Goal: Information Seeking & Learning: Learn about a topic

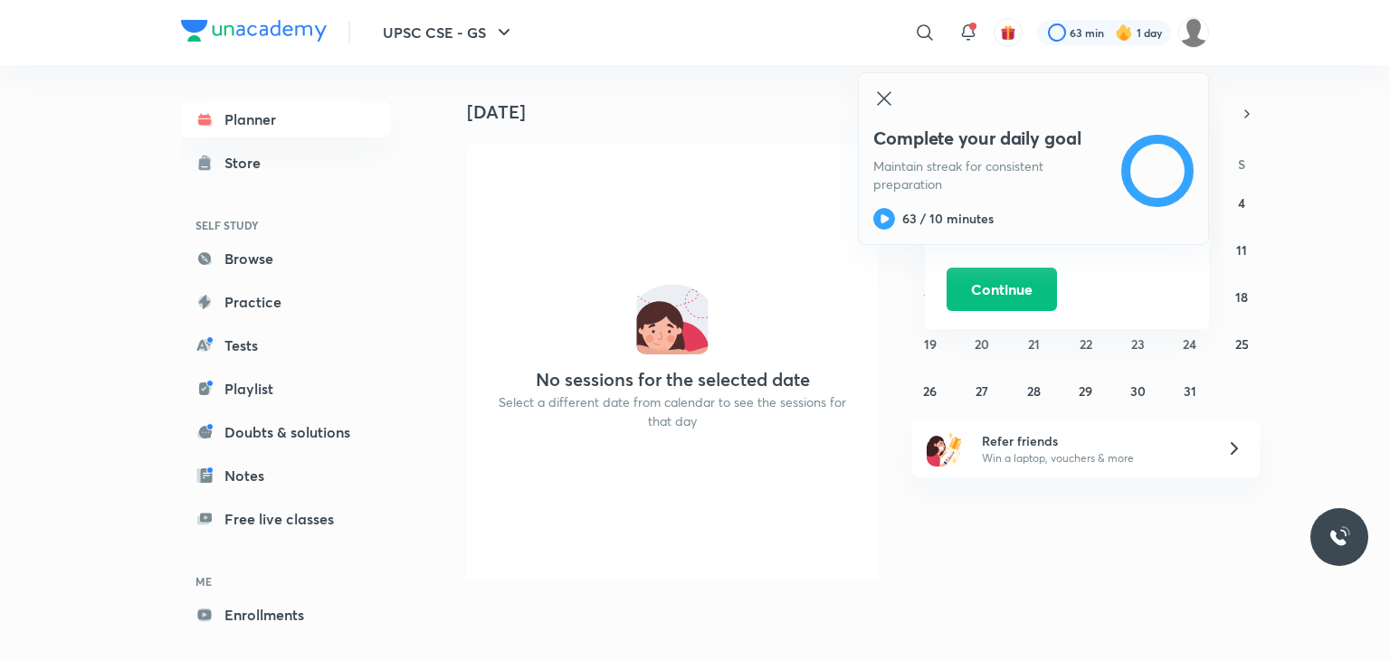
click at [881, 100] on icon at bounding box center [884, 98] width 14 height 14
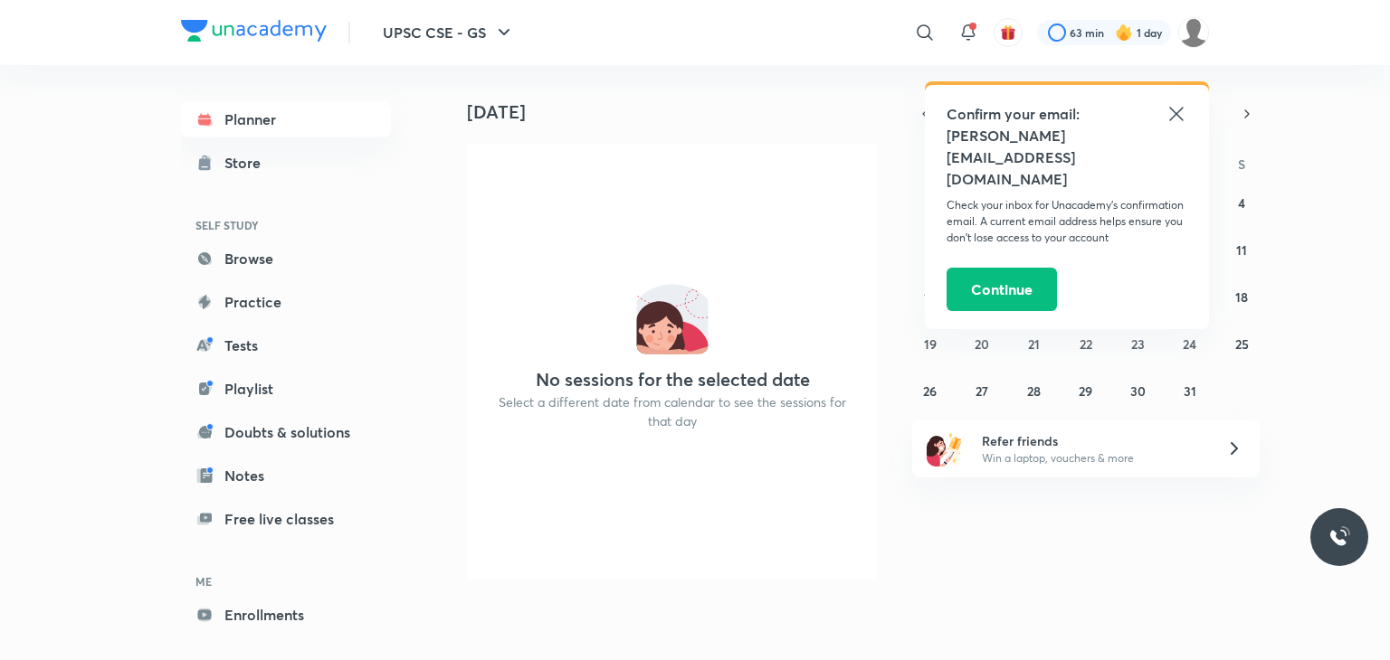
click at [1177, 112] on icon at bounding box center [1176, 114] width 14 height 14
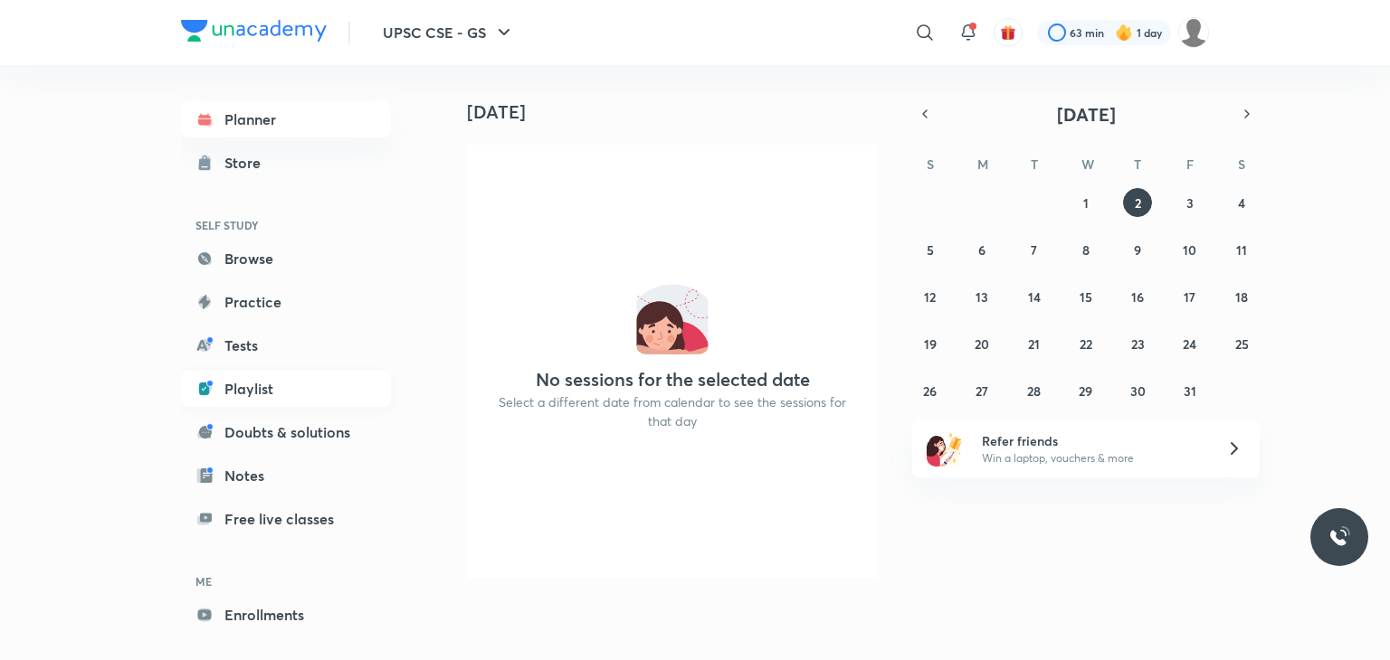
click at [249, 386] on link "Playlist" at bounding box center [286, 389] width 210 height 36
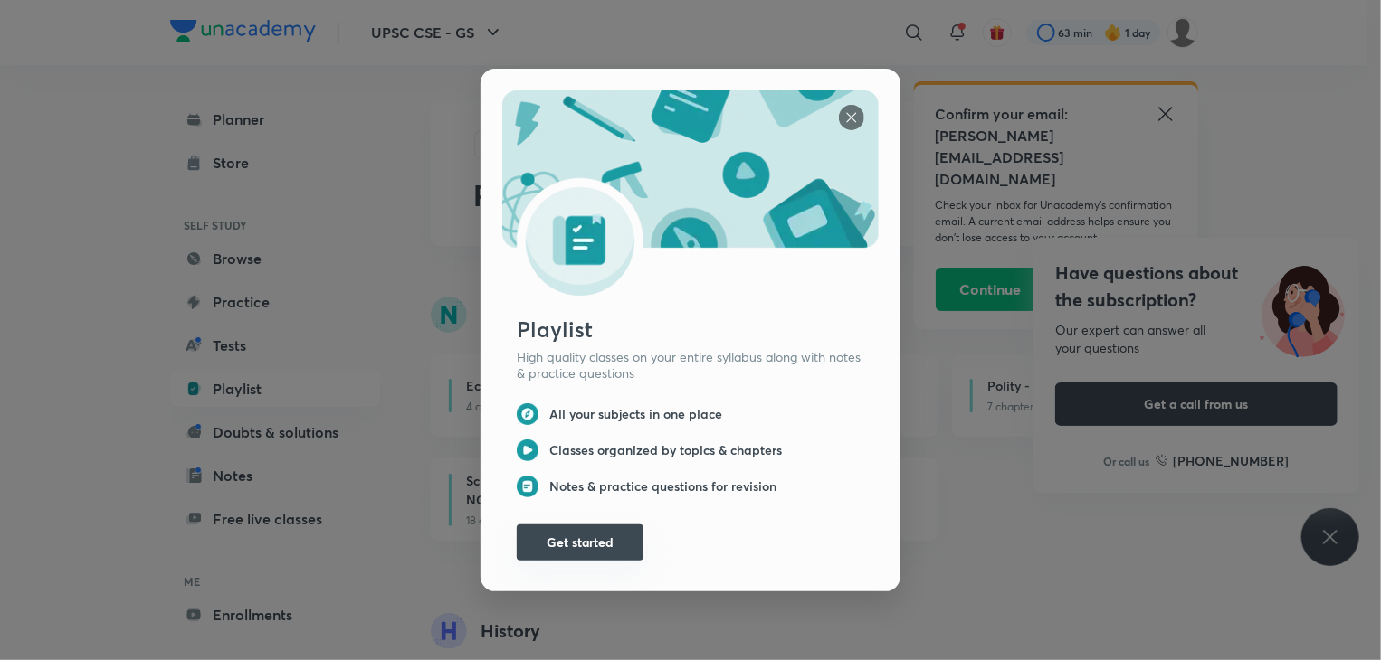
click at [560, 539] on button "Get started" at bounding box center [580, 543] width 127 height 36
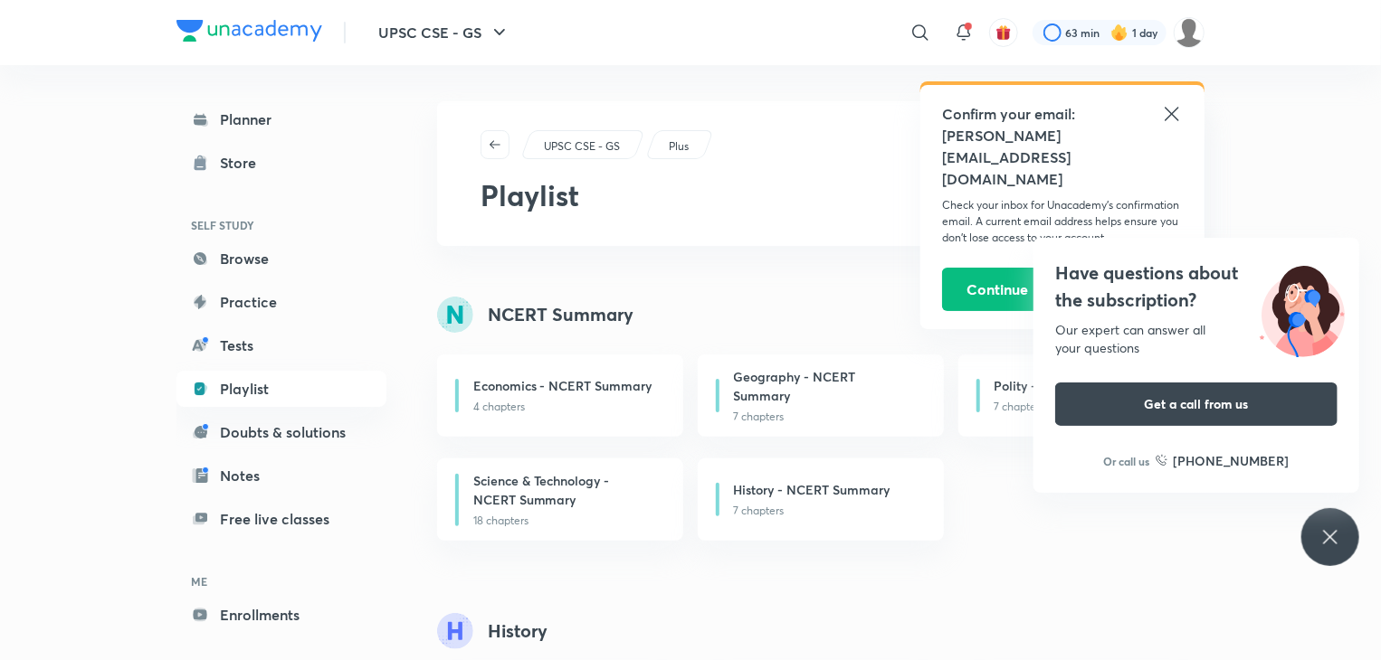
click at [1170, 124] on icon at bounding box center [1172, 114] width 22 height 22
click at [1170, 124] on div "UPSC CSE - GS Plus Playlist" at bounding box center [820, 173] width 767 height 145
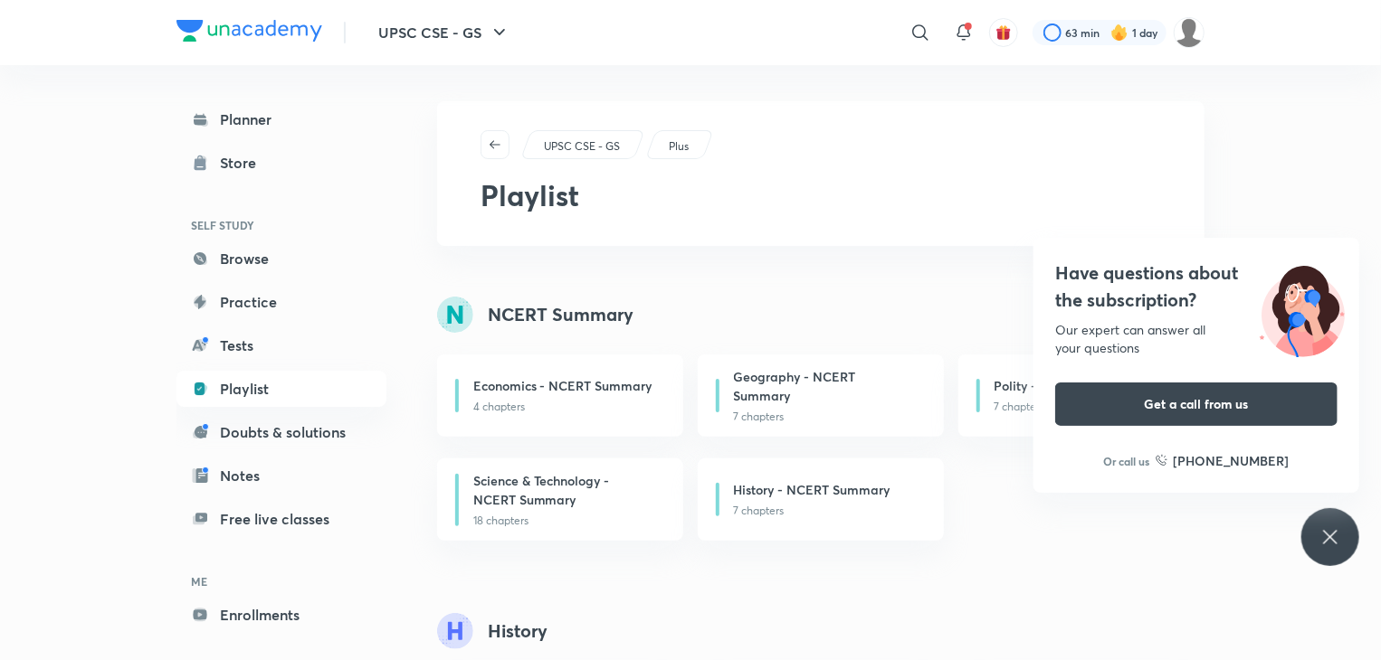
click at [1328, 529] on icon at bounding box center [1330, 538] width 22 height 22
click at [1334, 547] on div "Have questions about the subscription? Our expert can answer all your questions…" at bounding box center [1330, 537] width 58 height 58
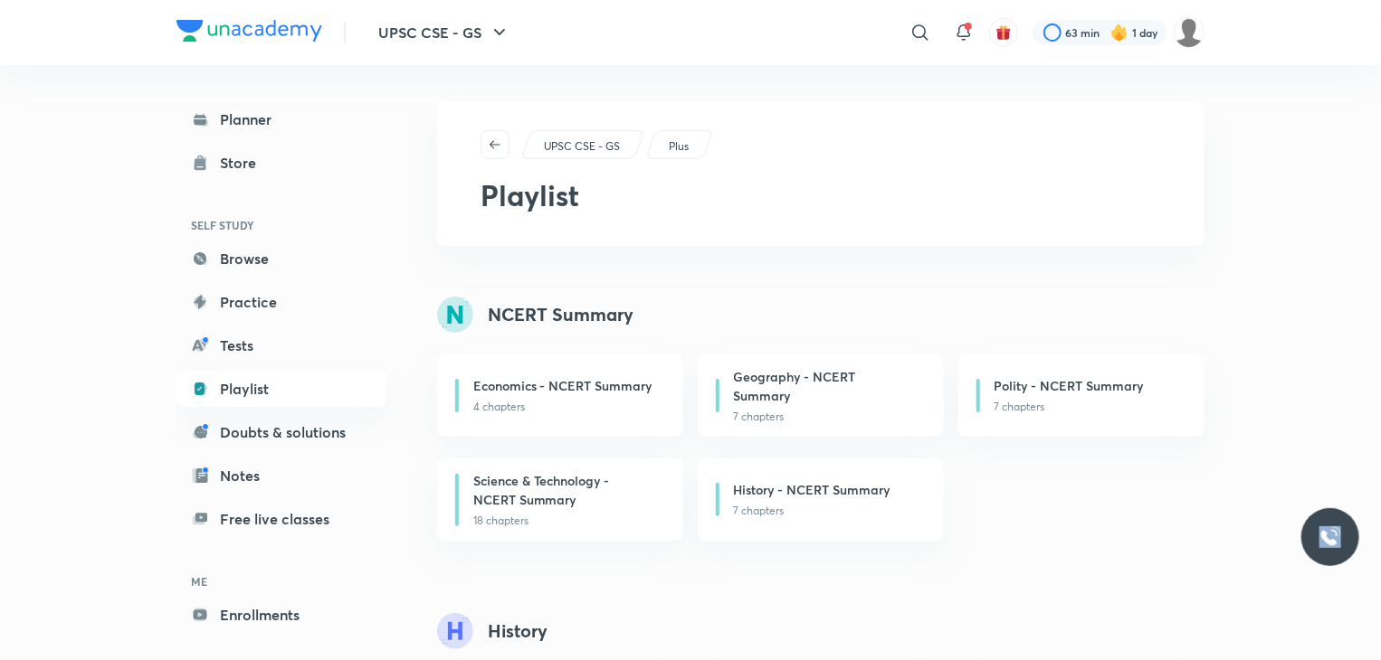
click at [1334, 547] on div at bounding box center [1330, 537] width 58 height 58
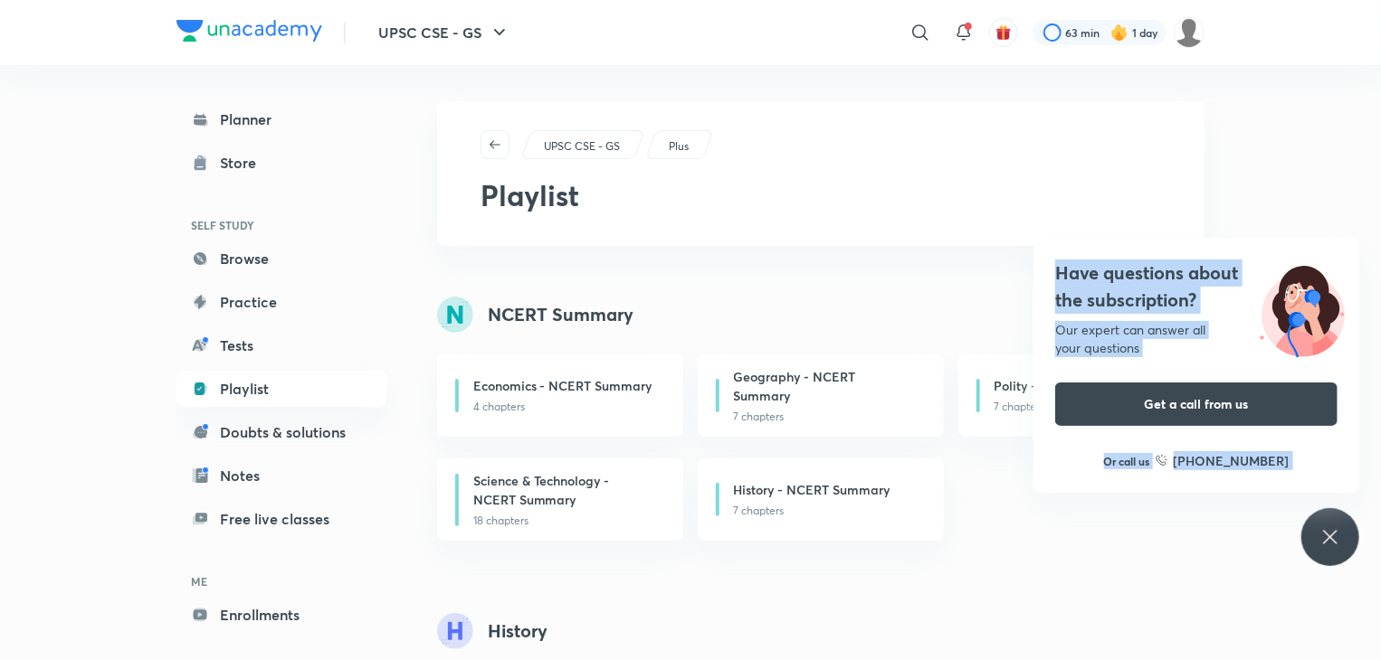
click at [1334, 547] on div "Have questions about the subscription? Our expert can answer all your questions…" at bounding box center [1330, 537] width 58 height 58
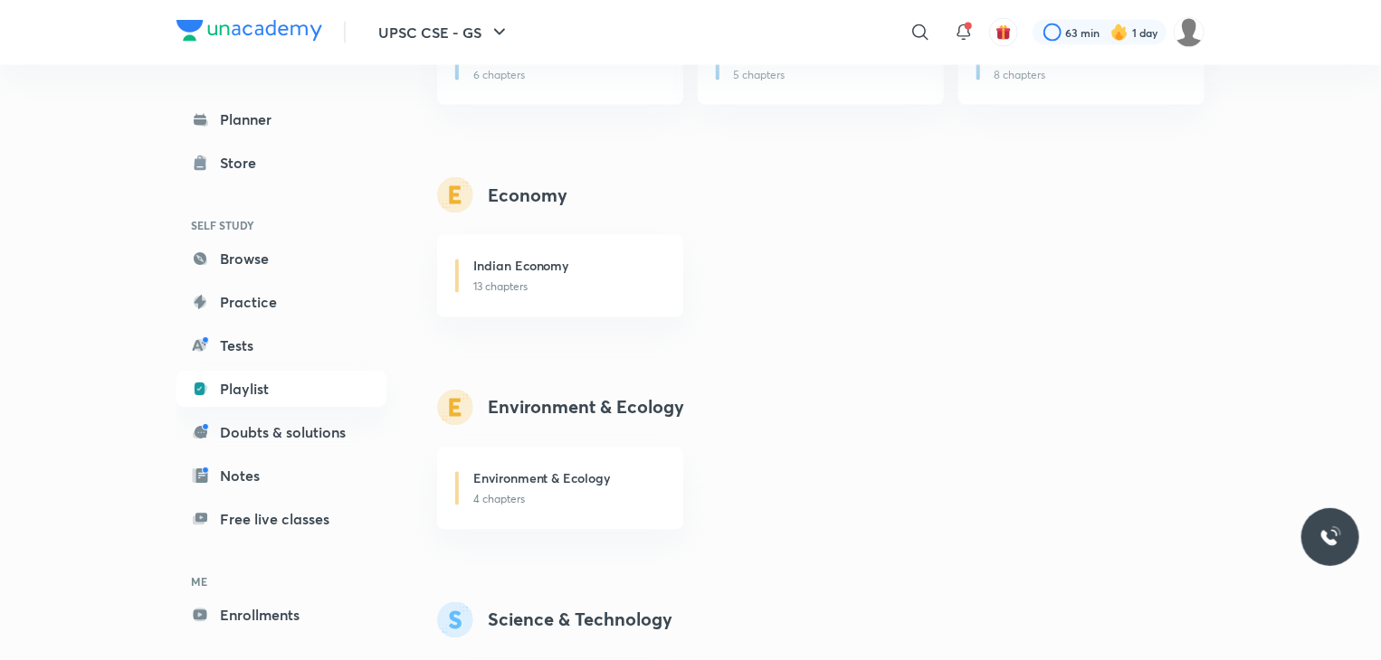
scroll to position [1522, 0]
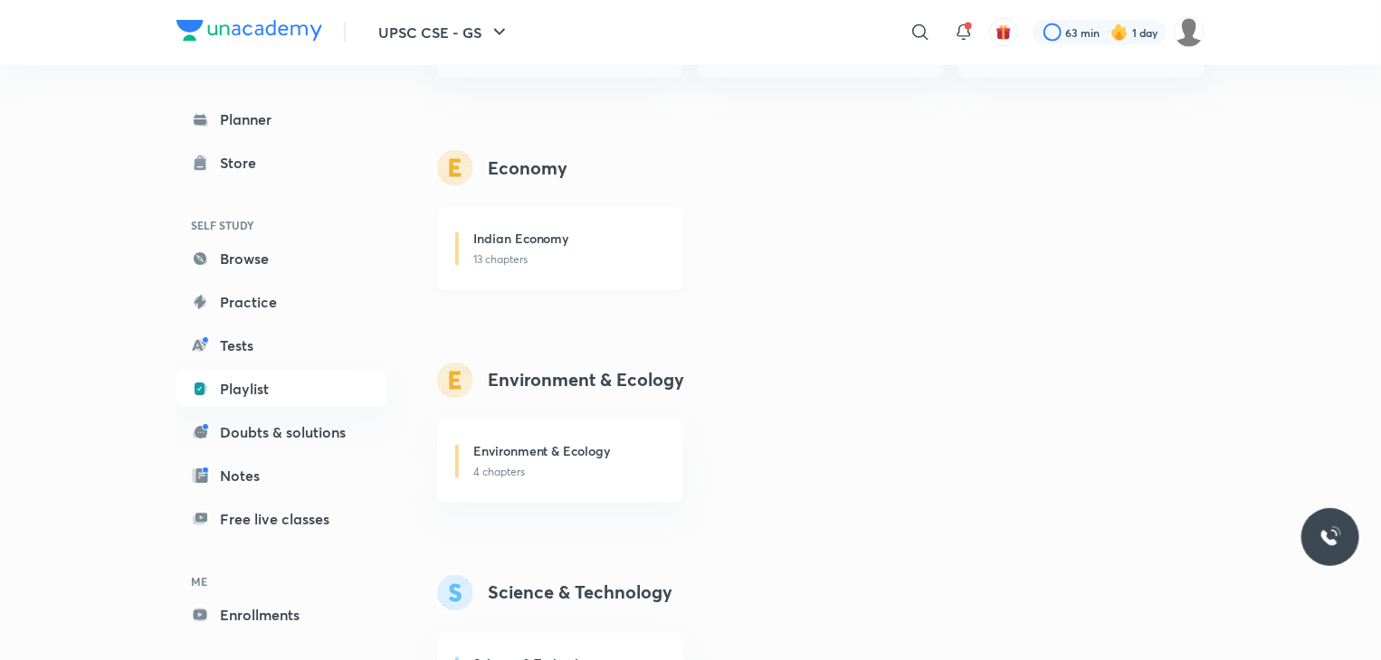
click at [682, 250] on div "Indian Economy 13 chapters" at bounding box center [560, 249] width 246 height 82
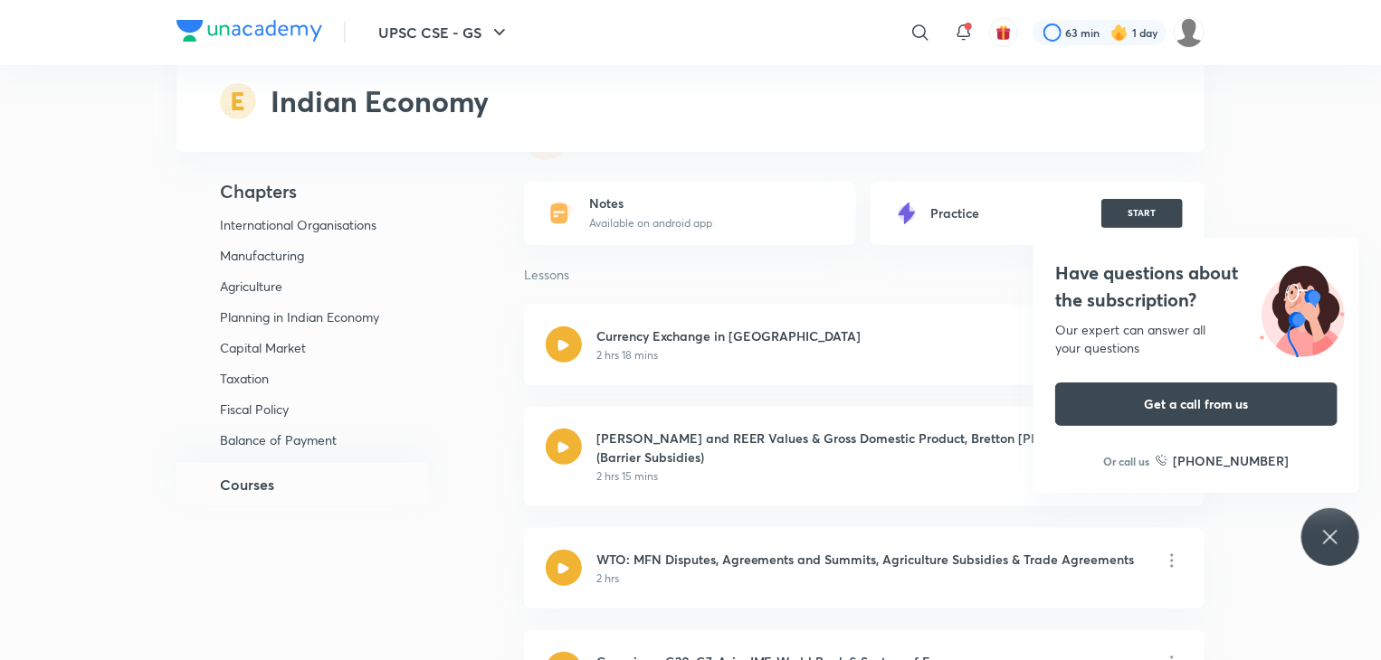
scroll to position [210, 0]
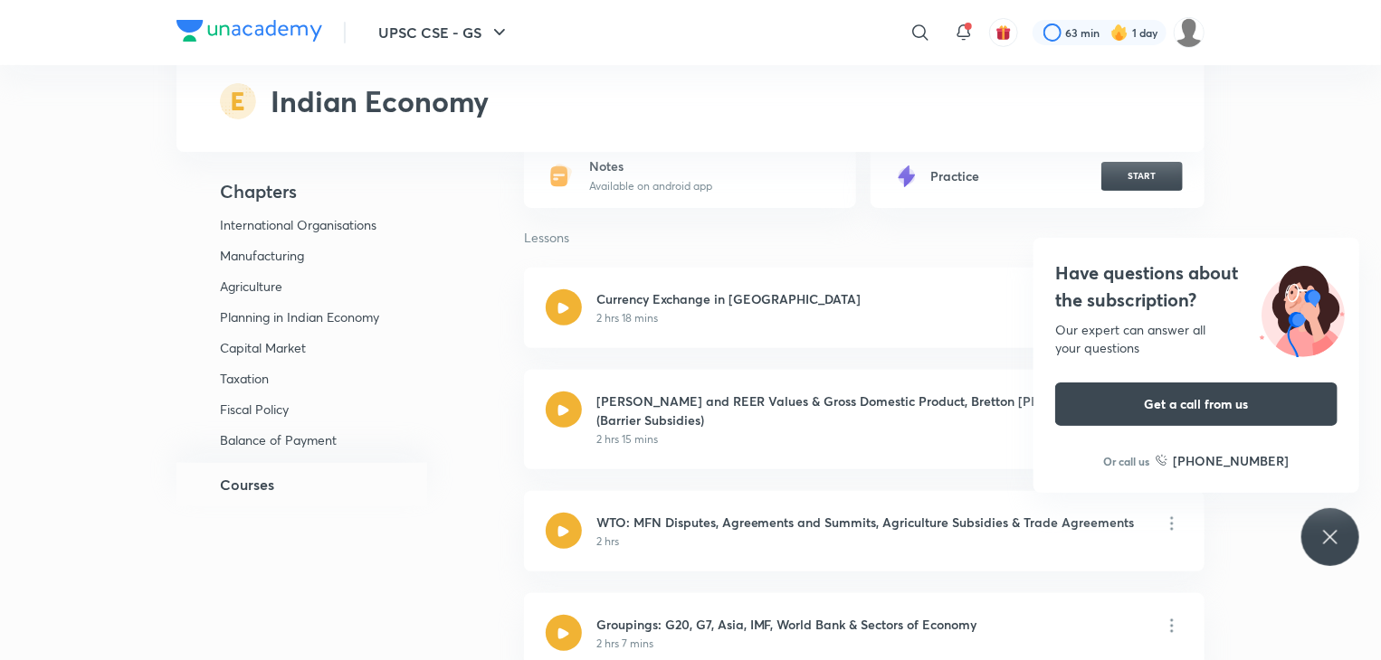
click at [1324, 541] on icon at bounding box center [1330, 538] width 22 height 22
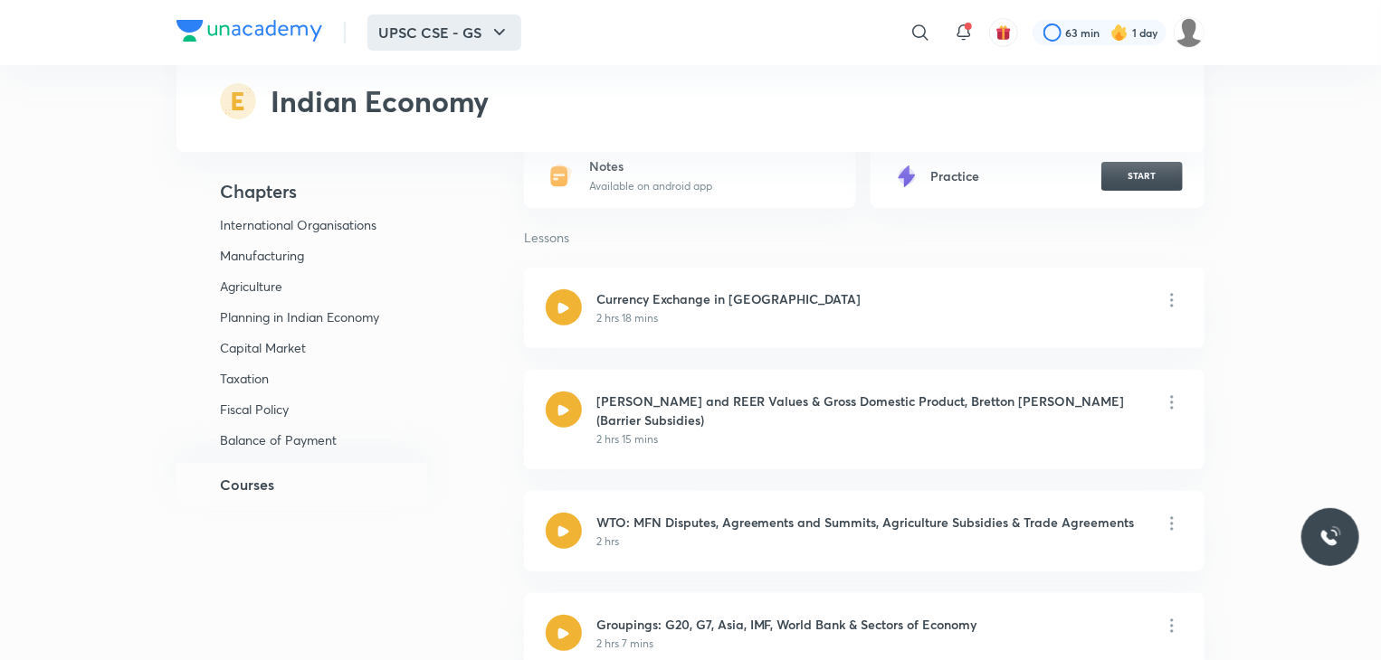
click at [501, 33] on icon "button" at bounding box center [499, 32] width 11 height 6
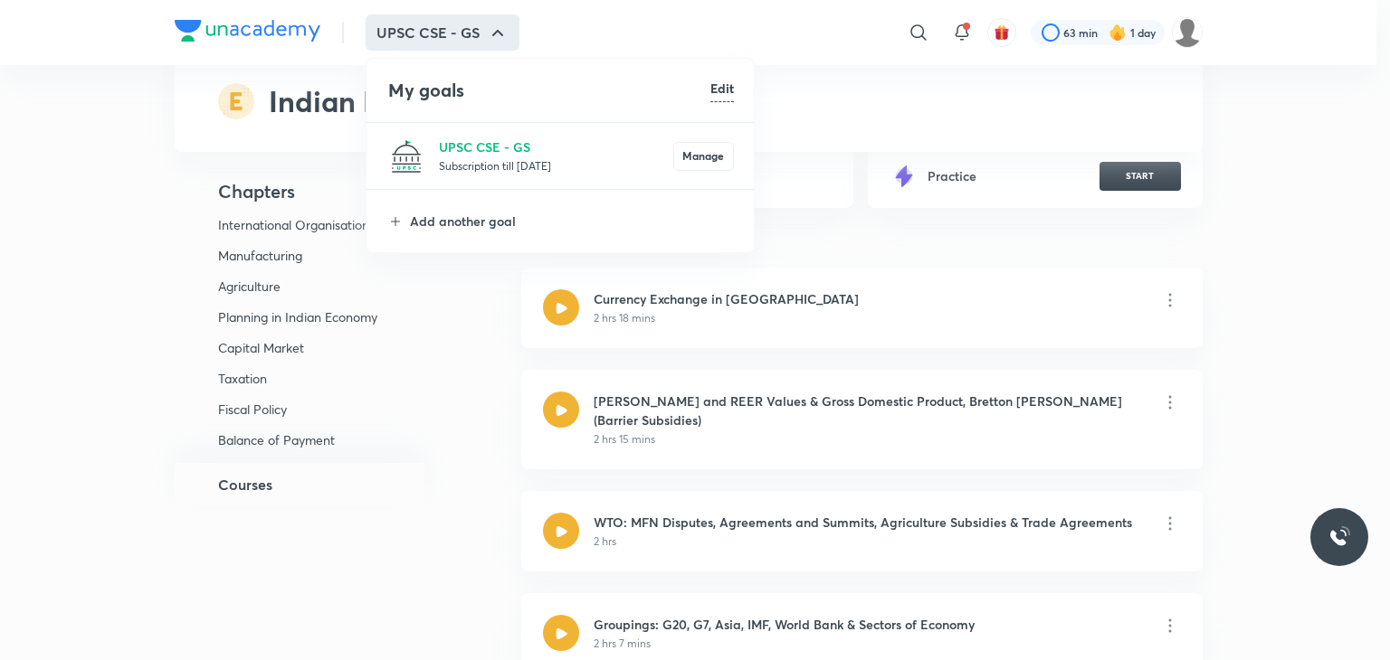
click at [406, 360] on div at bounding box center [695, 330] width 1390 height 660
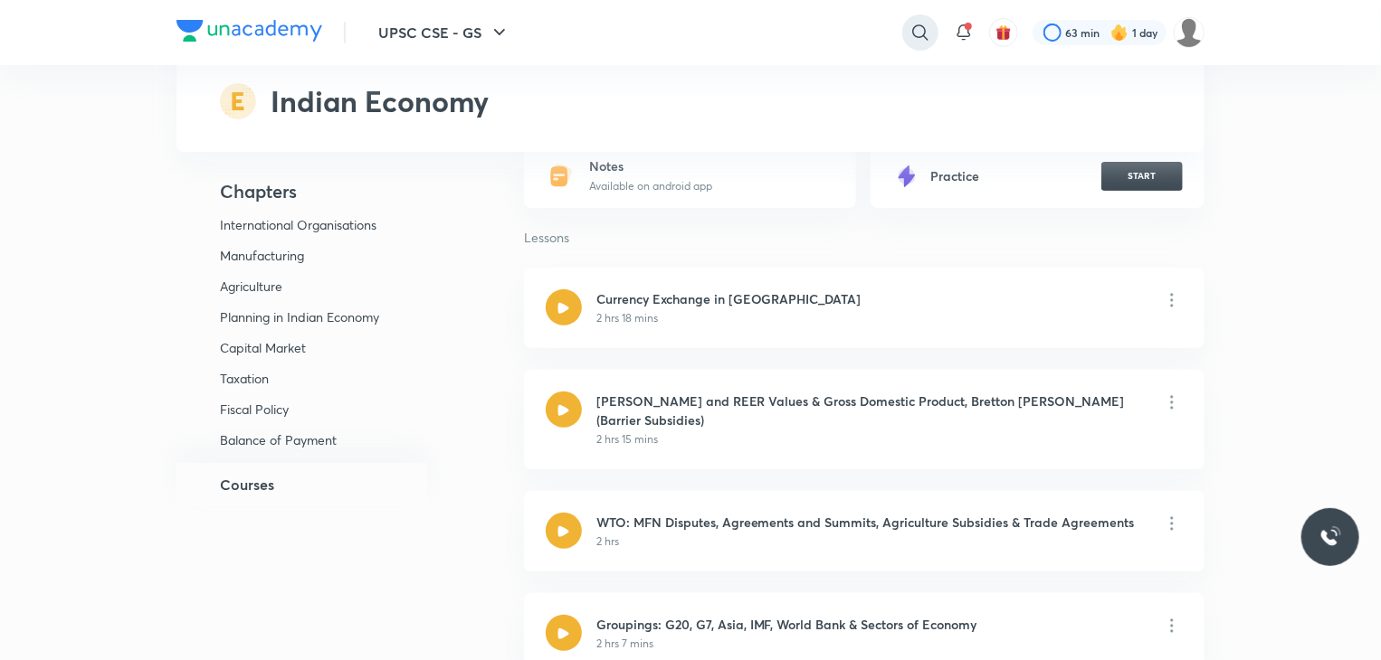
click at [912, 30] on icon at bounding box center [919, 31] width 15 height 15
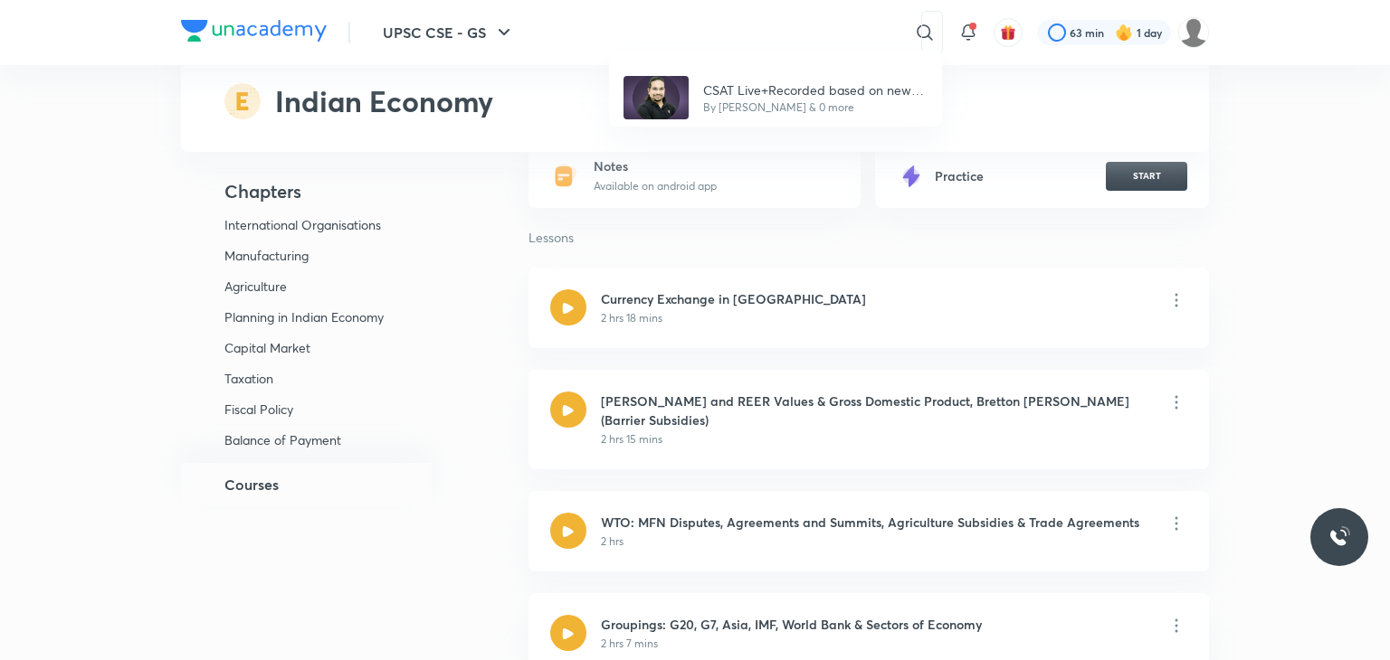
click at [744, 31] on div "CSAT Live+Recorded based on new pattern by [PERSON_NAME] By [PERSON_NAME] & 0 m…" at bounding box center [695, 330] width 1390 height 660
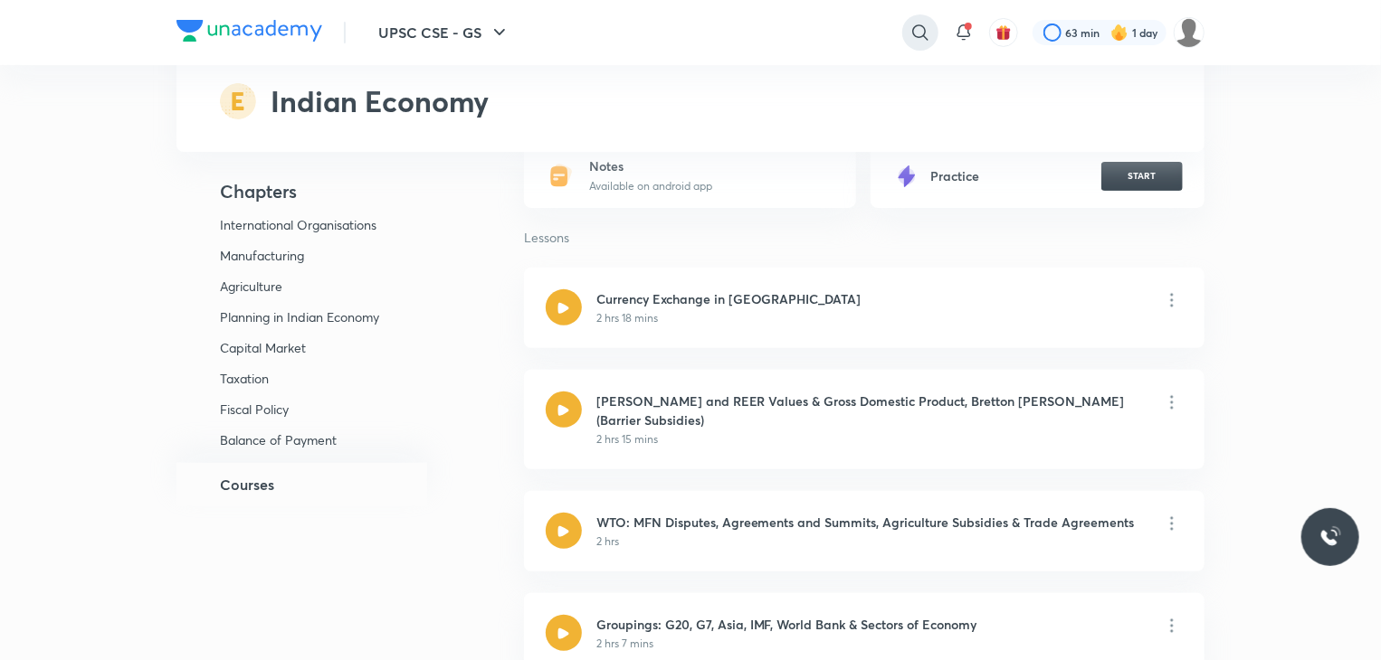
click at [912, 30] on icon at bounding box center [919, 31] width 15 height 15
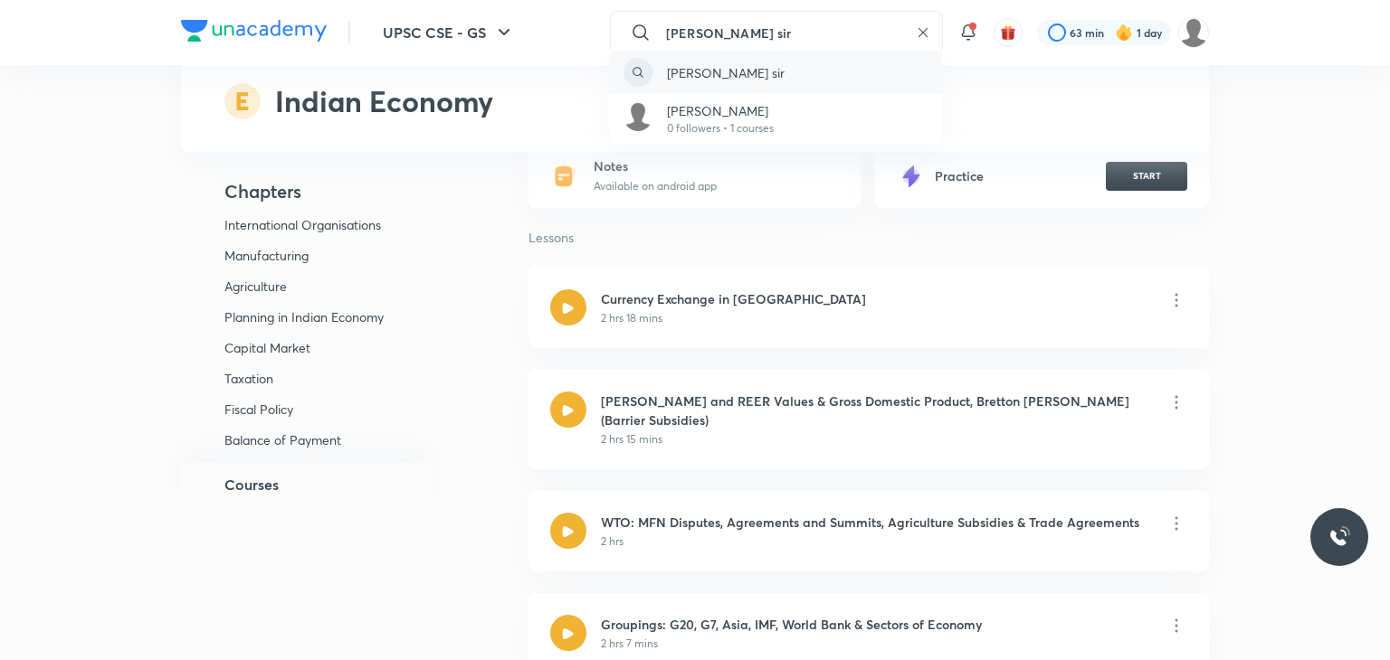
type input "[PERSON_NAME] sir"
click at [735, 79] on div "[PERSON_NAME] sir" at bounding box center [775, 72] width 333 height 43
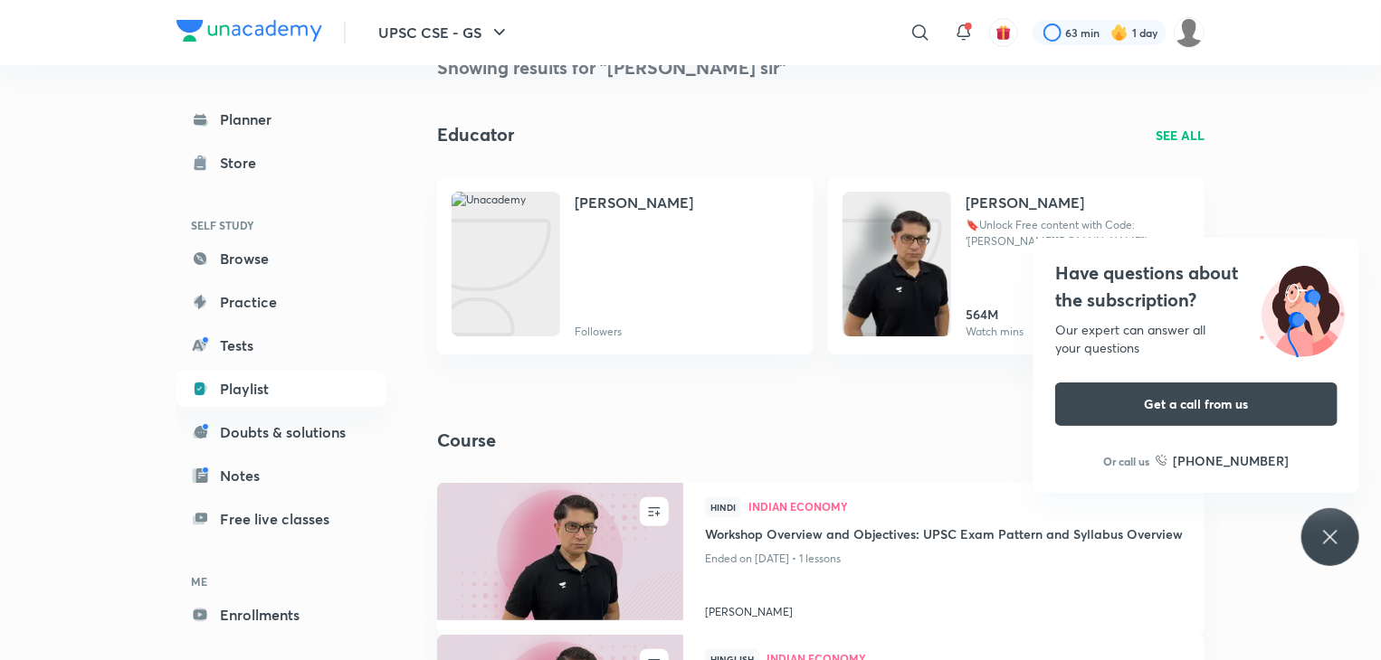
scroll to position [35, 0]
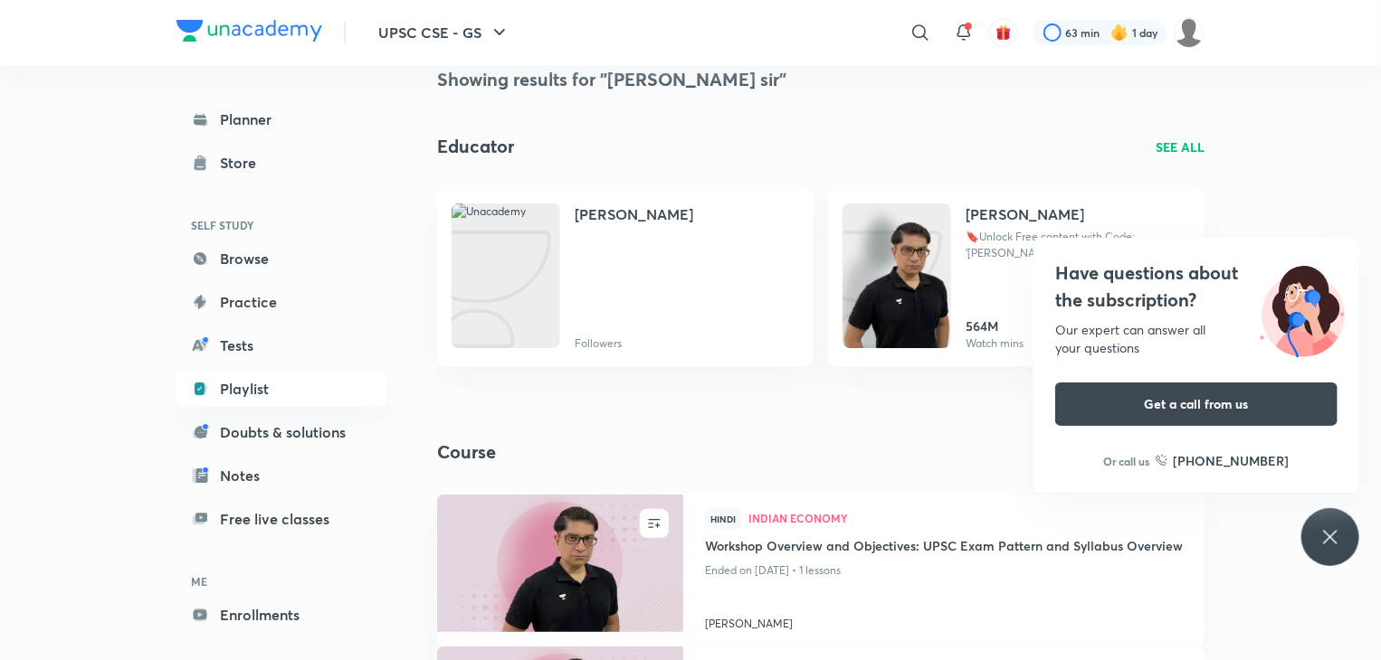
click at [1339, 547] on div "Have questions about the subscription? Our expert can answer all your questions…" at bounding box center [1330, 537] width 58 height 58
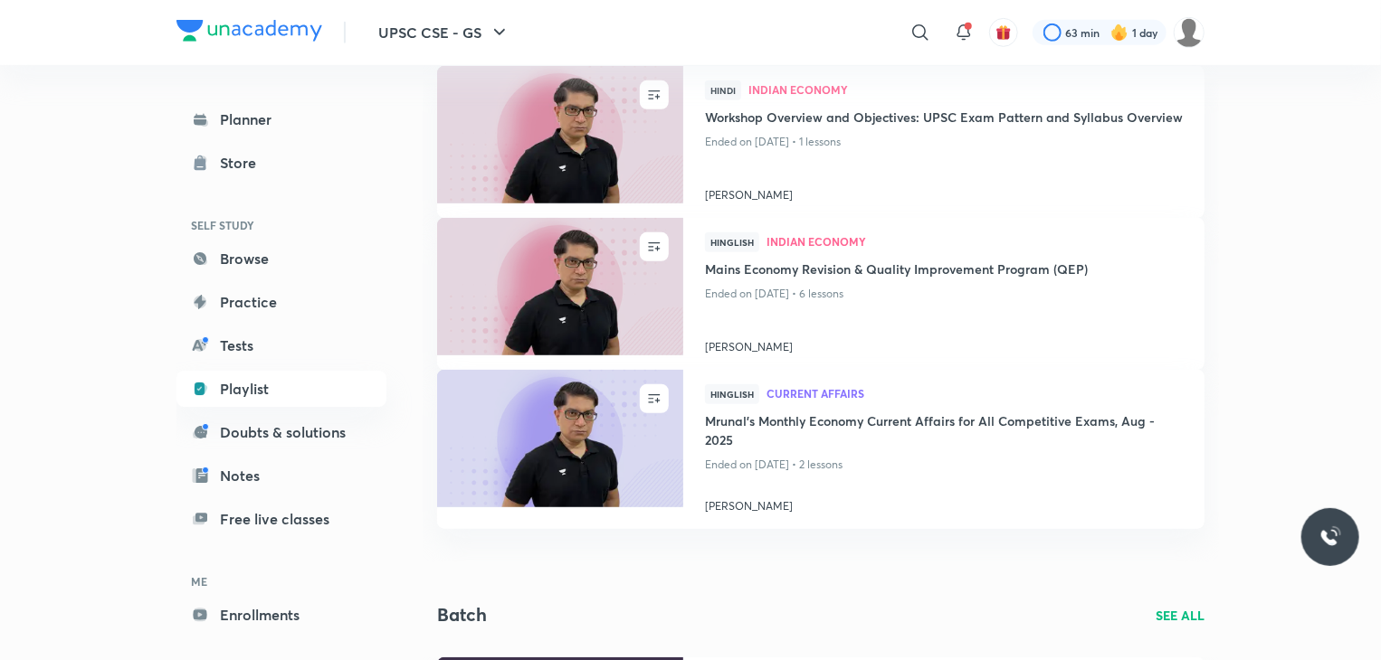
scroll to position [445, 0]
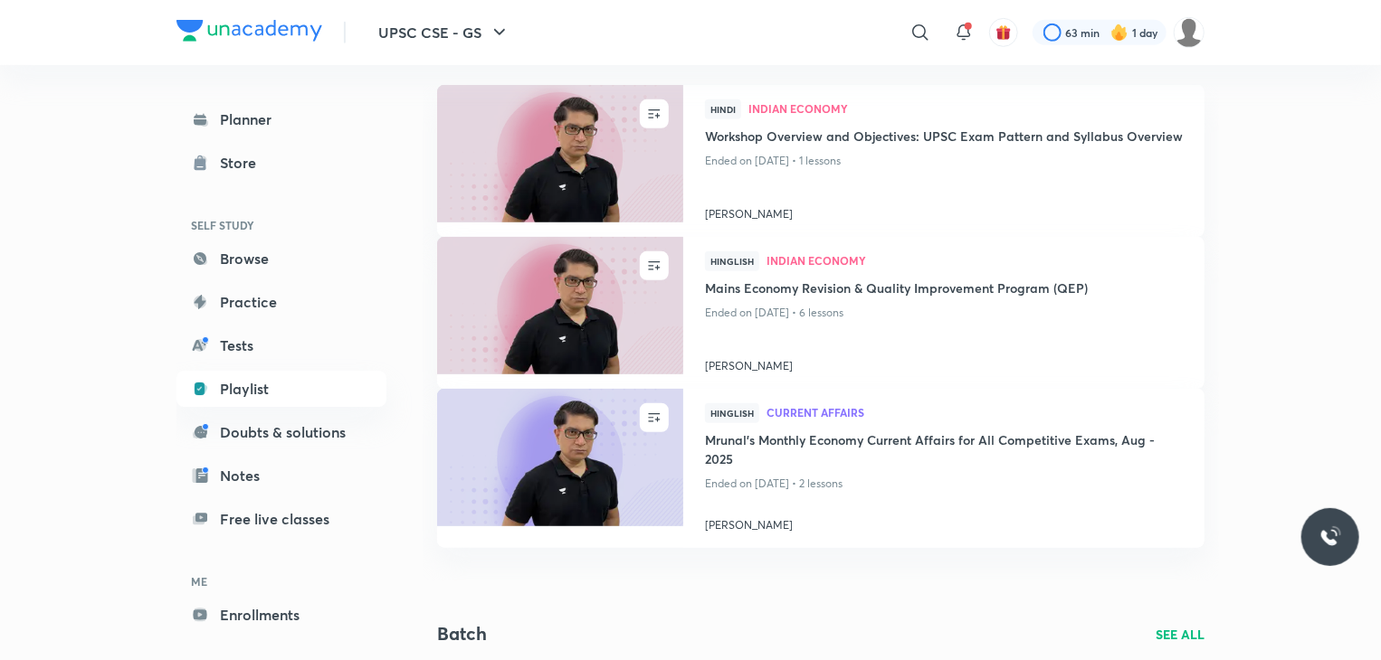
click at [1172, 634] on p "SEE ALL" at bounding box center [1179, 634] width 49 height 19
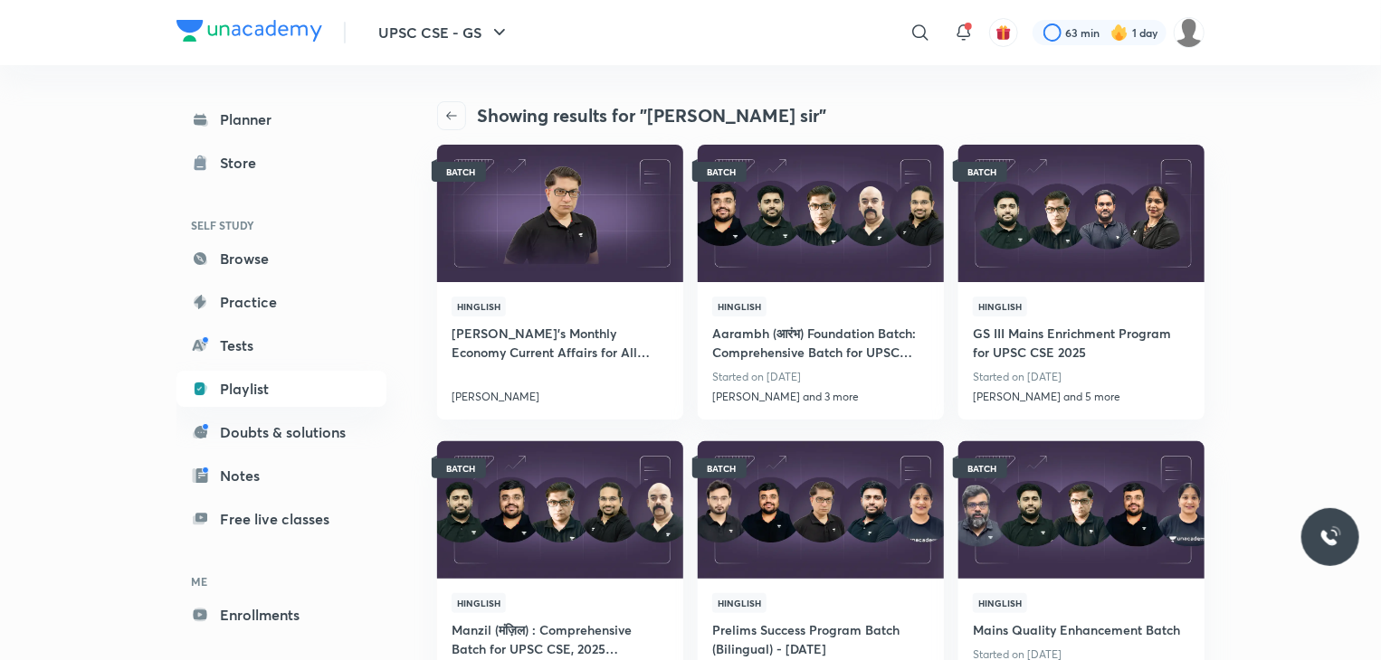
click at [453, 119] on icon "button" at bounding box center [451, 116] width 14 height 14
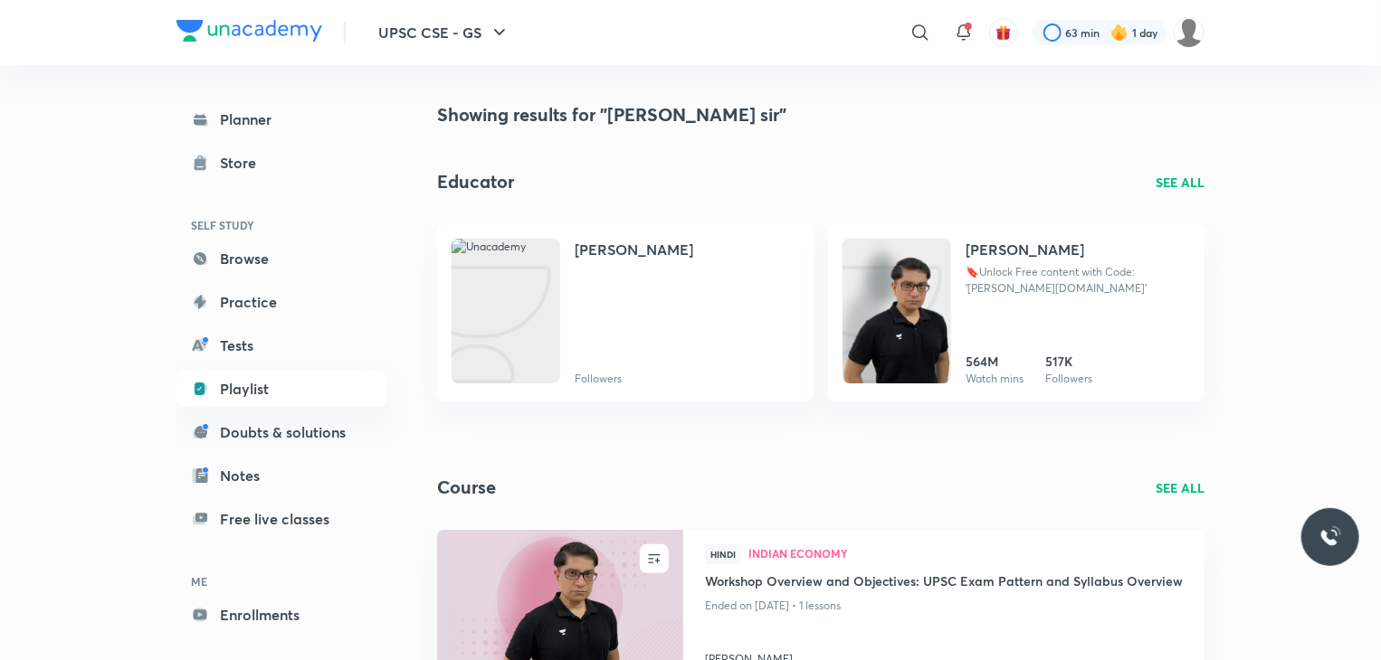
click at [1162, 488] on p "SEE ALL" at bounding box center [1179, 488] width 49 height 19
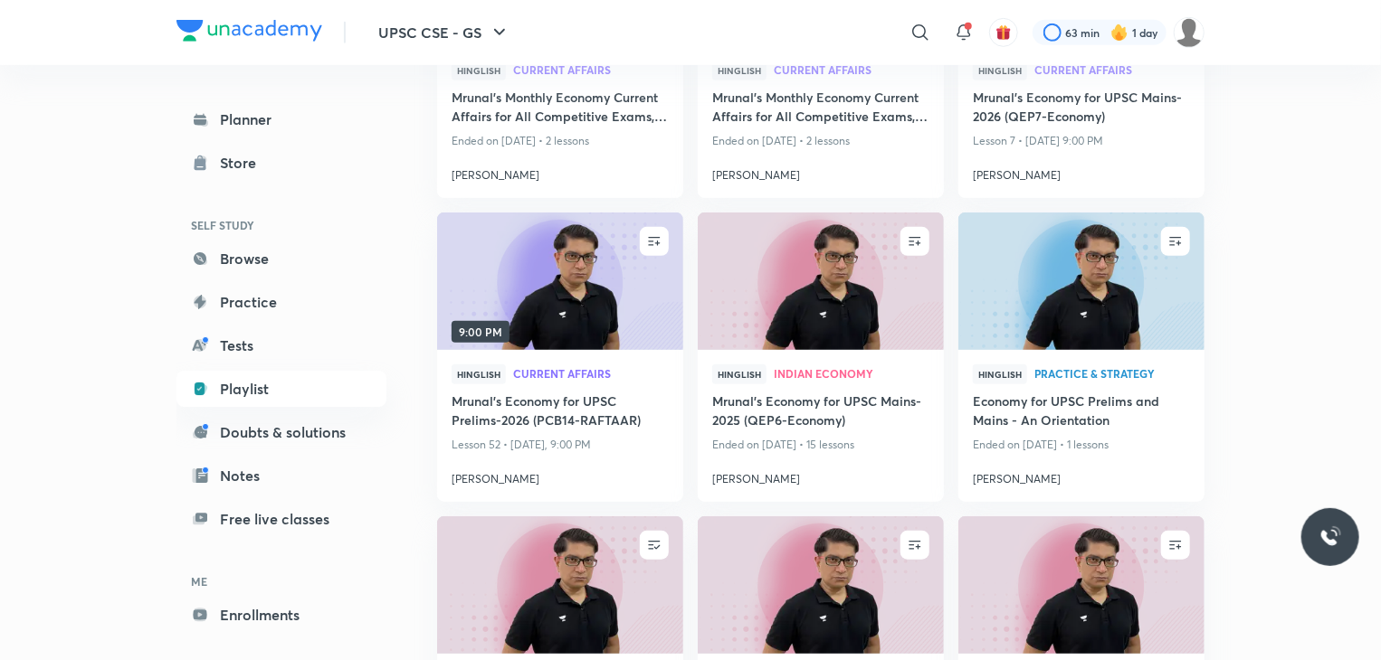
scroll to position [543, 0]
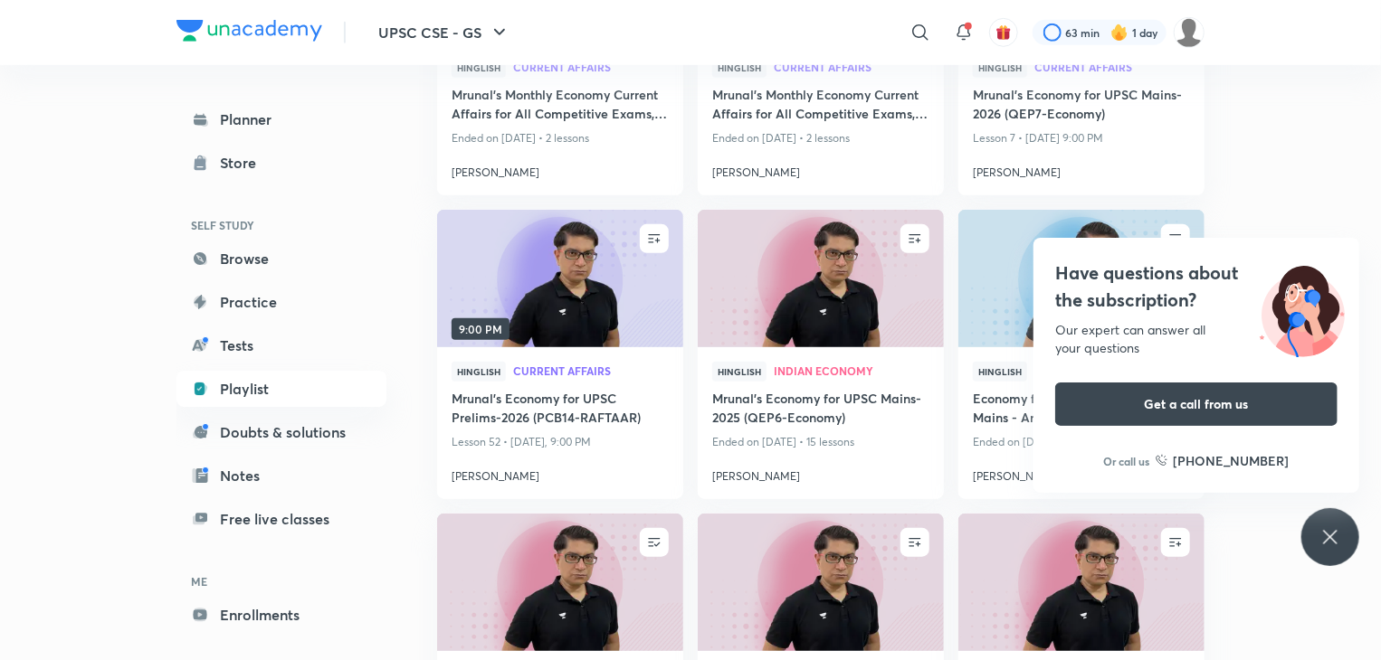
click at [1323, 543] on icon at bounding box center [1330, 538] width 22 height 22
click at [1324, 534] on icon at bounding box center [1330, 538] width 22 height 22
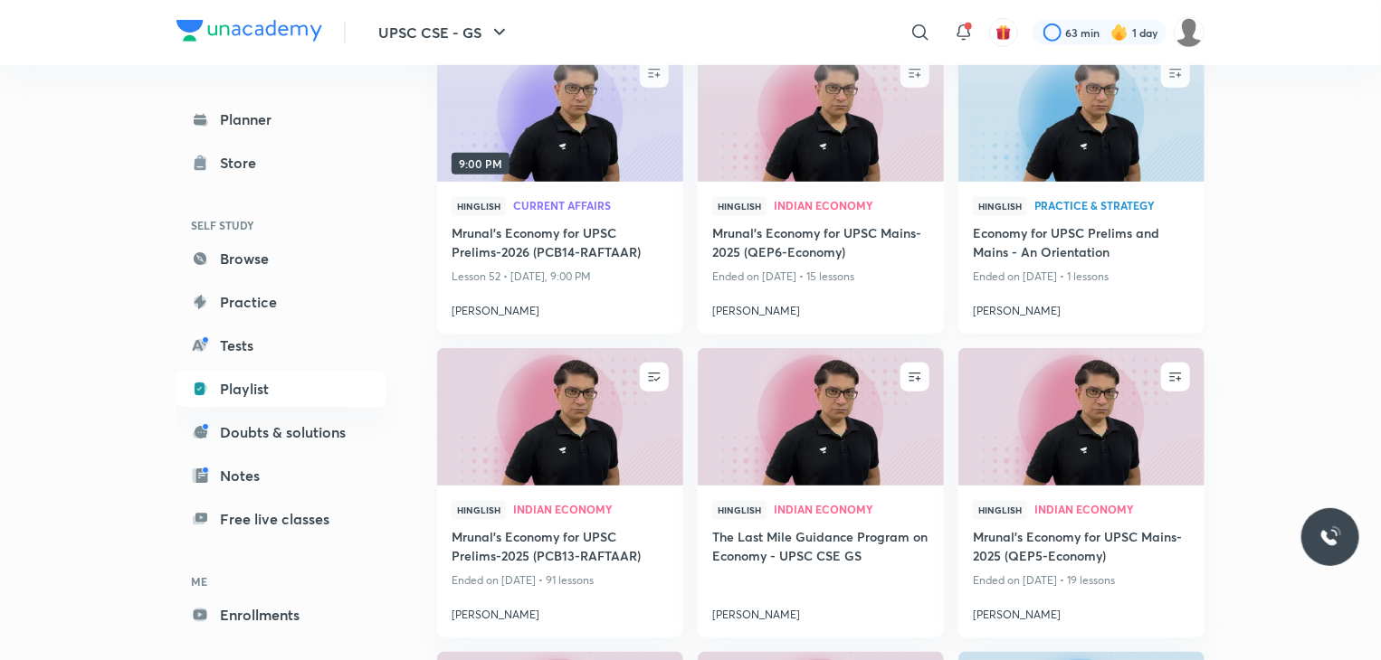
scroll to position [724, 0]
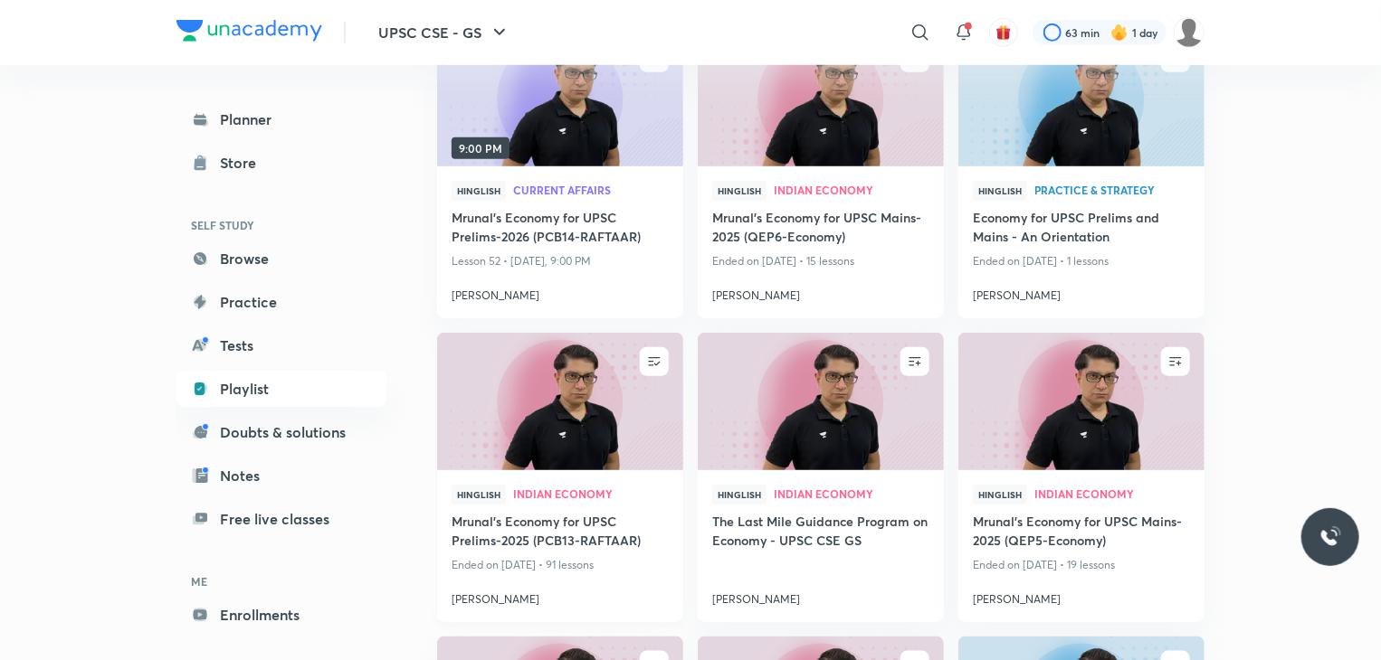
click at [552, 410] on img at bounding box center [559, 401] width 251 height 140
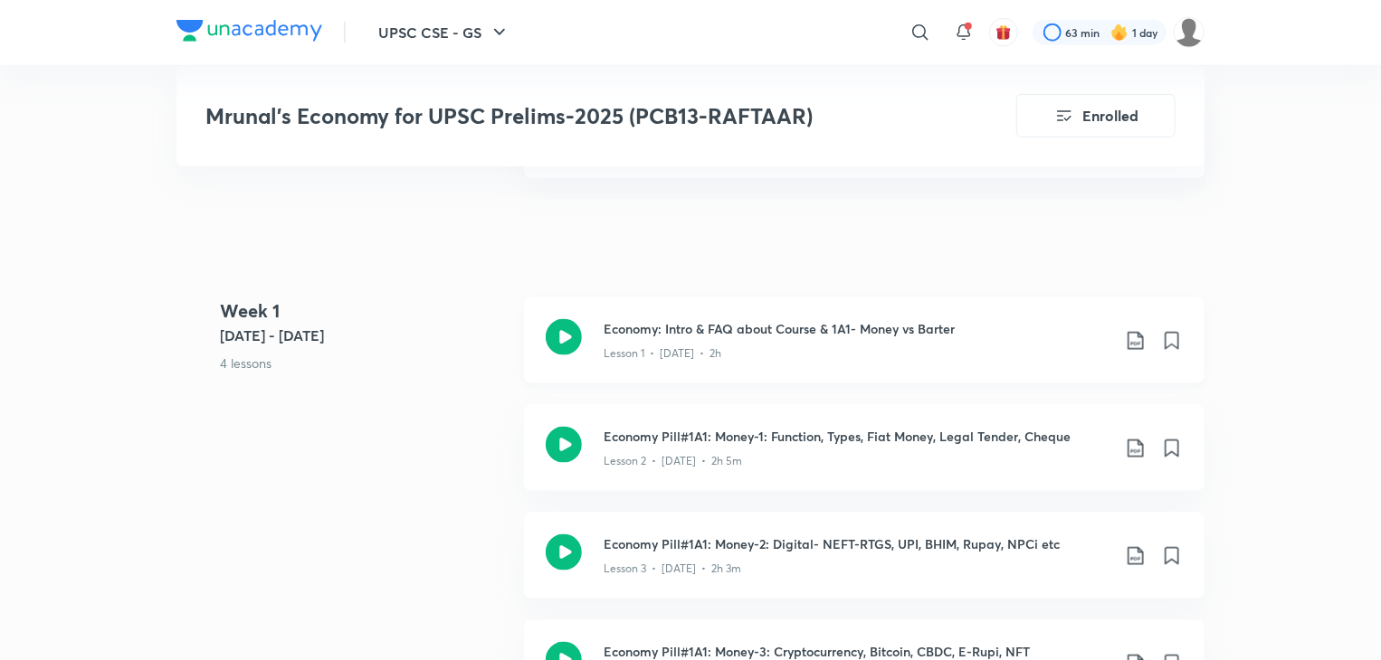
scroll to position [1013, 0]
click at [1173, 331] on icon at bounding box center [1171, 339] width 13 height 16
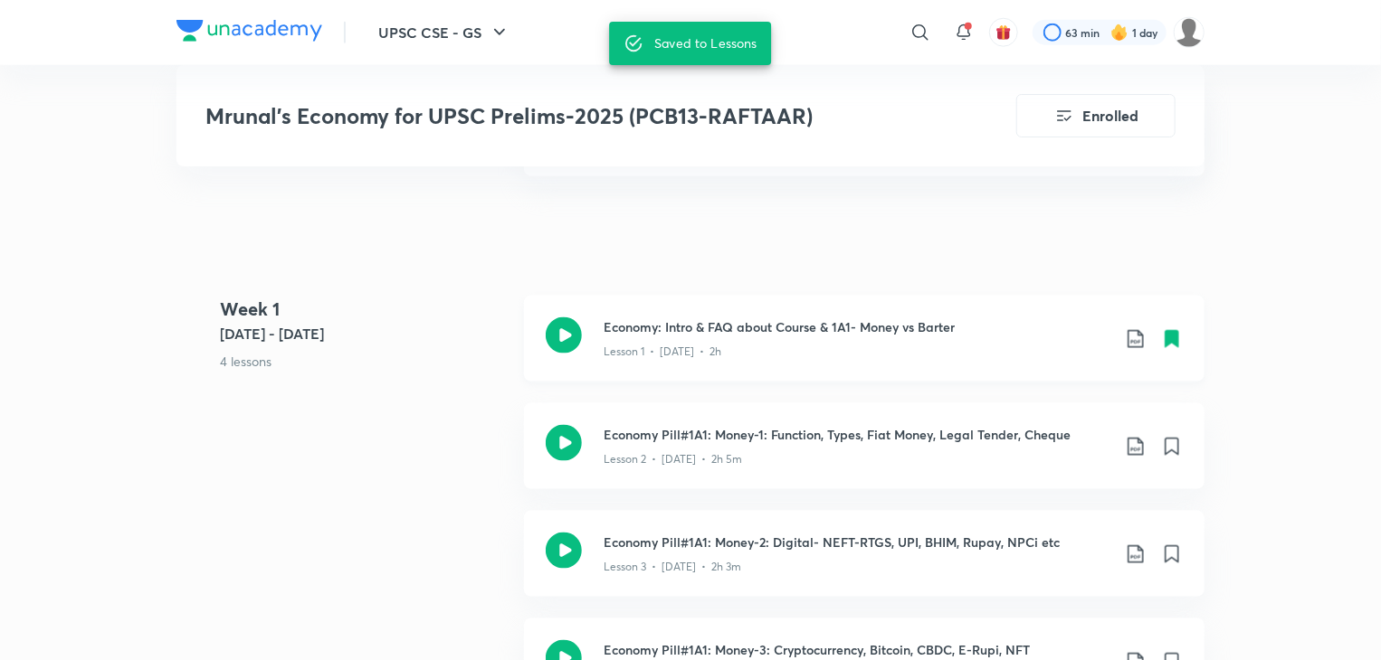
click at [1173, 331] on icon at bounding box center [1171, 339] width 13 height 16
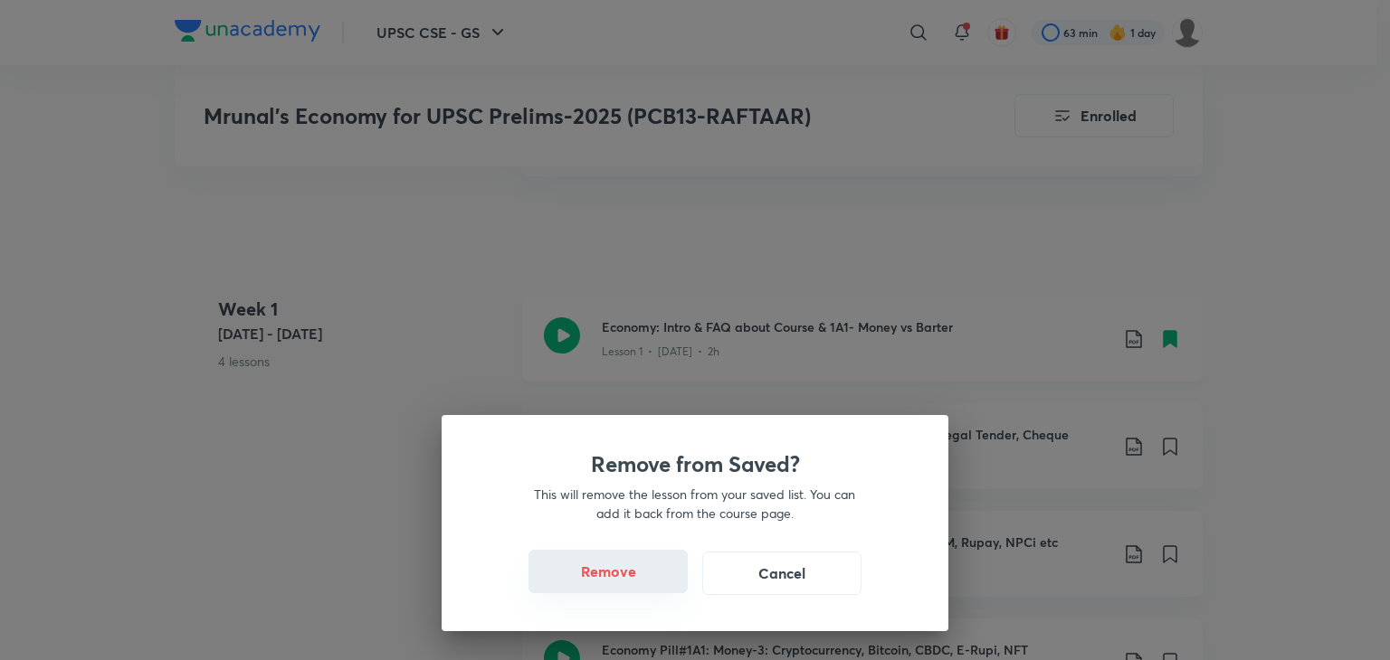
click at [655, 558] on button "Remove" at bounding box center [607, 571] width 159 height 43
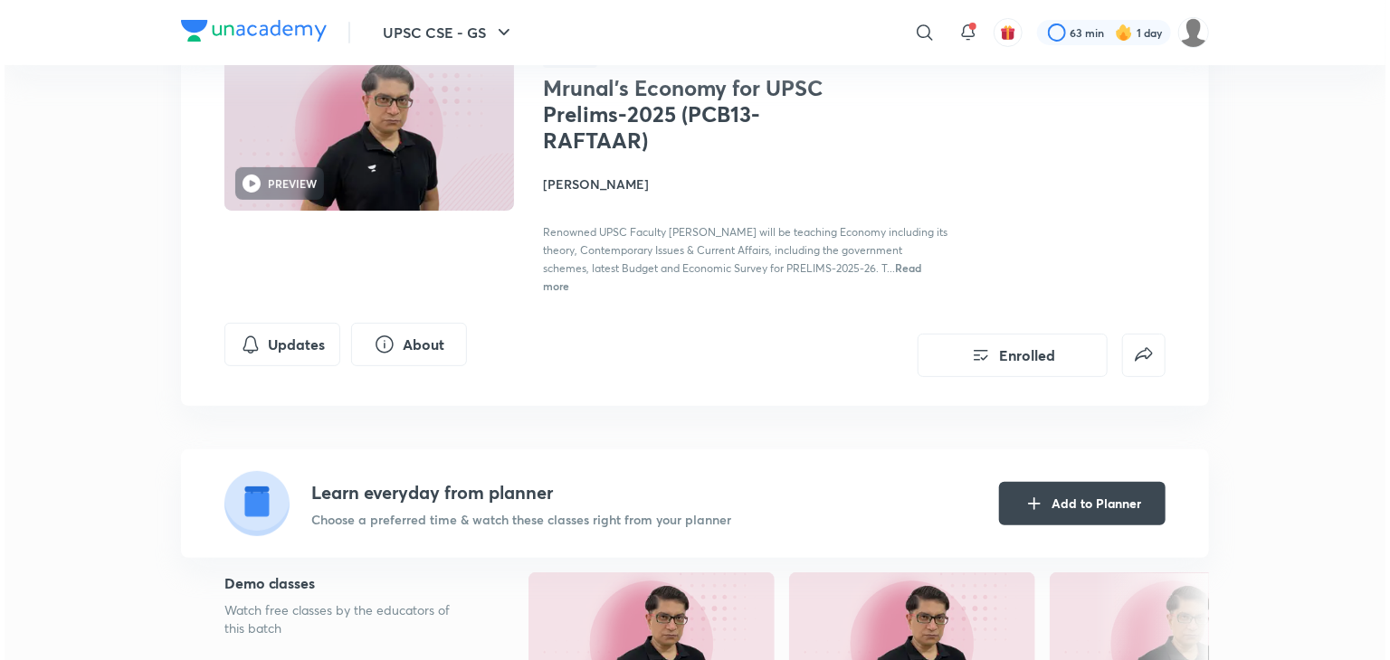
scroll to position [145, 0]
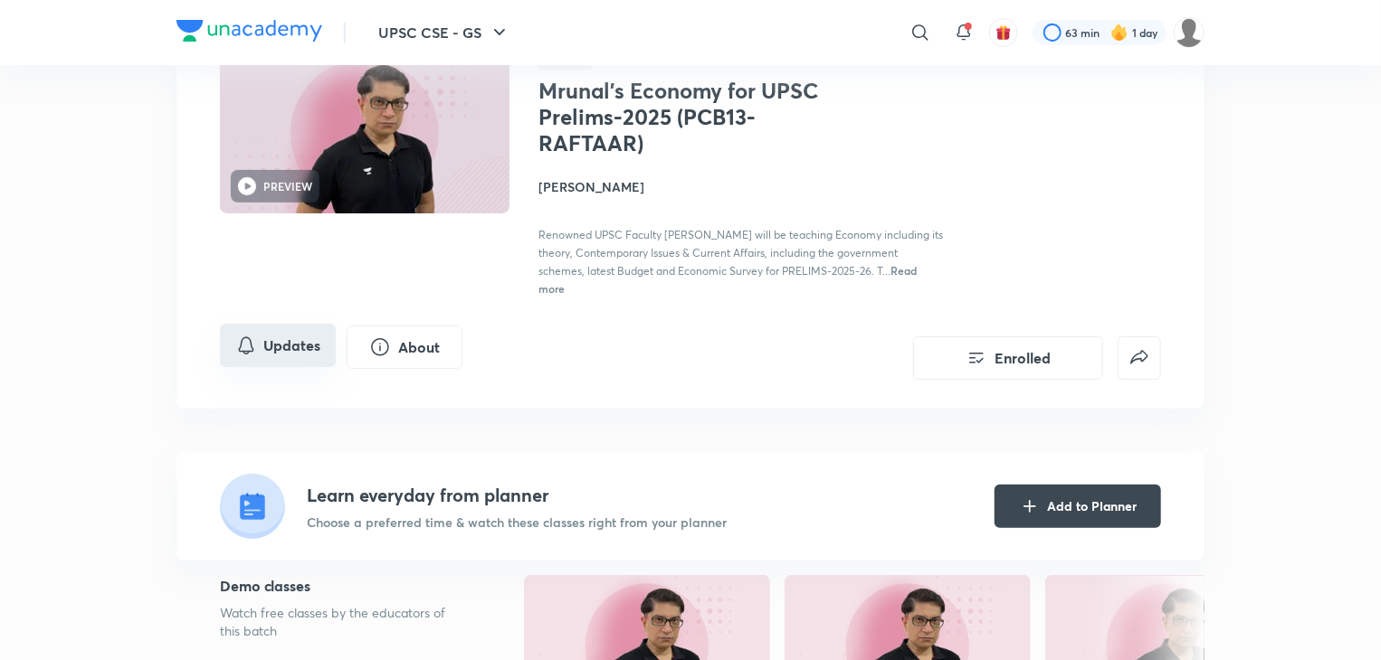
click at [264, 334] on button "Updates" at bounding box center [278, 345] width 116 height 43
click at [307, 346] on button "Updates" at bounding box center [278, 345] width 116 height 43
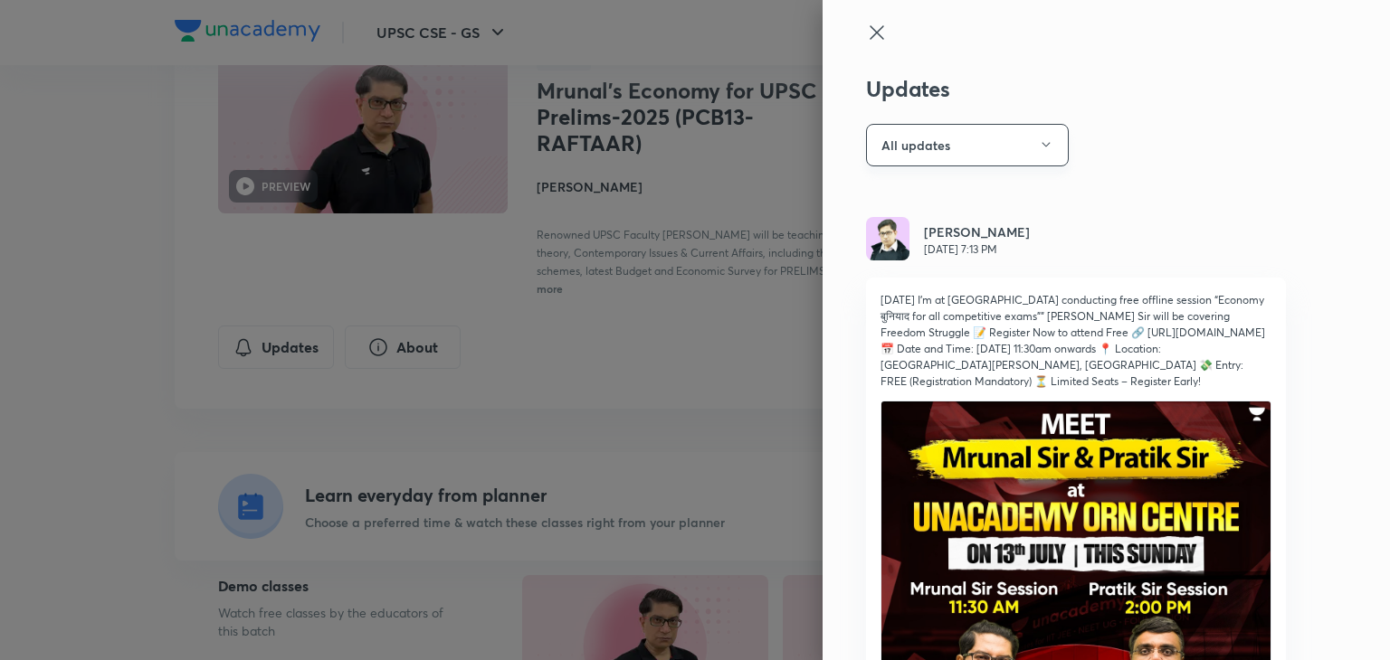
click at [1039, 145] on icon "button" at bounding box center [1046, 145] width 14 height 14
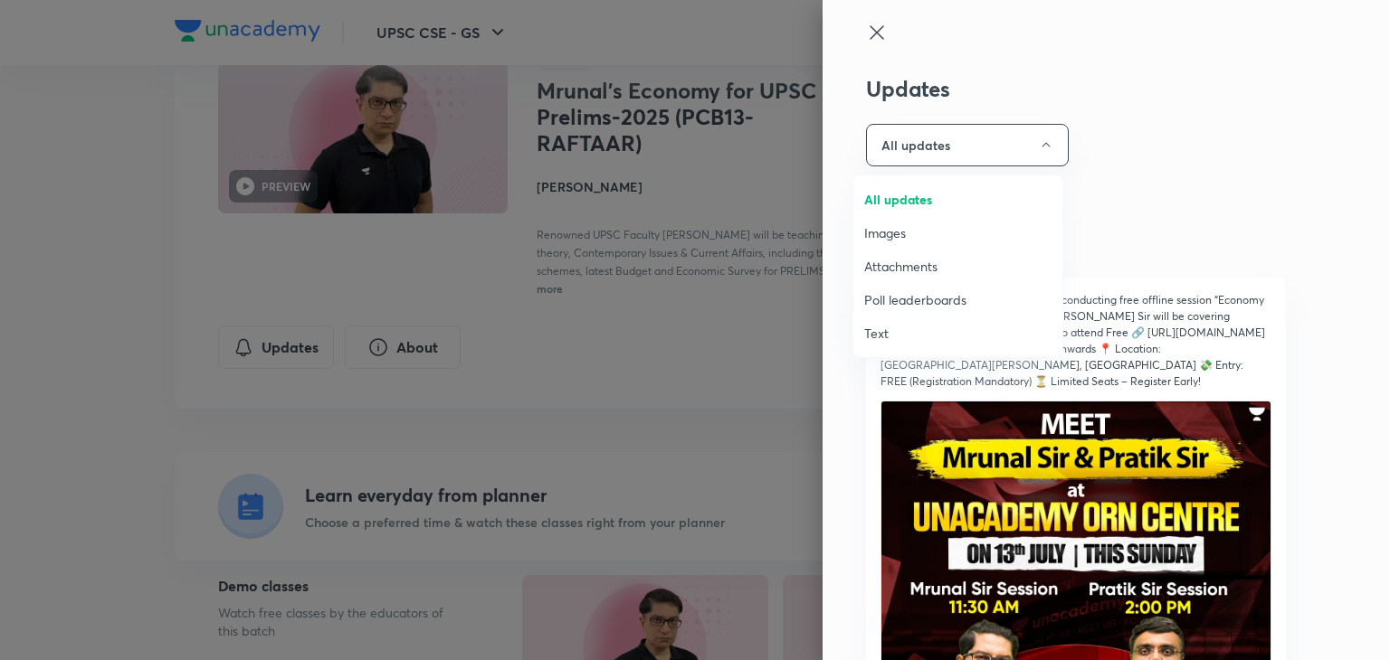
click at [897, 267] on span "Attachments" at bounding box center [957, 266] width 187 height 19
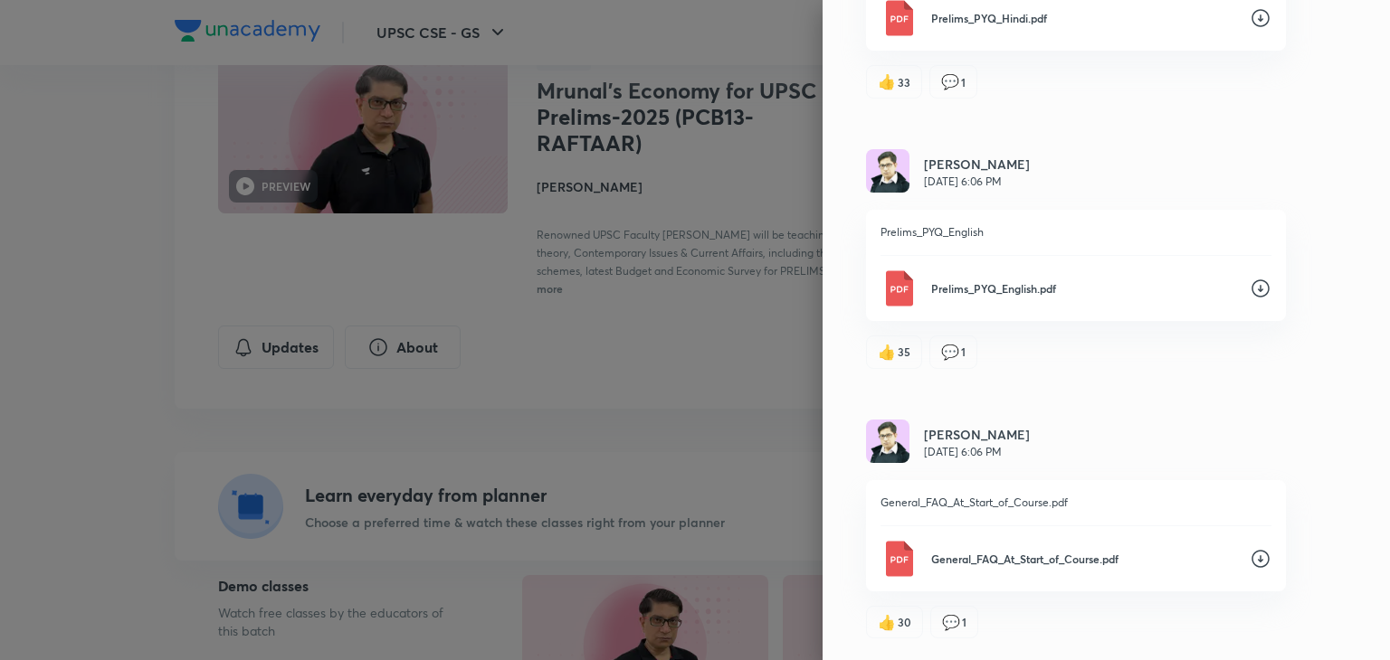
scroll to position [14595, 0]
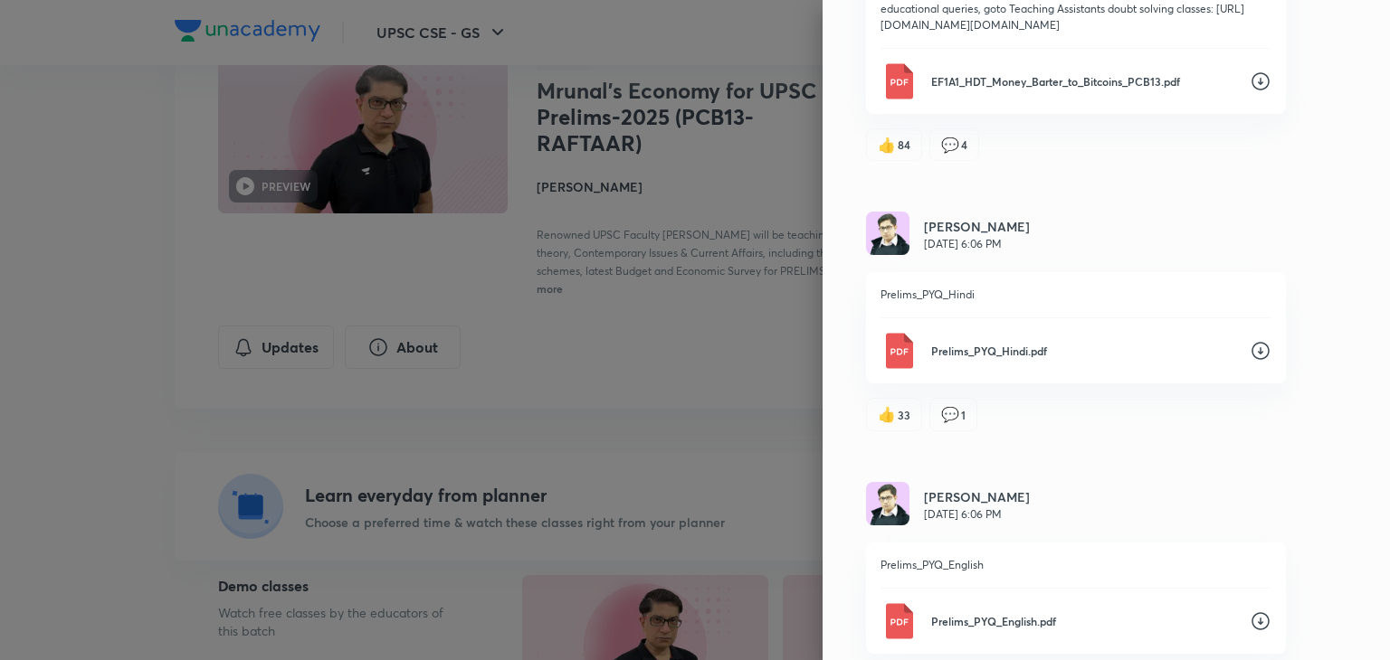
scroll to position [14234, 0]
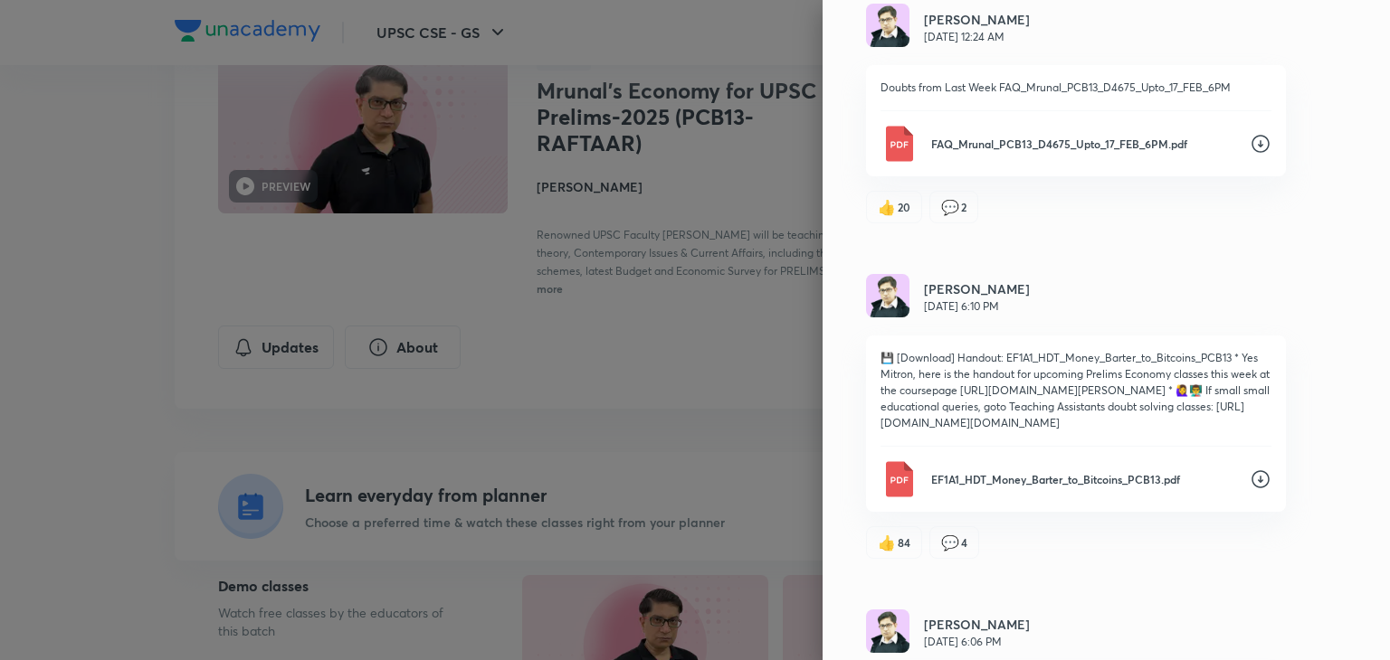
scroll to position [13835, 0]
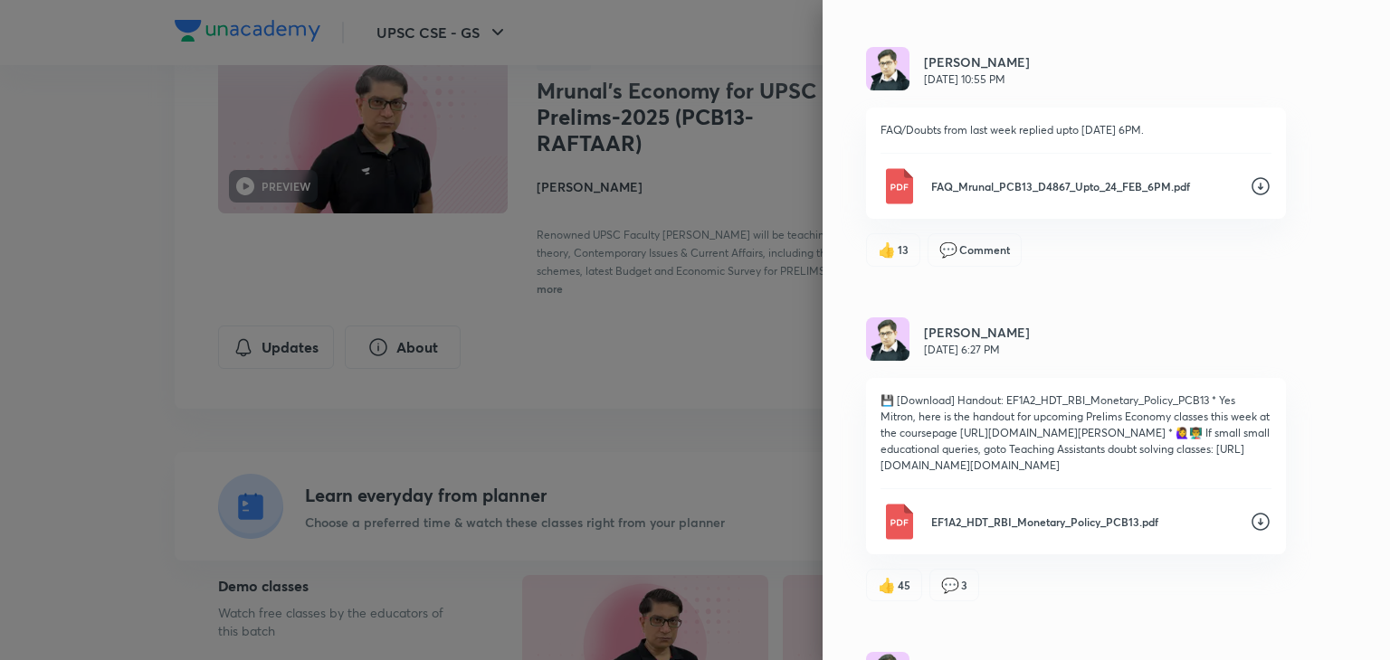
scroll to position [13220, 0]
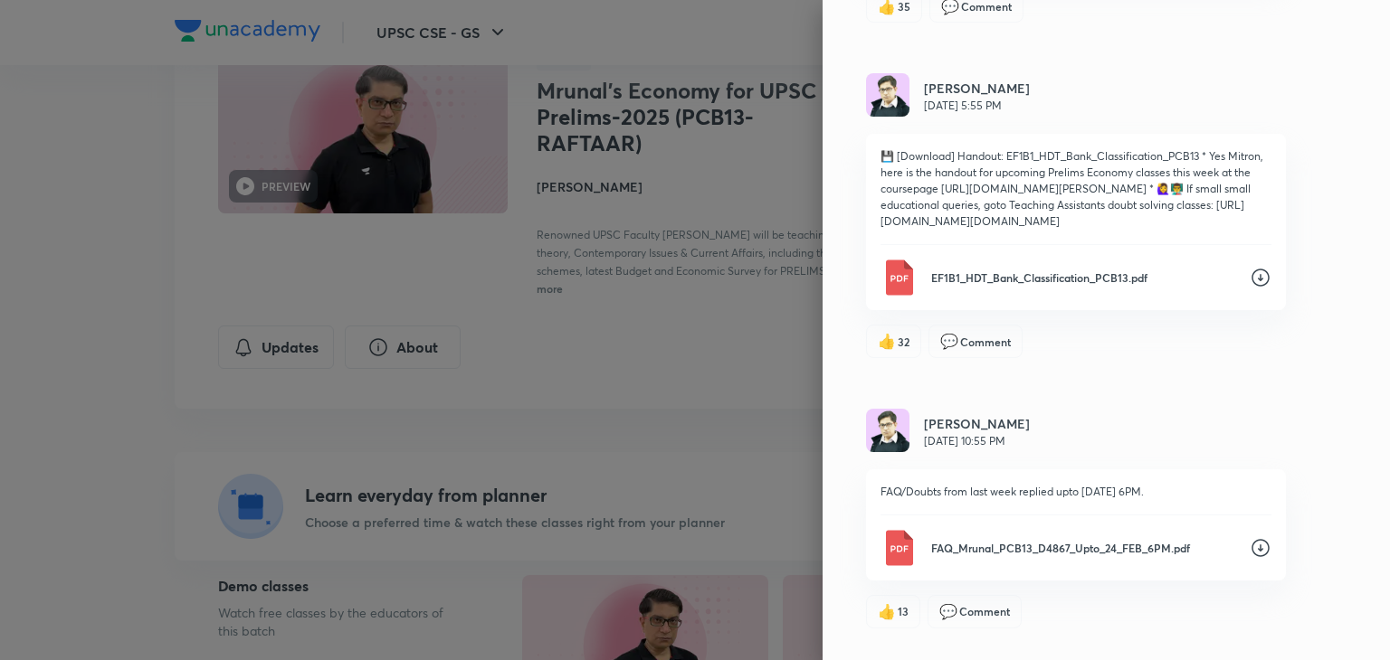
scroll to position [12858, 0]
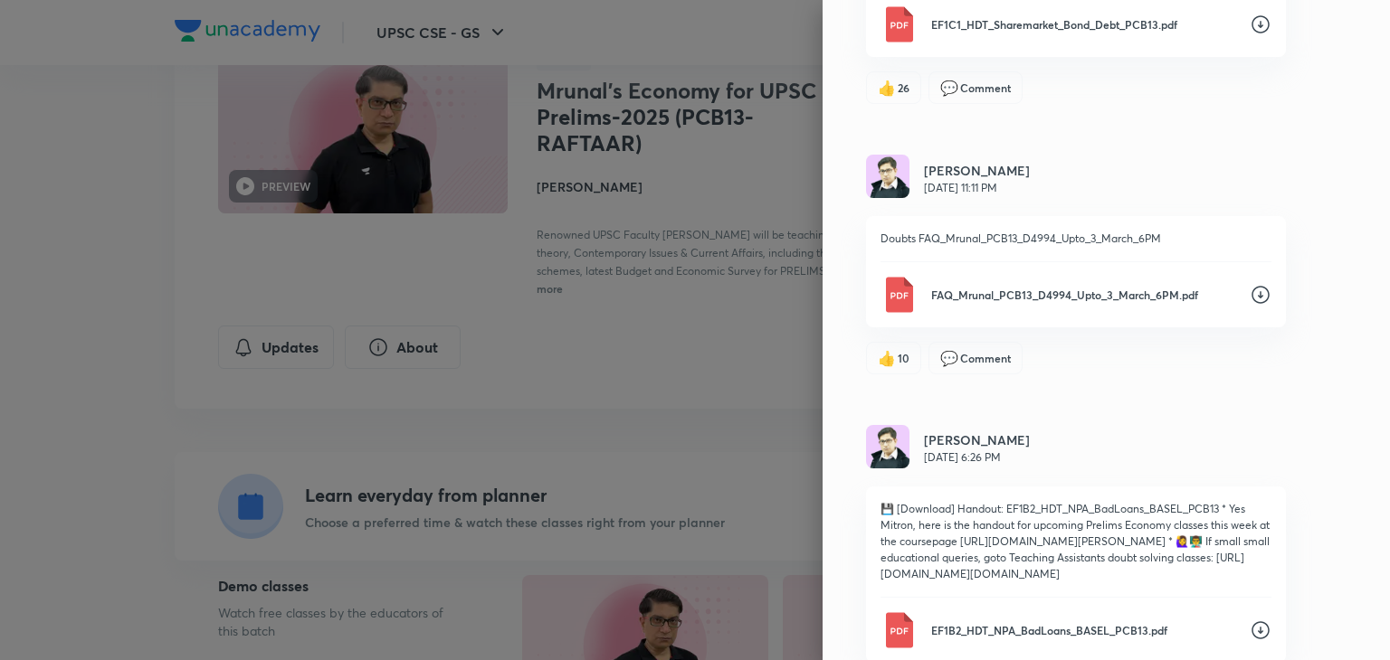
scroll to position [12171, 0]
click at [1249, 38] on icon at bounding box center [1260, 27] width 22 height 22
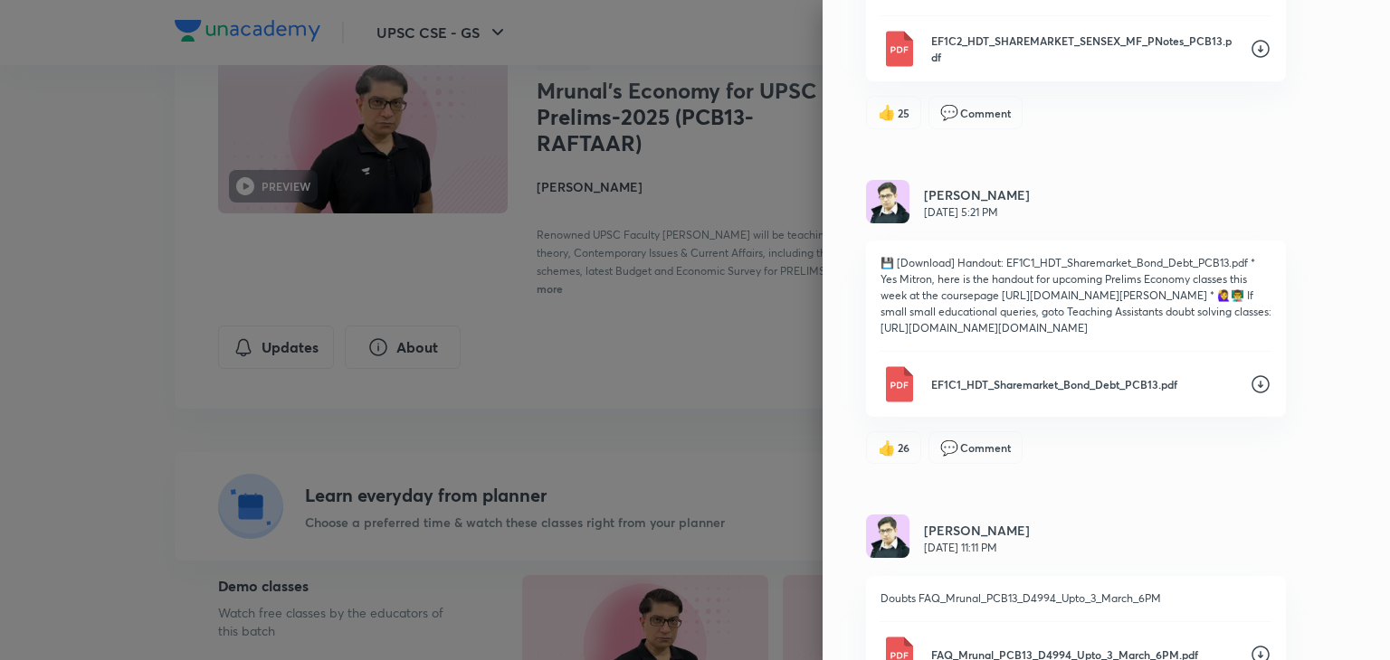
scroll to position [11809, 0]
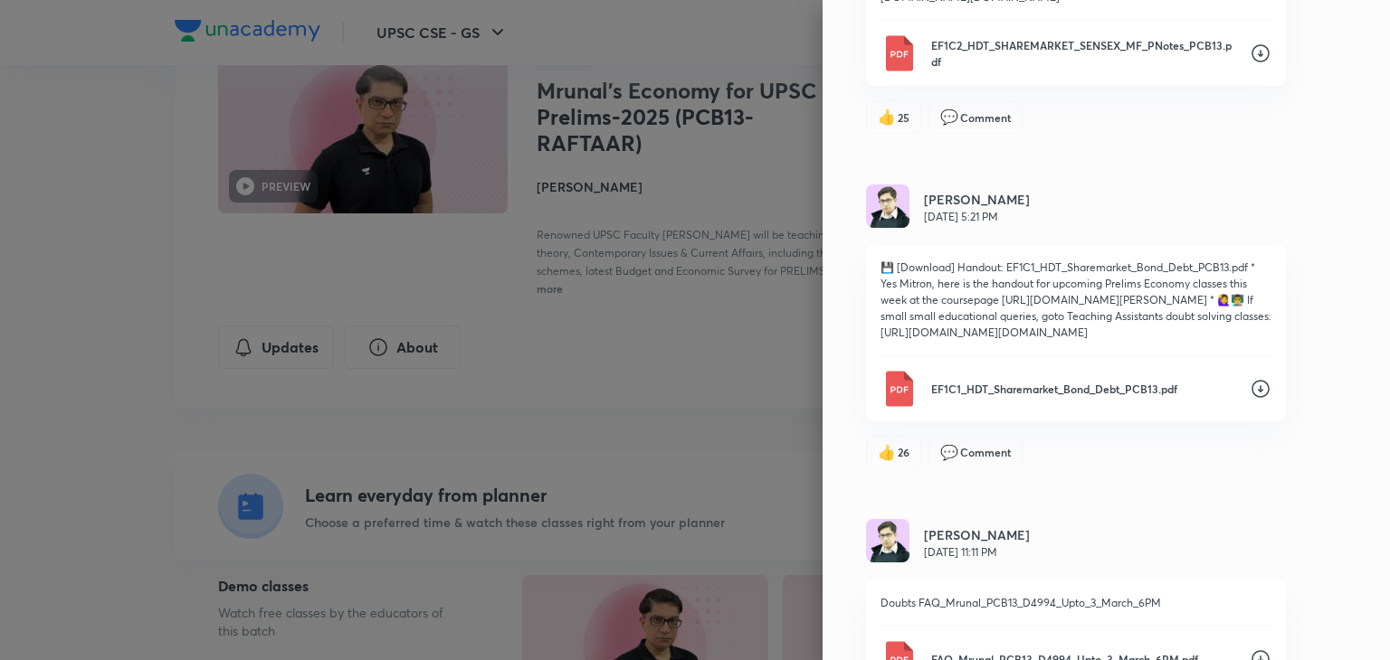
click at [1251, 64] on icon at bounding box center [1260, 54] width 22 height 22
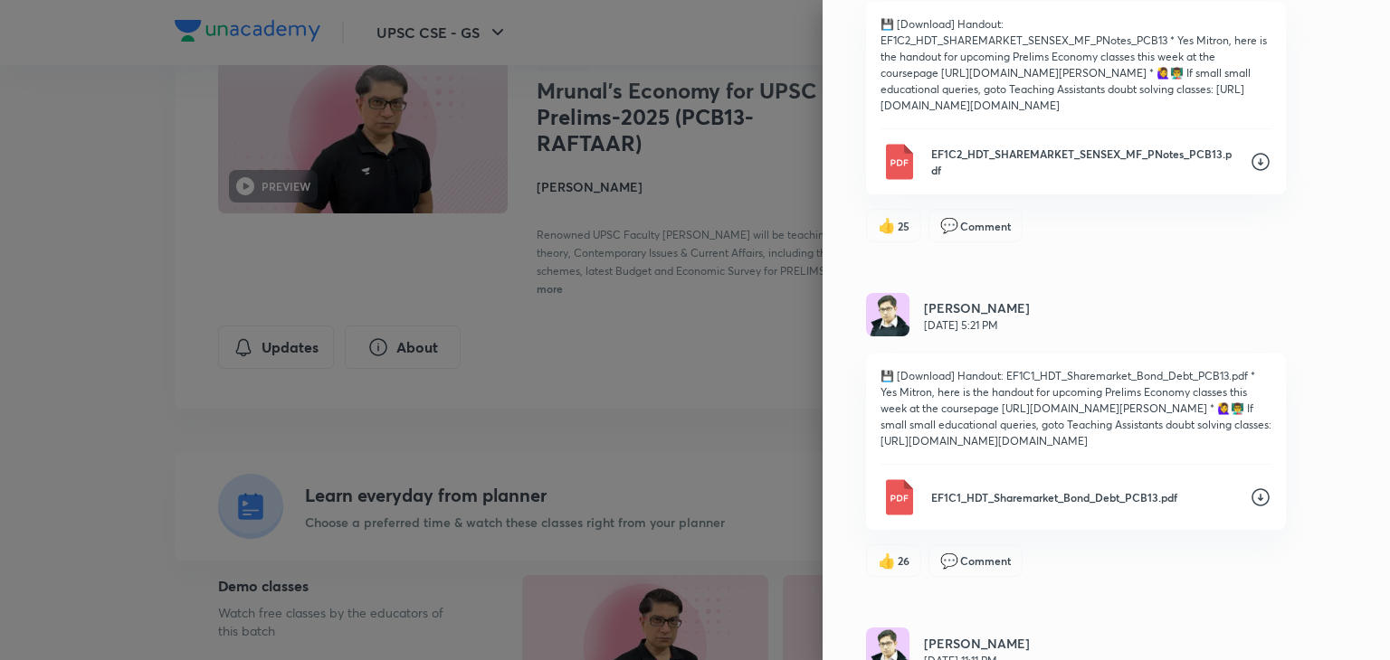
scroll to position [11664, 0]
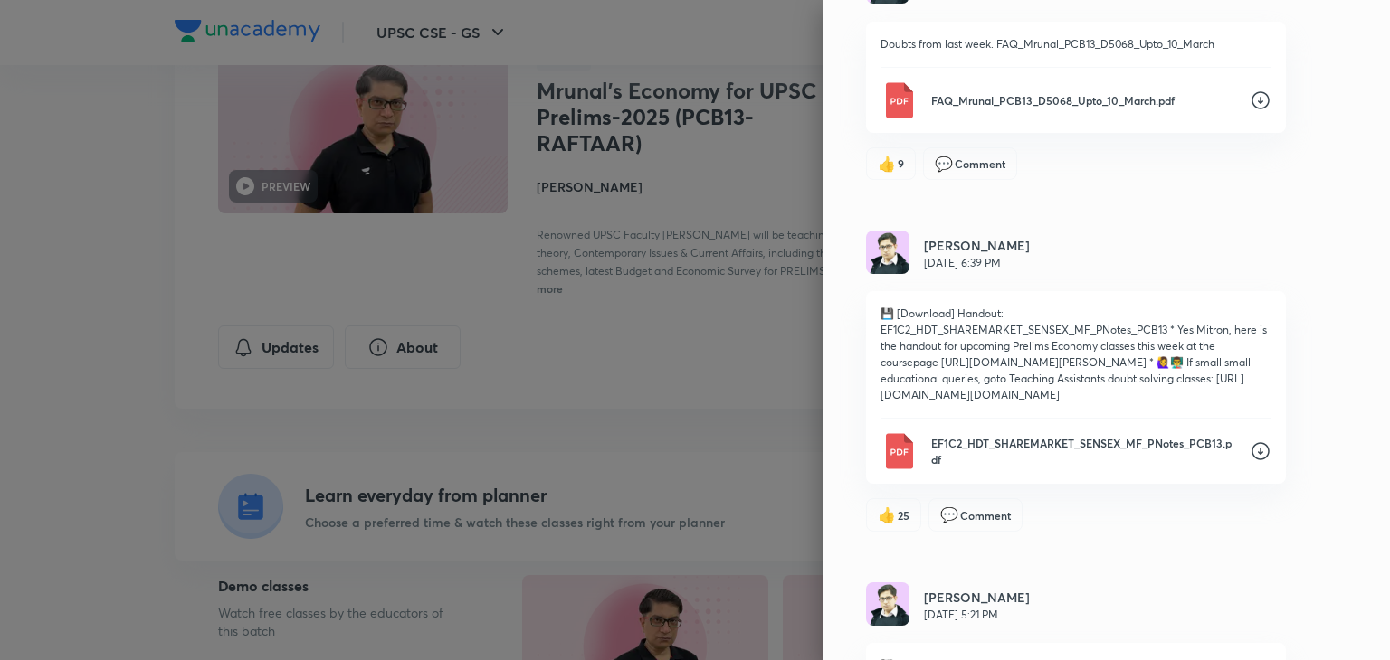
scroll to position [11375, 0]
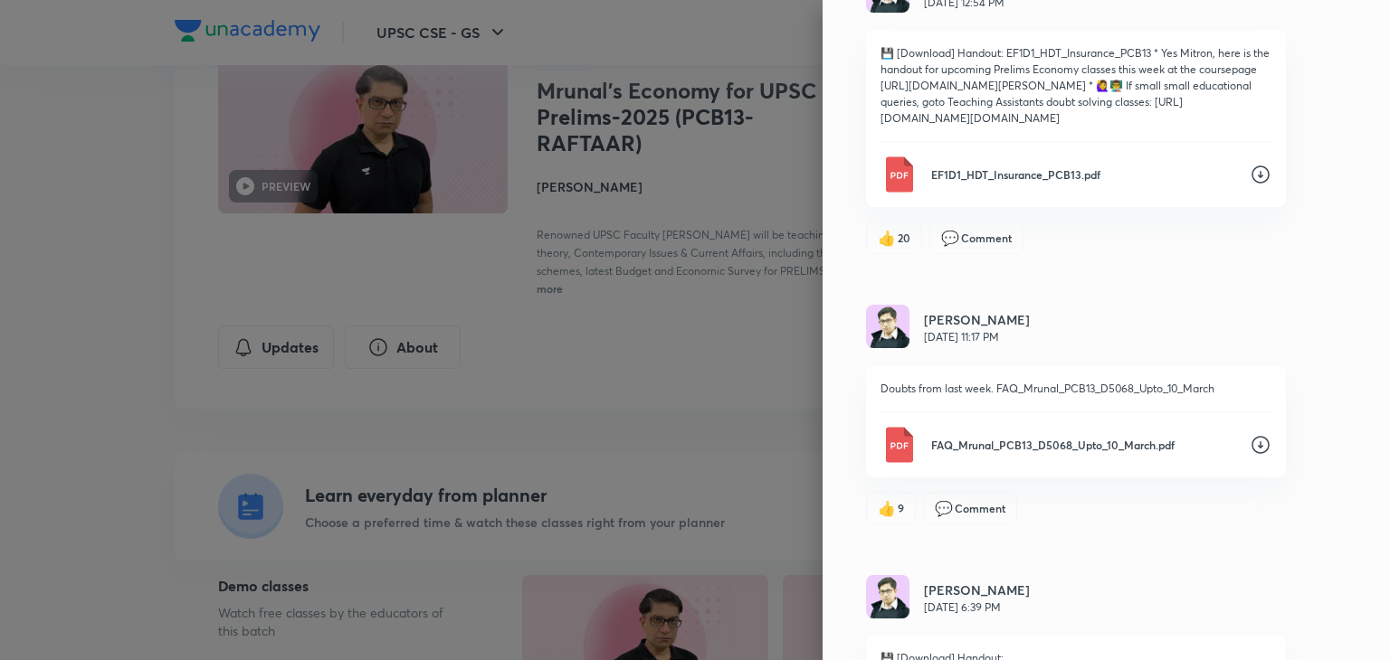
scroll to position [11049, 0]
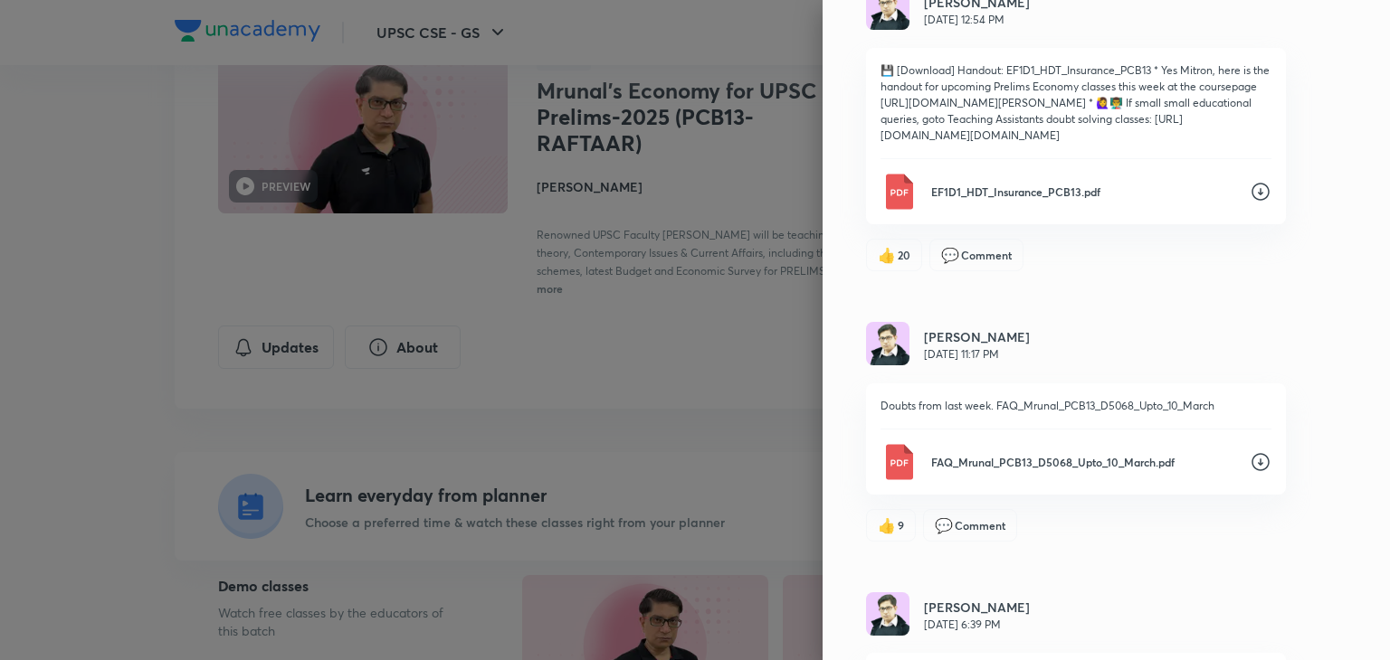
click at [1277, 454] on div "Updates Attachments [PERSON_NAME] [DATE] 12:21 AM doubts from last week, all th…" at bounding box center [1105, 330] width 567 height 660
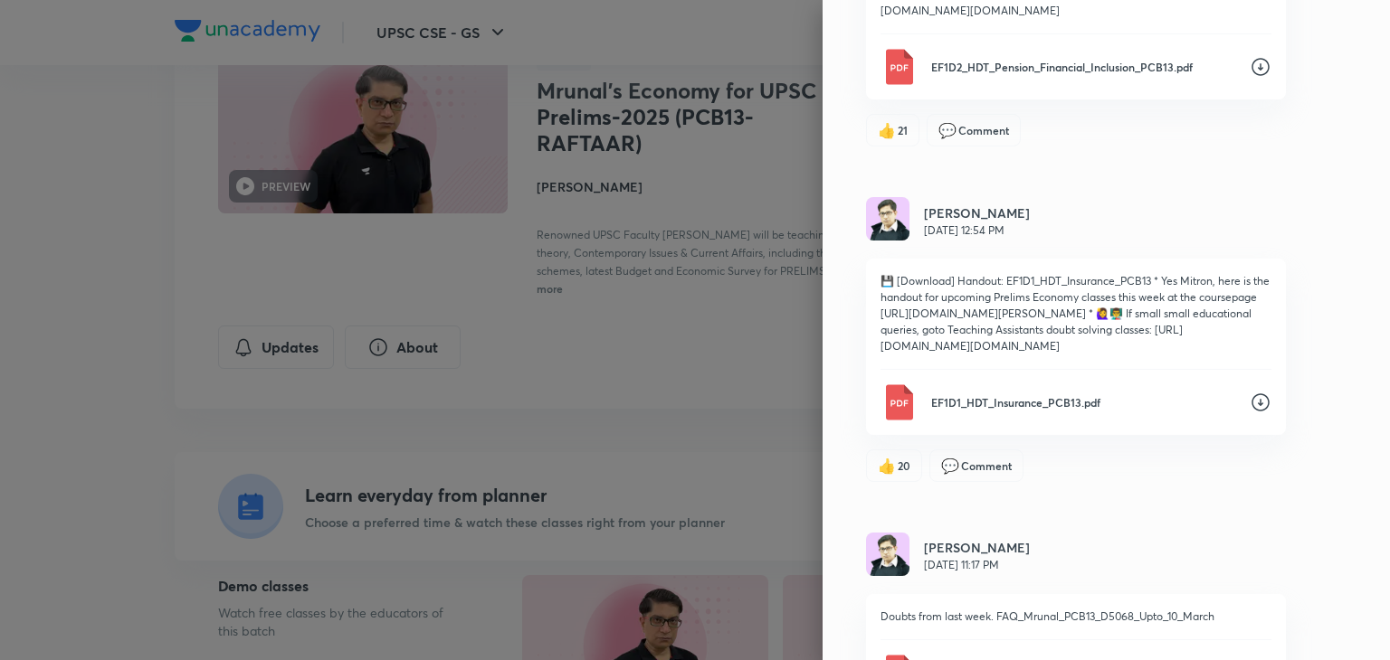
scroll to position [10832, 0]
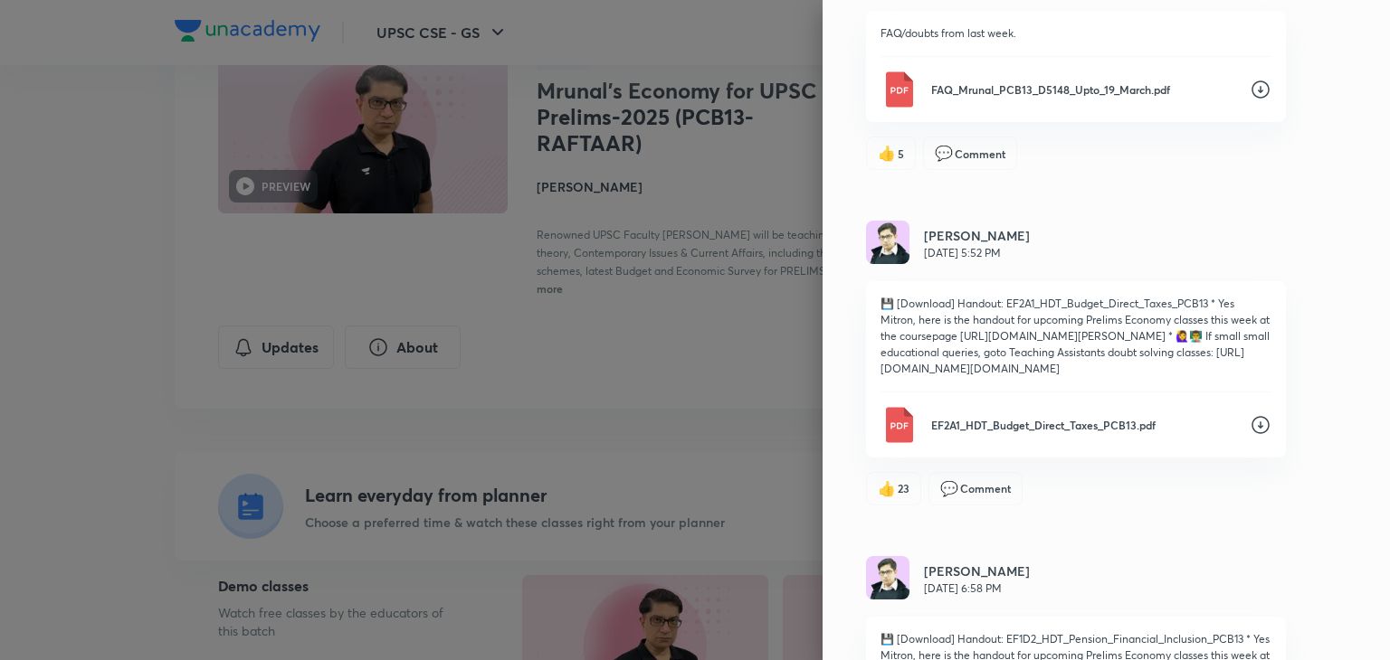
scroll to position [10108, 0]
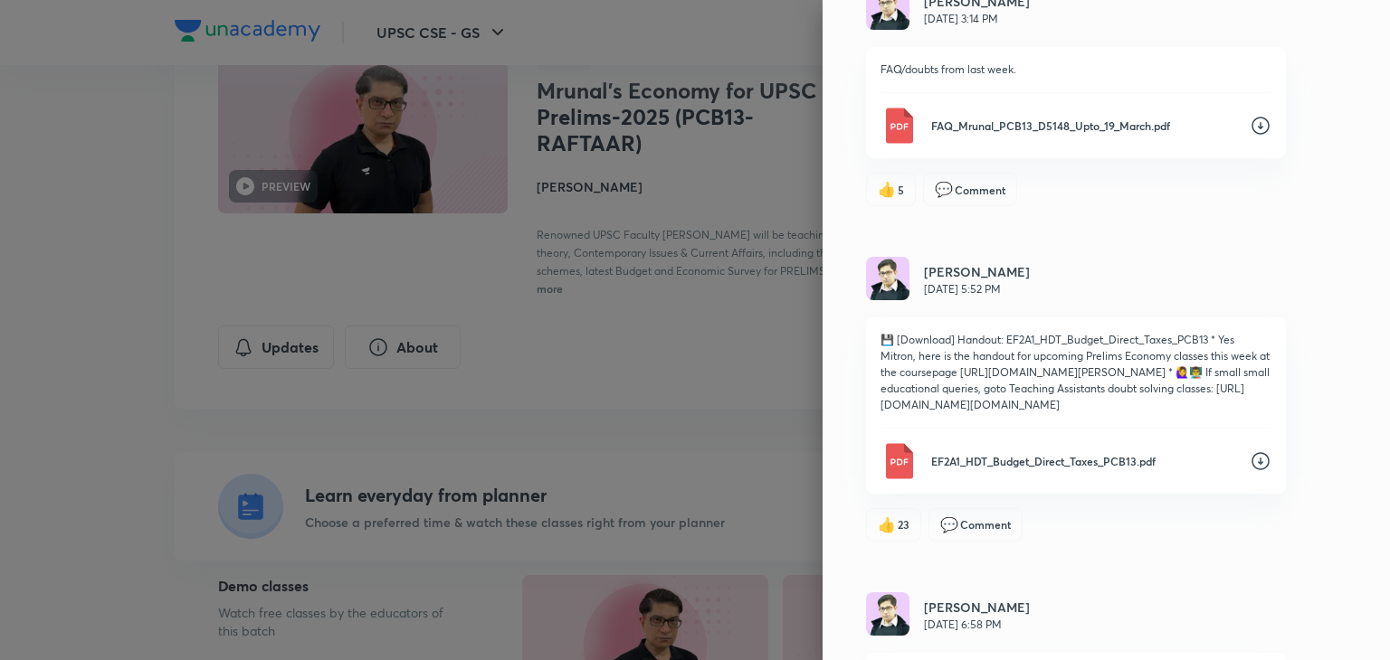
click at [1229, 532] on div "Updates Attachments [PERSON_NAME] [DATE] 12:21 AM doubts from last week, all th…" at bounding box center [1105, 330] width 567 height 660
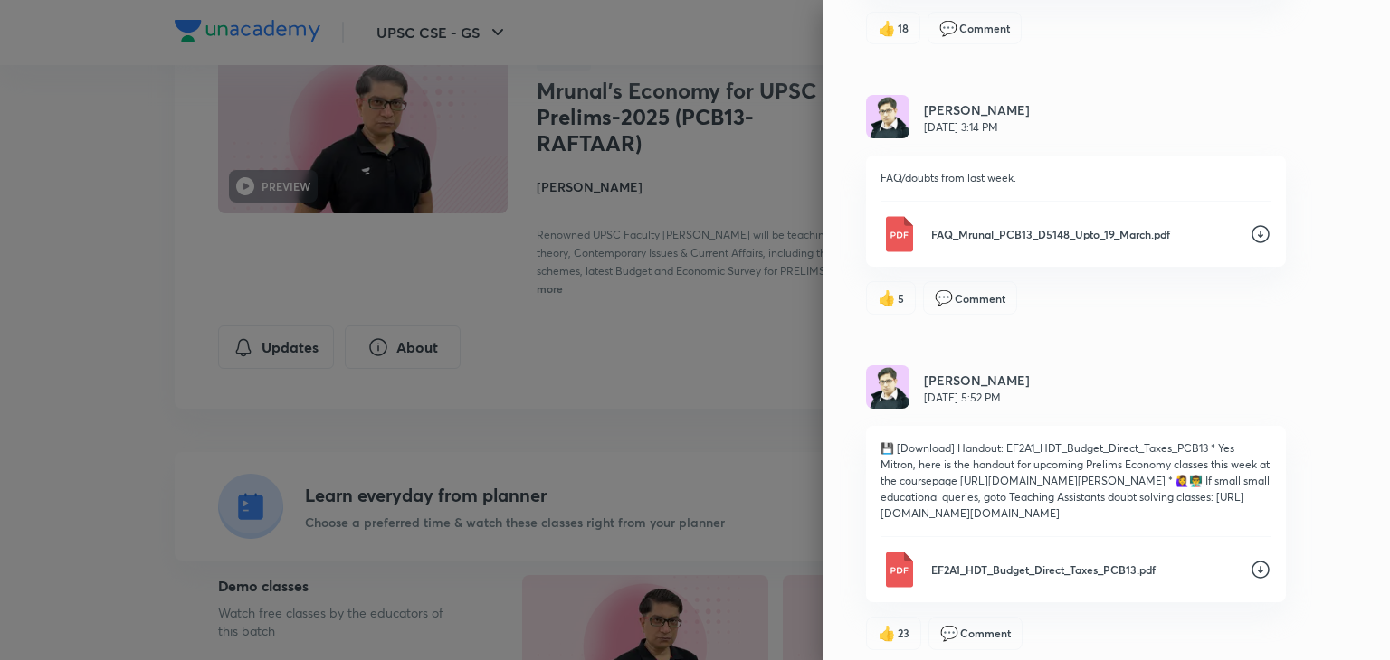
scroll to position [9963, 0]
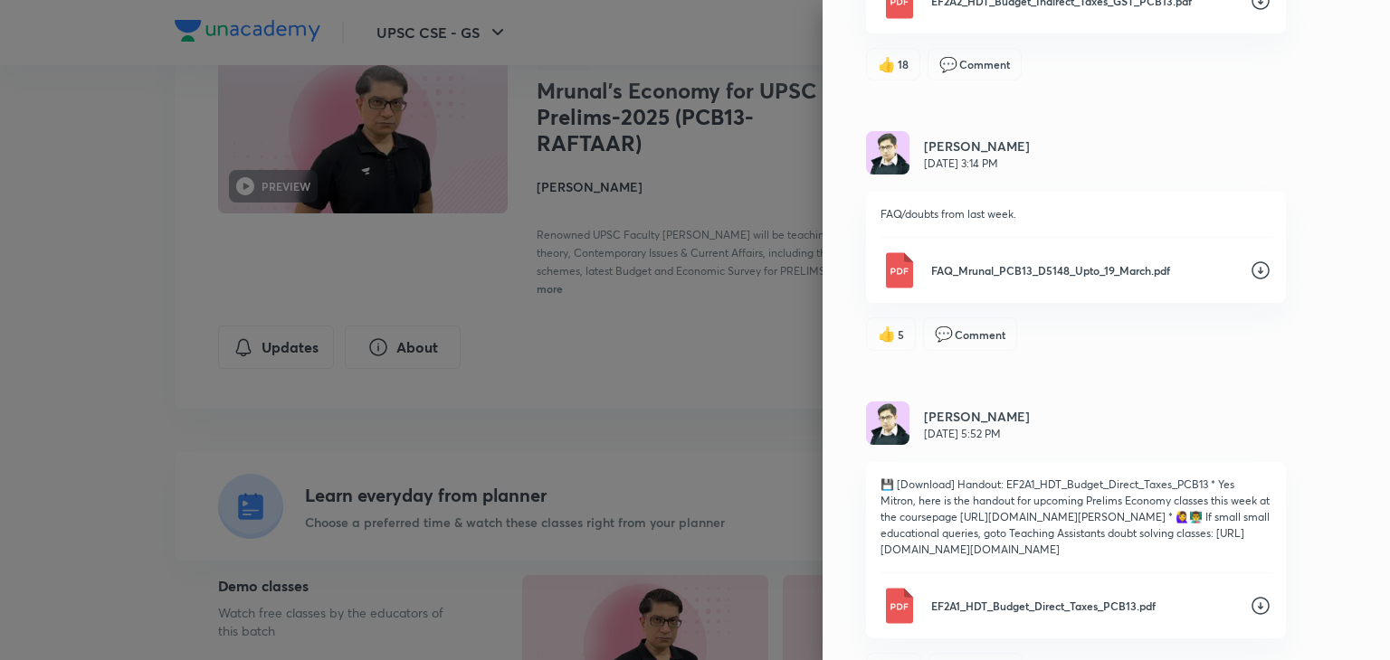
click at [1250, 12] on icon at bounding box center [1260, 1] width 22 height 22
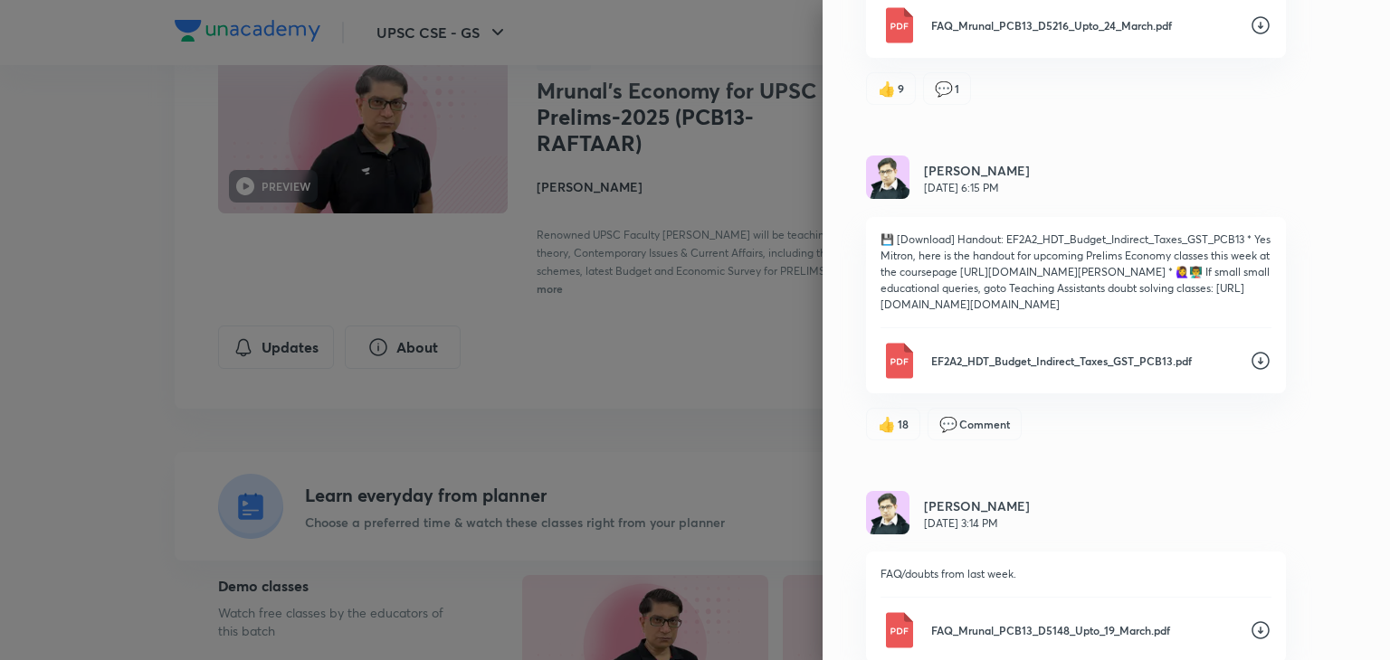
scroll to position [9601, 0]
click at [1343, 152] on div "Updates Attachments [PERSON_NAME] [DATE] 12:21 AM doubts from last week, all th…" at bounding box center [1105, 330] width 567 height 660
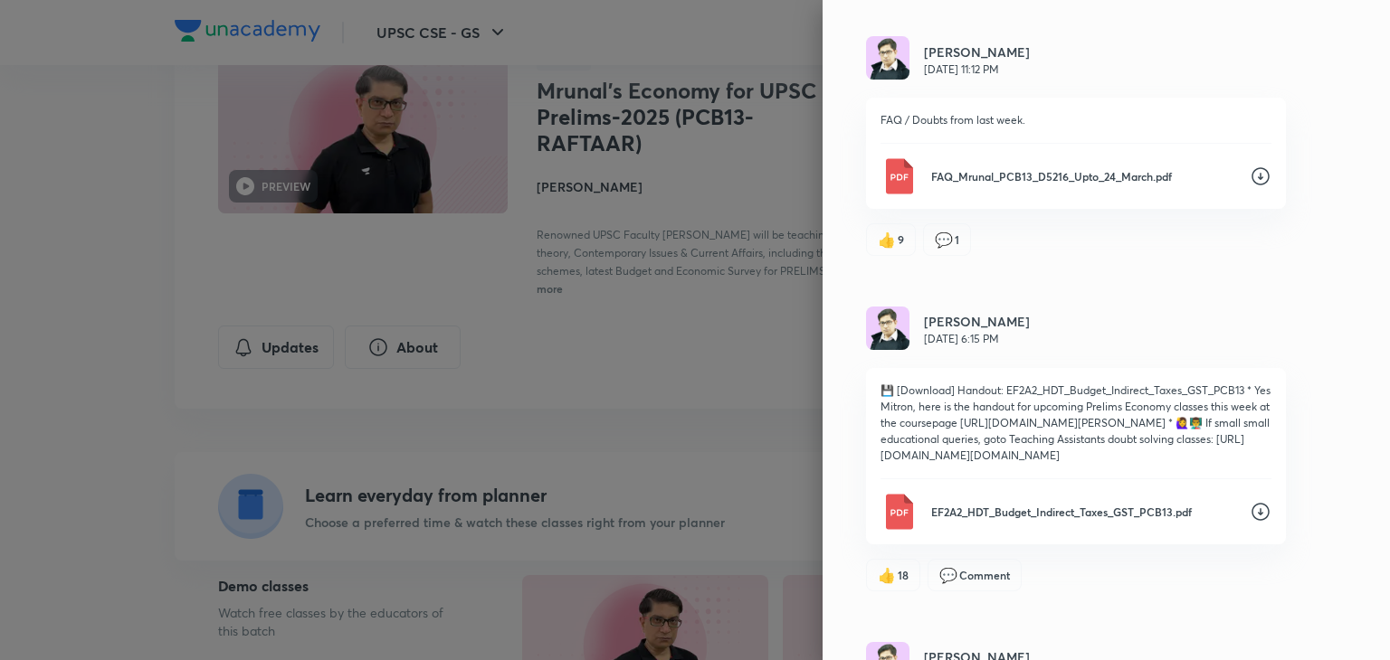
scroll to position [9421, 0]
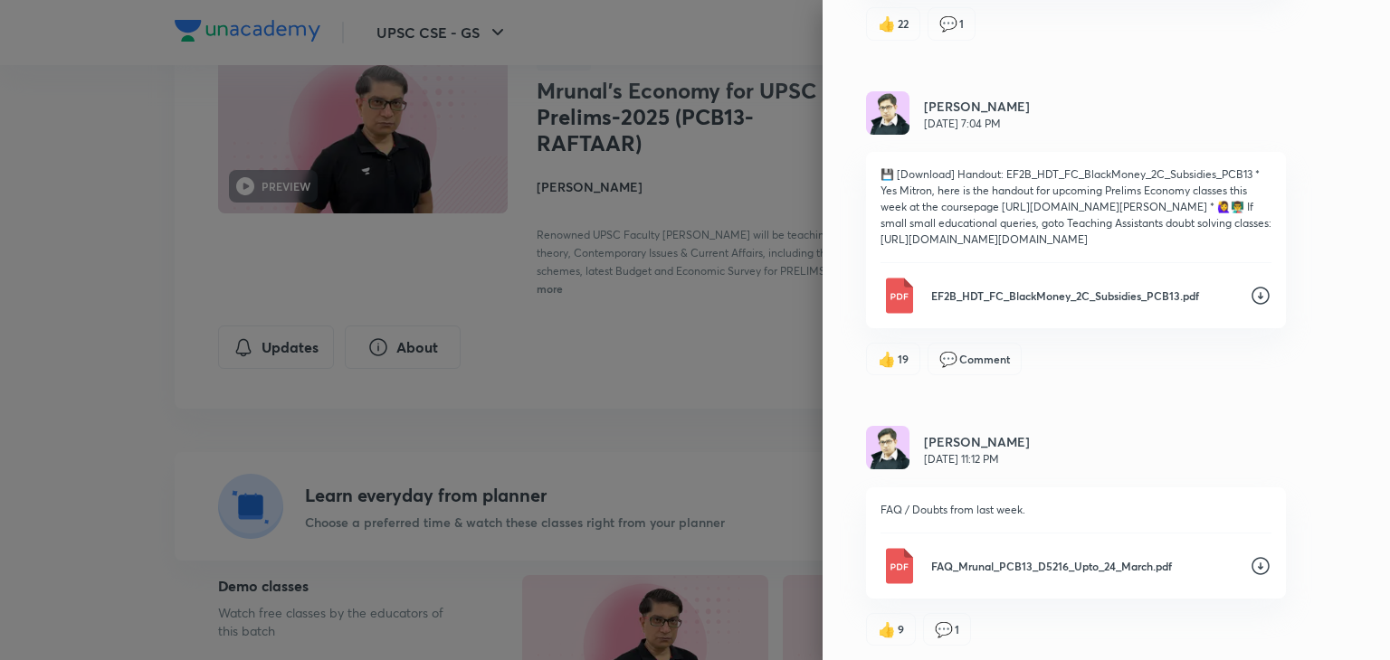
scroll to position [9059, 0]
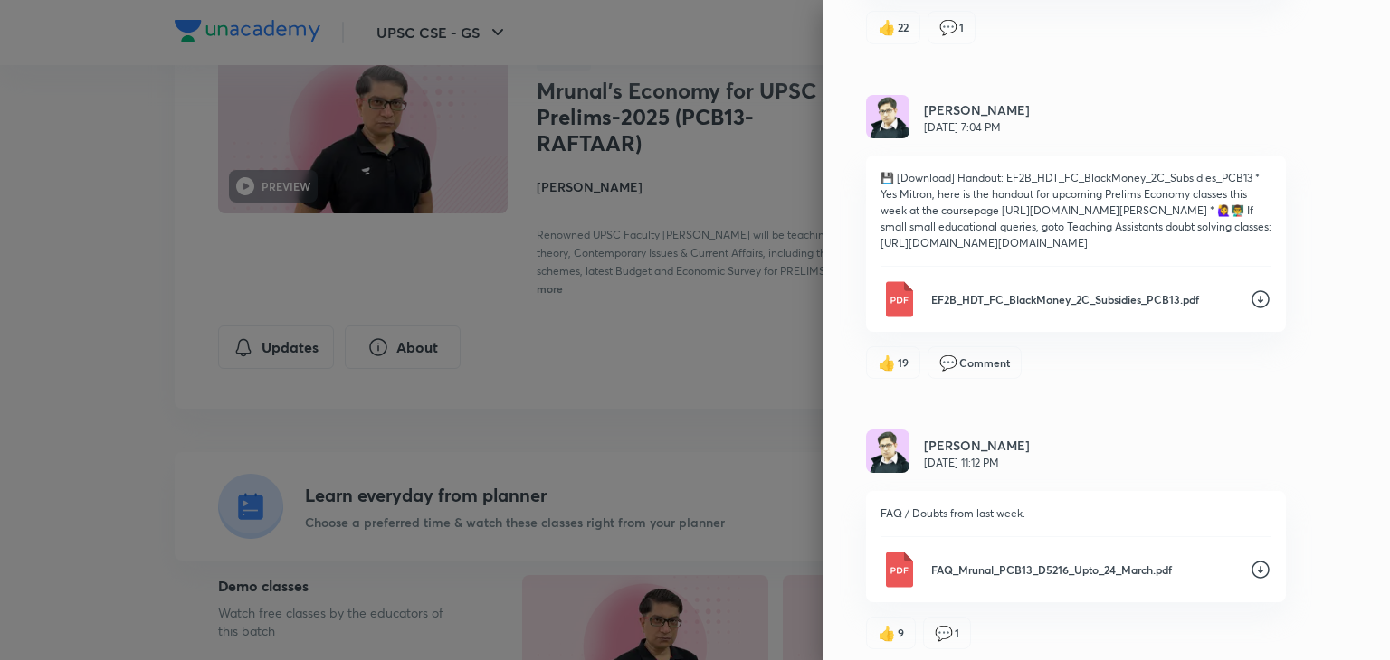
click at [1340, 475] on div "Updates Attachments [PERSON_NAME] [DATE] 12:21 AM doubts from last week, all th…" at bounding box center [1105, 330] width 567 height 660
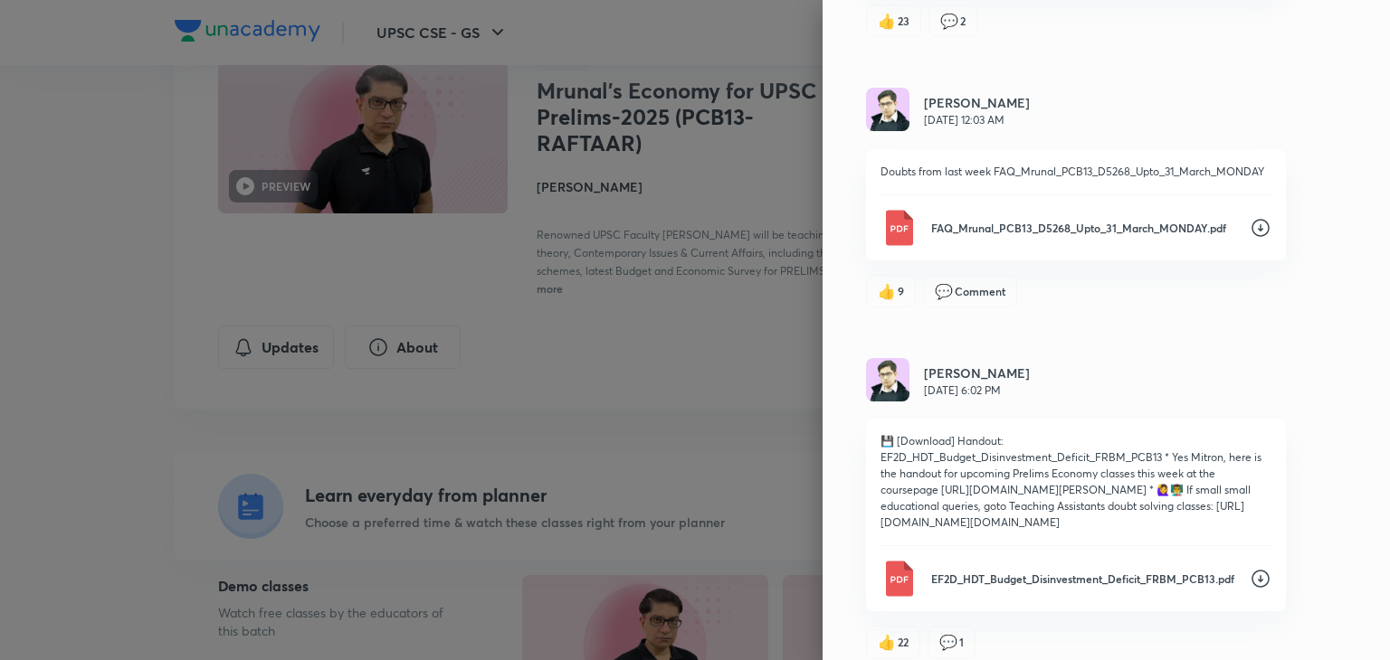
scroll to position [8407, 0]
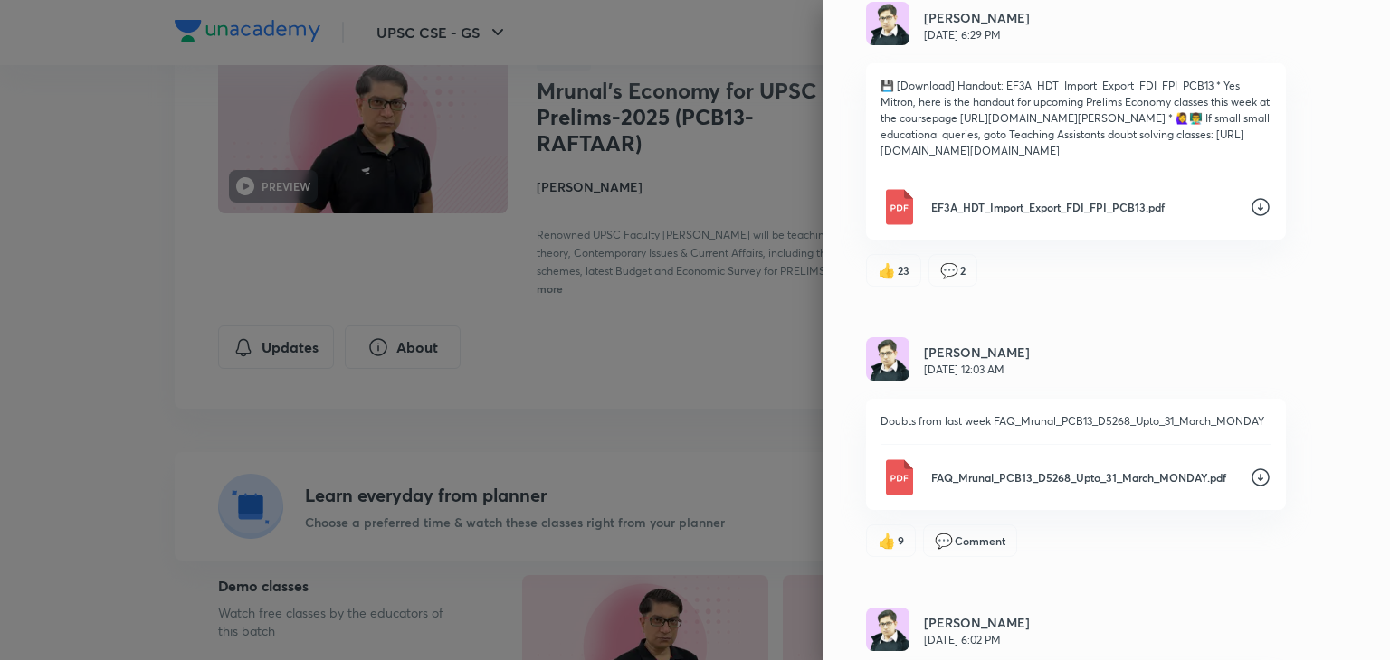
scroll to position [8009, 0]
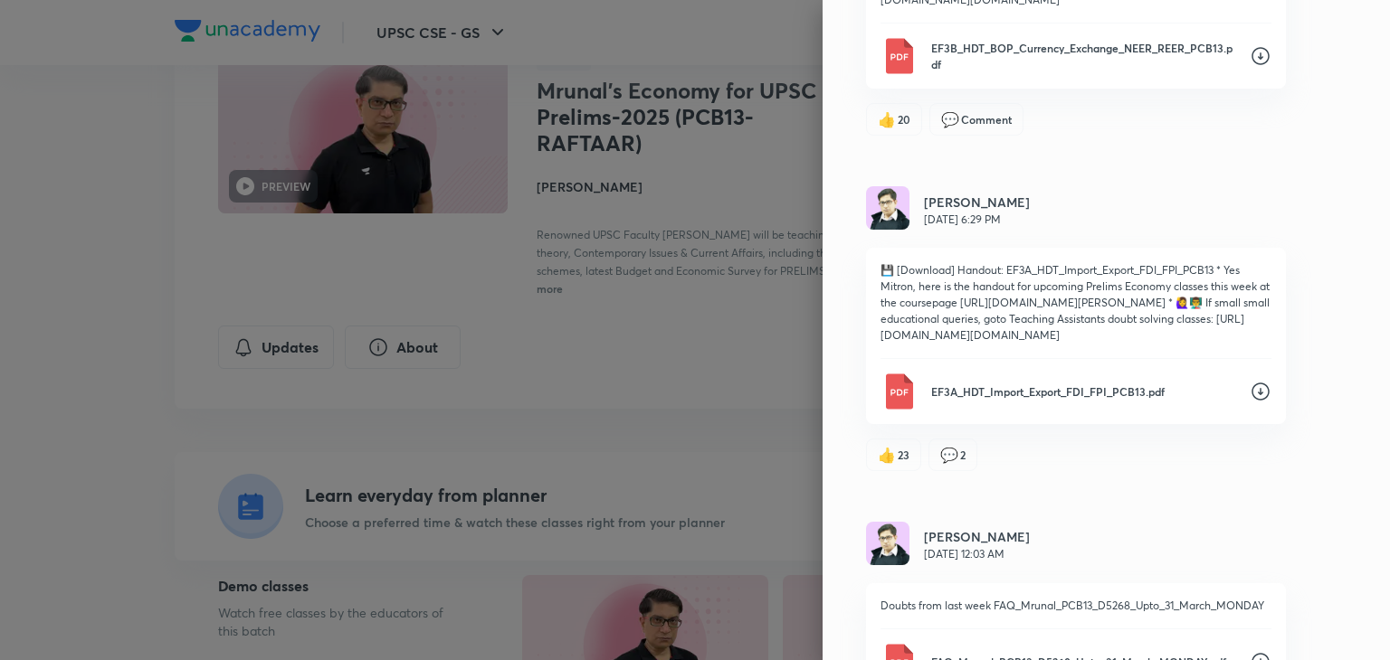
click at [1251, 65] on icon at bounding box center [1260, 56] width 18 height 18
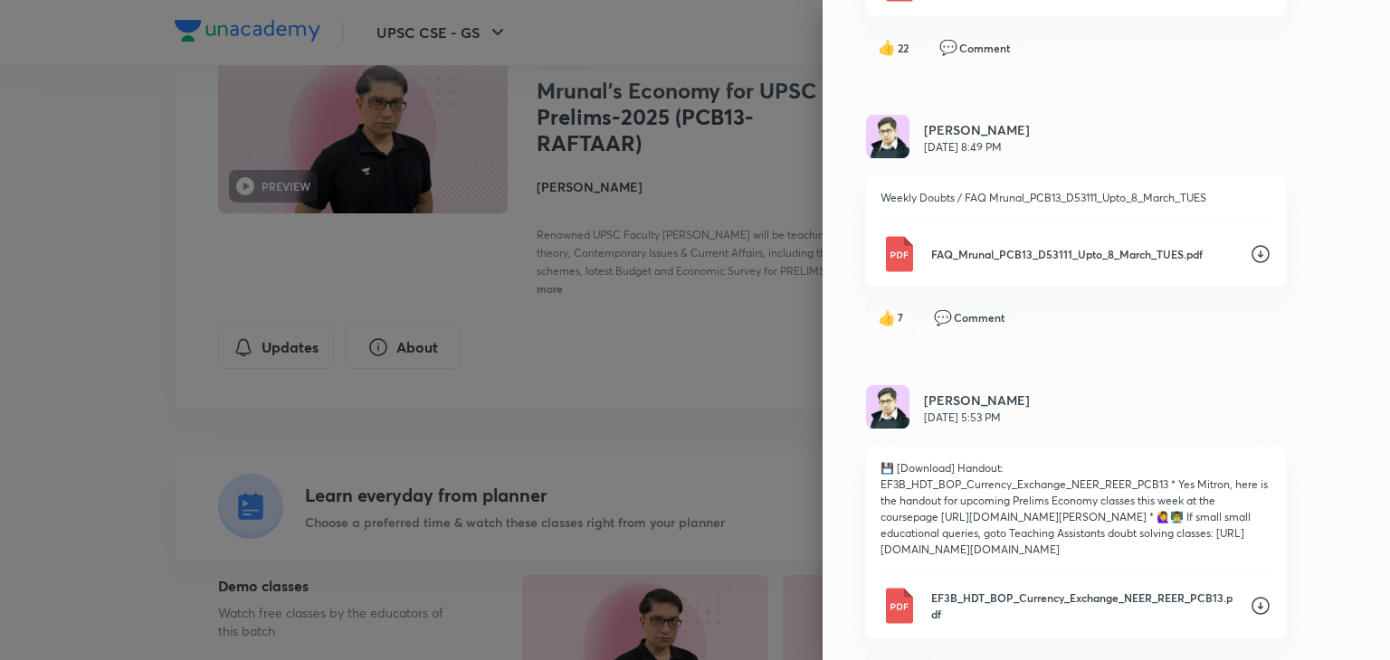
scroll to position [7358, 0]
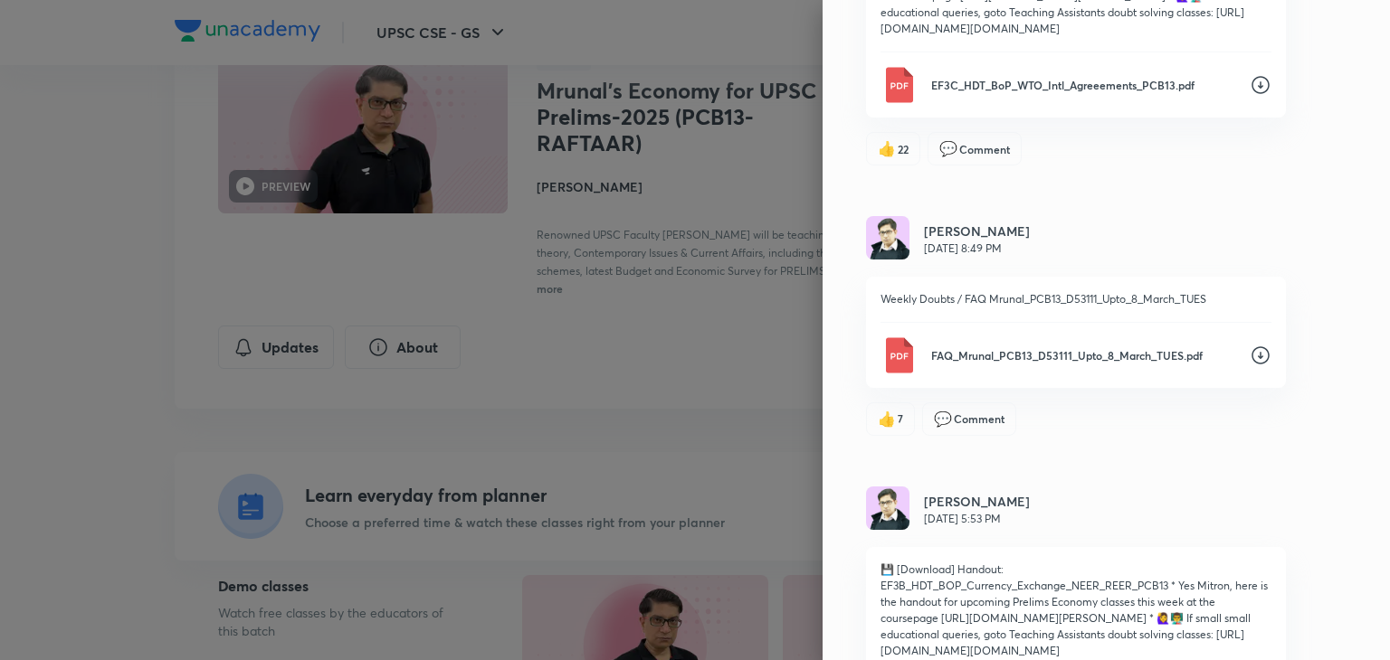
click at [1315, 460] on div "Updates Attachments [PERSON_NAME] [DATE] 12:21 AM doubts from last week, all th…" at bounding box center [1105, 330] width 567 height 660
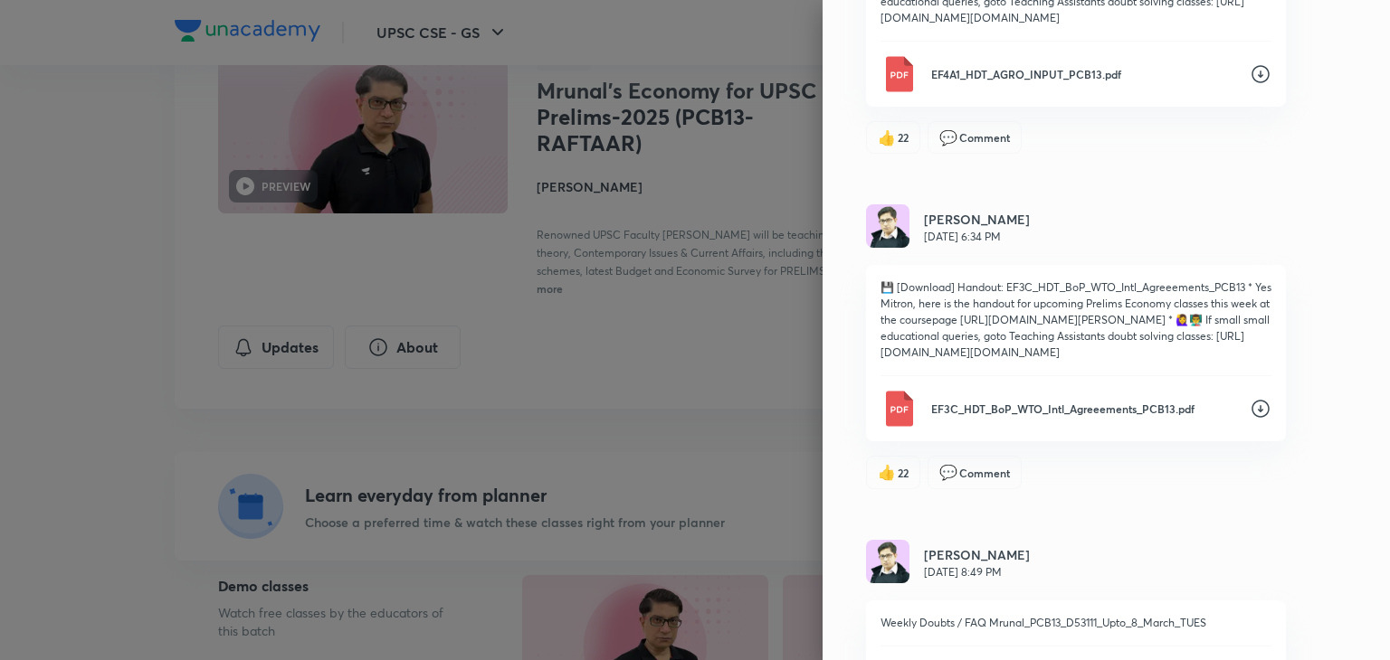
scroll to position [7032, 0]
click at [1251, 85] on icon at bounding box center [1260, 76] width 18 height 18
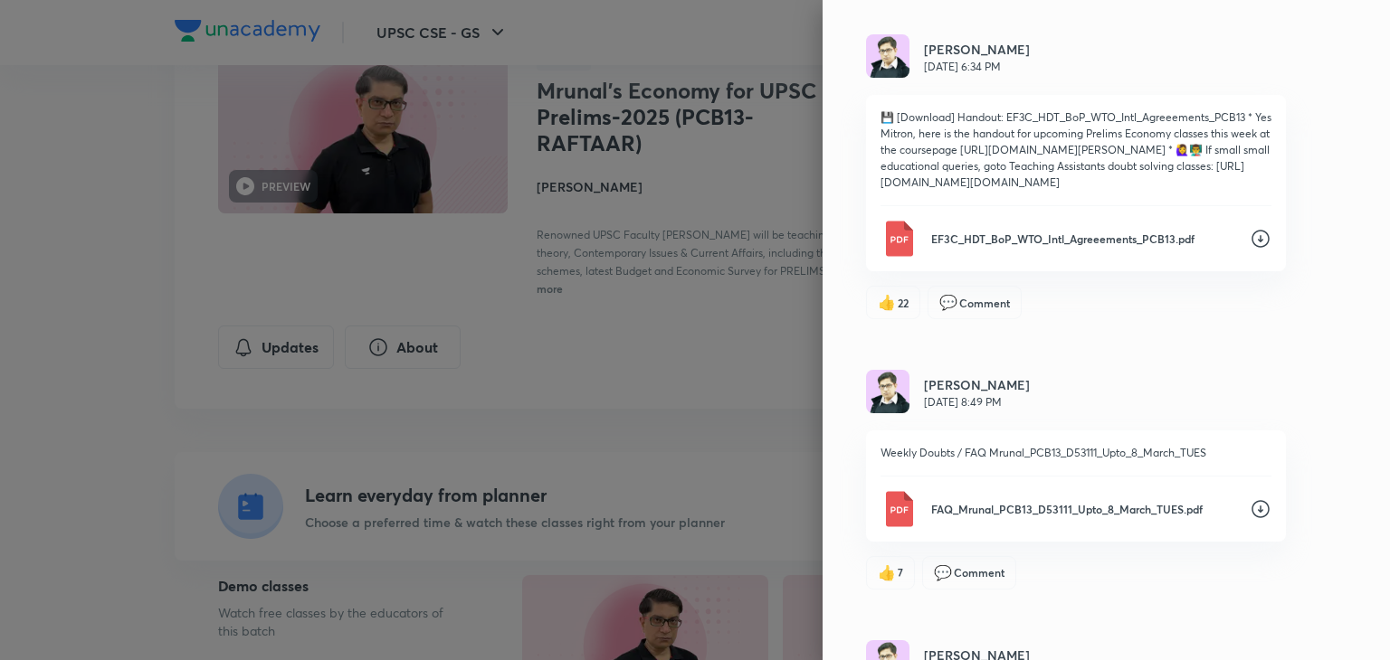
scroll to position [7285, 0]
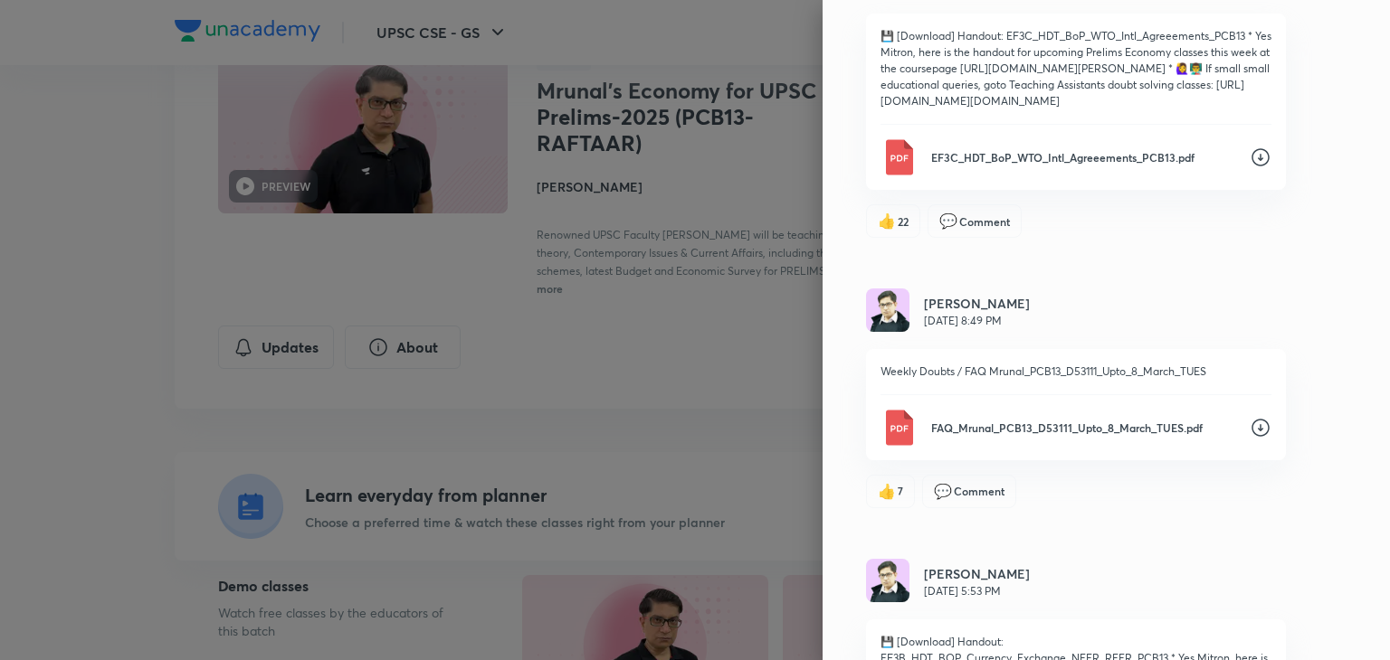
click at [1133, 508] on div "[PERSON_NAME] [DATE] 8:49 PM Weekly Doubts / FAQ Mrunal_PCB13_D53111_Upto_8_Mar…" at bounding box center [1076, 399] width 420 height 220
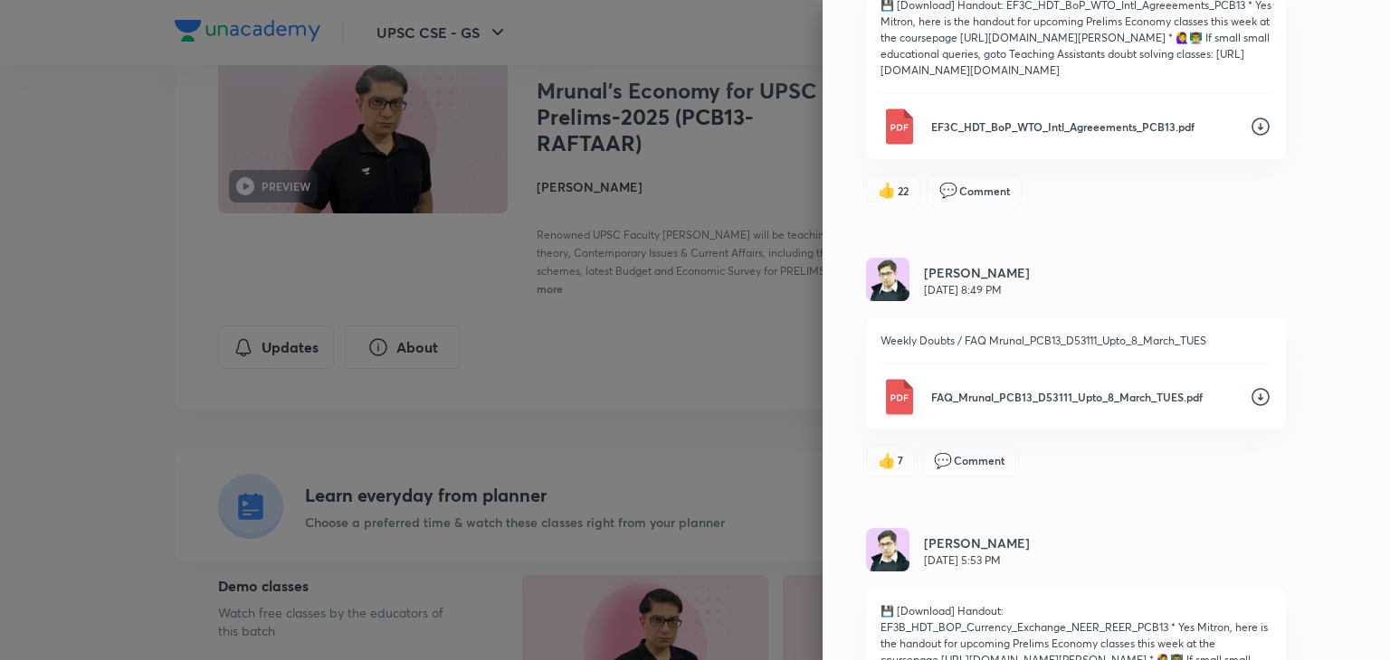
scroll to position [7249, 0]
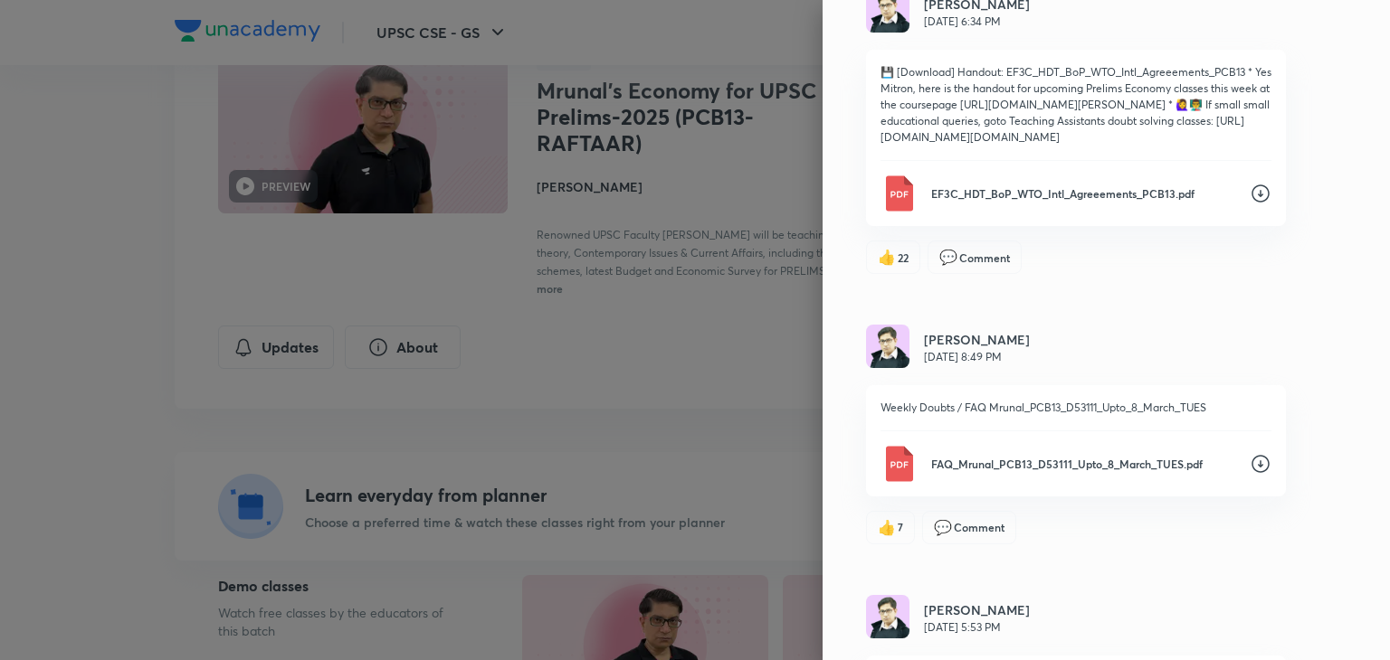
click at [1249, 204] on icon at bounding box center [1260, 194] width 22 height 22
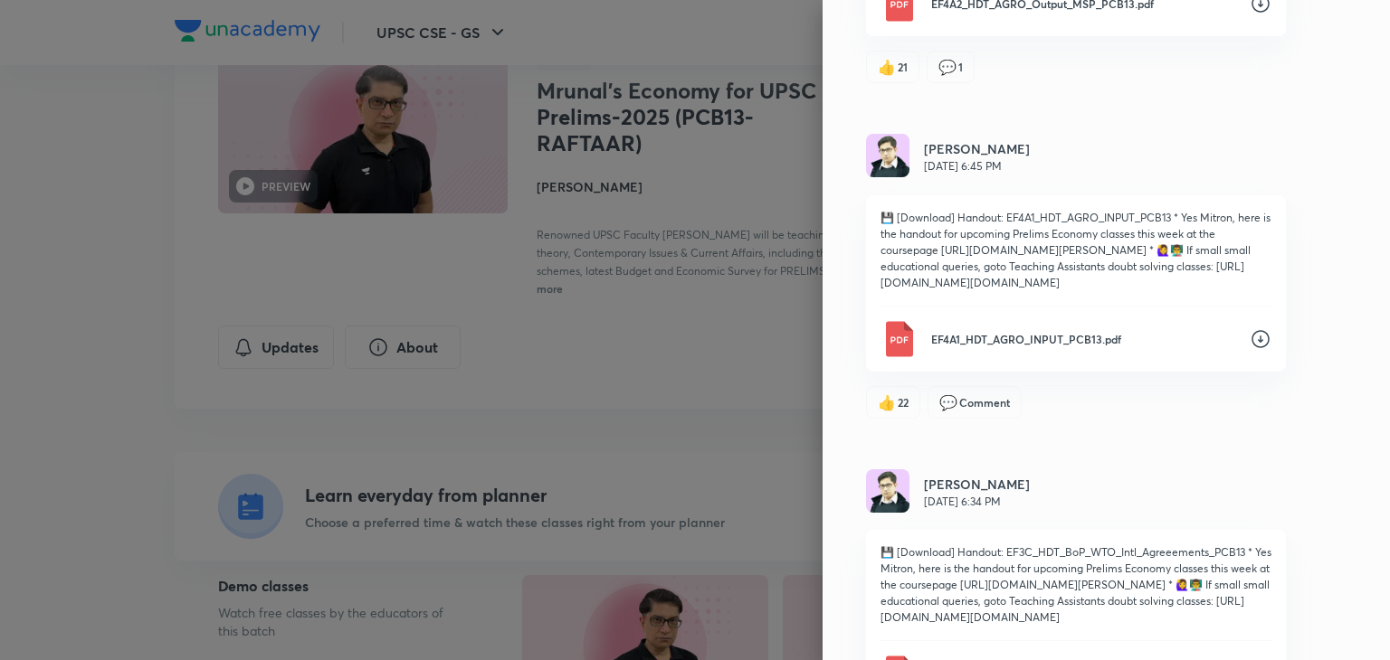
scroll to position [6779, 0]
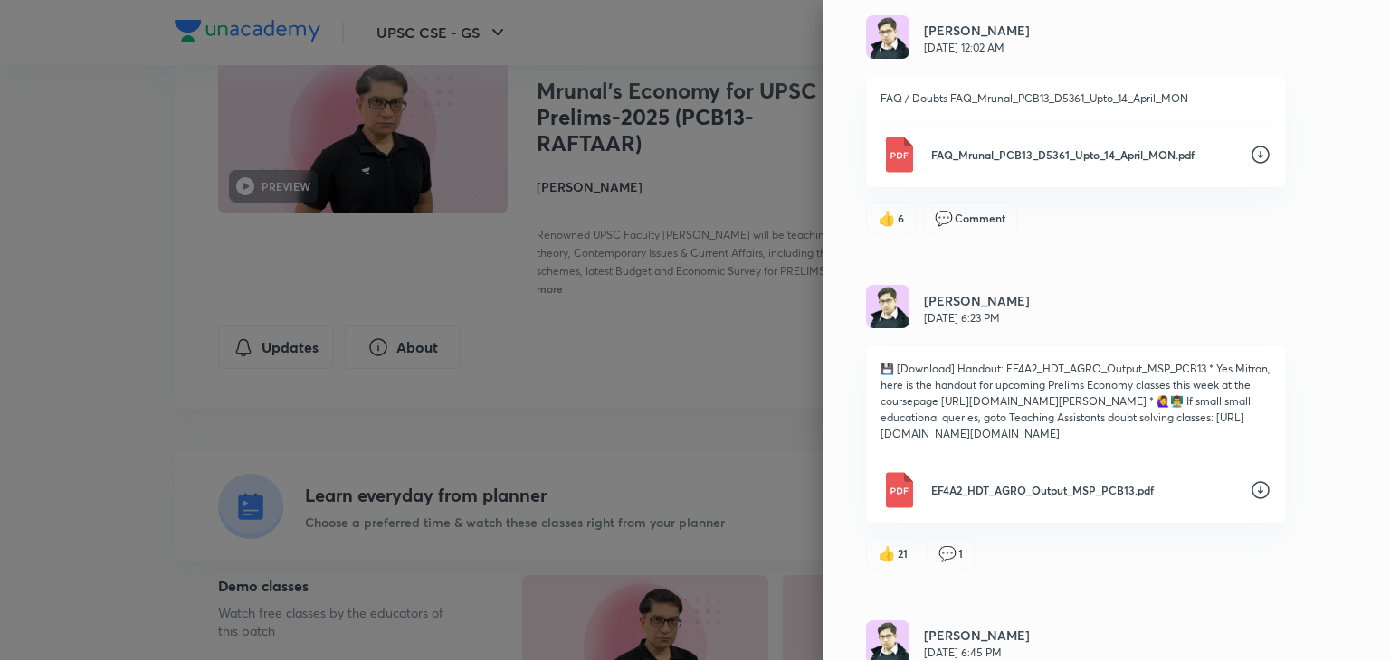
scroll to position [6164, 0]
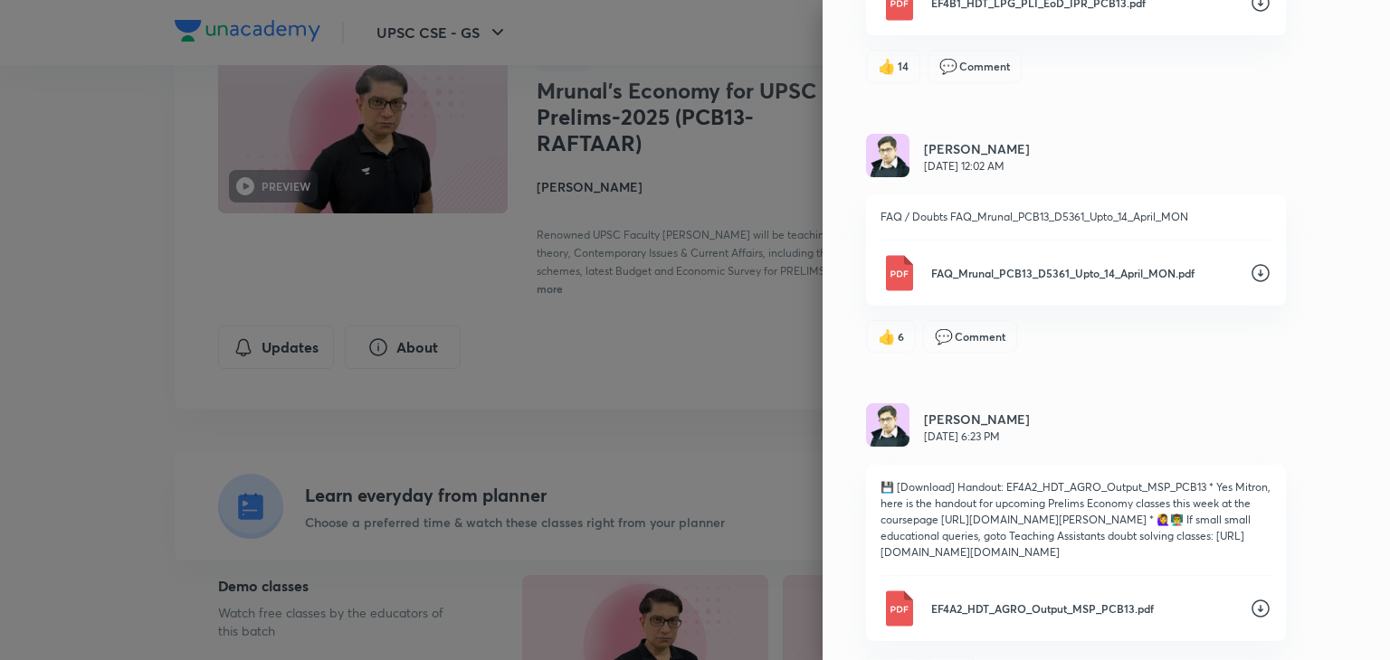
click at [1249, 14] on icon at bounding box center [1260, 3] width 22 height 22
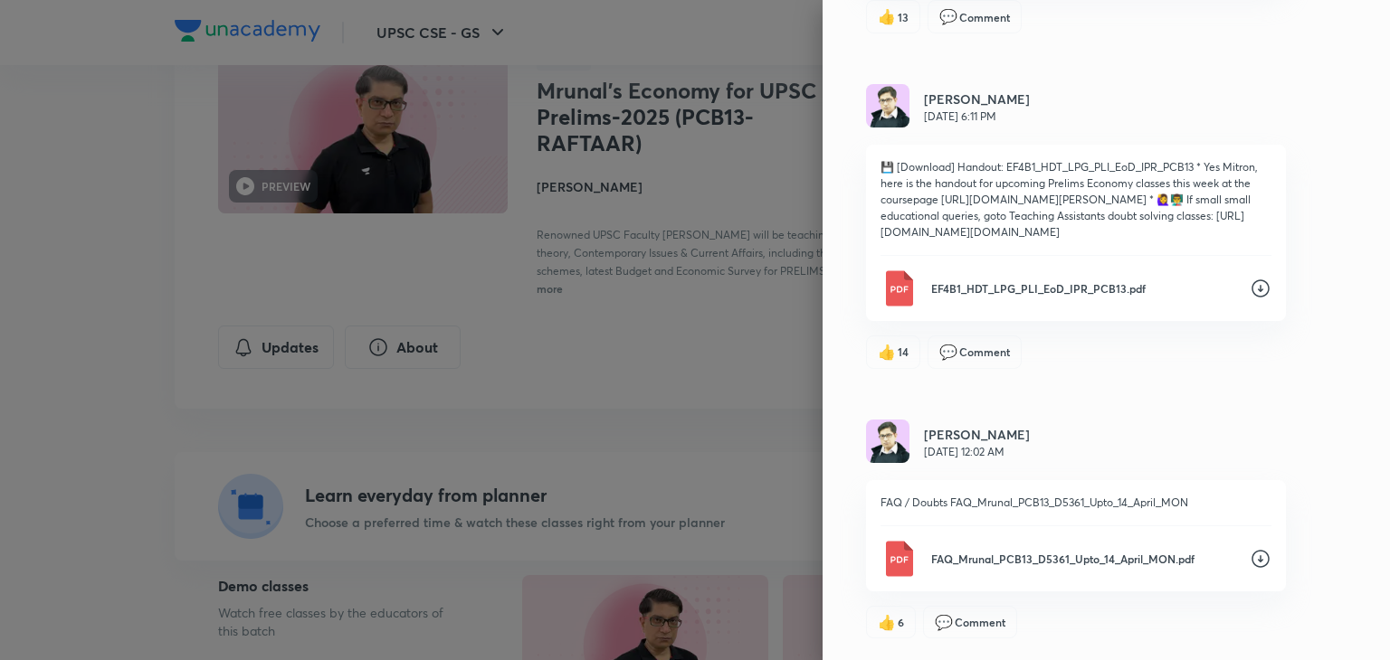
scroll to position [5874, 0]
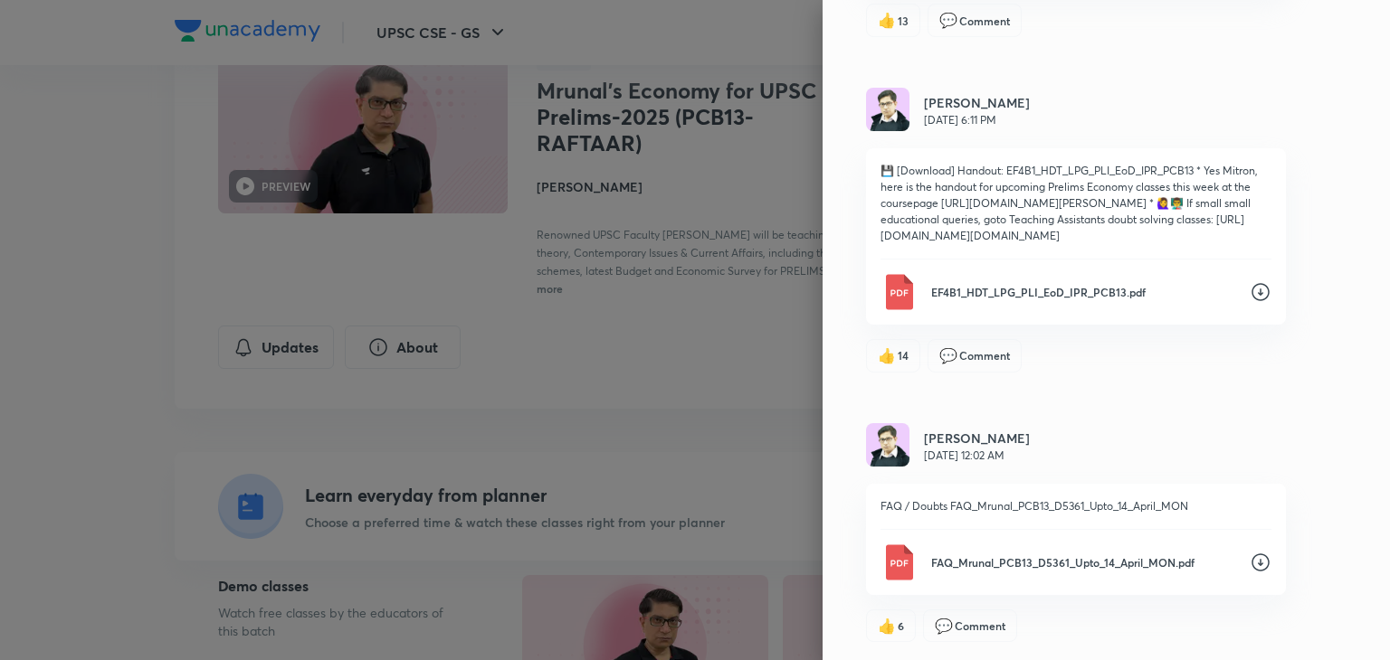
click at [1158, 372] on div "👍 14 💬 Comment" at bounding box center [1076, 355] width 420 height 33
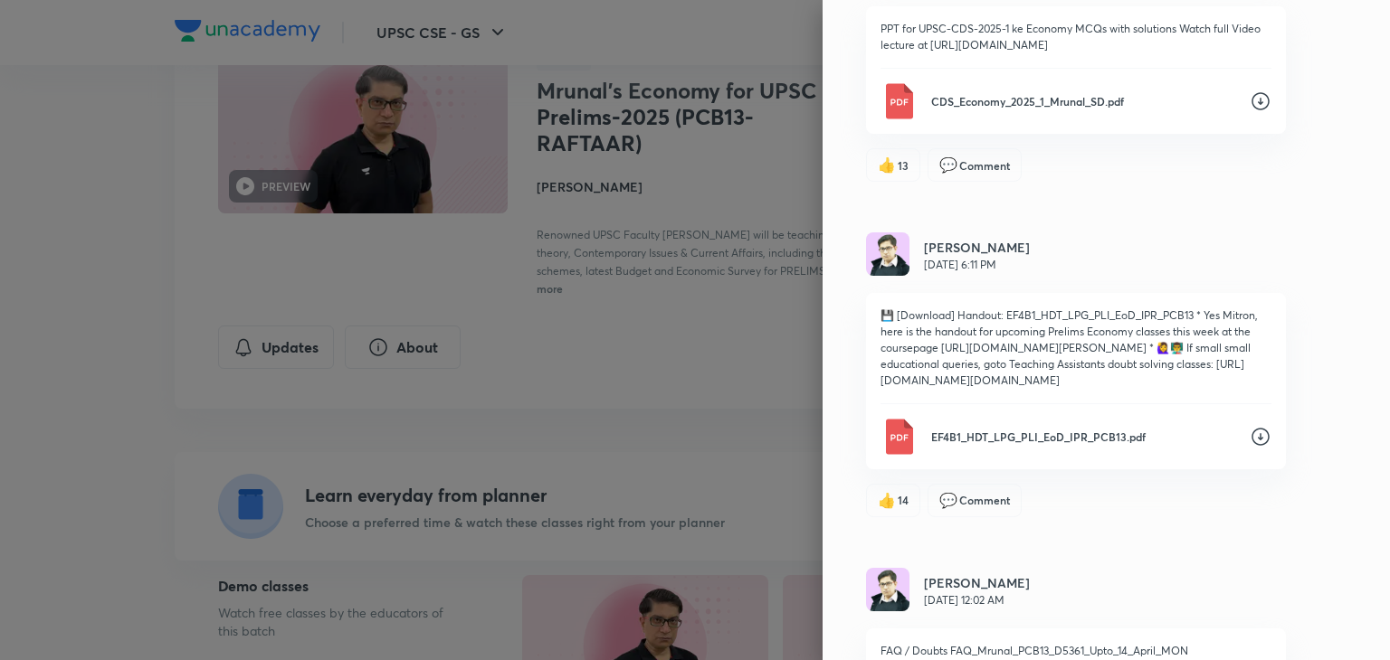
scroll to position [5693, 0]
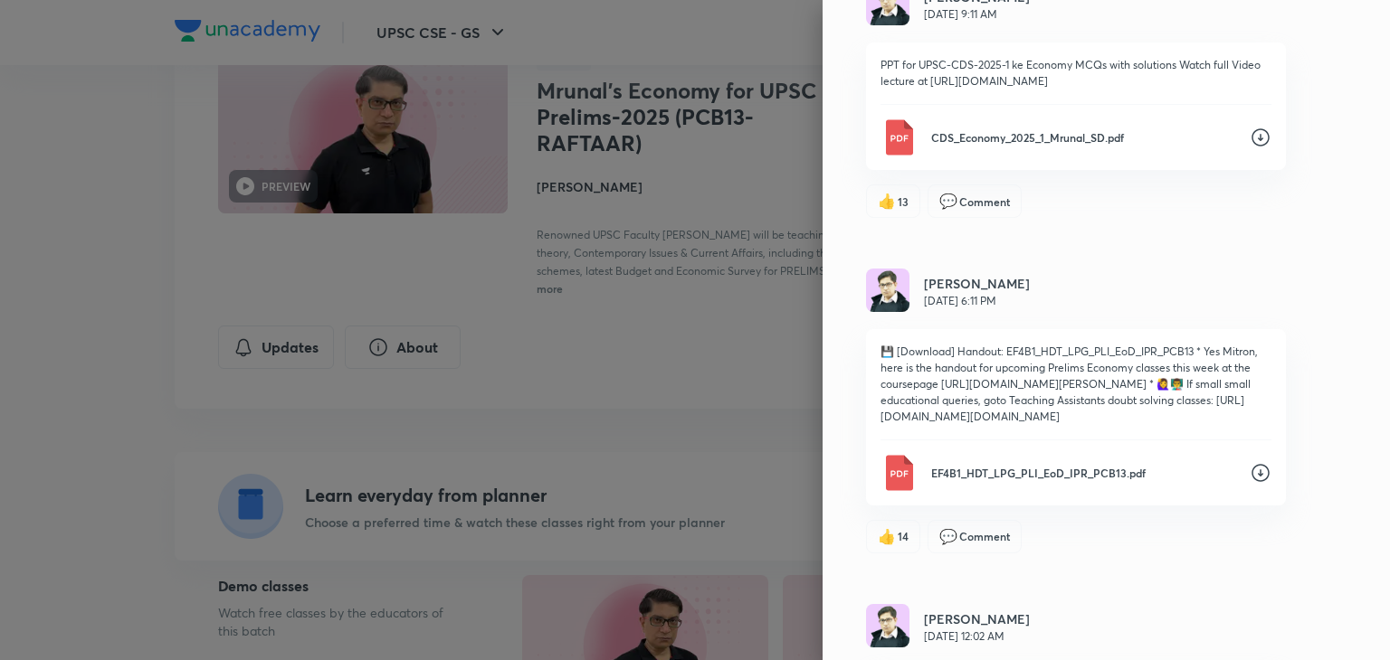
click at [977, 217] on div "💬 Comment" at bounding box center [974, 201] width 94 height 33
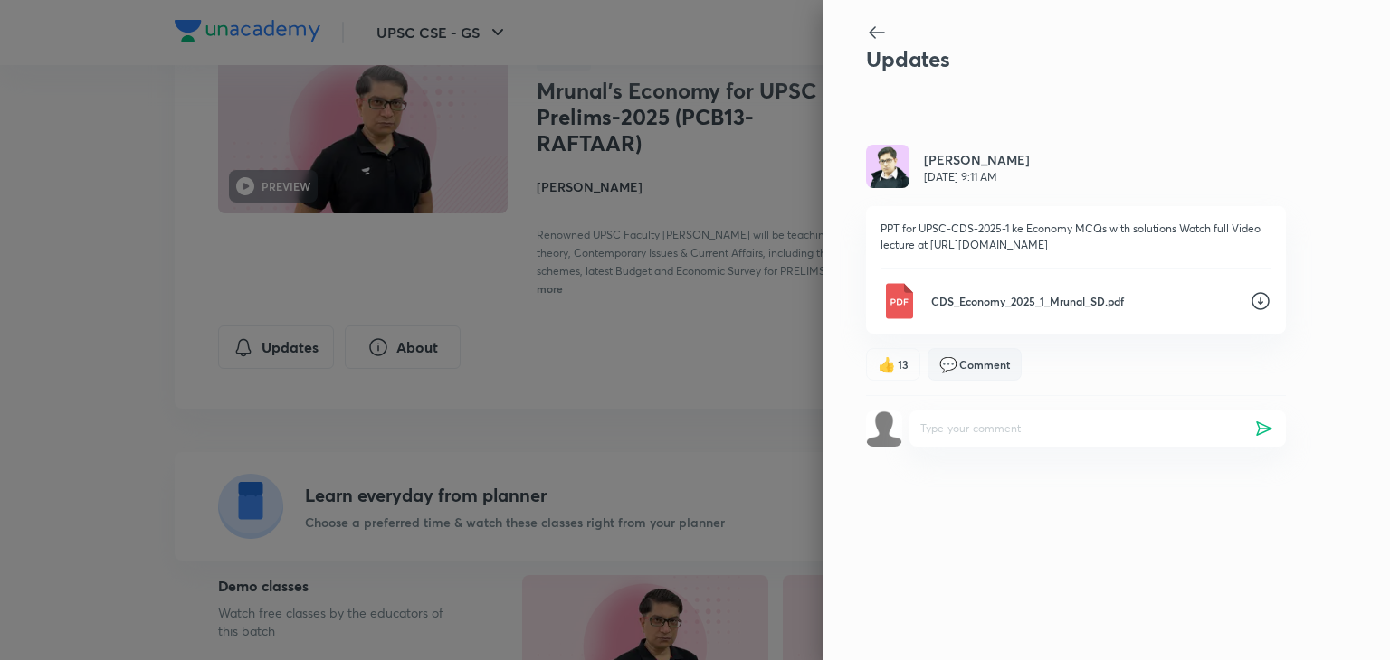
click at [882, 35] on icon at bounding box center [877, 33] width 22 height 22
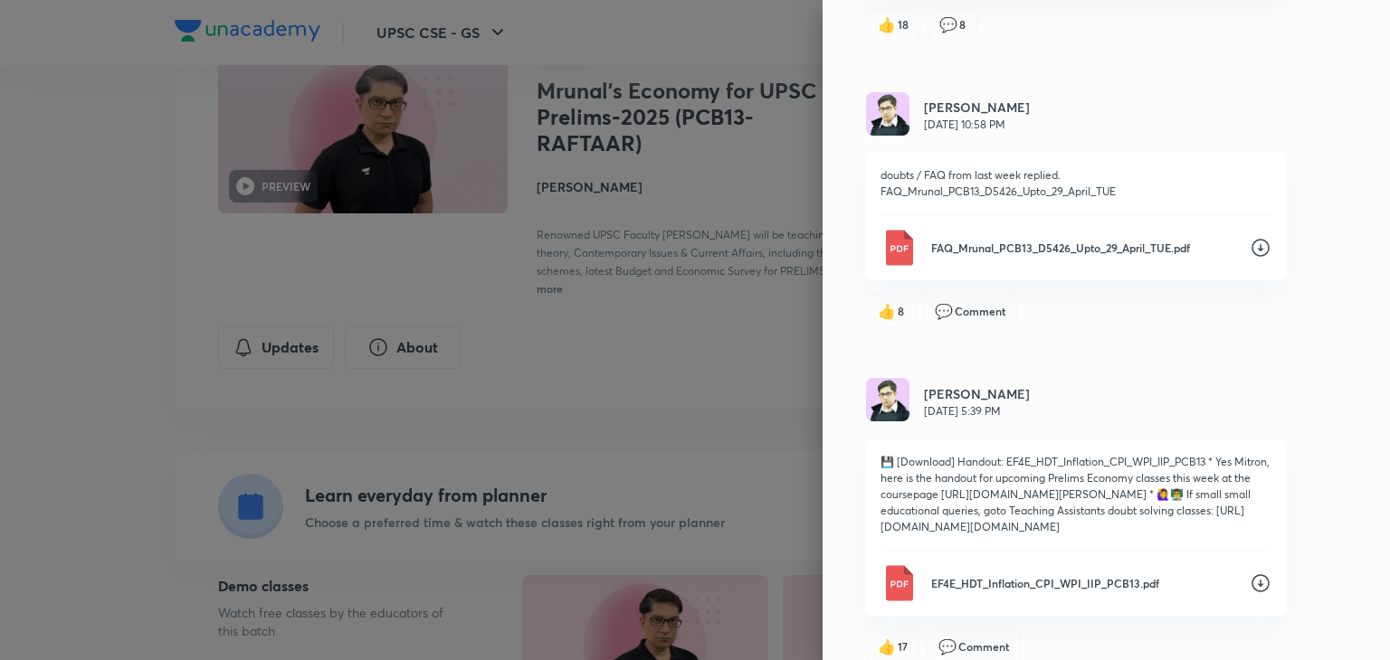
scroll to position [3257, 0]
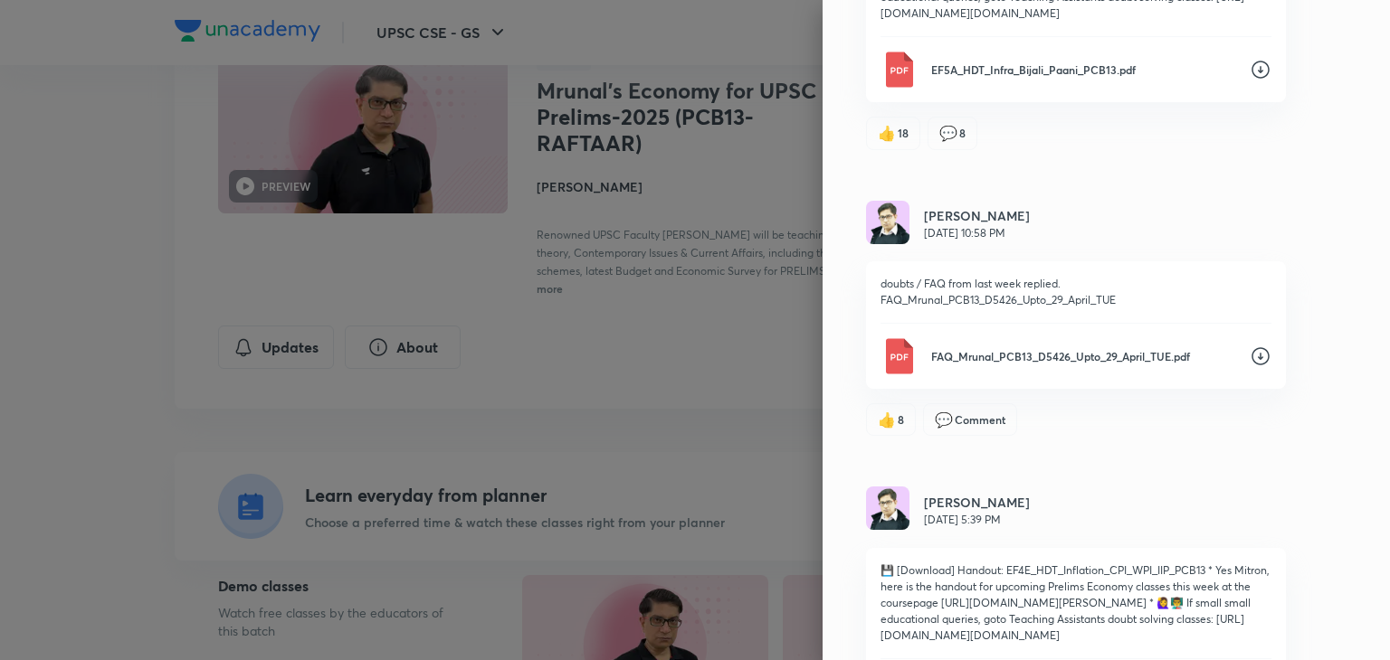
click at [1230, 436] on div "👍 8 💬 Comment" at bounding box center [1076, 419] width 420 height 33
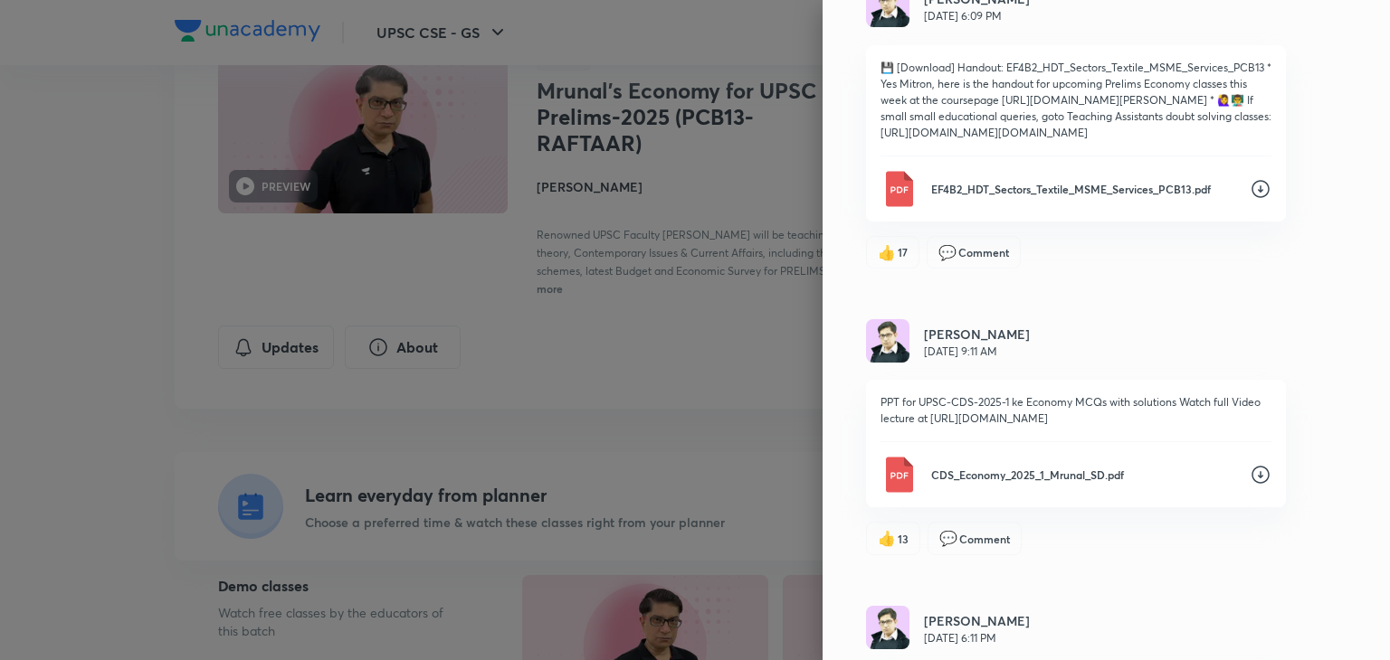
scroll to position [5320, 0]
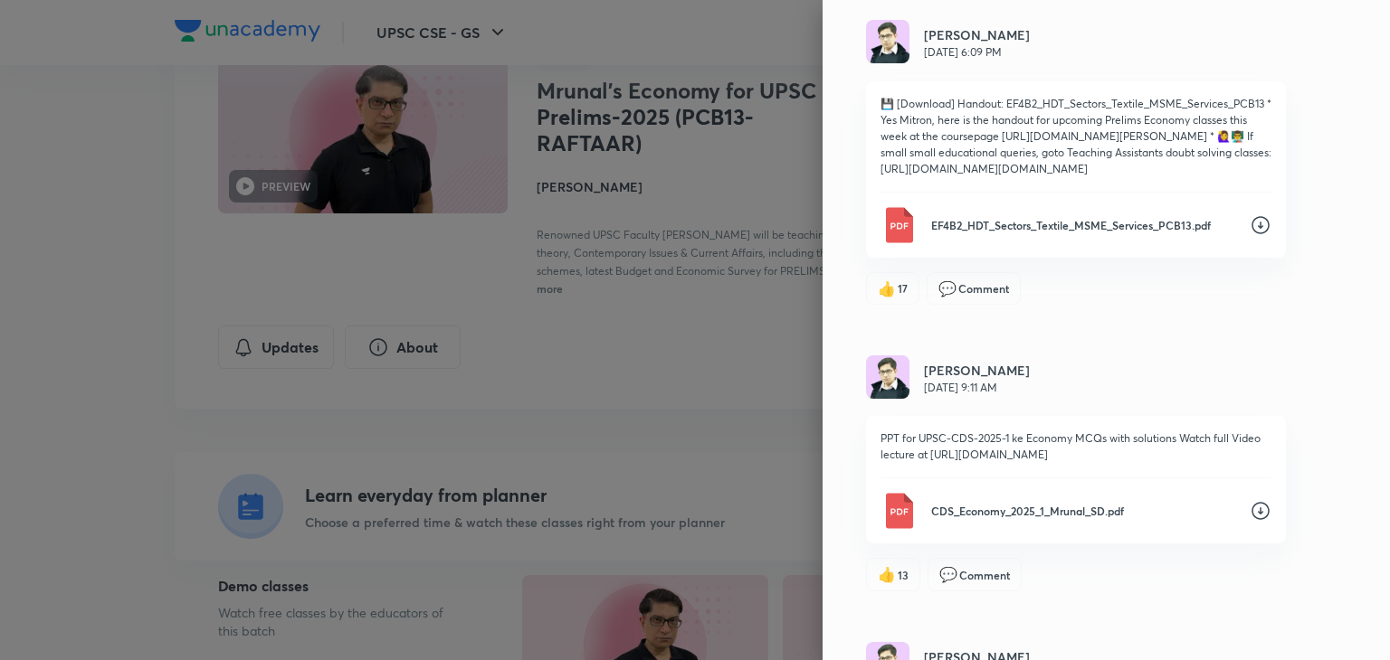
click at [1249, 236] on icon at bounding box center [1260, 225] width 22 height 22
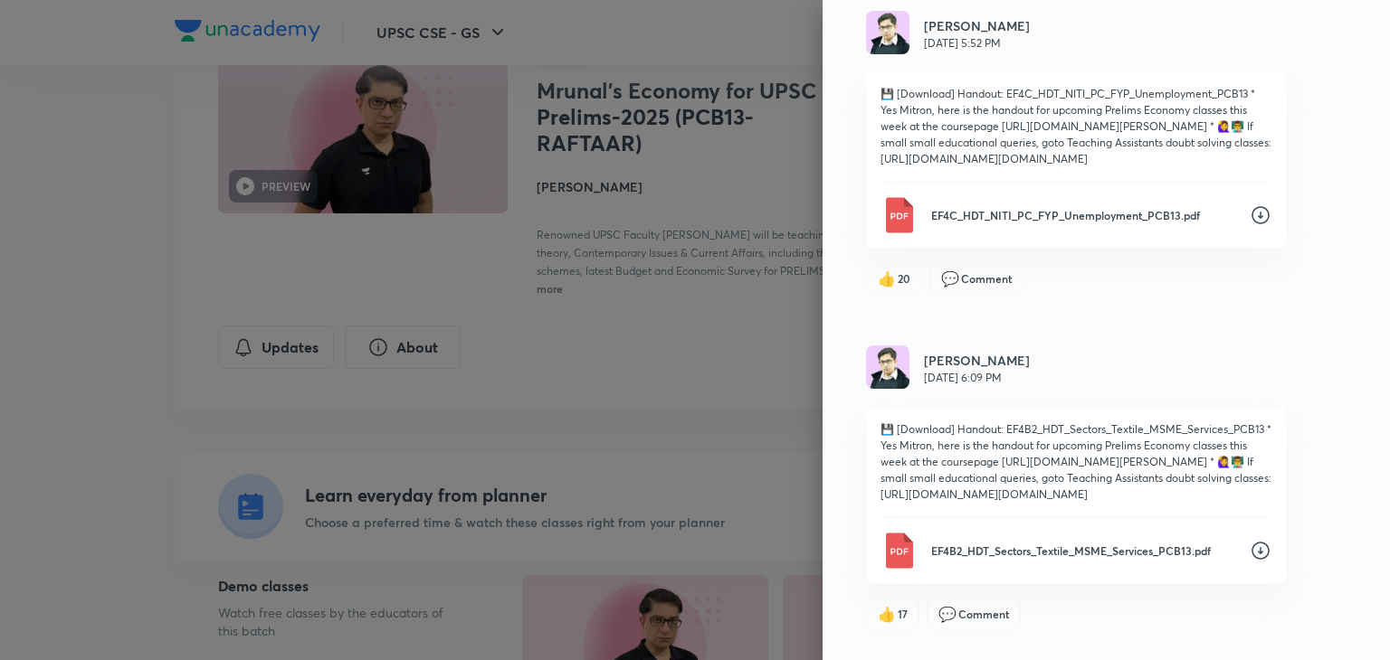
scroll to position [4958, 0]
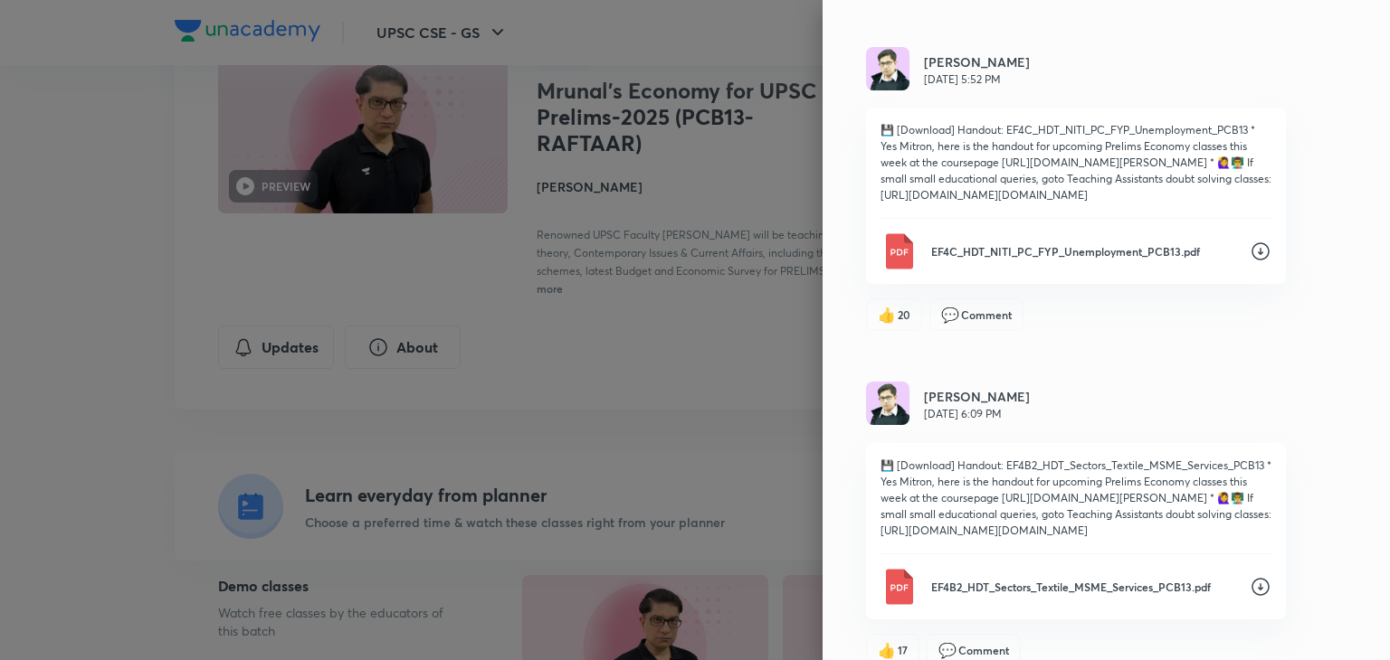
click at [1249, 262] on icon at bounding box center [1260, 252] width 22 height 22
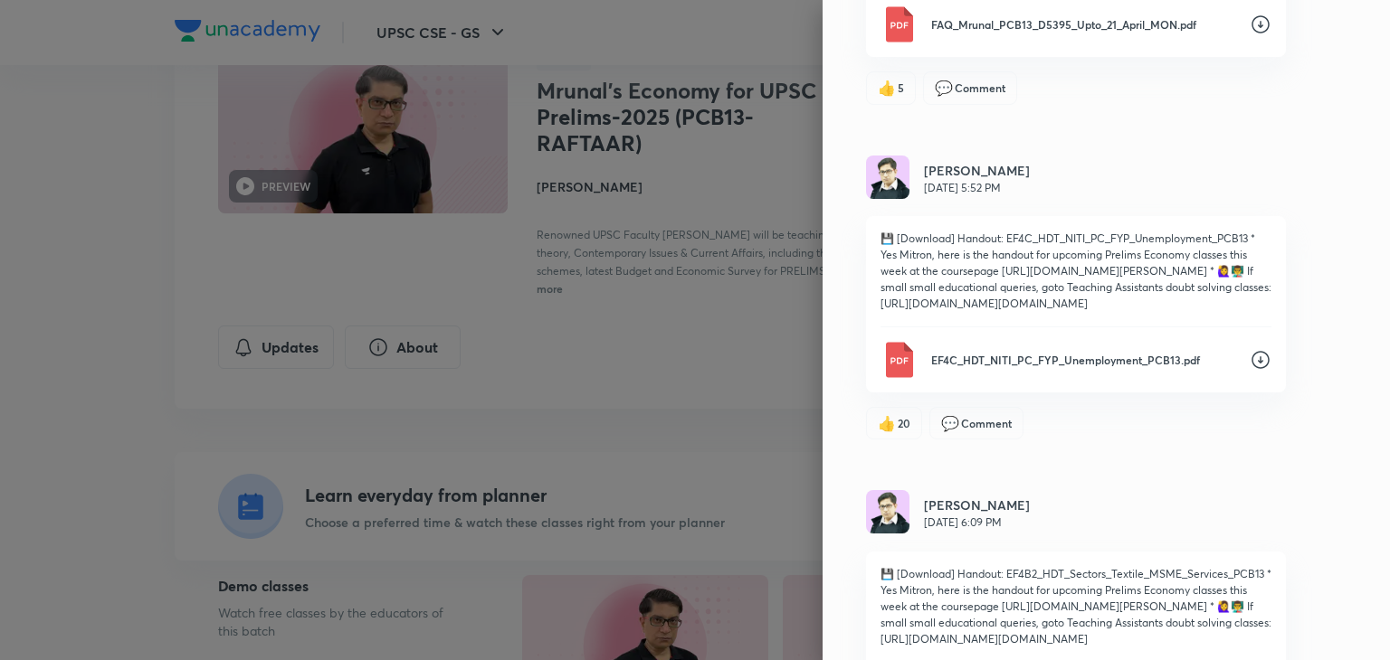
scroll to position [4813, 0]
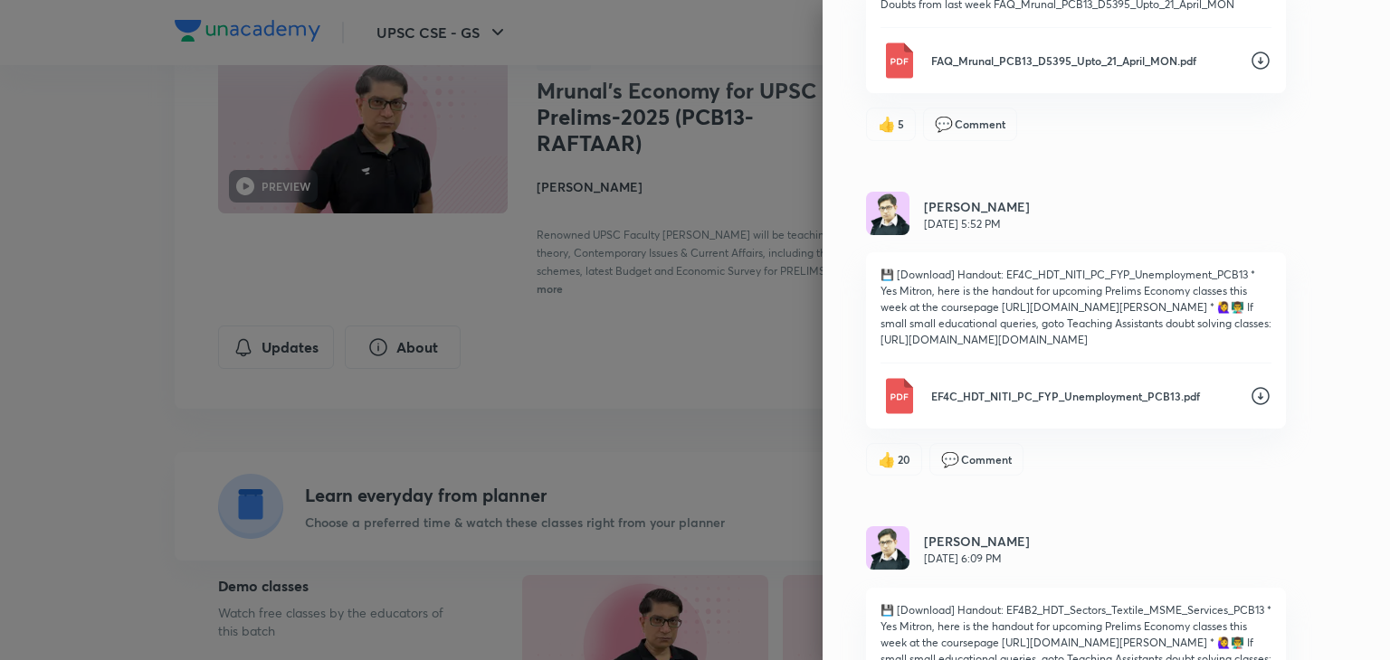
click at [1353, 228] on div "Updates Attachments [PERSON_NAME] [DATE] 12:21 AM doubts from last week, all th…" at bounding box center [1105, 330] width 567 height 660
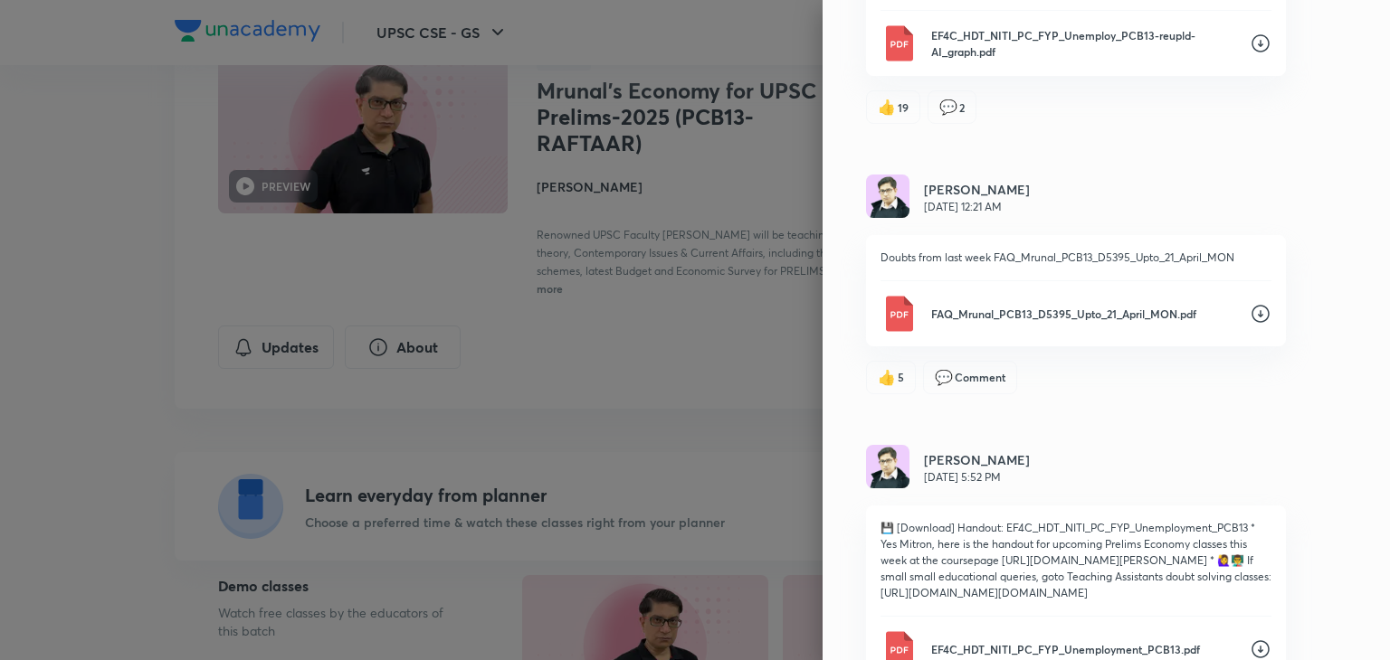
scroll to position [4523, 0]
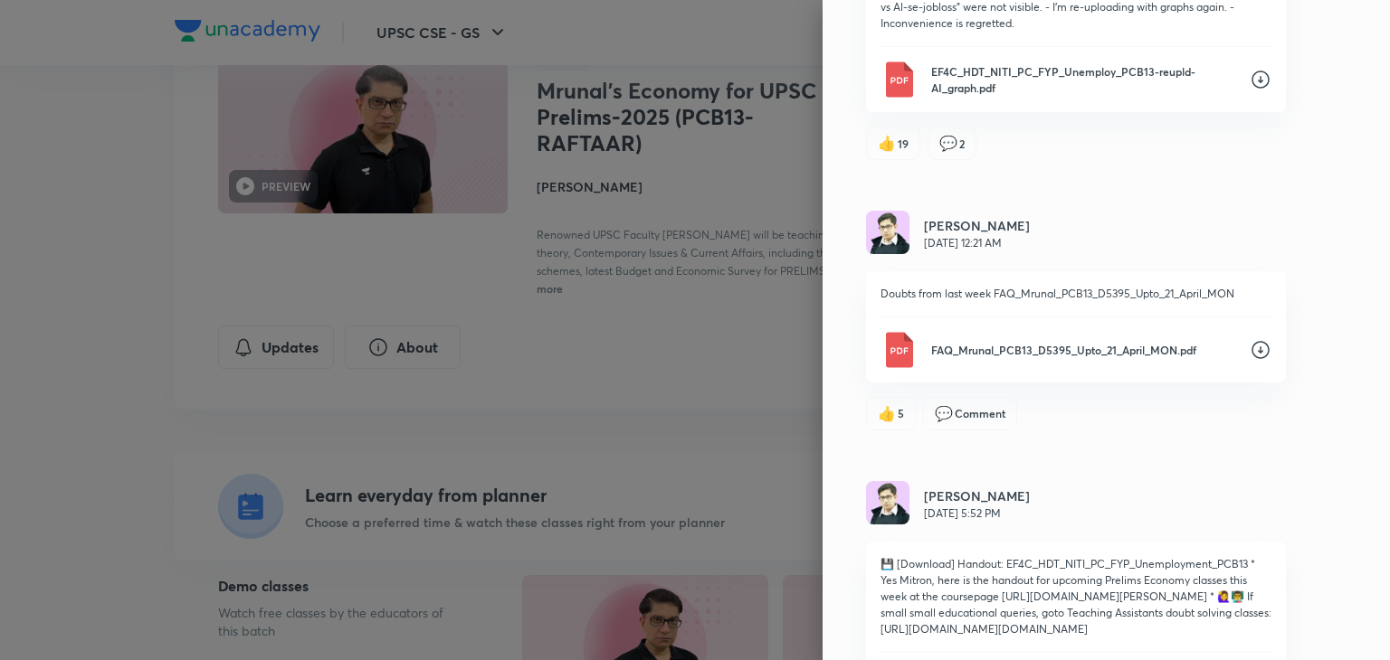
click at [1339, 148] on div "Updates Attachments [PERSON_NAME] [DATE] 12:21 AM doubts from last week, all th…" at bounding box center [1105, 330] width 567 height 660
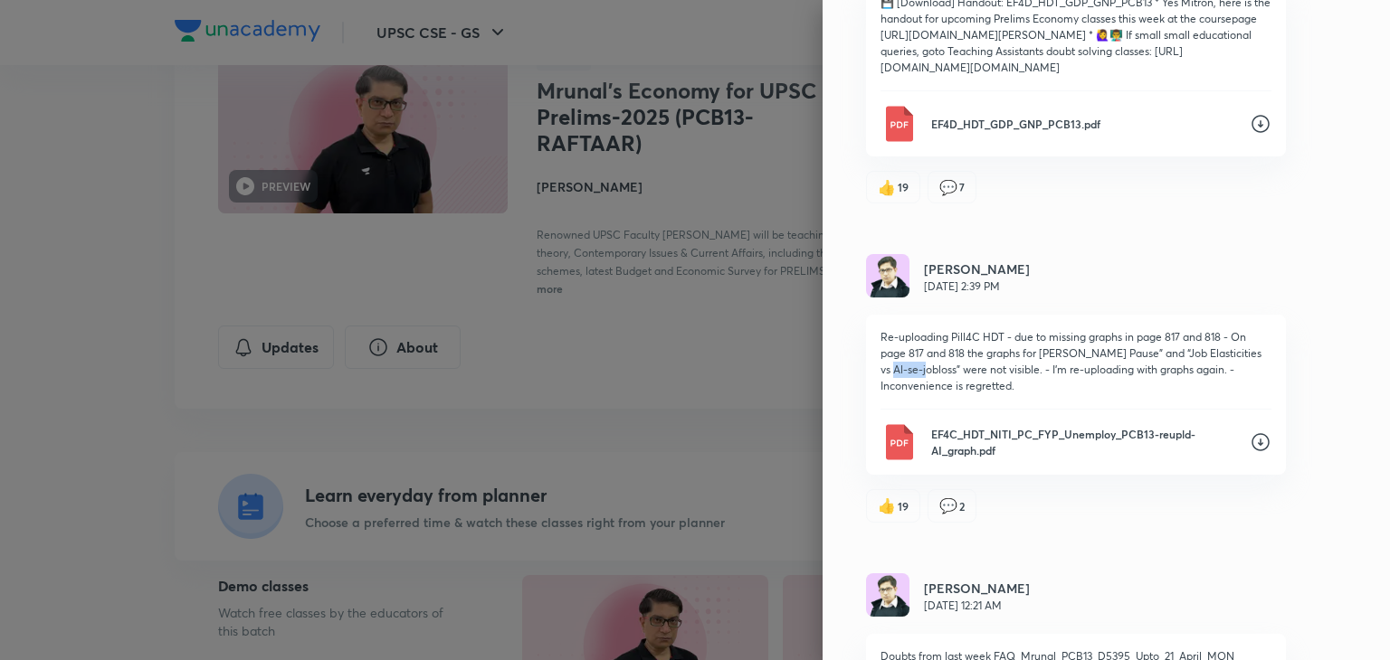
scroll to position [4125, 0]
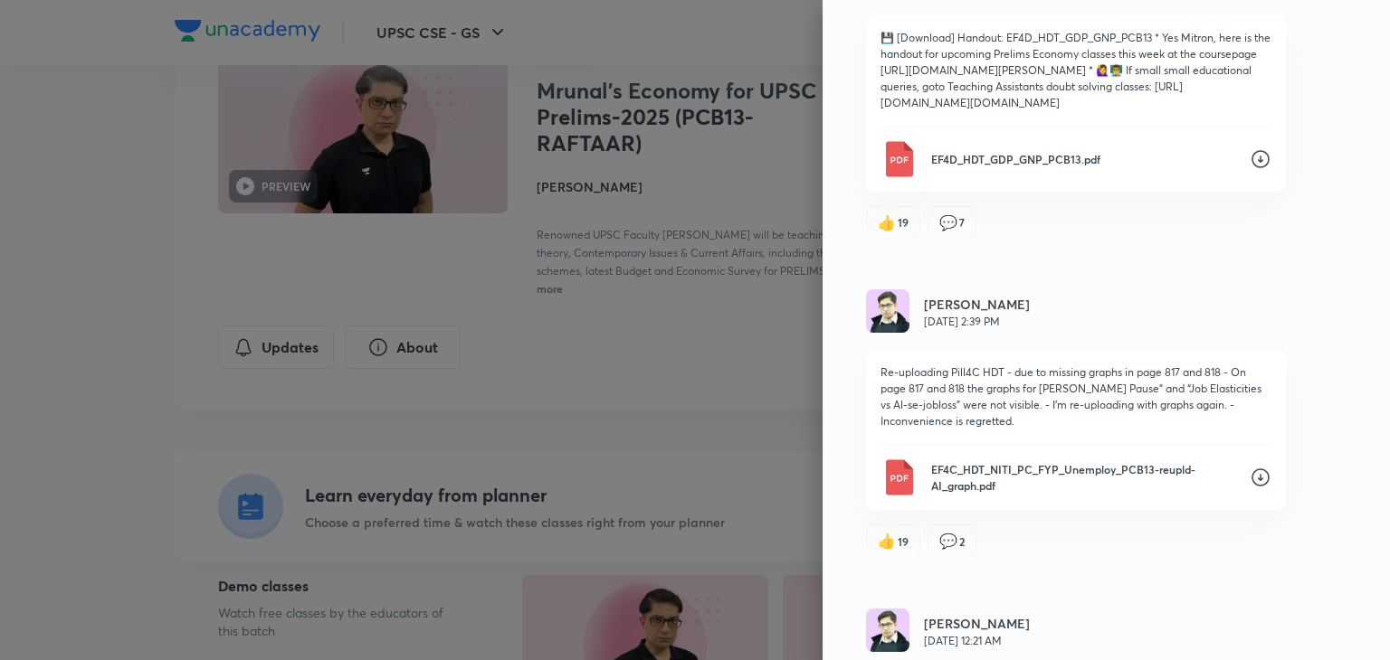
click at [1249, 170] on icon at bounding box center [1260, 159] width 22 height 22
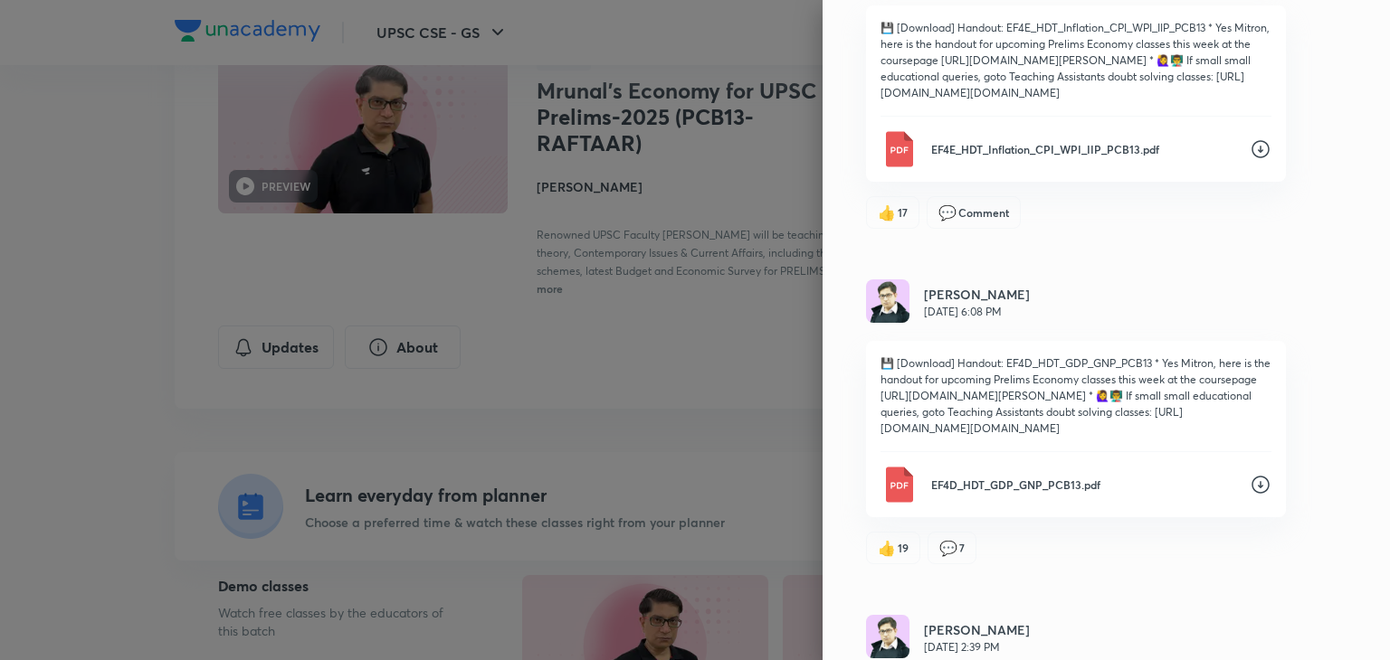
scroll to position [3764, 0]
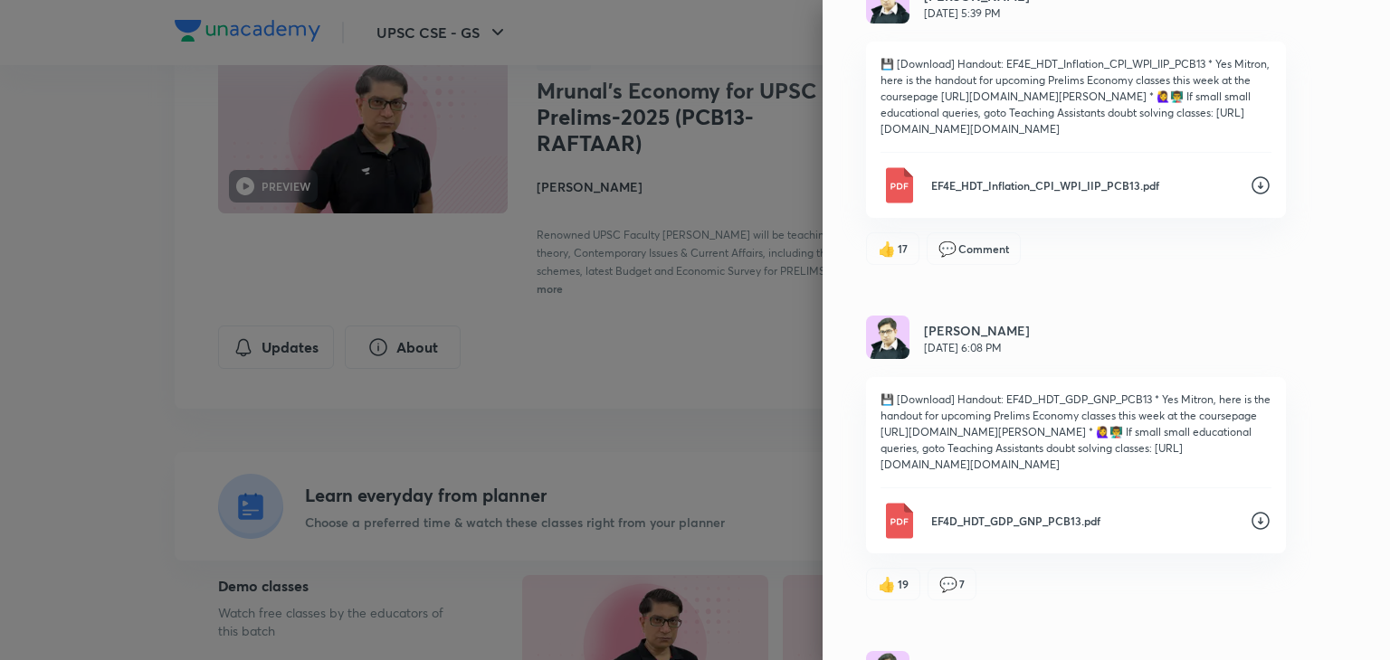
click at [1244, 204] on div "EF4E_HDT_Inflation_CPI_WPI_IIP_PCB13.pdf" at bounding box center [1075, 185] width 391 height 36
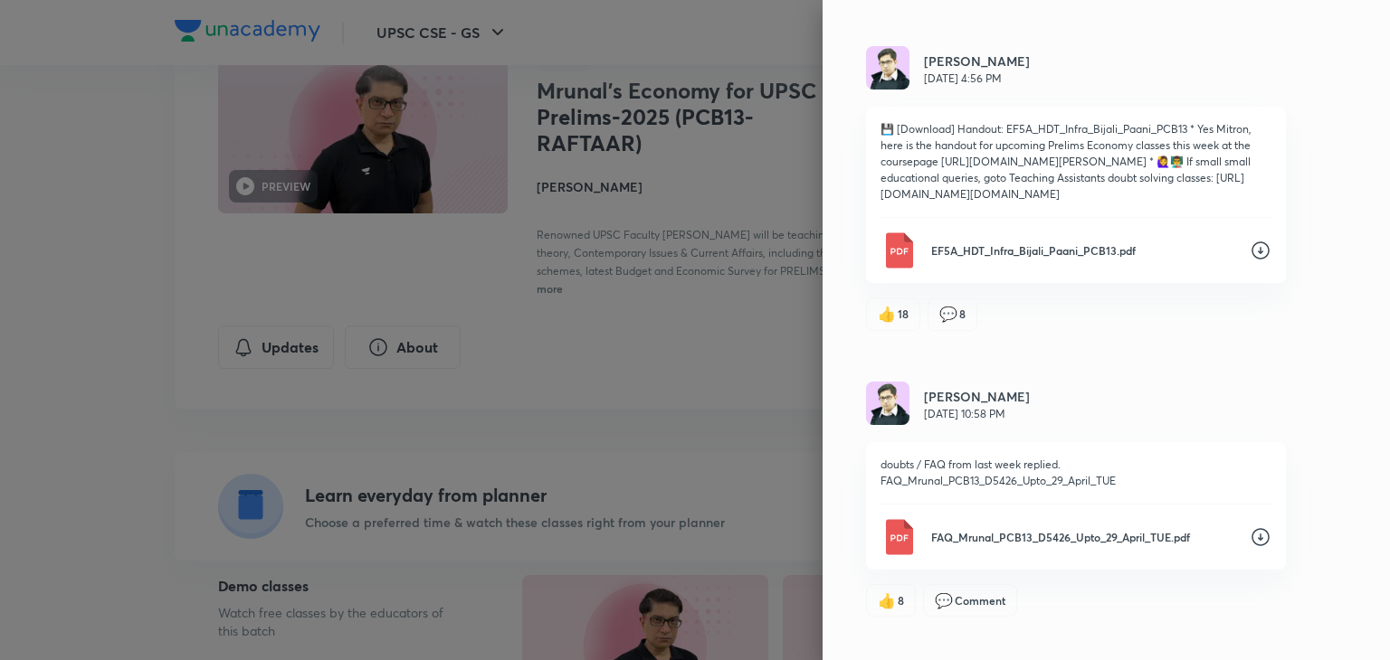
scroll to position [3076, 0]
click at [1249, 261] on icon at bounding box center [1260, 251] width 22 height 22
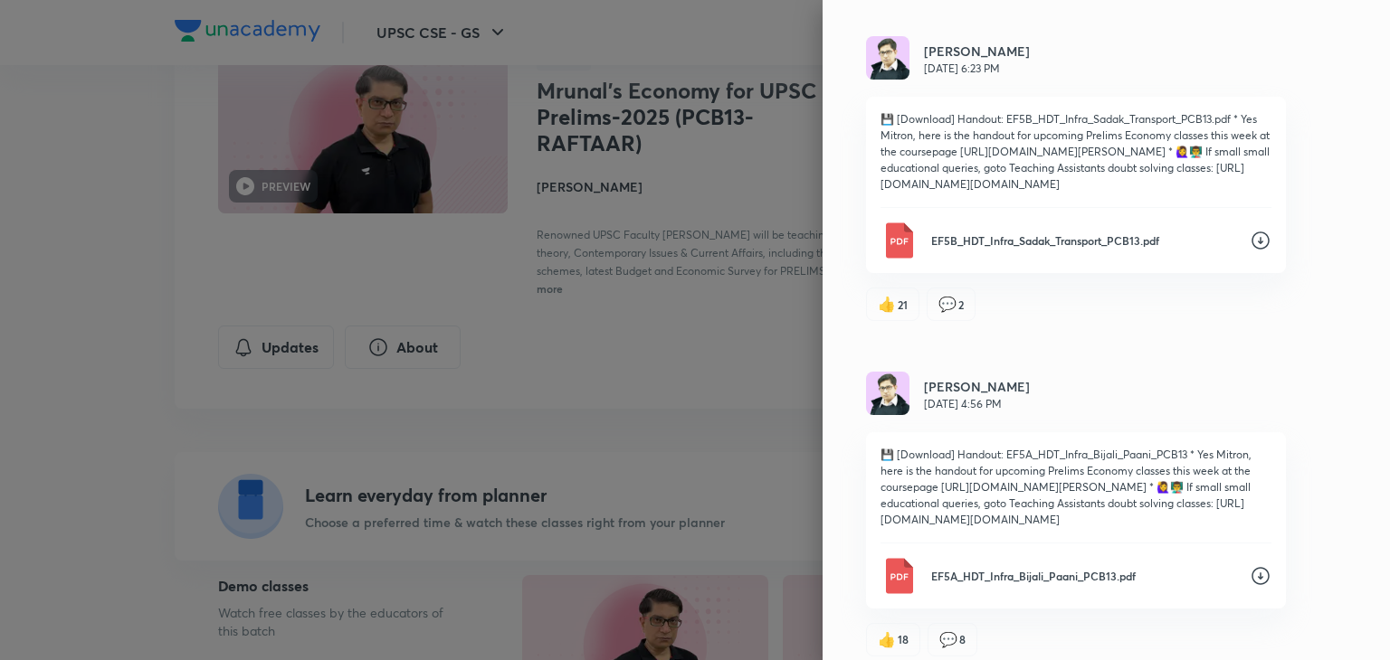
scroll to position [2714, 0]
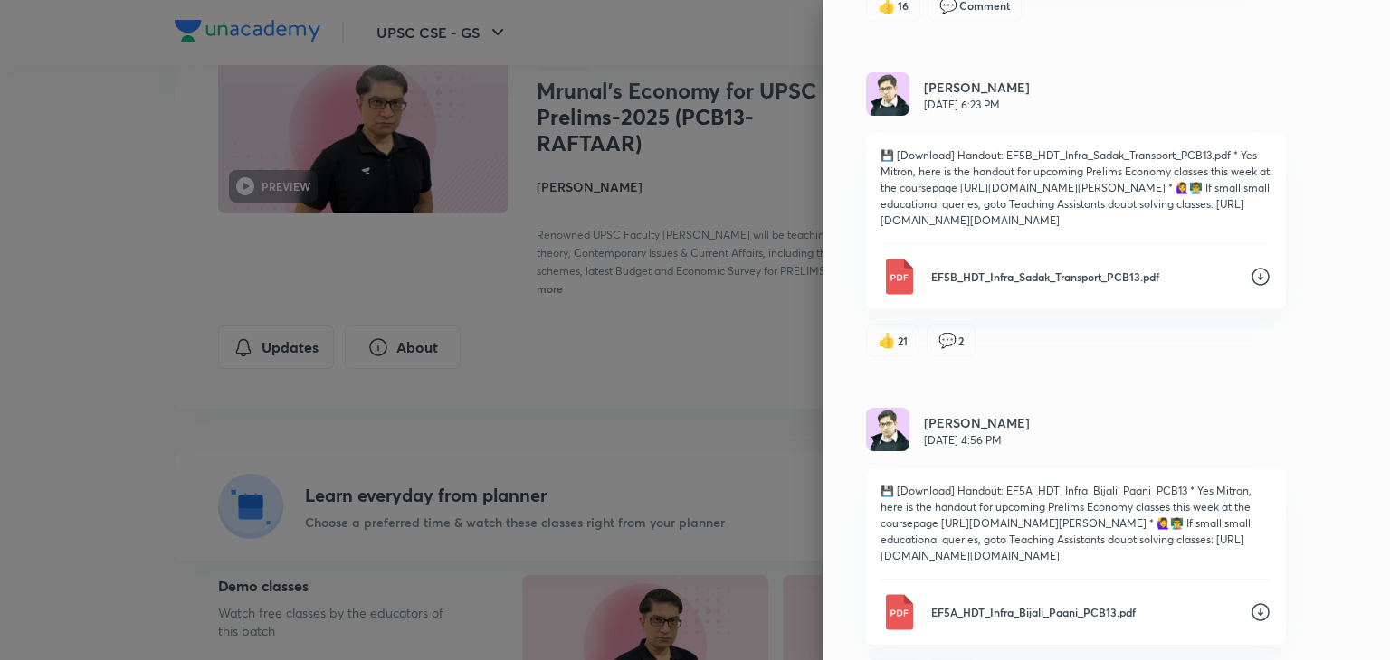
click at [1249, 295] on div "EF5B_HDT_Infra_Sadak_Transport_PCB13.pdf" at bounding box center [1075, 277] width 391 height 36
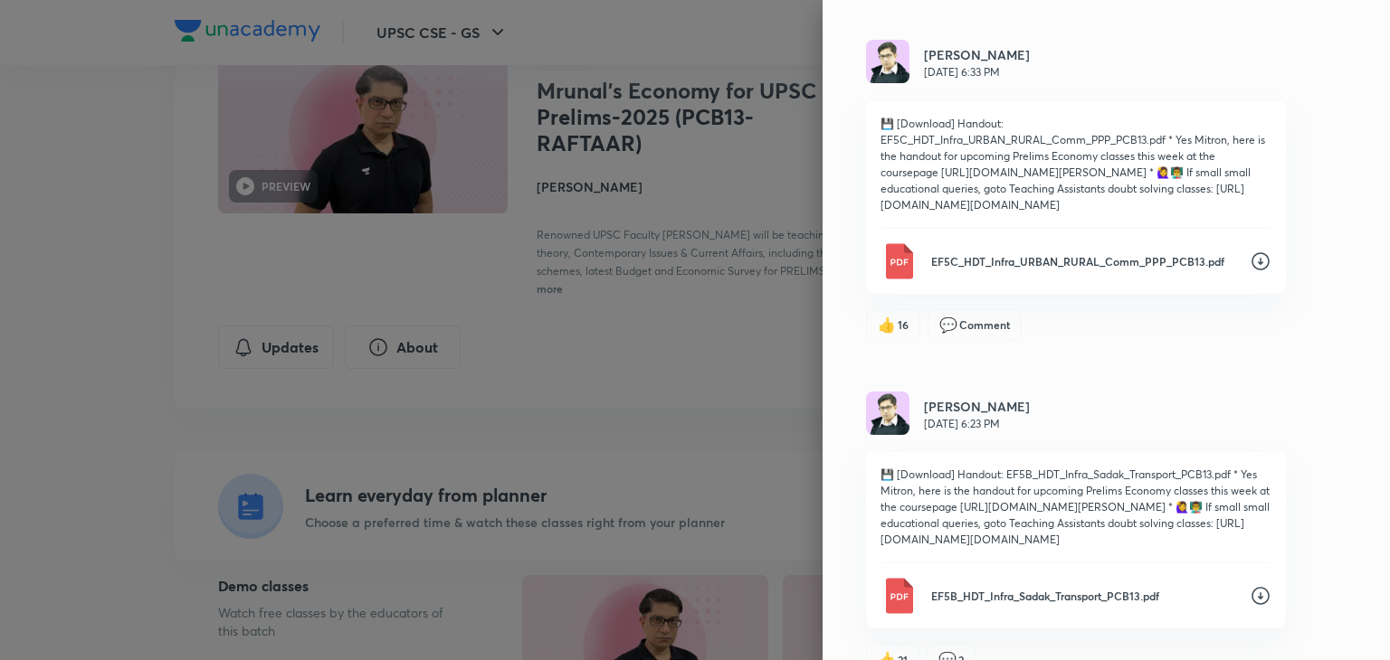
scroll to position [2388, 0]
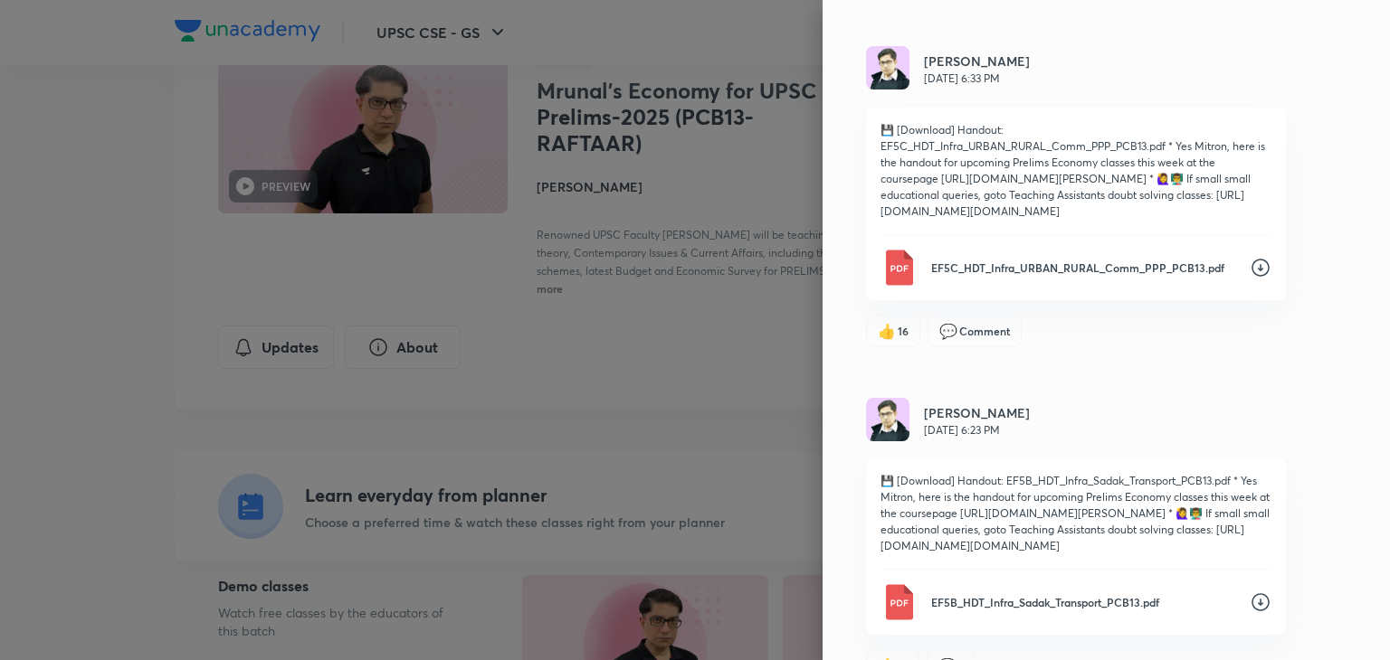
click at [1249, 286] on div "EF5C_HDT_Infra_URBAN_RURAL_Comm_PPP_PCB13.pdf" at bounding box center [1075, 268] width 391 height 36
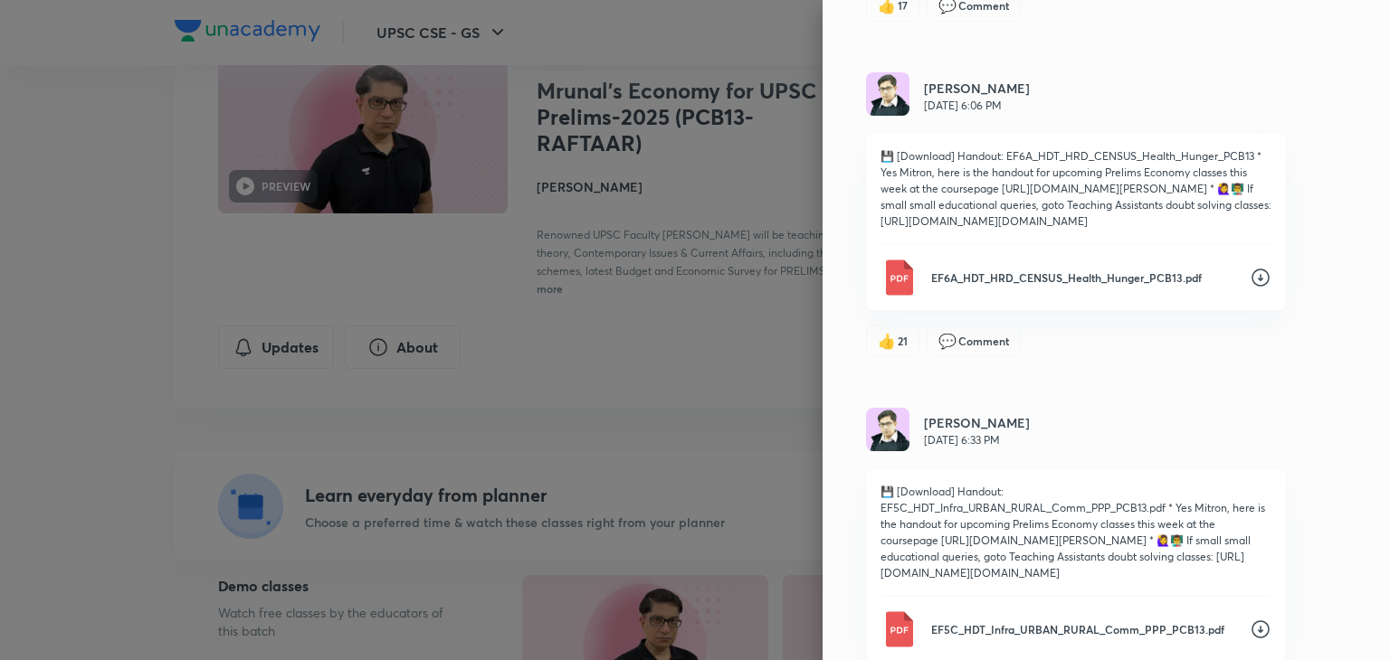
scroll to position [1990, 0]
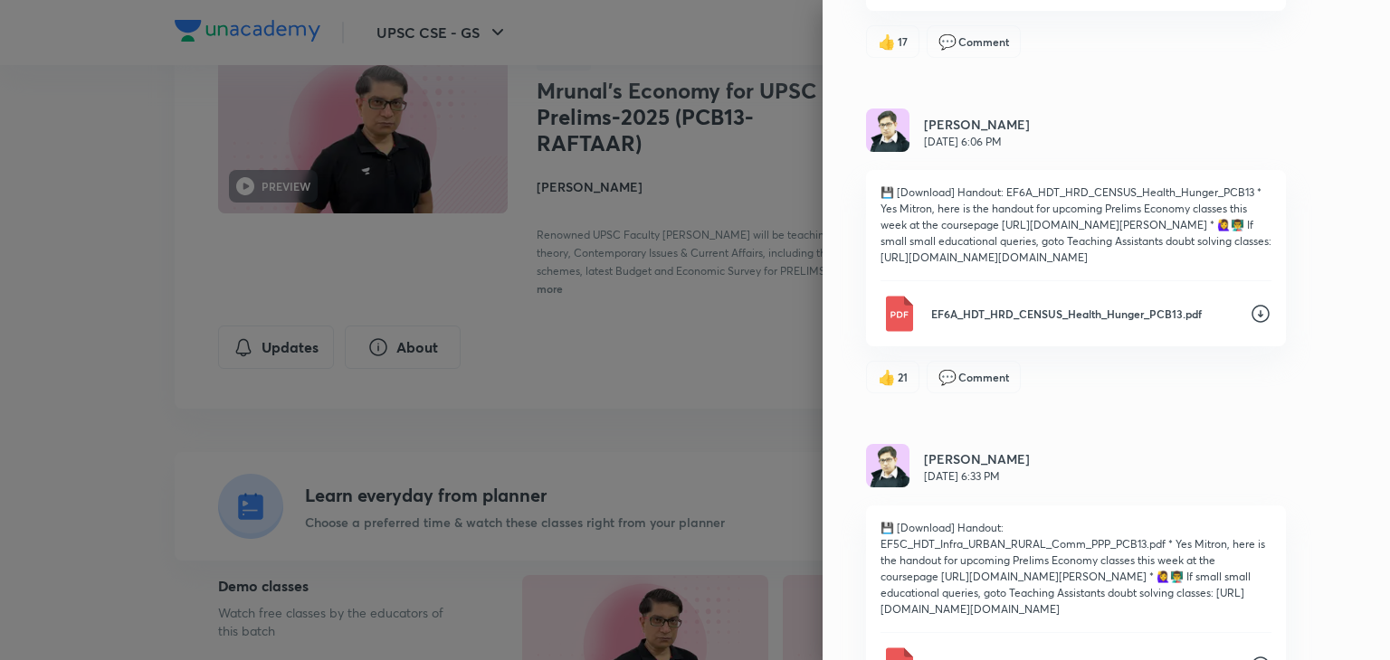
click at [1249, 332] on div "EF6A_HDT_HRD_CENSUS_Health_Hunger_PCB13.pdf" at bounding box center [1075, 314] width 391 height 36
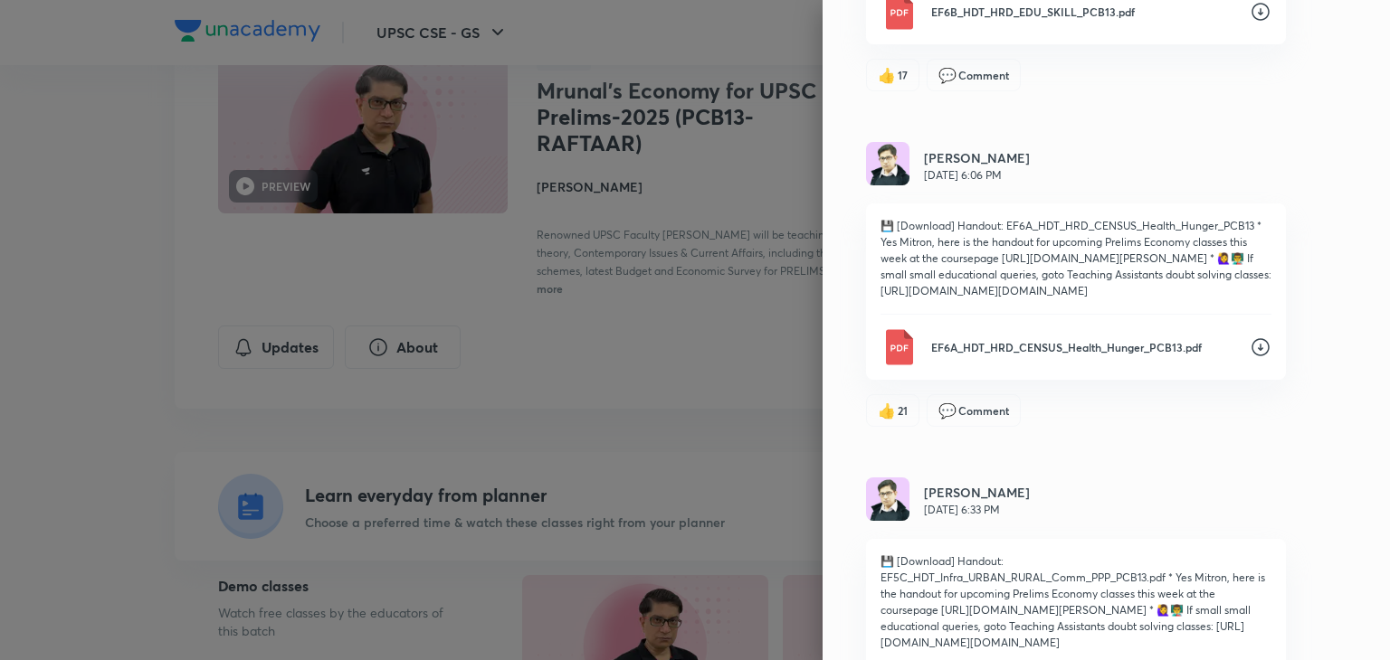
scroll to position [1954, 0]
click at [1251, 25] on icon at bounding box center [1260, 15] width 22 height 22
click at [1335, 198] on div "Updates Attachments [PERSON_NAME] [DATE] 12:21 AM doubts from last week, all th…" at bounding box center [1105, 330] width 567 height 660
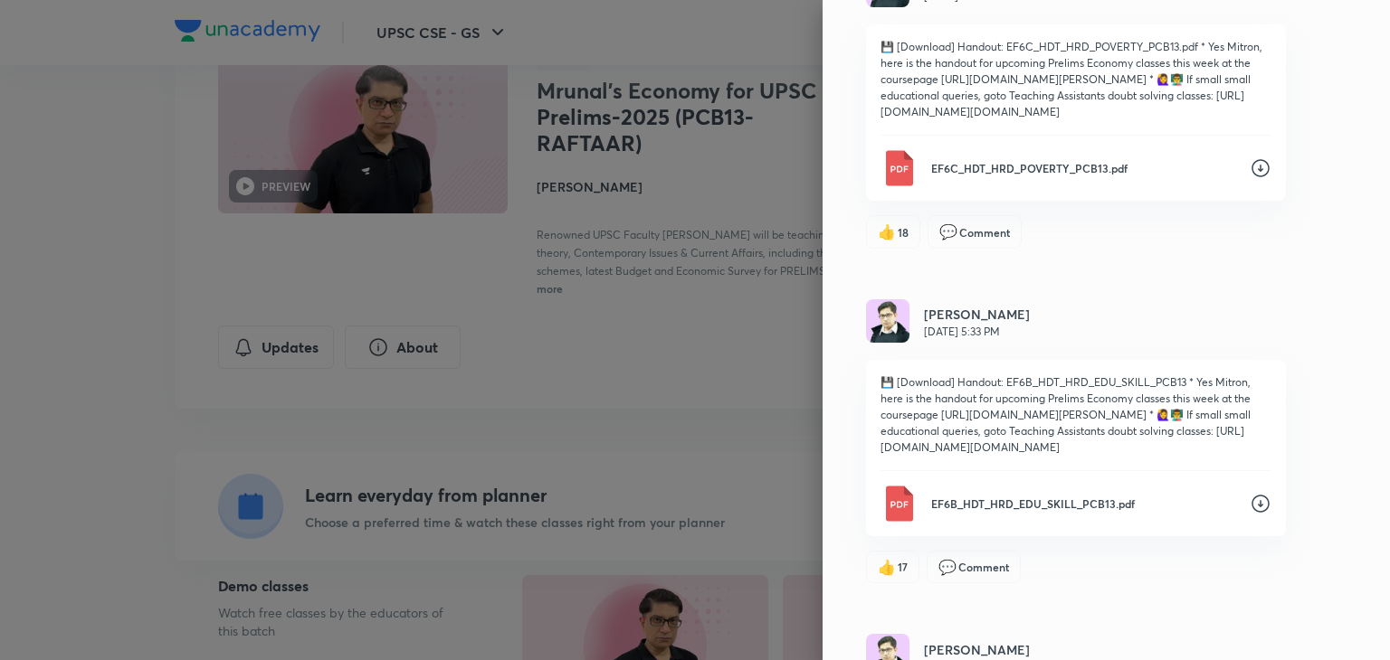
scroll to position [1448, 0]
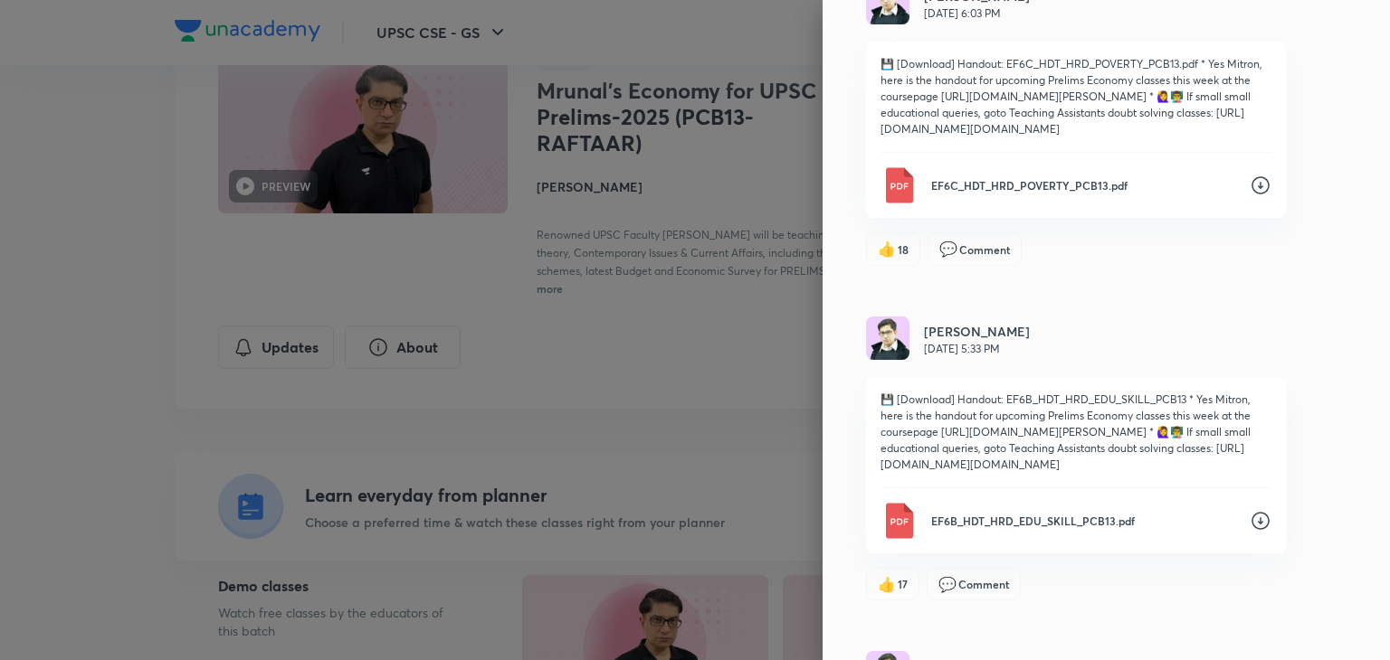
click at [1252, 196] on icon at bounding box center [1260, 186] width 22 height 22
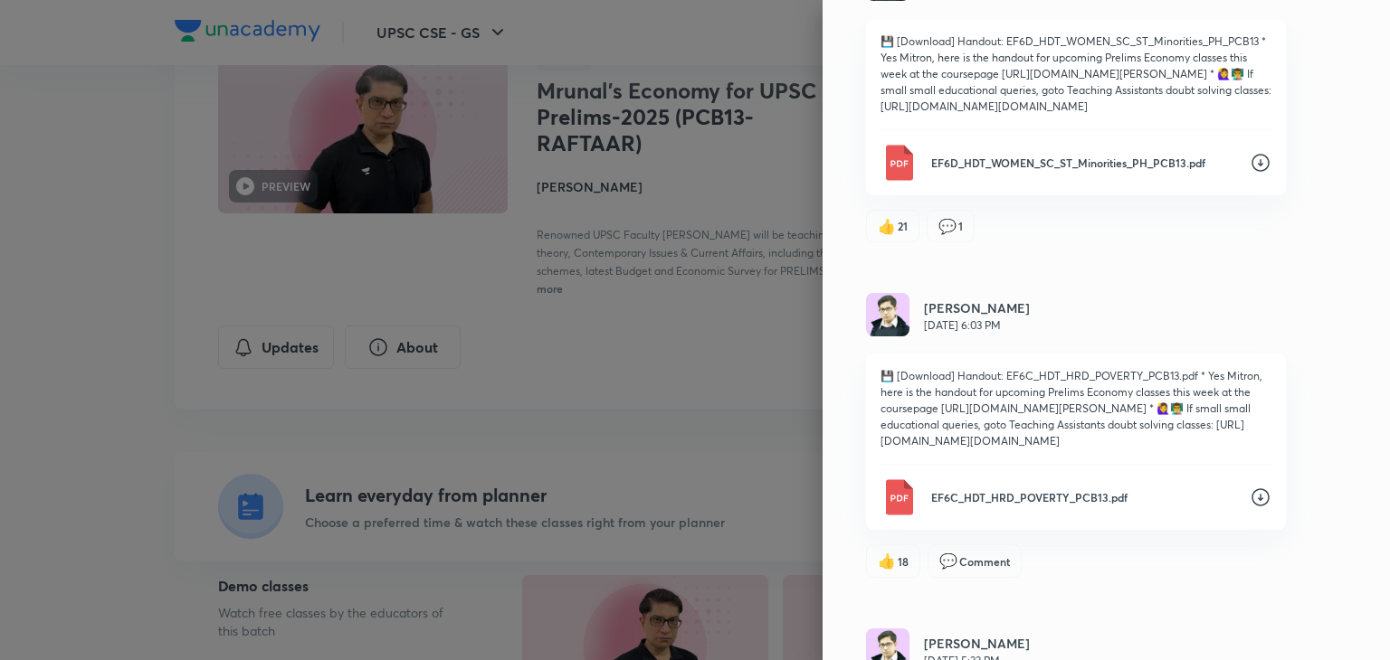
scroll to position [1122, 0]
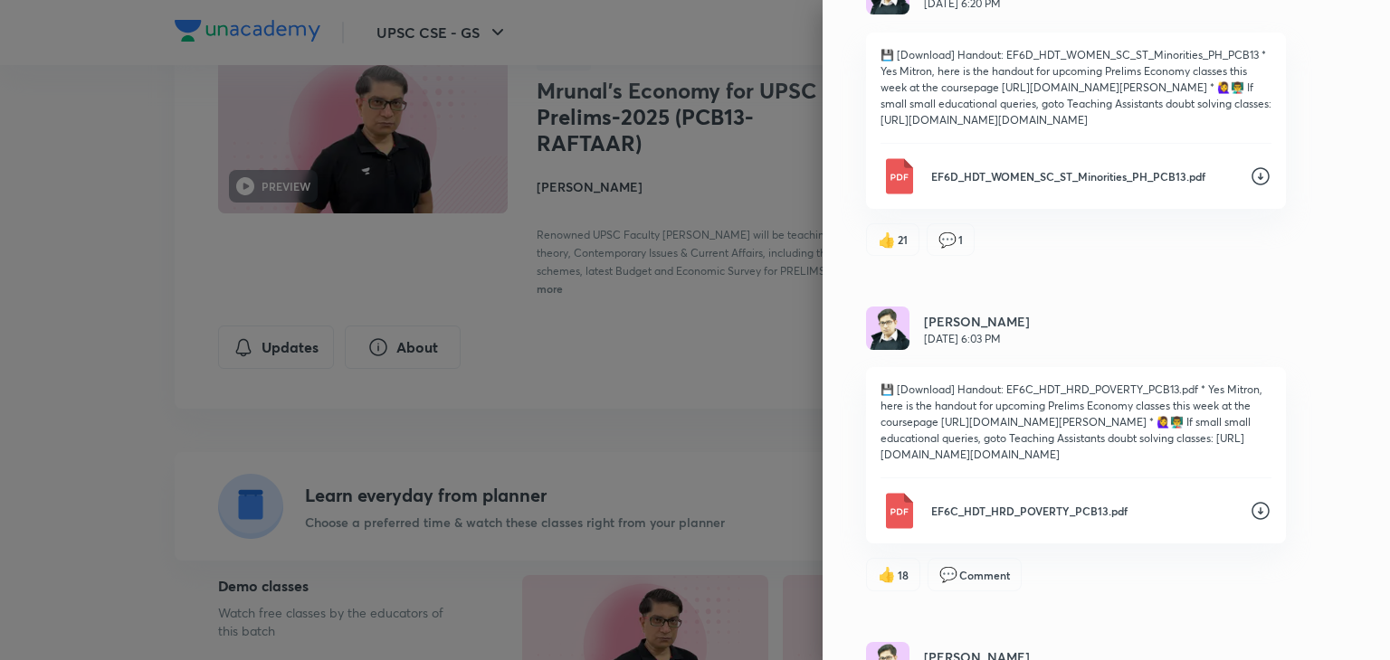
click at [1337, 157] on div "Updates Attachments [PERSON_NAME] [DATE] 12:21 AM doubts from last week, all th…" at bounding box center [1105, 330] width 567 height 660
click at [1249, 187] on icon at bounding box center [1260, 177] width 22 height 22
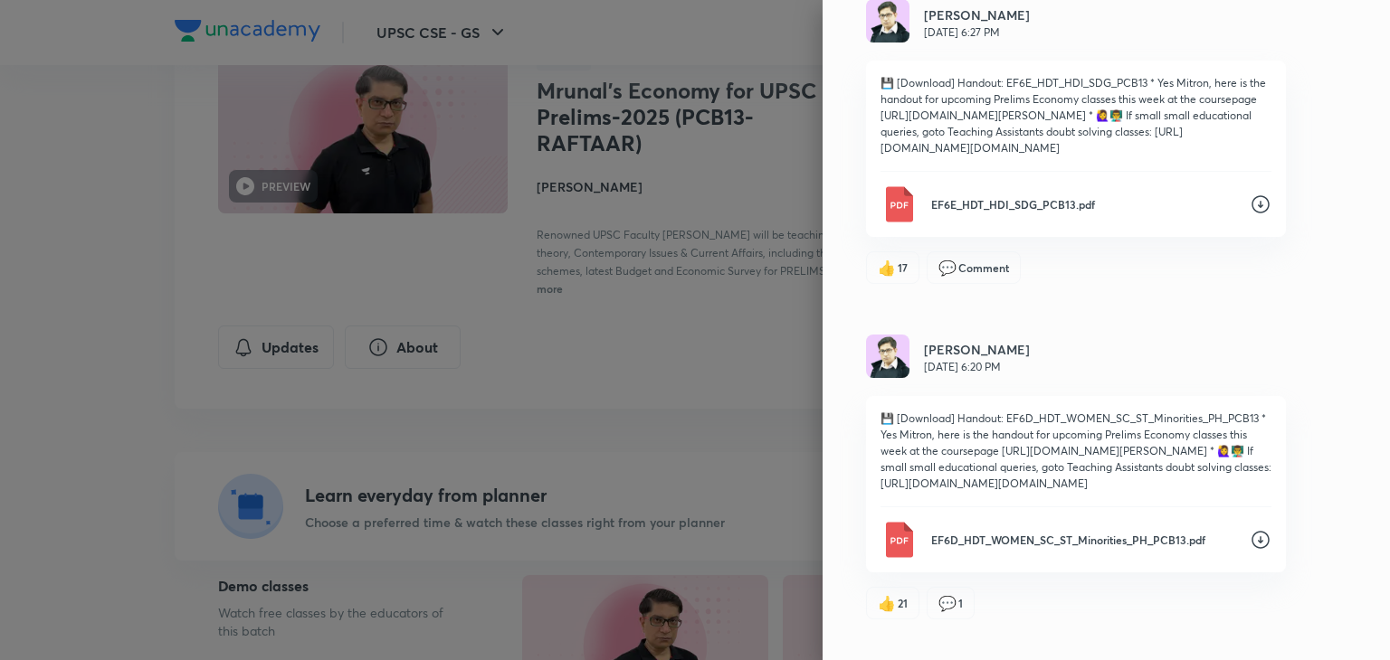
scroll to position [760, 0]
click at [1249, 206] on icon at bounding box center [1260, 203] width 22 height 22
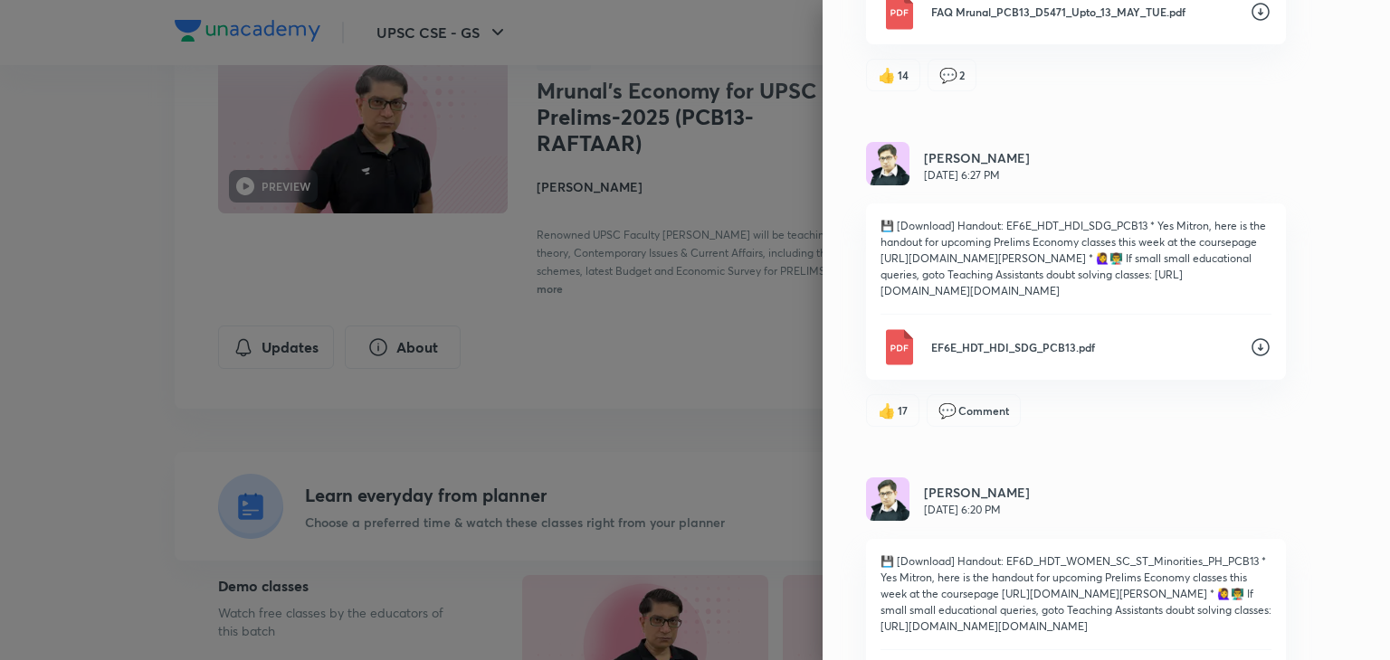
scroll to position [651, 0]
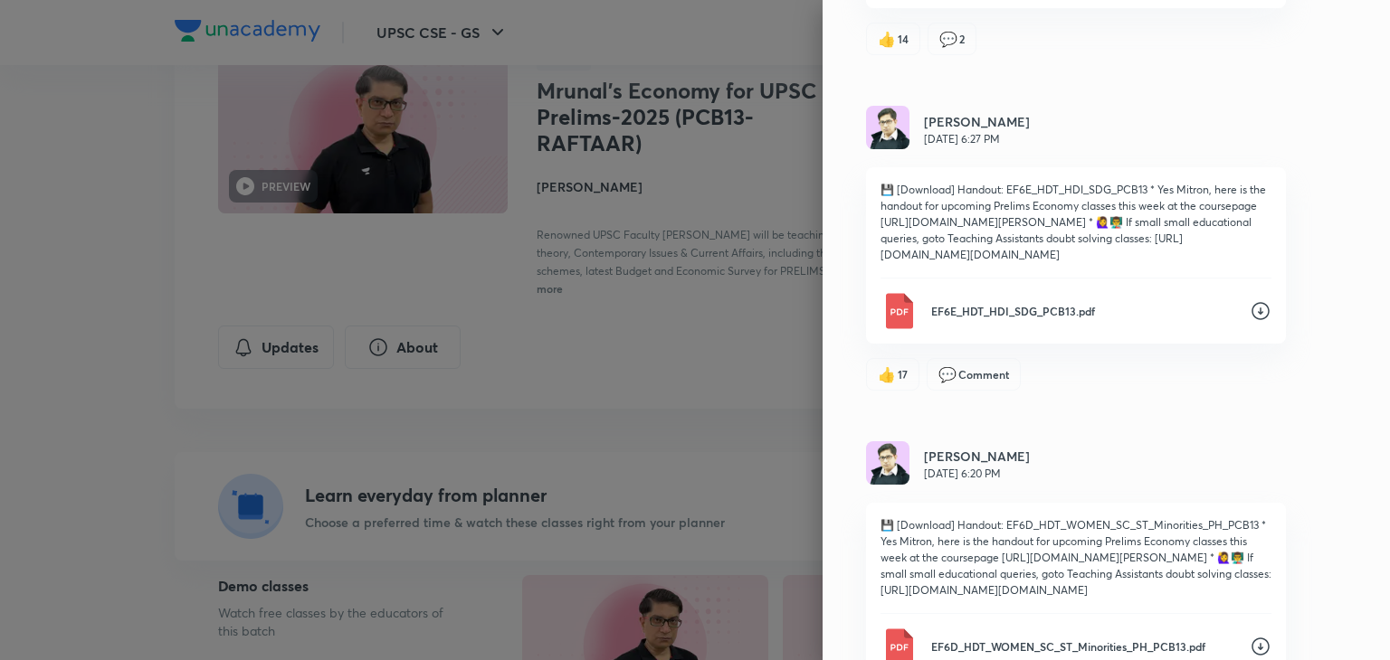
click at [867, 417] on div "Updates Attachments [PERSON_NAME] [DATE] 12:21 AM doubts from last week, all th…" at bounding box center [1105, 330] width 567 height 660
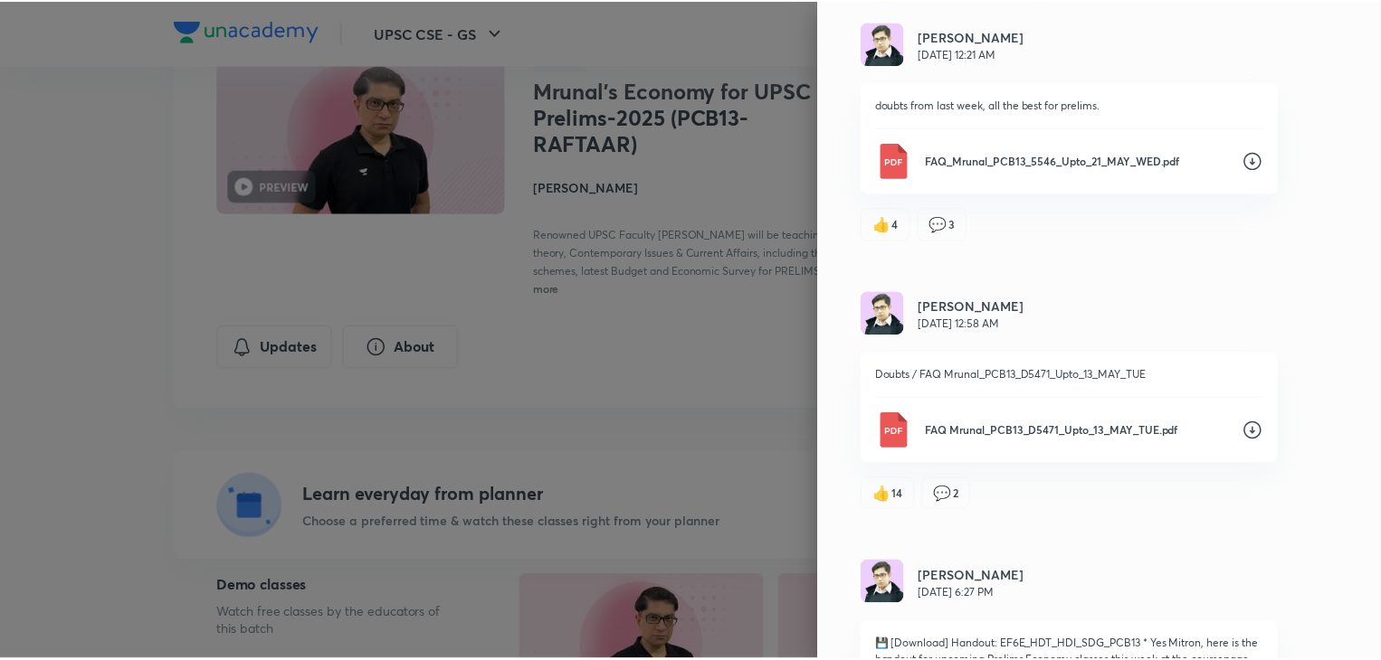
scroll to position [109, 0]
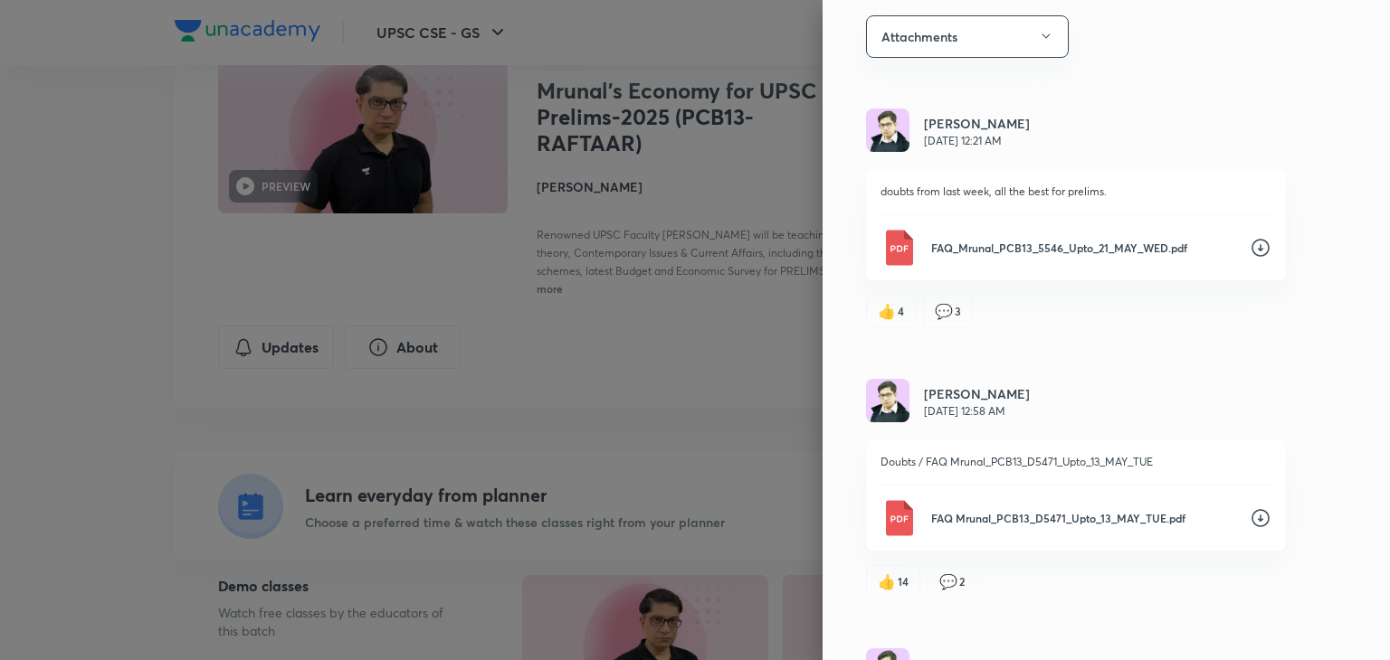
click at [1251, 249] on icon at bounding box center [1260, 248] width 18 height 18
click at [628, 439] on div at bounding box center [695, 330] width 1390 height 660
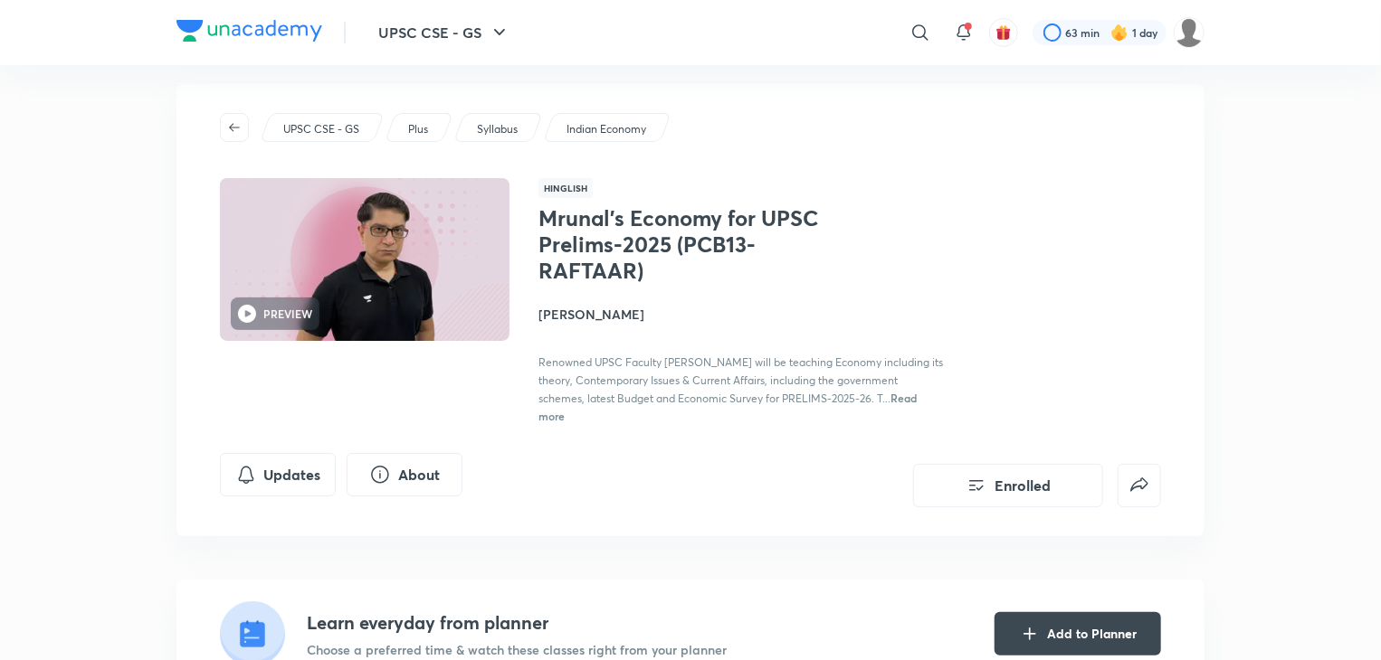
scroll to position [0, 0]
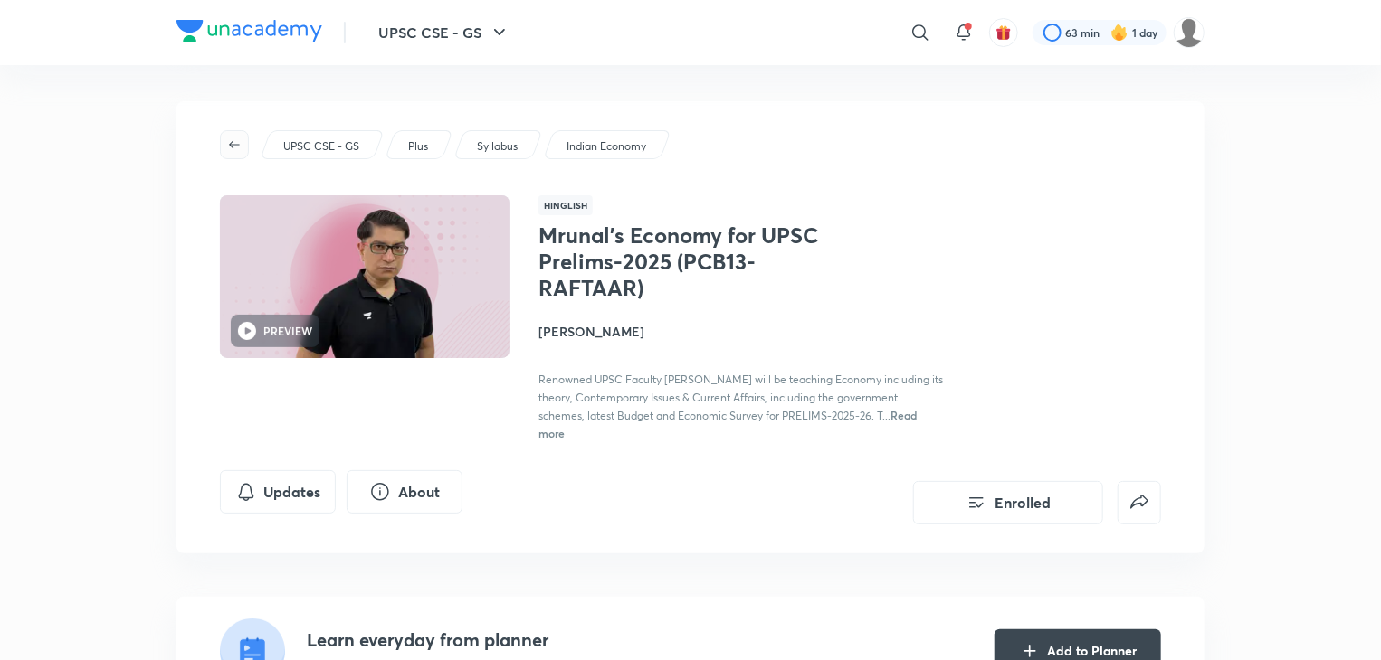
click at [229, 146] on icon "button" at bounding box center [234, 145] width 14 height 14
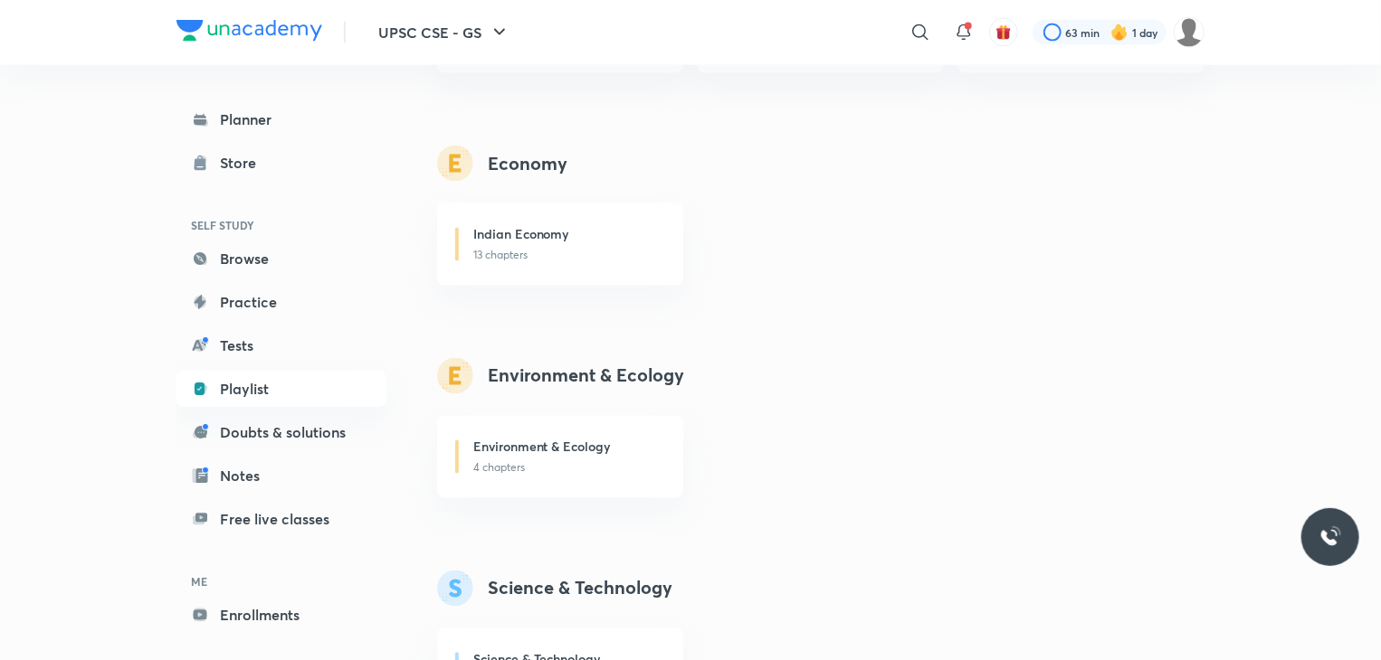
scroll to position [1498, 0]
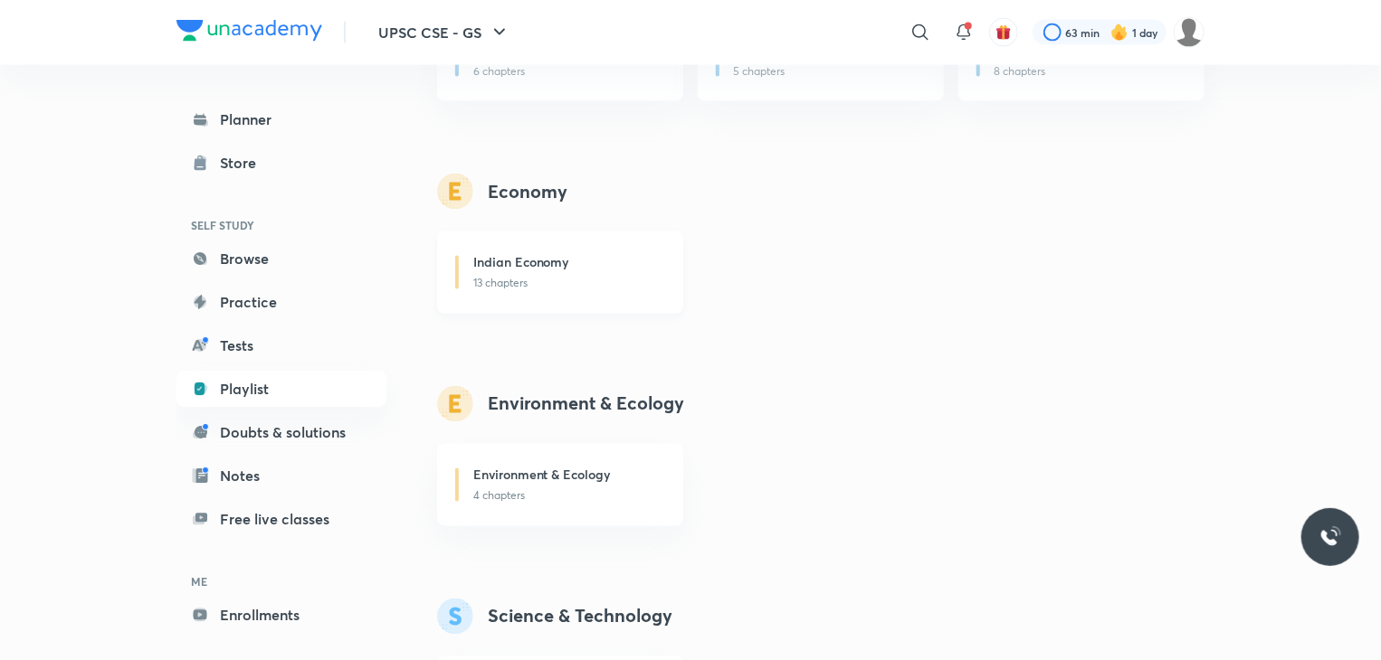
click at [548, 287] on p "13 chapters" at bounding box center [567, 284] width 188 height 16
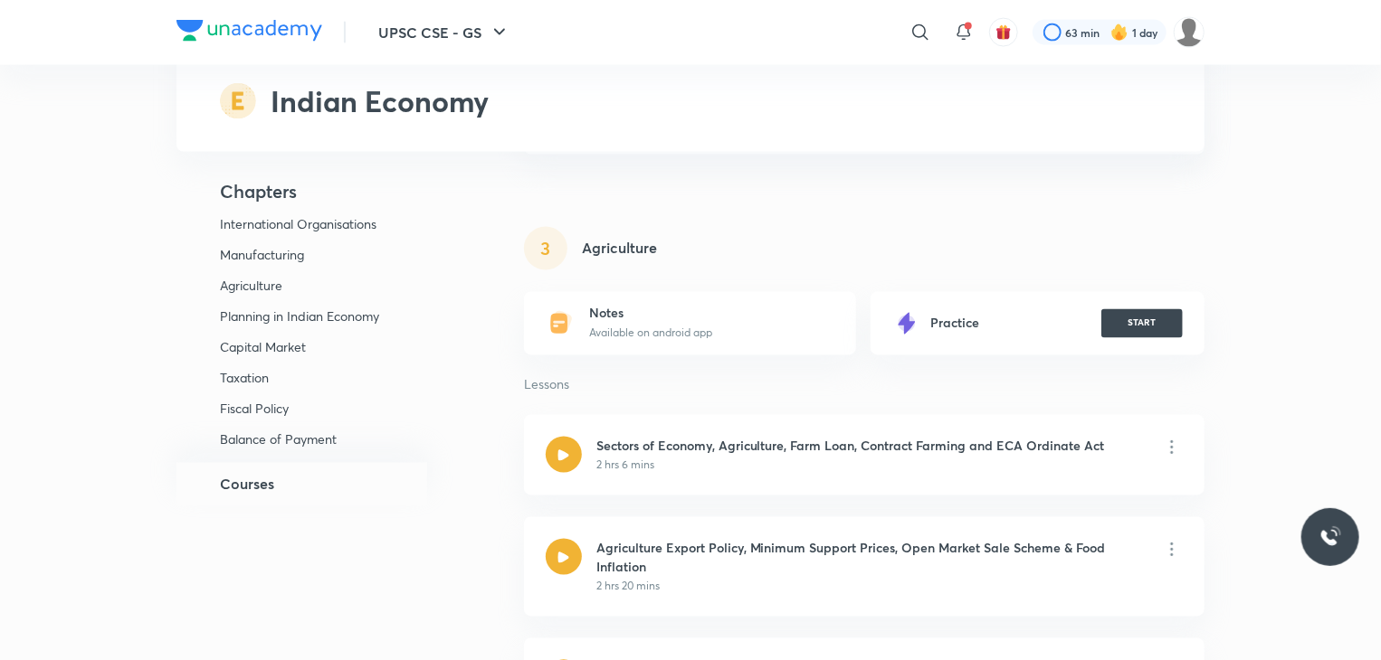
click at [1172, 117] on div "UPSC CSE - GS Plus Playlist Indian Economy" at bounding box center [690, 76] width 1028 height 152
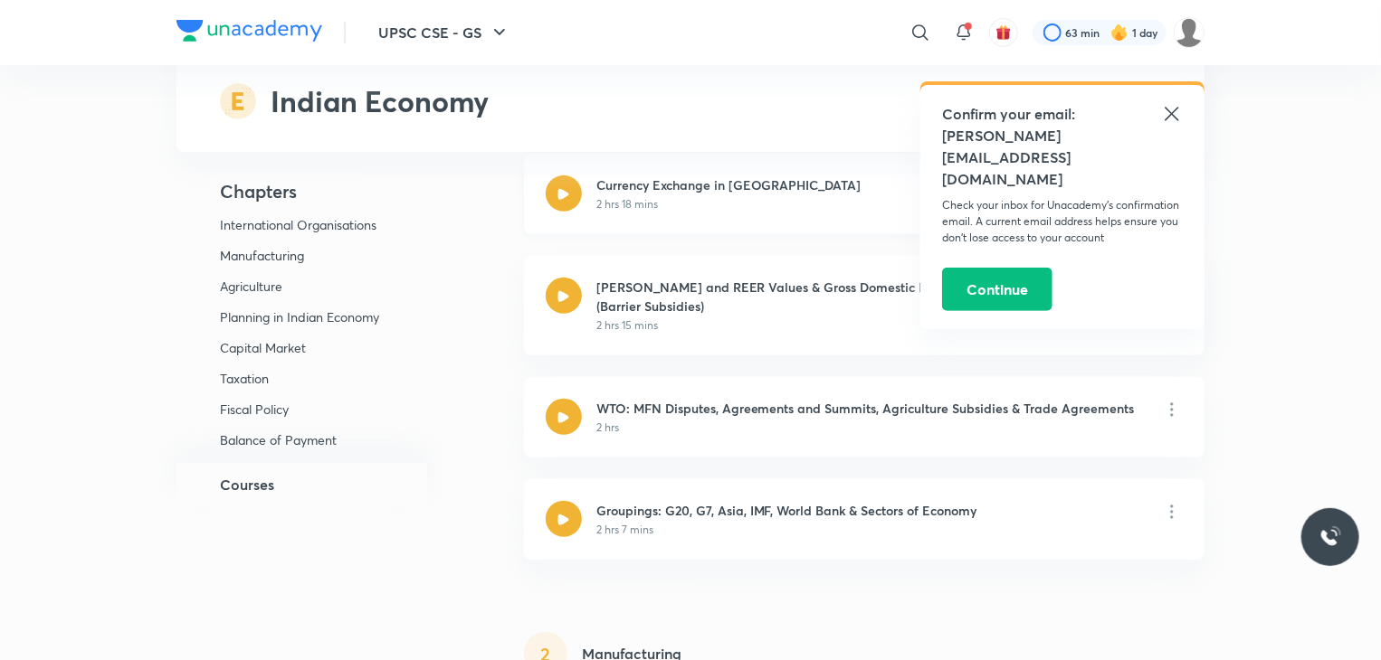
scroll to position [326, 0]
click at [1172, 116] on icon at bounding box center [1172, 114] width 22 height 22
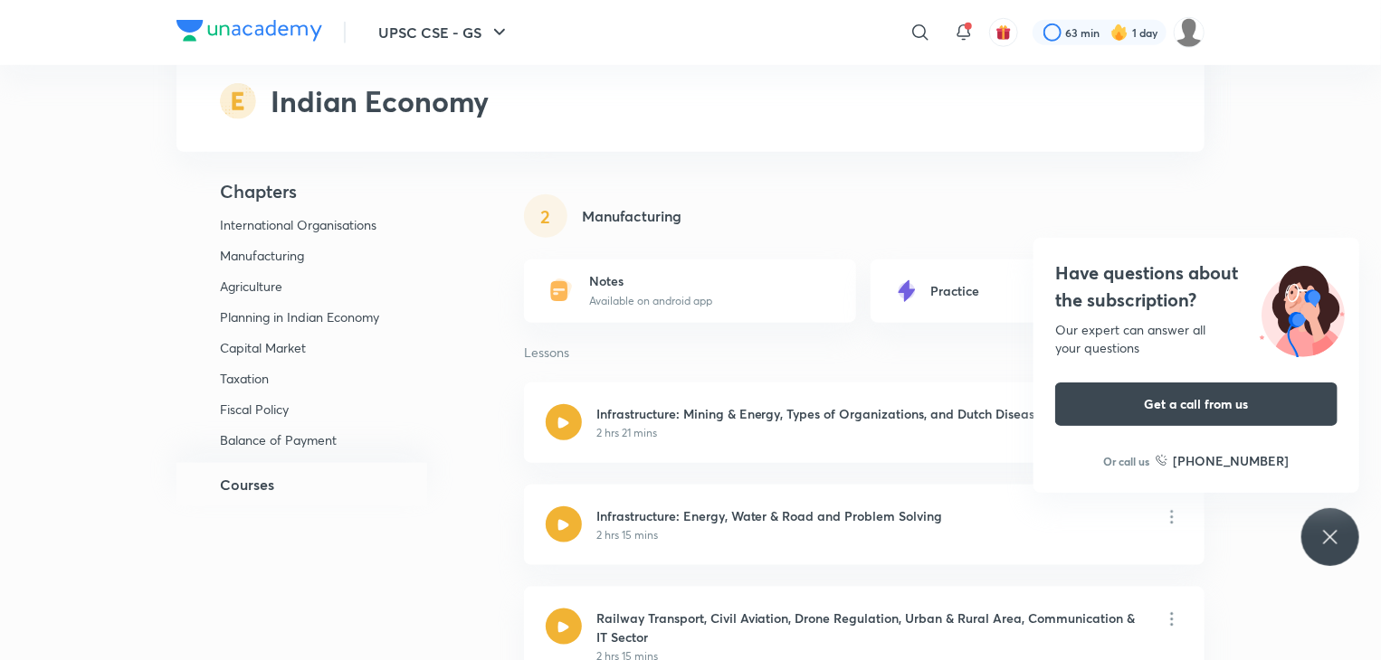
scroll to position [760, 0]
click at [1315, 517] on div "Have questions about the subscription? Our expert can answer all your questions…" at bounding box center [1330, 537] width 58 height 58
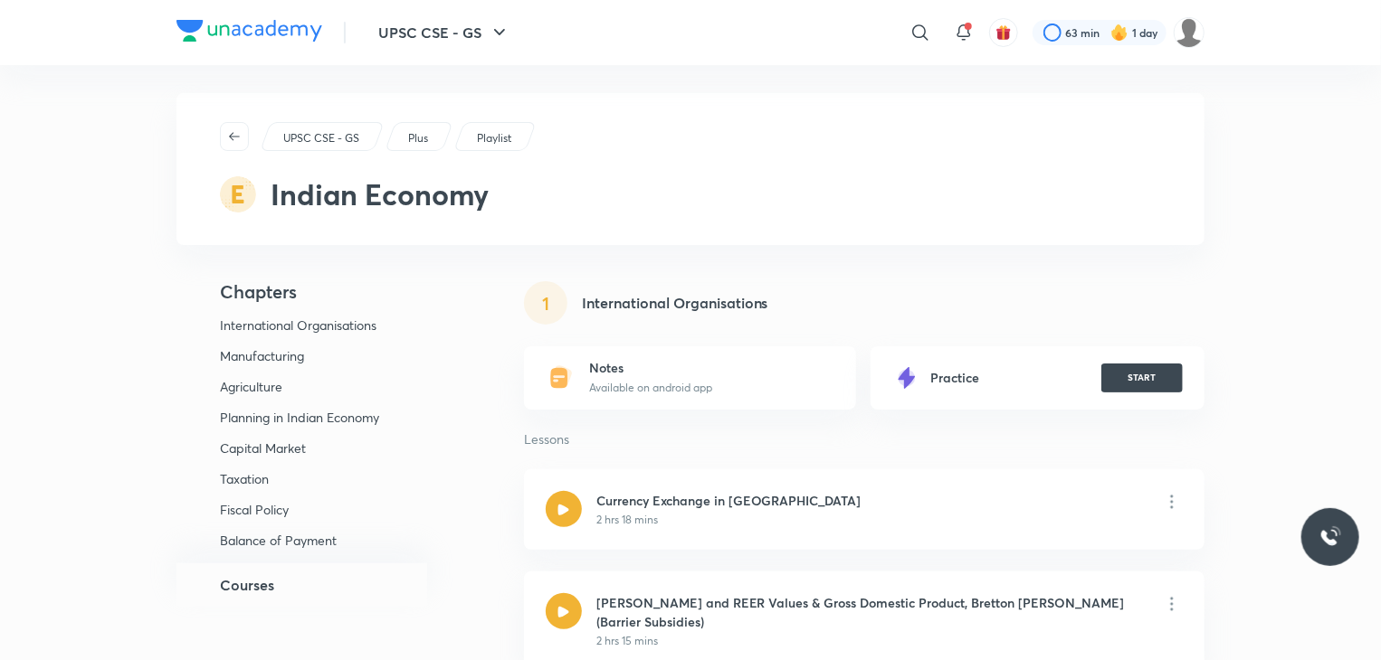
scroll to position [0, 0]
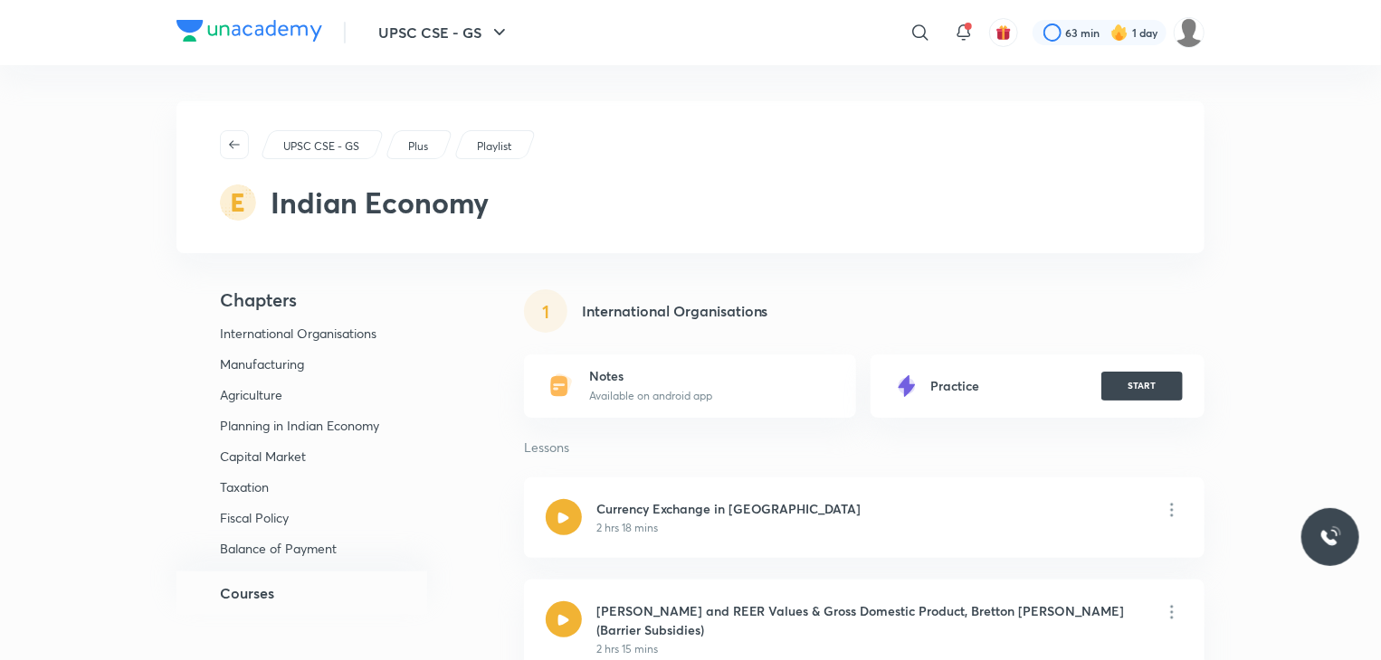
scroll to position [1498, 0]
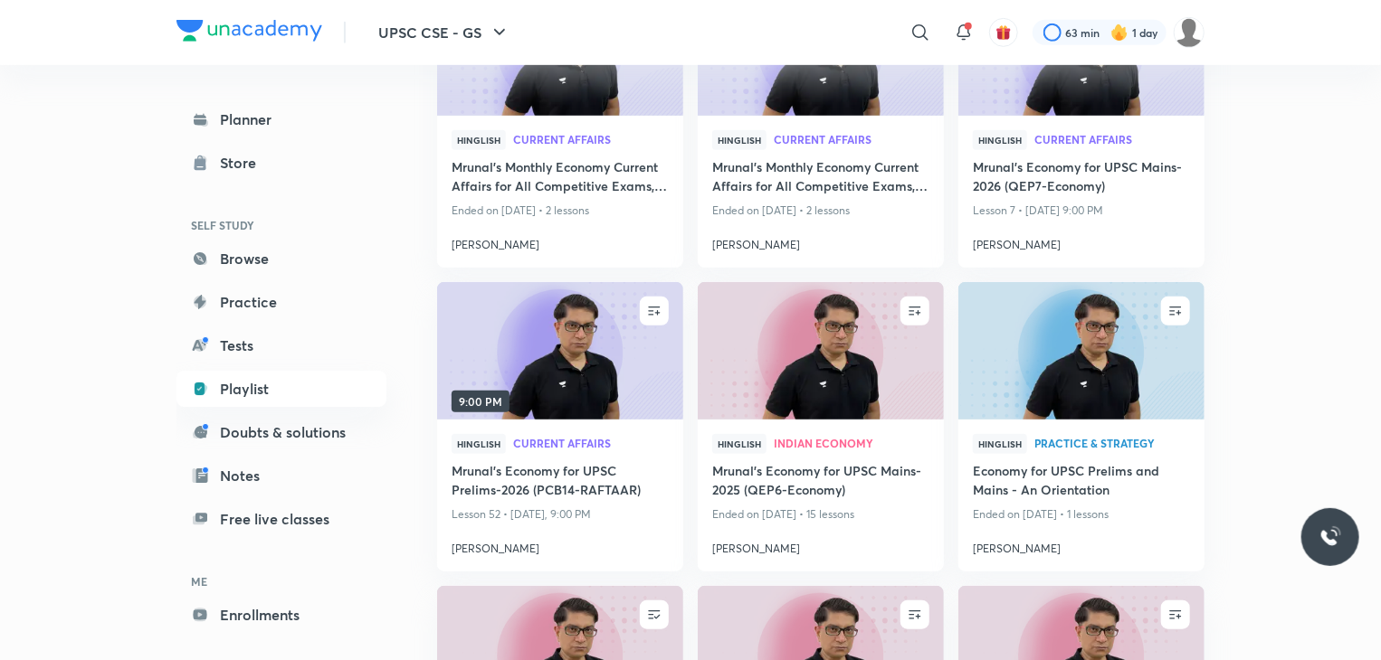
scroll to position [507, 0]
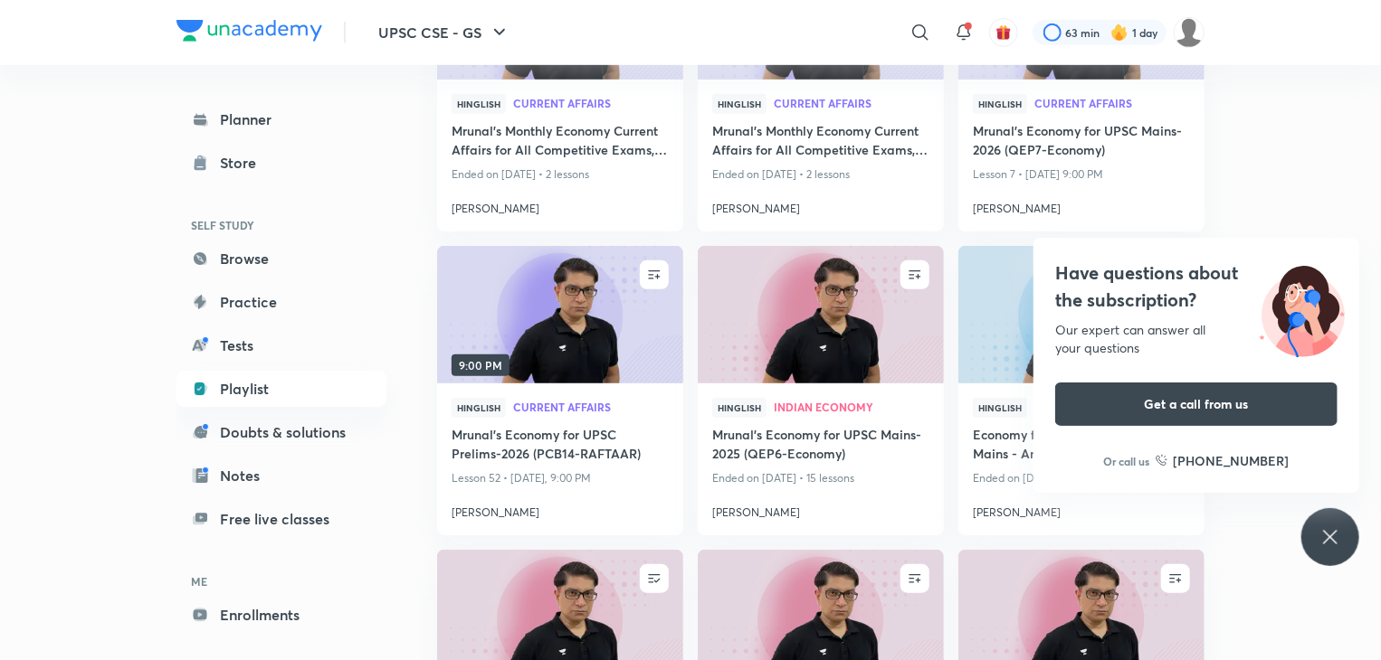
click at [1335, 530] on icon at bounding box center [1330, 537] width 14 height 14
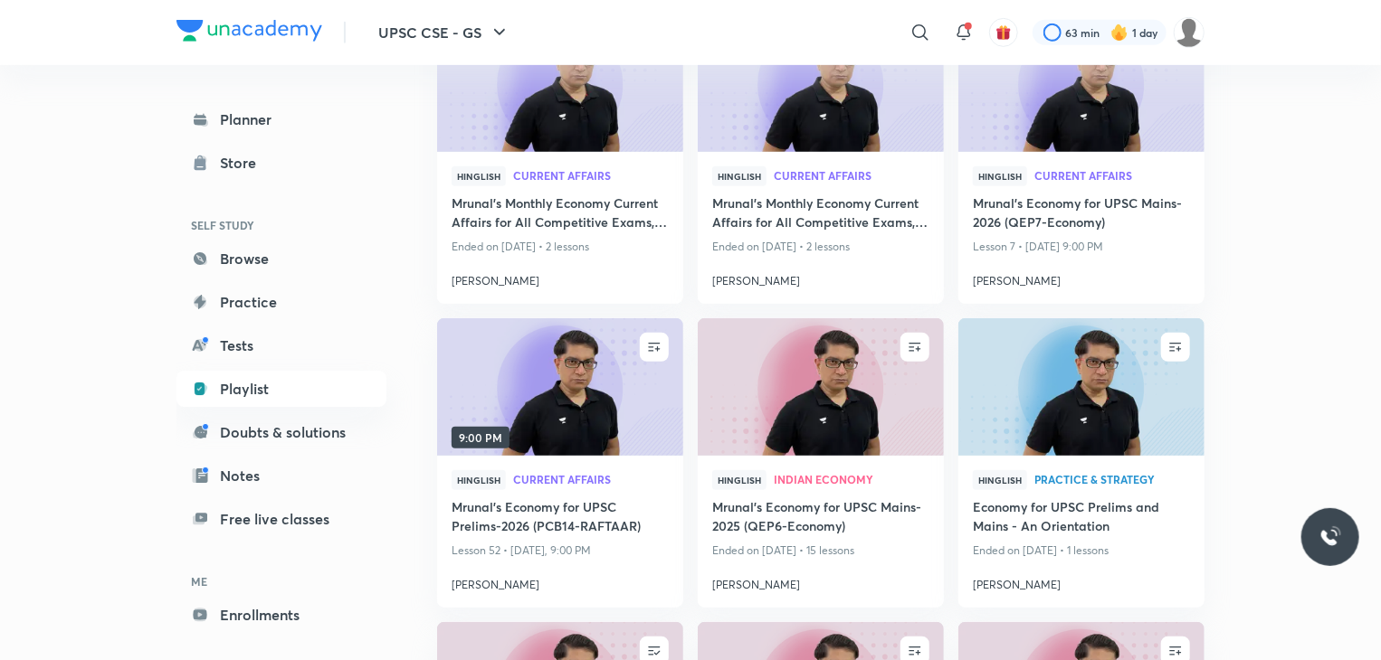
scroll to position [470, 0]
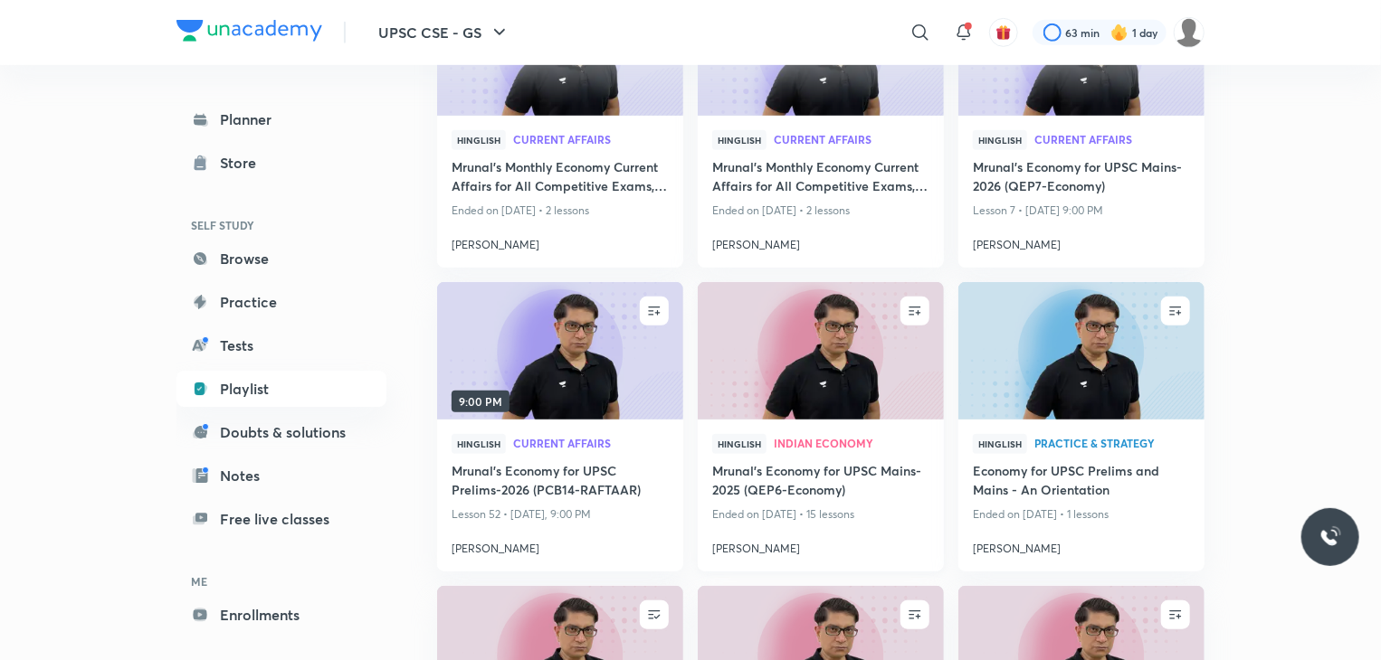
click at [774, 477] on h4 "Mrunal’s Economy for UPSC Mains-2025 (QEP6-Economy)" at bounding box center [820, 482] width 217 height 42
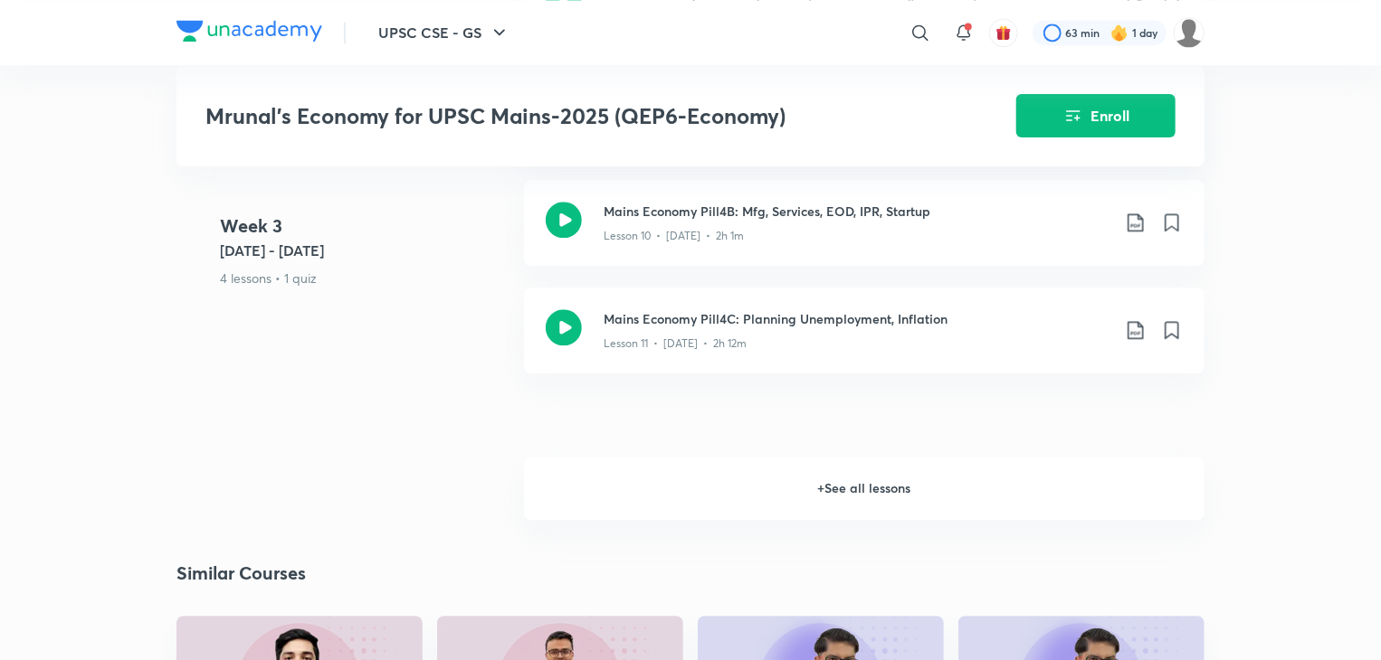
scroll to position [2099, 0]
click at [774, 477] on h6 "+ See all lessons" at bounding box center [864, 491] width 680 height 63
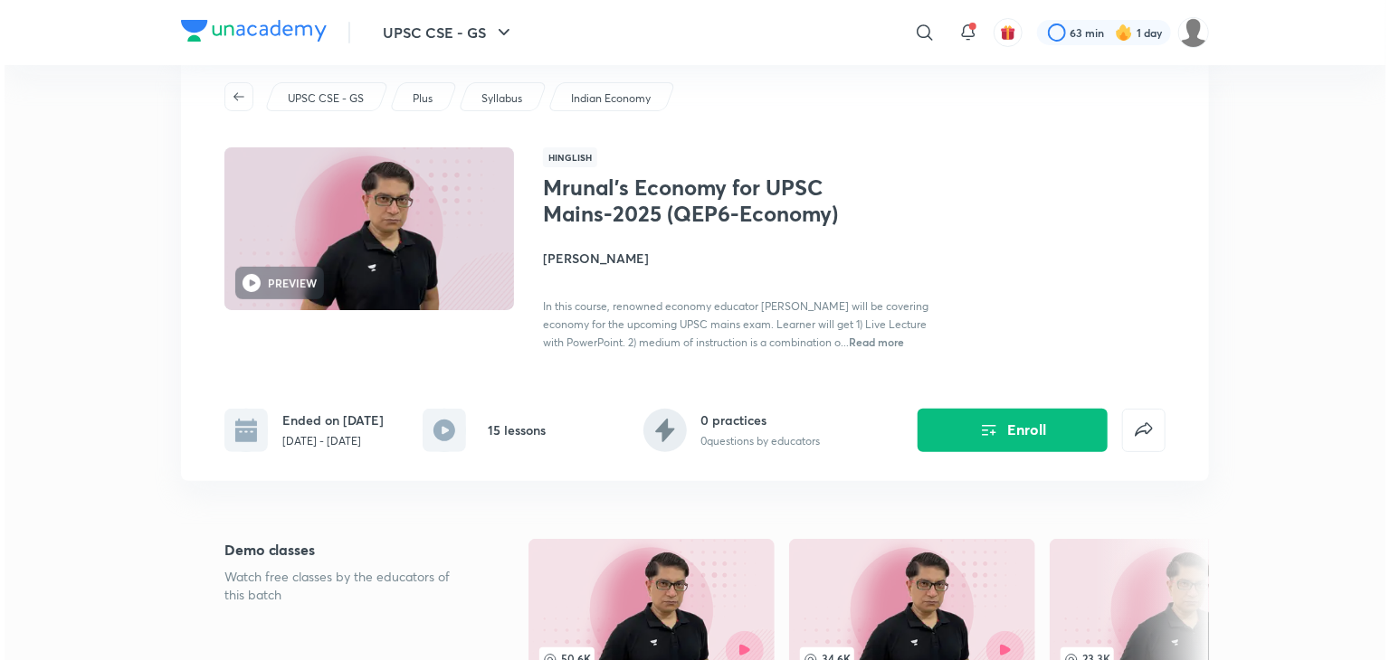
scroll to position [43, 0]
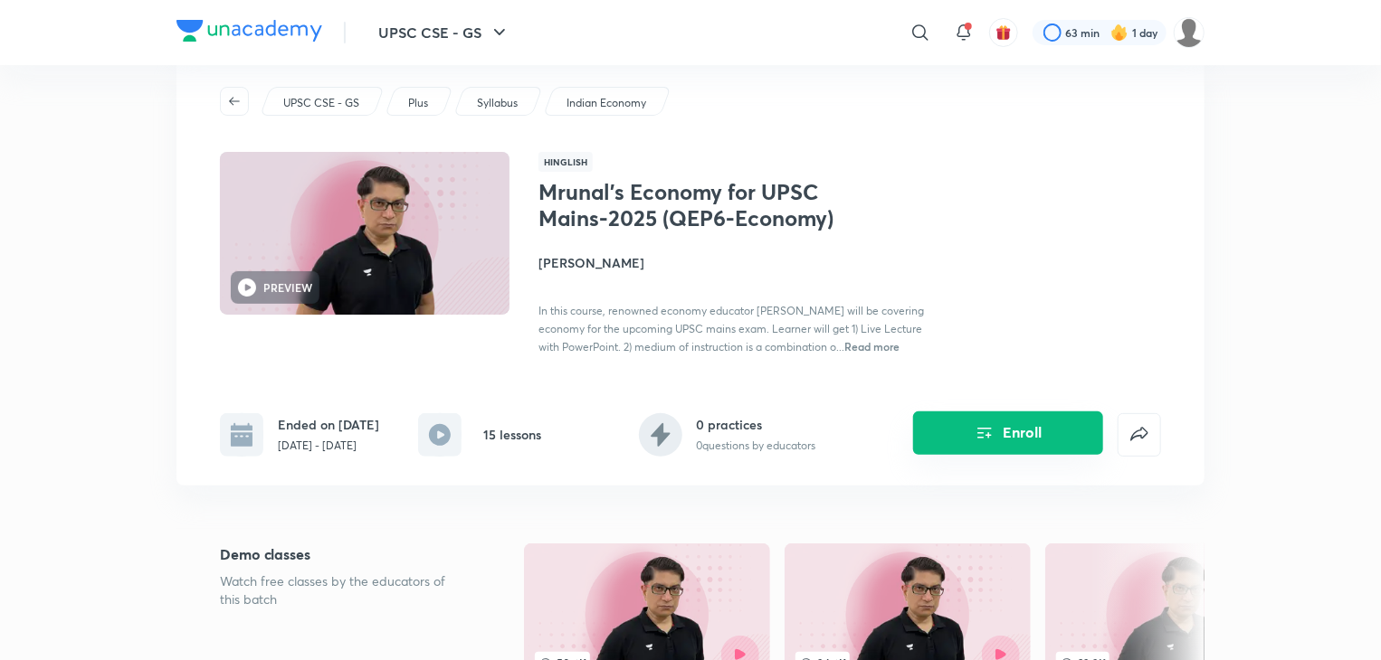
click at [940, 442] on button "Enroll" at bounding box center [1008, 433] width 190 height 43
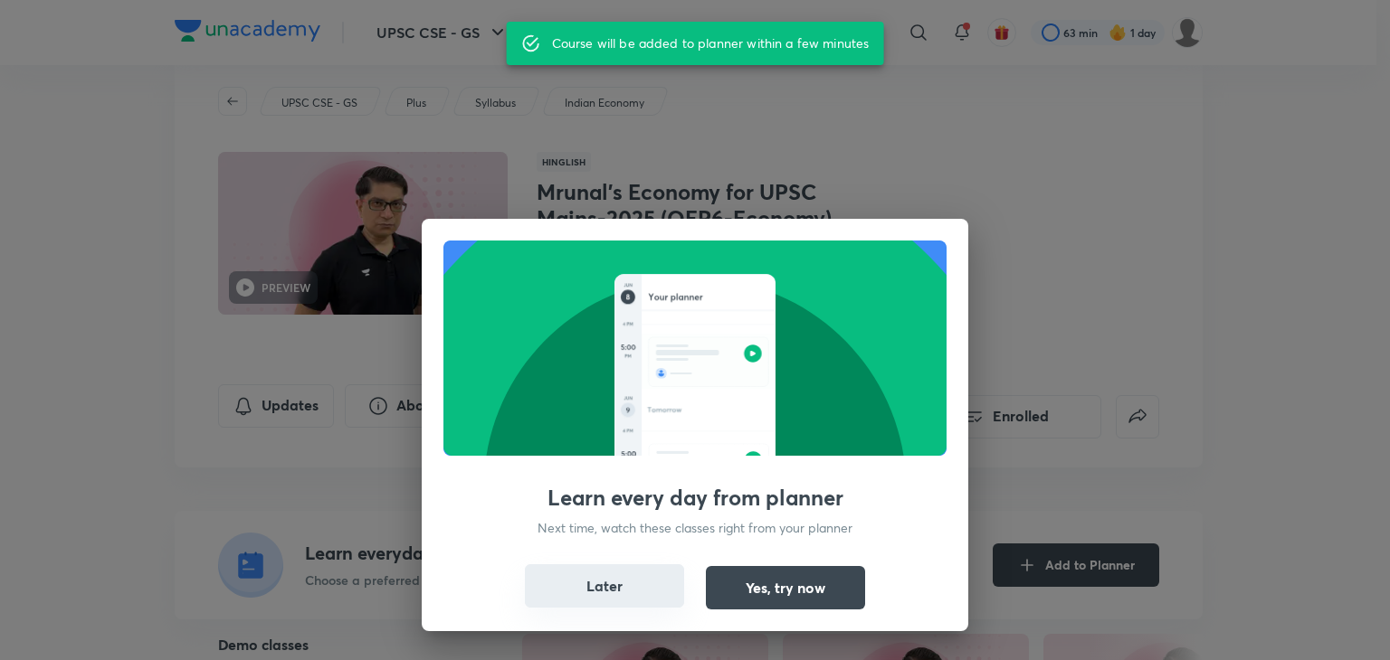
click at [632, 576] on button "Later" at bounding box center [604, 586] width 159 height 43
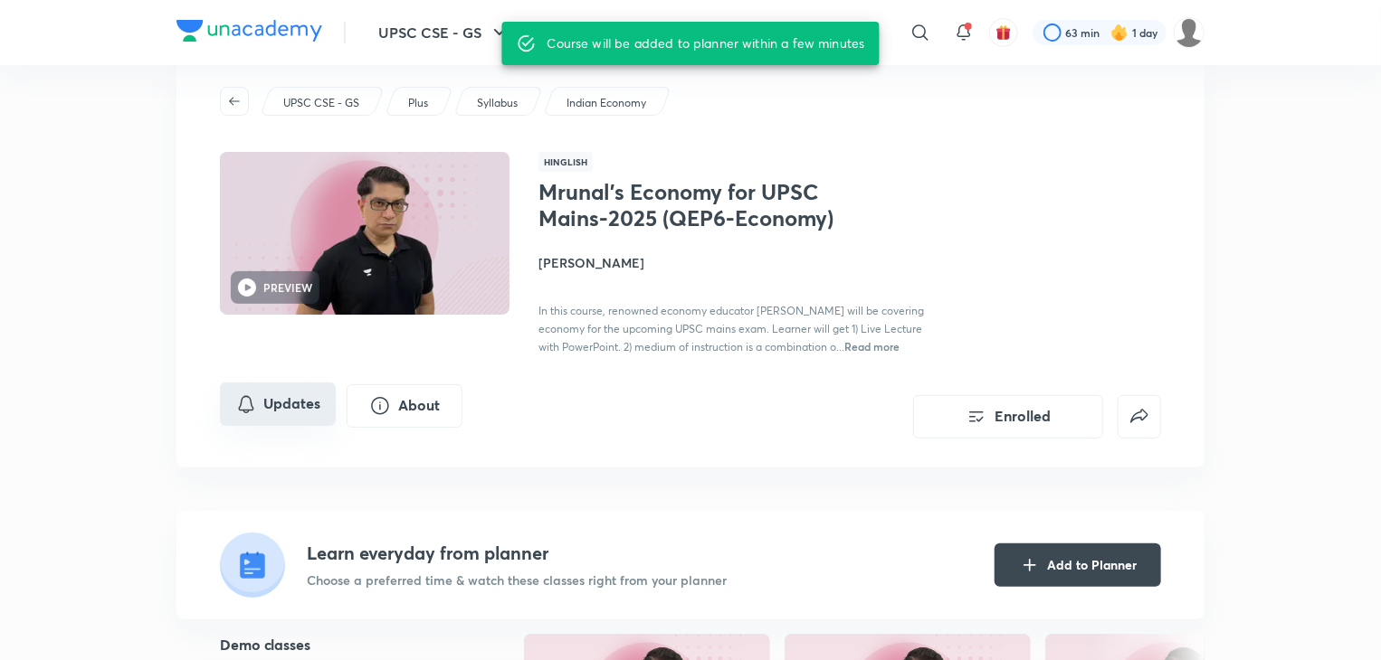
click at [258, 402] on button "Updates" at bounding box center [278, 404] width 116 height 43
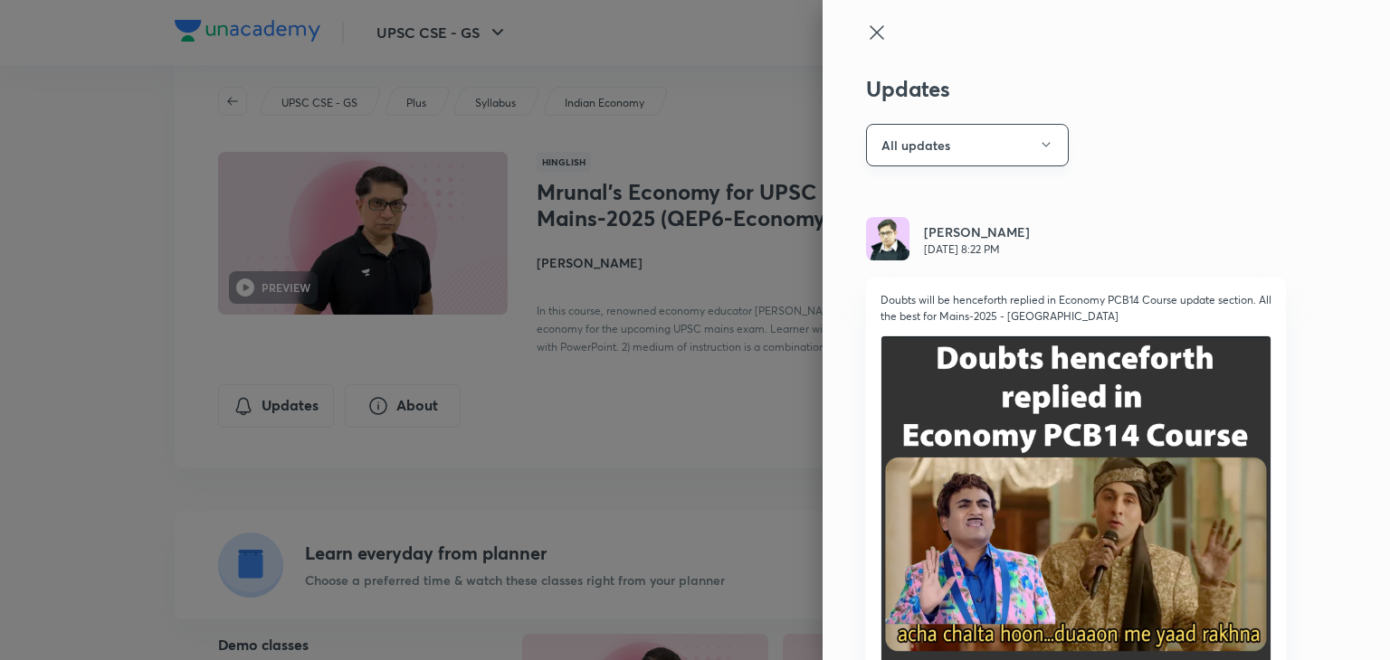
click at [956, 142] on button "All updates" at bounding box center [967, 145] width 203 height 43
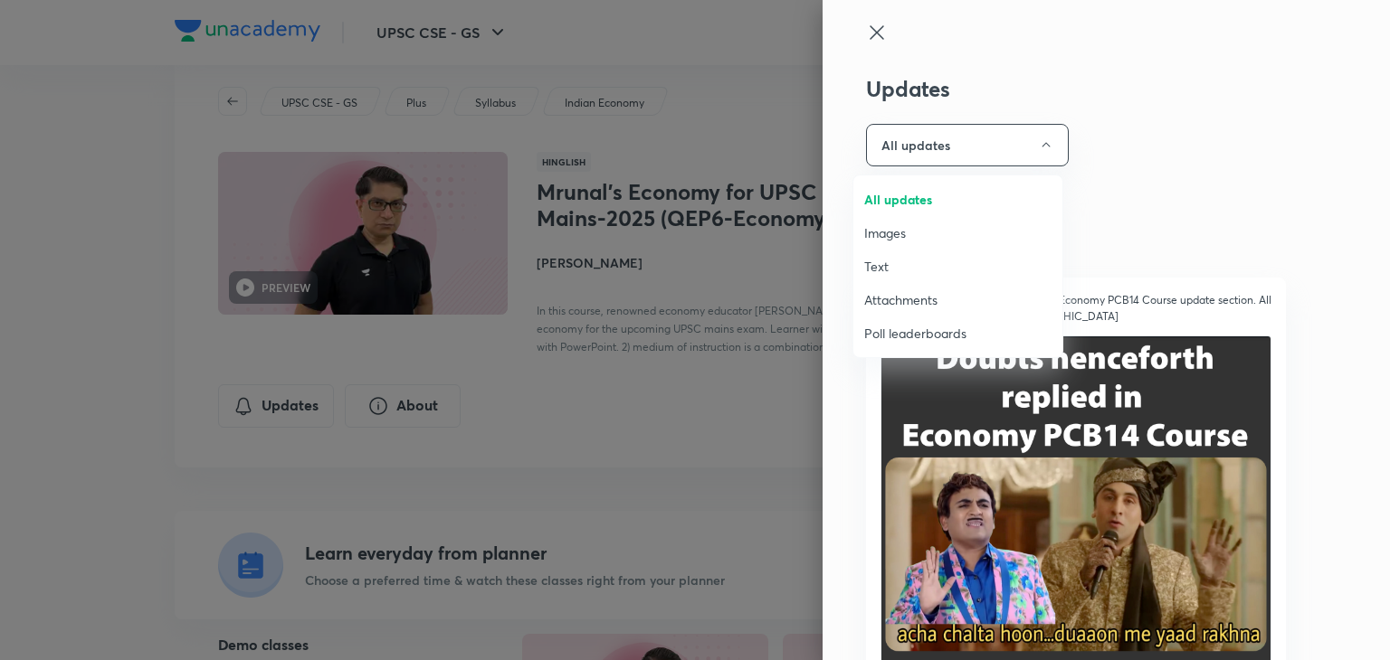
click at [910, 305] on span "Attachments" at bounding box center [957, 299] width 187 height 19
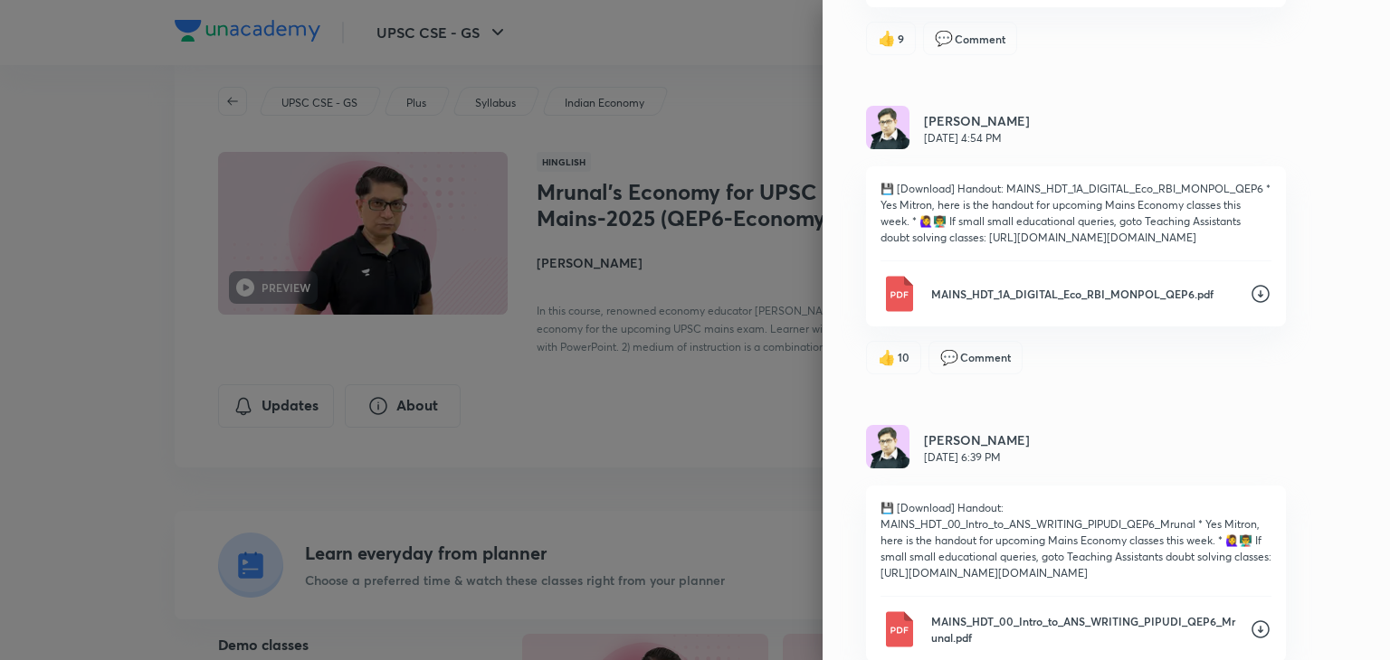
scroll to position [5722, 0]
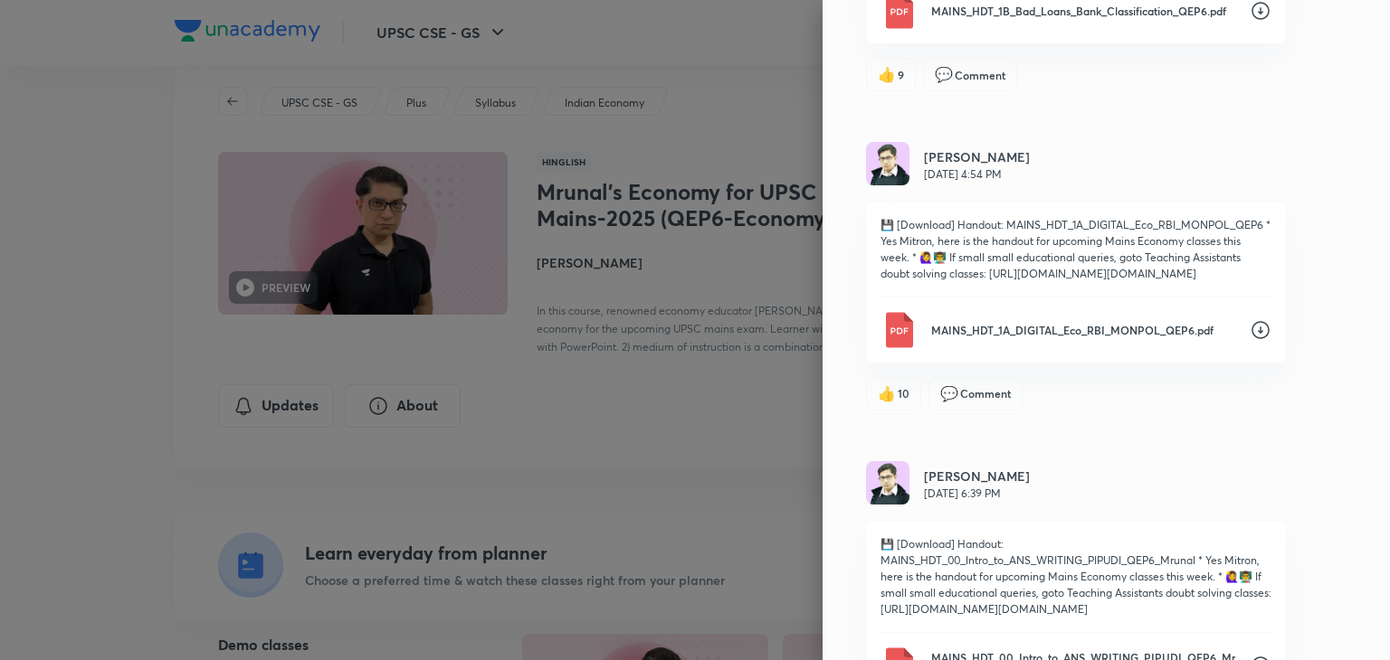
click at [1249, 341] on icon at bounding box center [1260, 330] width 22 height 22
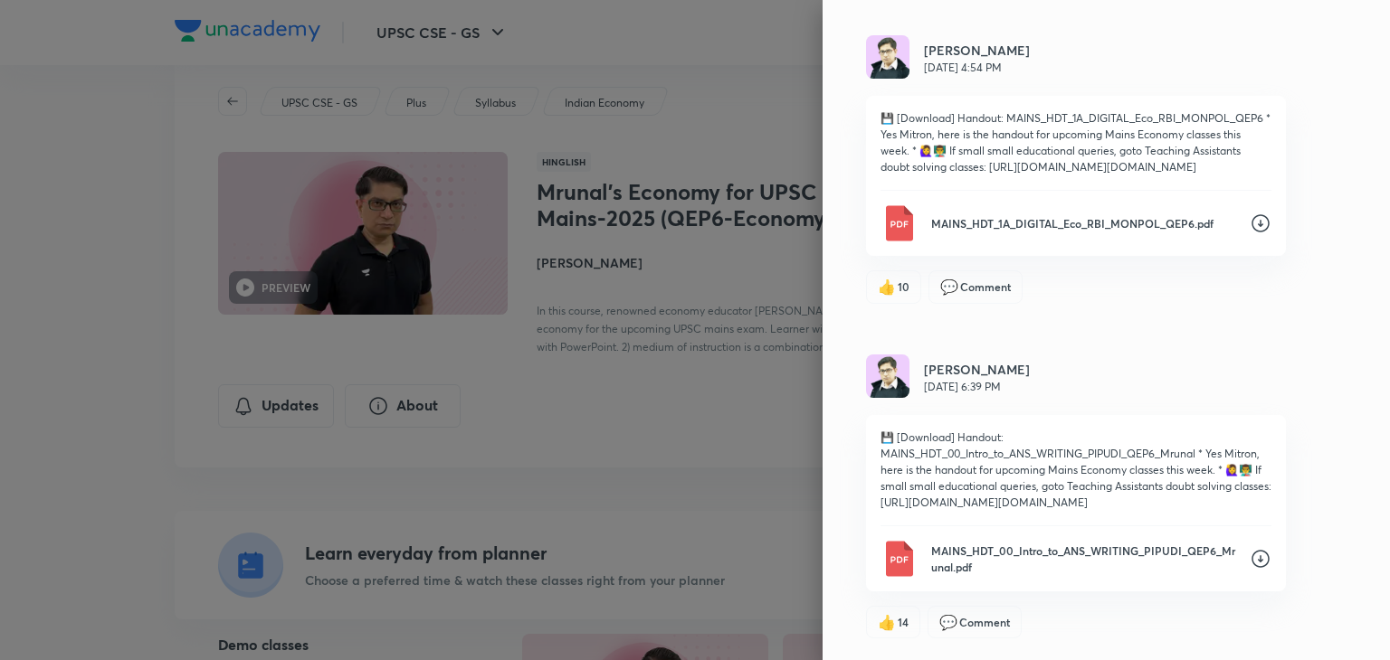
scroll to position [5867, 0]
click at [1063, 558] on p "MAINS_HDT_00_Intro_to_ANS_WRITING_PIPUDI_QEP6_Mrunal.pdf" at bounding box center [1083, 559] width 304 height 33
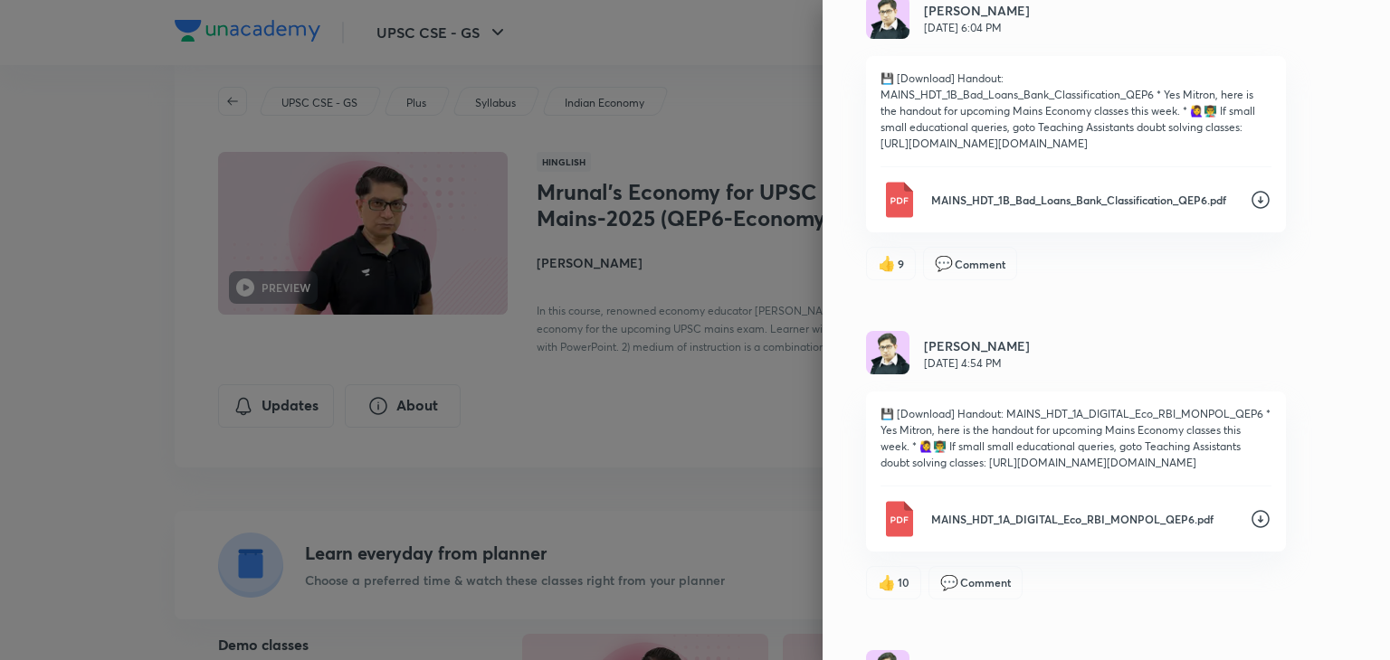
scroll to position [5505, 0]
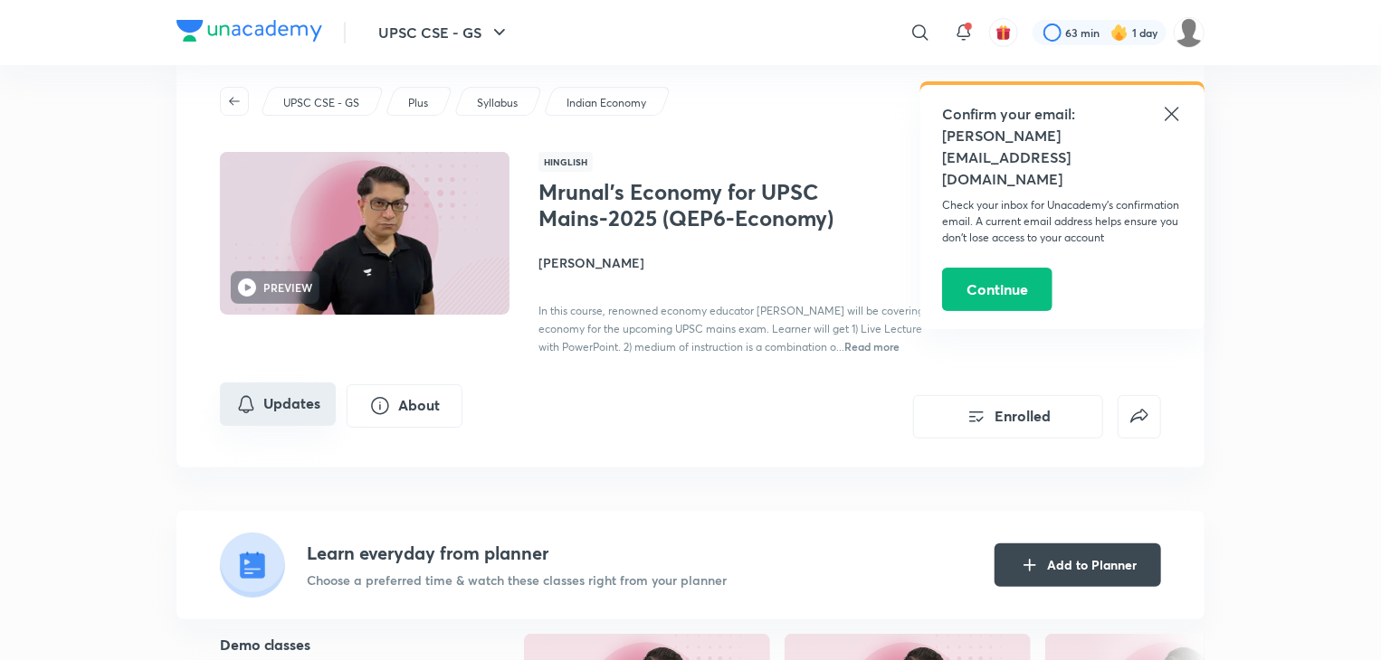
click at [264, 416] on button "Updates" at bounding box center [278, 404] width 116 height 43
click at [1169, 117] on icon at bounding box center [1171, 114] width 14 height 14
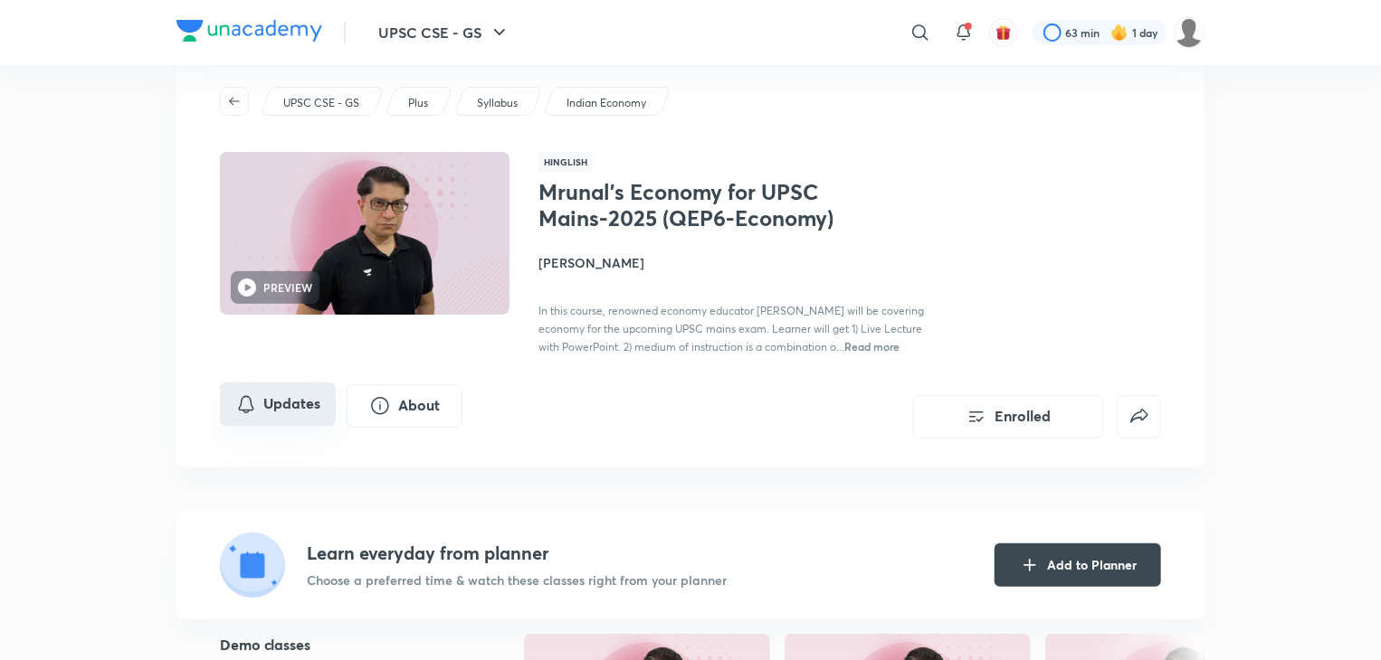
click at [290, 410] on button "Updates" at bounding box center [278, 404] width 116 height 43
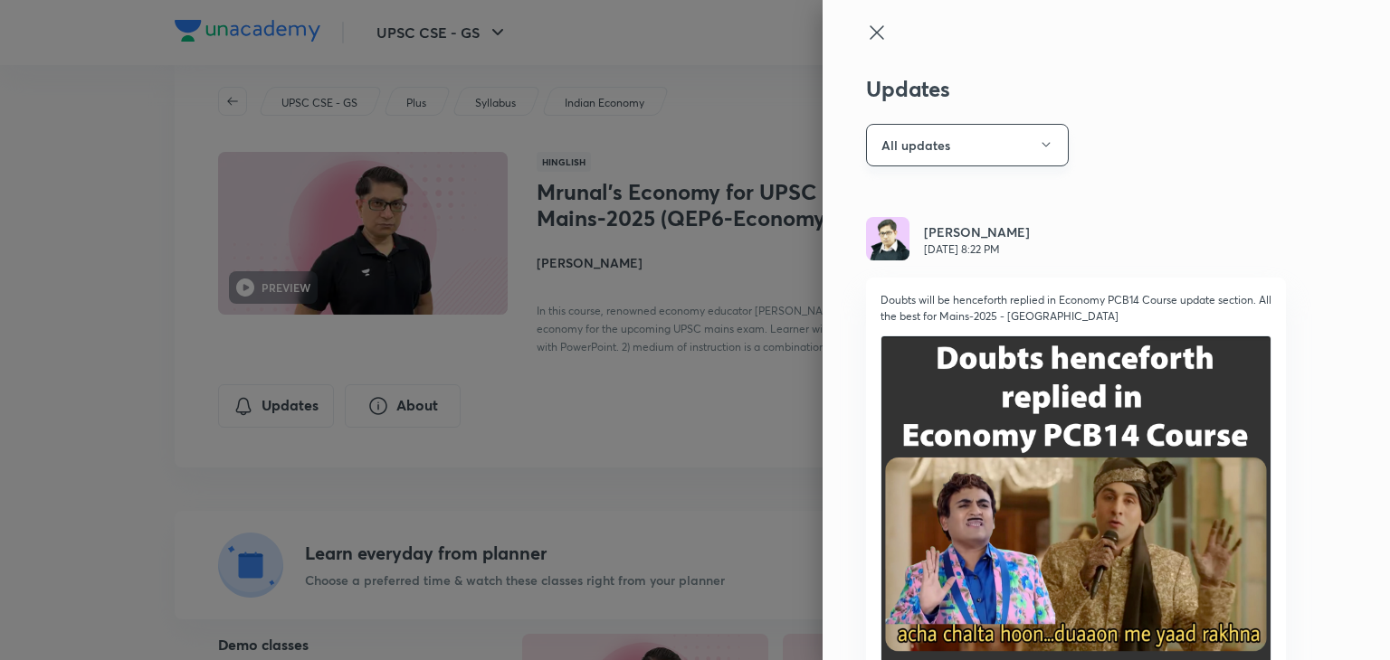
click at [1043, 143] on button "All updates" at bounding box center [967, 145] width 203 height 43
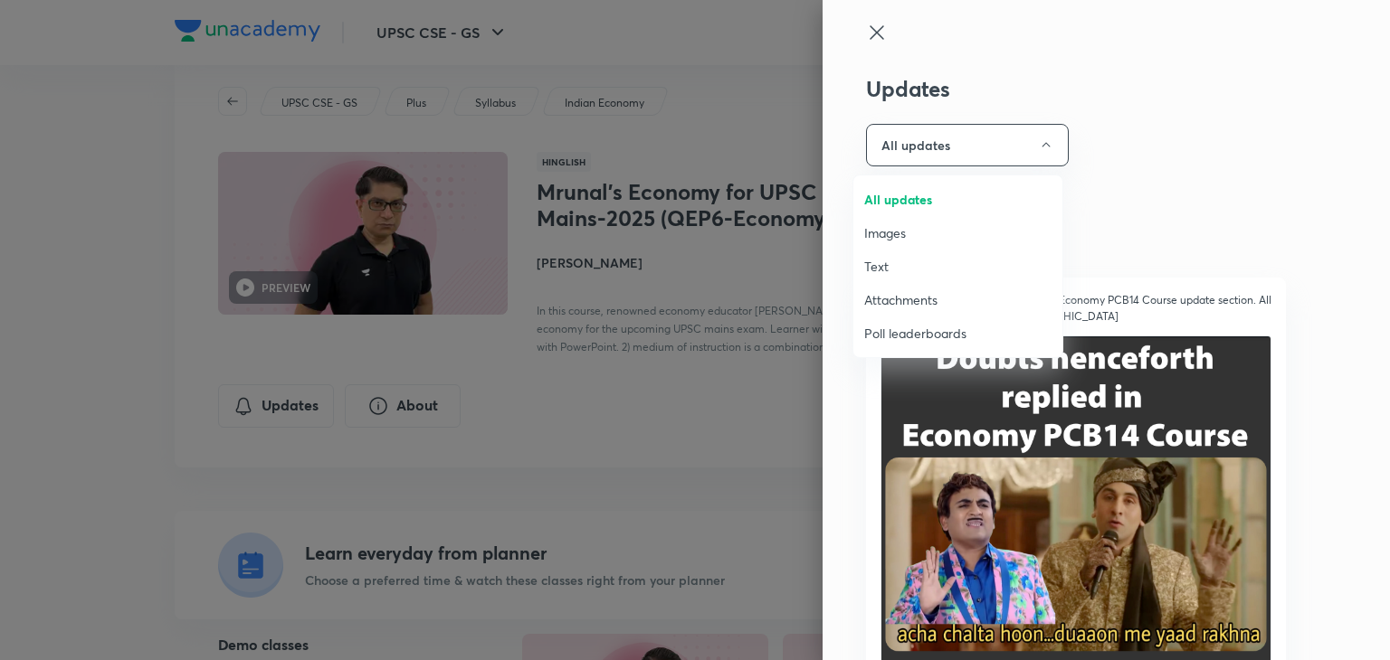
click at [908, 304] on span "Attachments" at bounding box center [957, 299] width 187 height 19
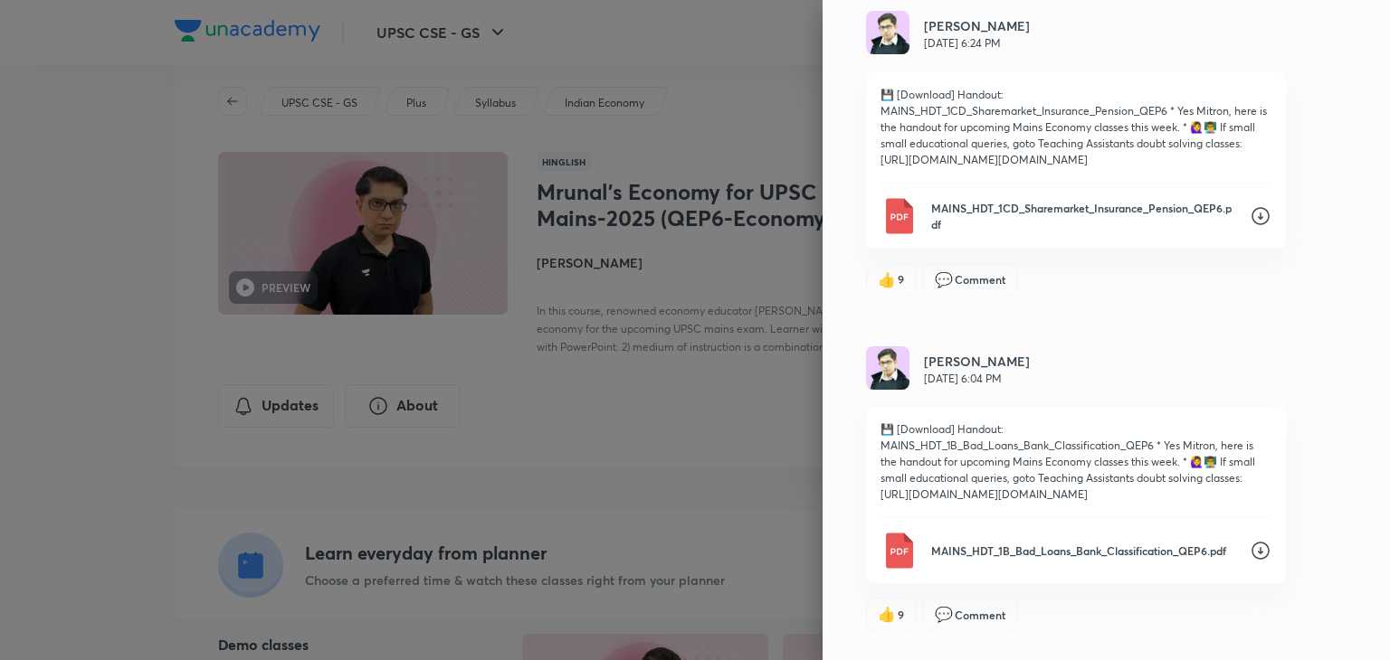
scroll to position [5179, 0]
click at [1249, 565] on icon at bounding box center [1260, 554] width 22 height 22
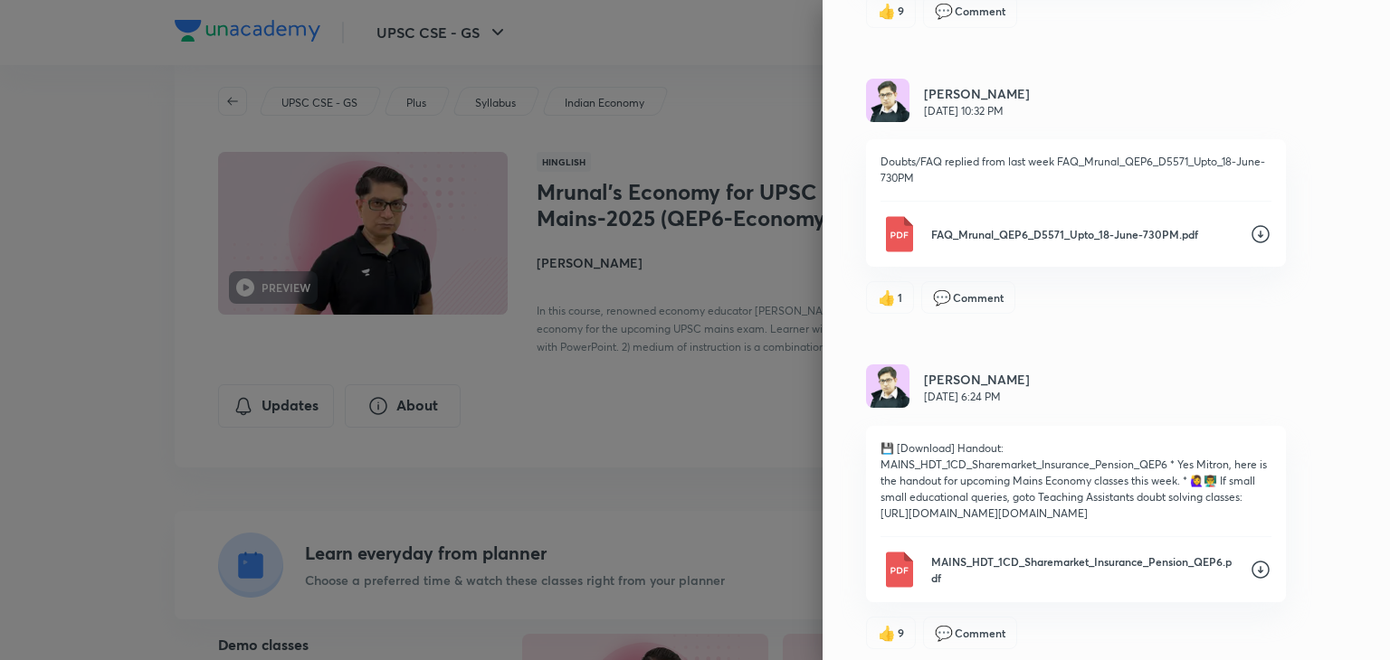
scroll to position [4817, 0]
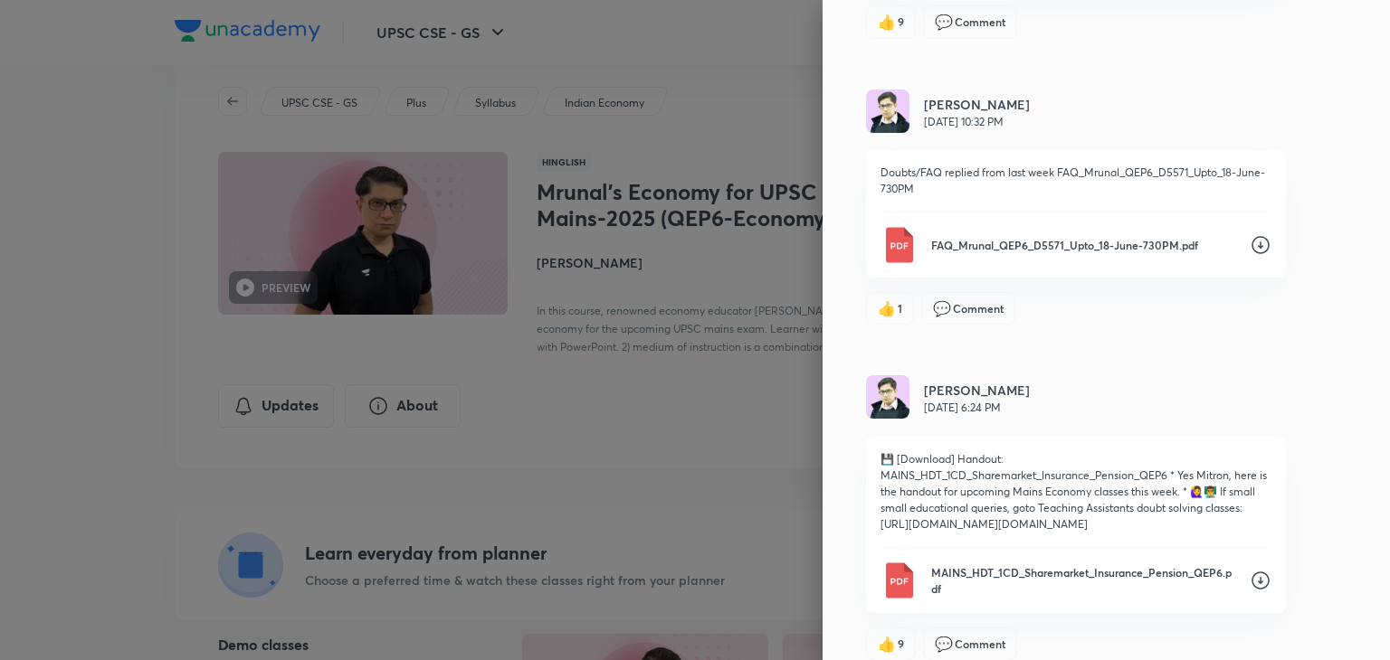
click at [1245, 586] on div "MAINS_HDT_1CD_Sharemarket_Insurance_Pension_QEP6.pdf" at bounding box center [1075, 581] width 391 height 36
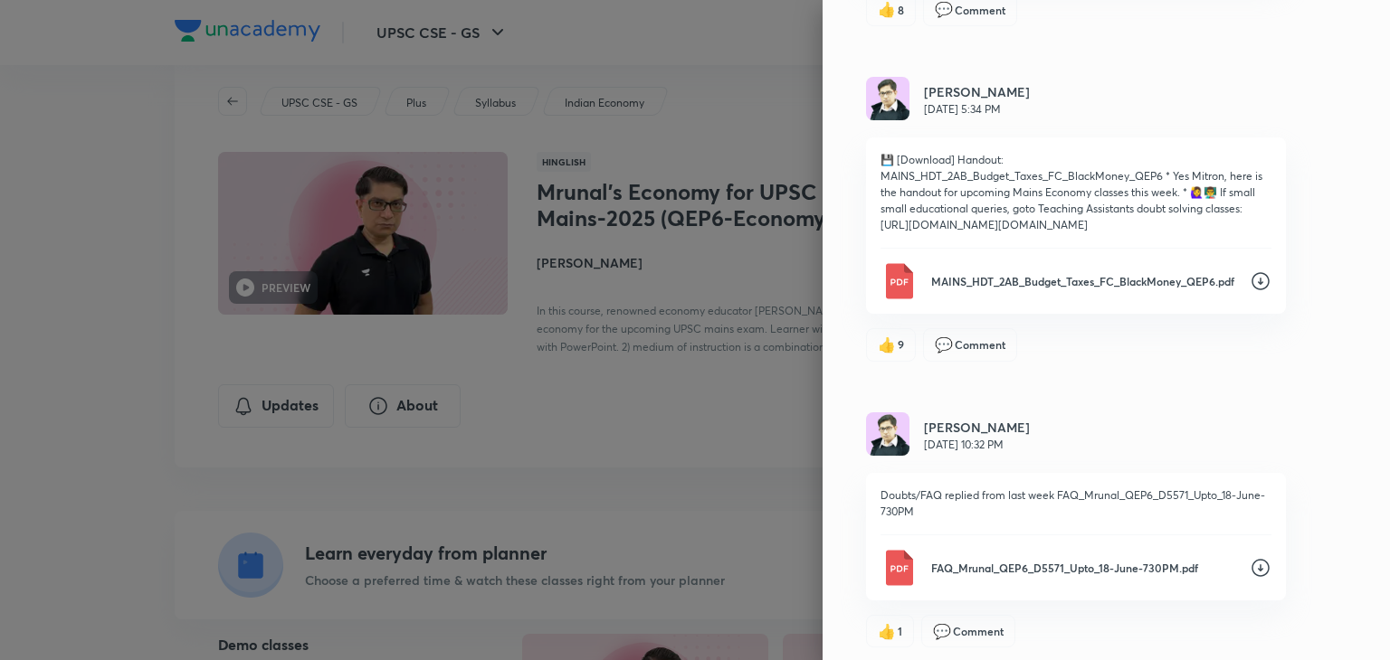
scroll to position [4492, 0]
click at [1231, 302] on div "MAINS_HDT_2AB_Budget_Taxes_FC_BlackMoney_QEP6.pdf" at bounding box center [1075, 284] width 391 height 36
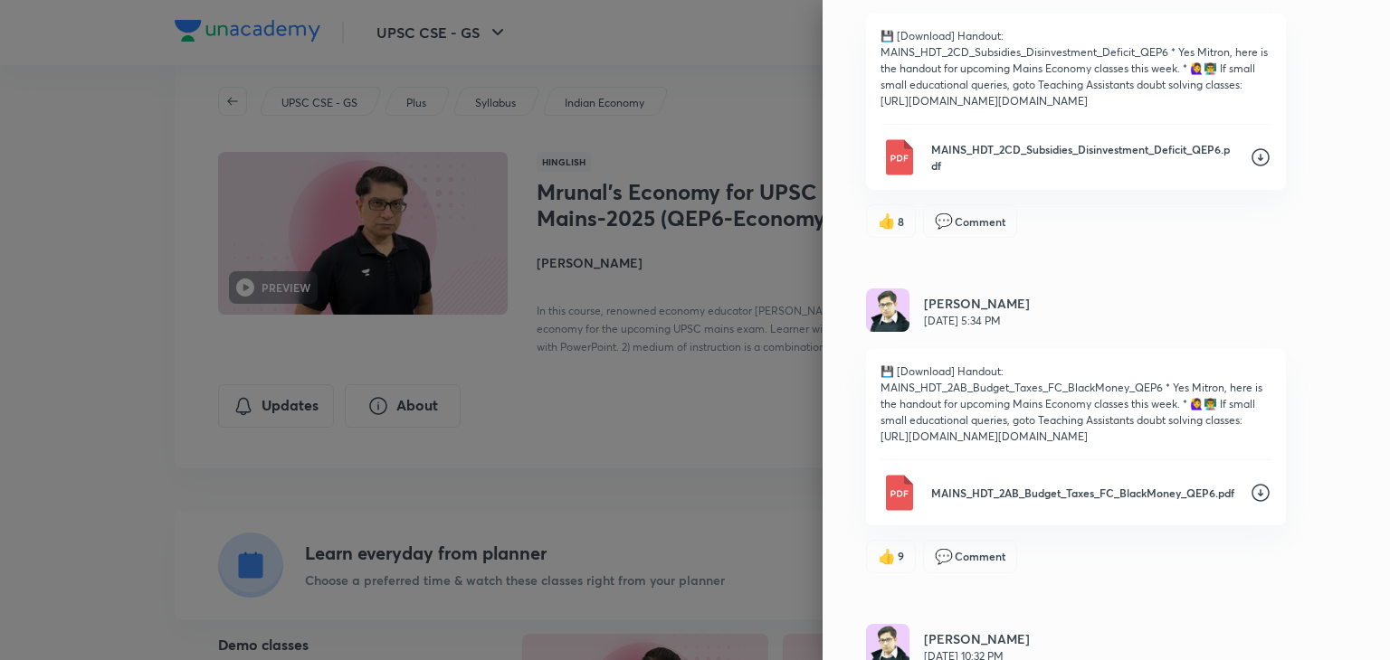
scroll to position [4166, 0]
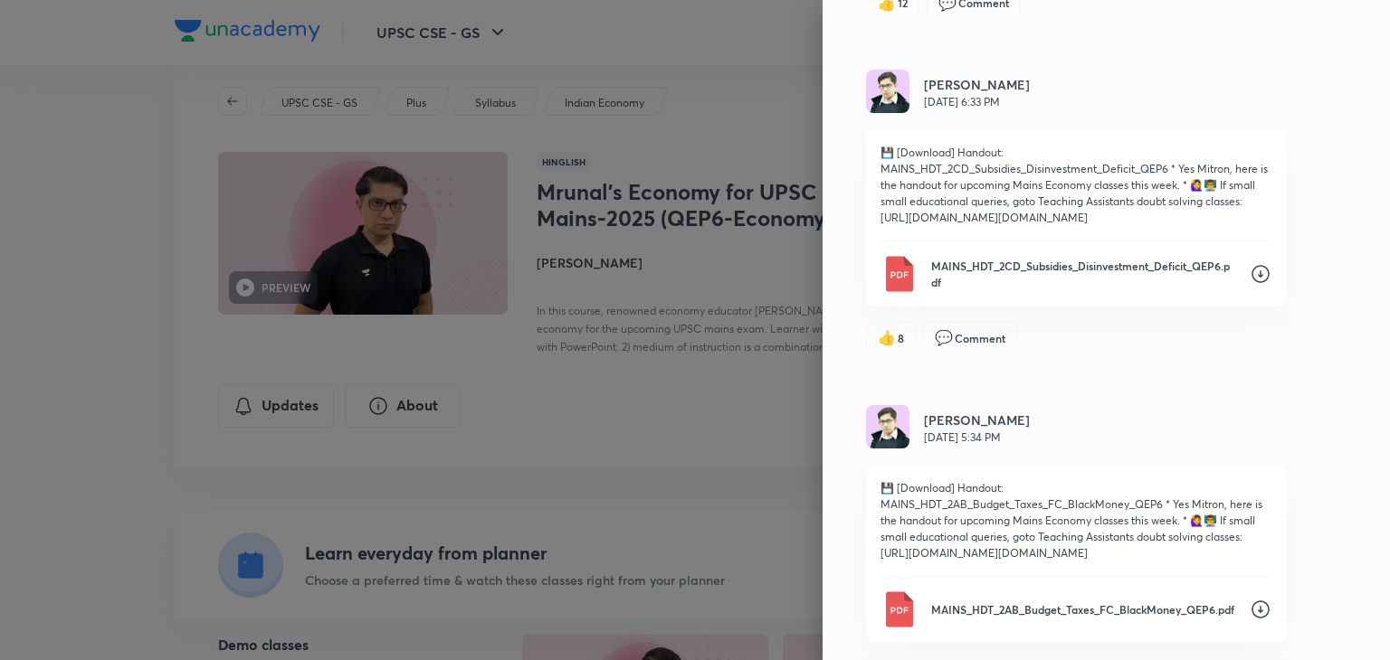
click at [1231, 292] on div "MAINS_HDT_2CD_Subsidies_Disinvestment_Deficit_QEP6.pdf" at bounding box center [1075, 274] width 391 height 36
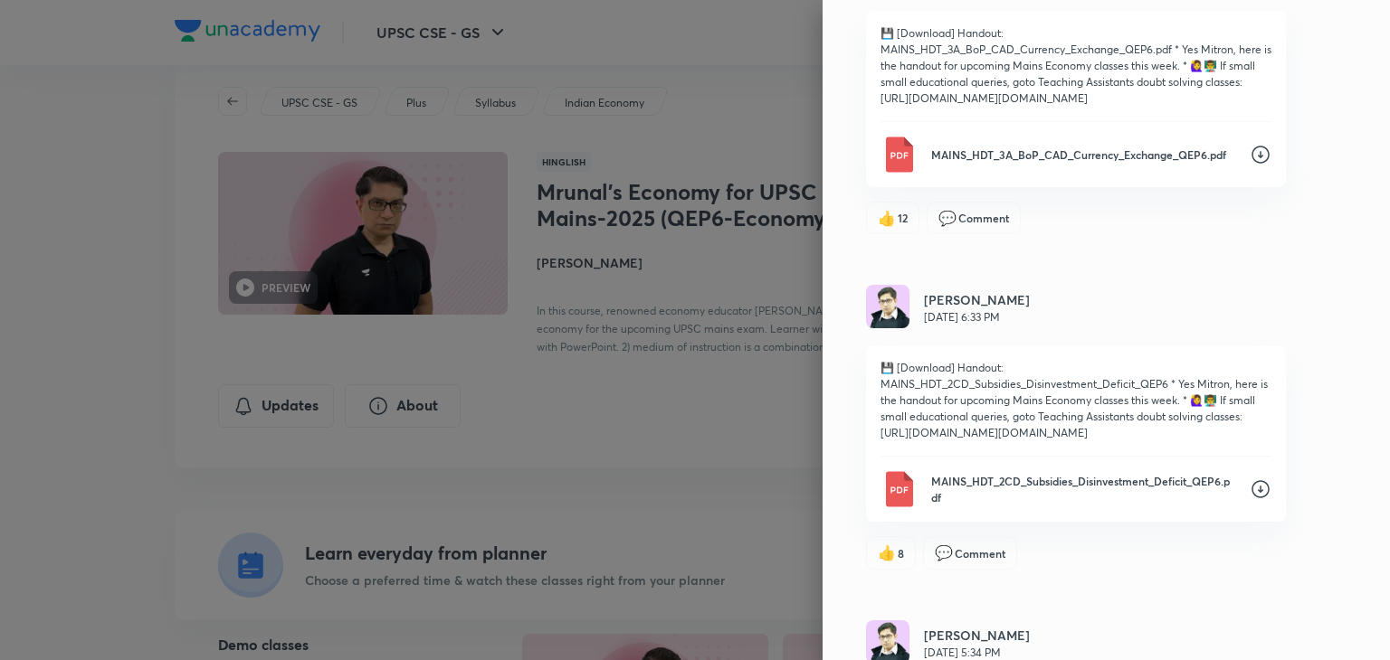
scroll to position [3768, 0]
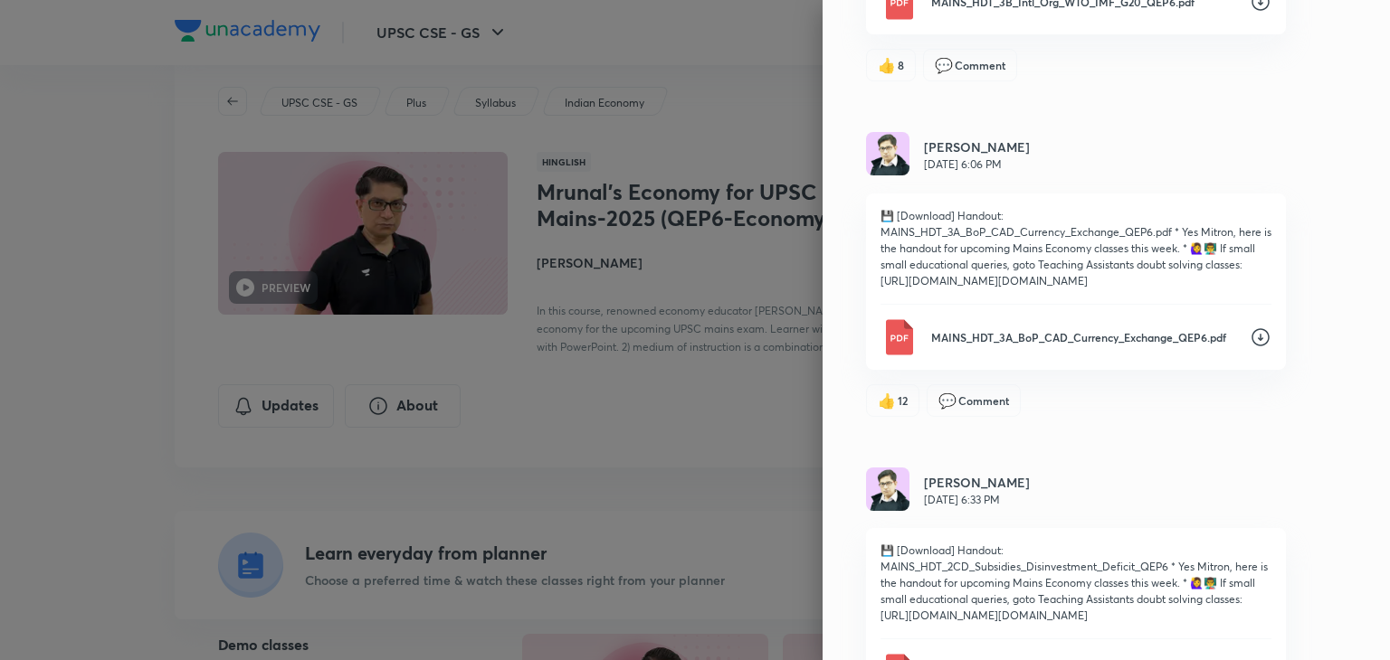
click at [1349, 189] on div "Updates Attachments [PERSON_NAME] [DATE] 8:21 PM Doubts/FAQ replied from last w…" at bounding box center [1105, 330] width 567 height 660
click at [1251, 346] on icon at bounding box center [1260, 337] width 18 height 18
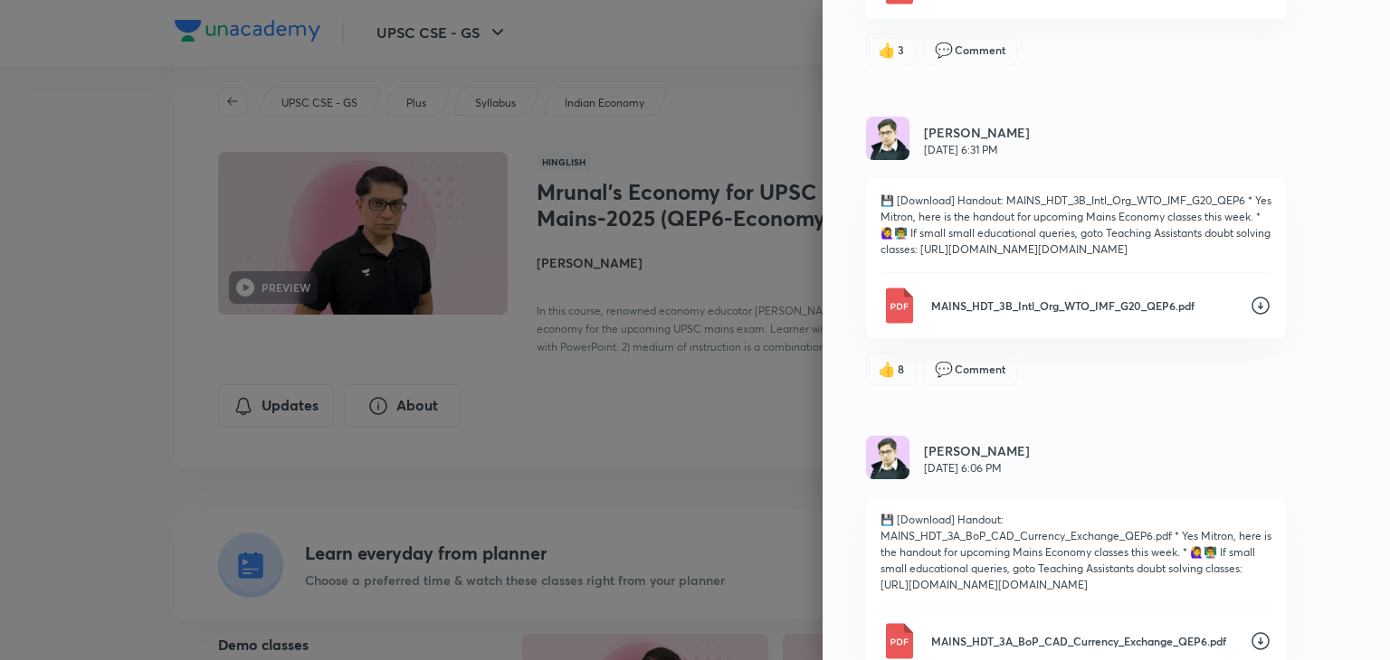
scroll to position [3442, 0]
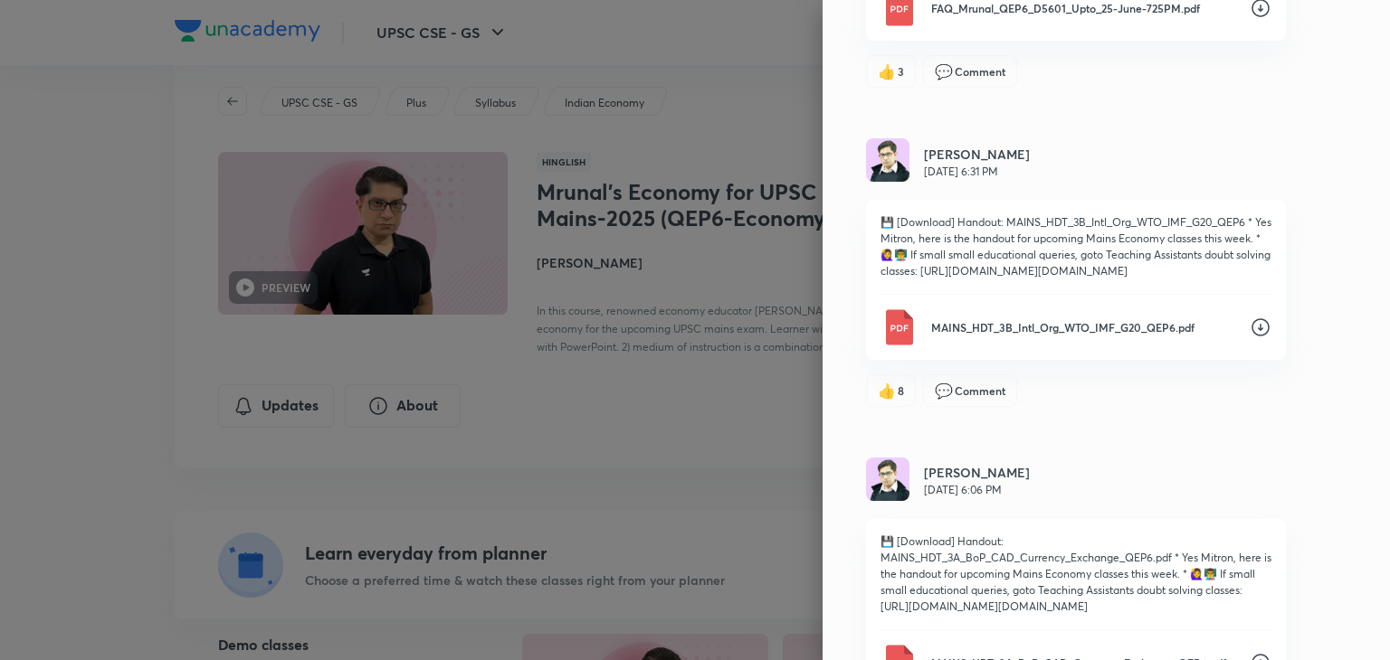
click at [1249, 338] on icon at bounding box center [1260, 328] width 22 height 22
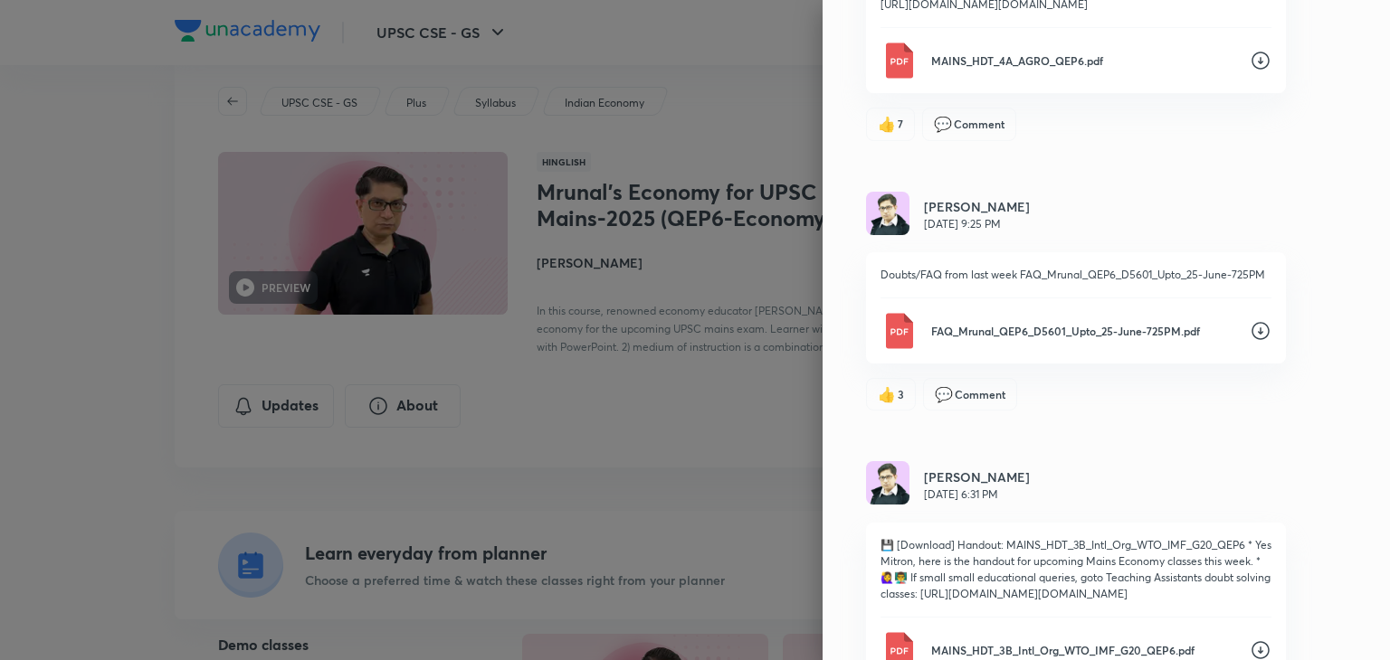
scroll to position [3117, 0]
click at [1355, 215] on div "Updates Attachments [PERSON_NAME] [DATE] 8:21 PM Doubts/FAQ replied from last w…" at bounding box center [1105, 330] width 567 height 660
click at [1252, 71] on icon at bounding box center [1260, 63] width 22 height 22
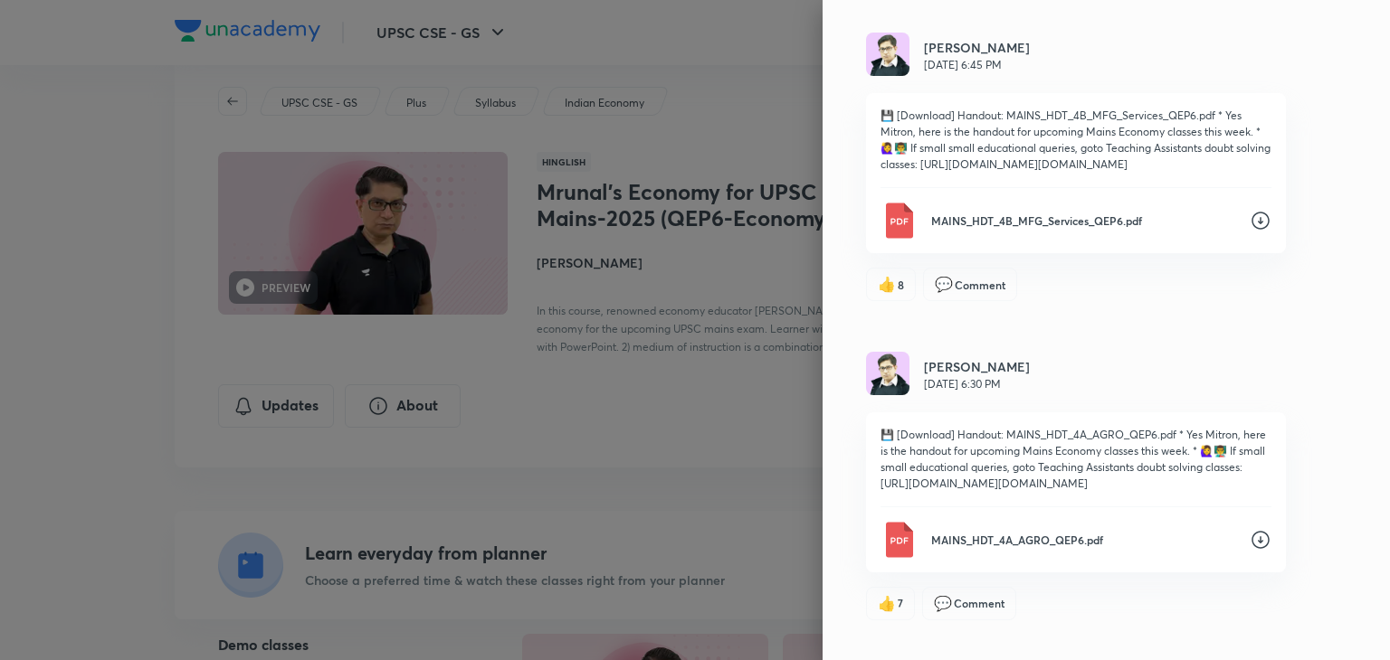
scroll to position [2610, 0]
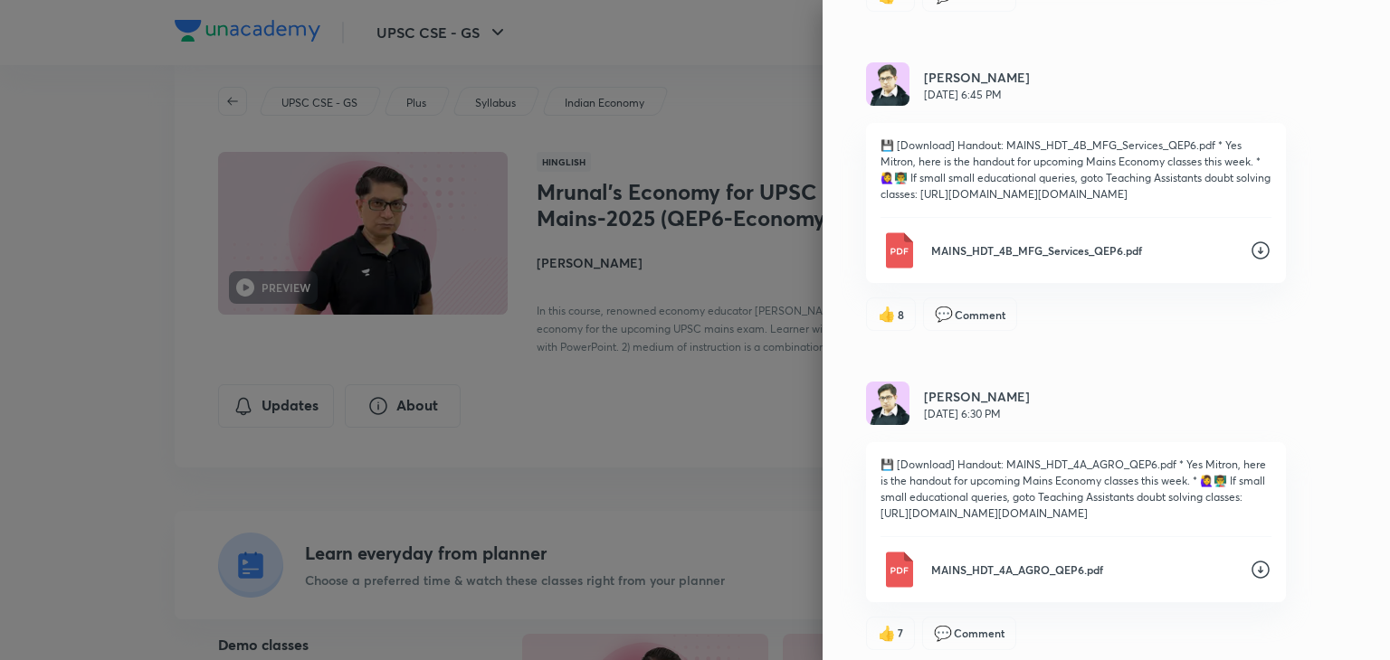
click at [1249, 258] on icon at bounding box center [1260, 251] width 22 height 22
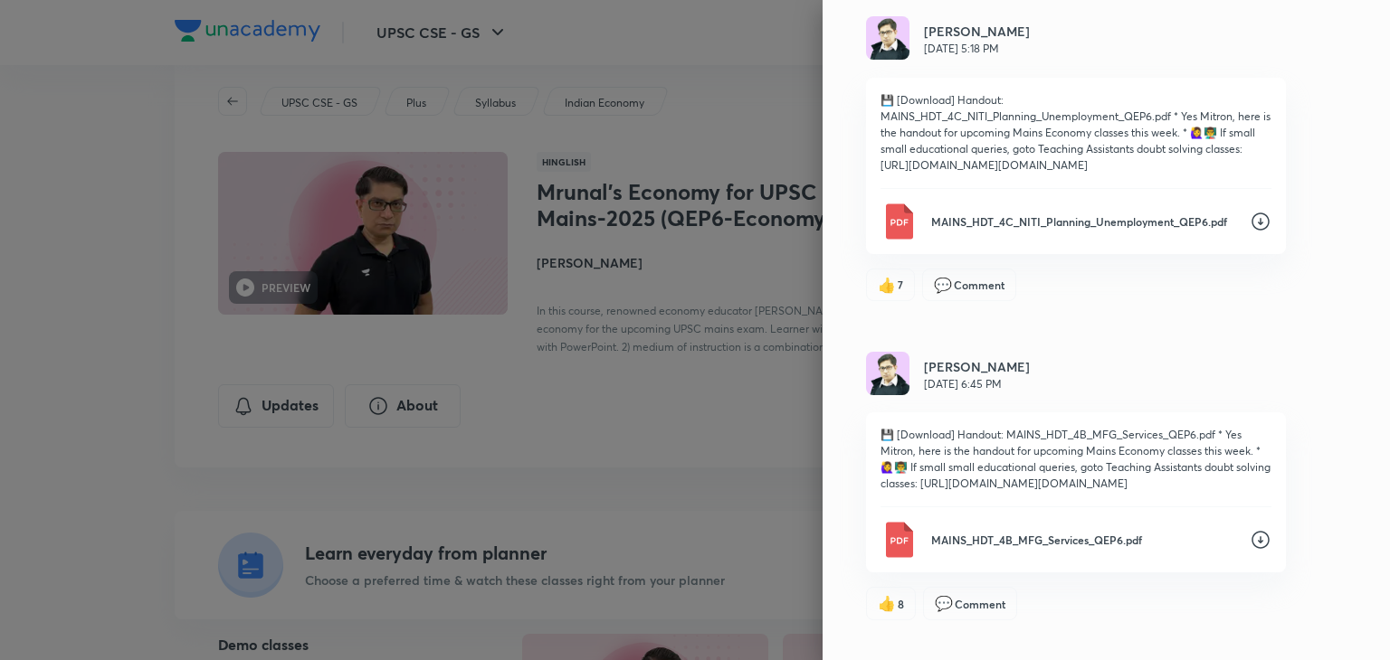
scroll to position [2284, 0]
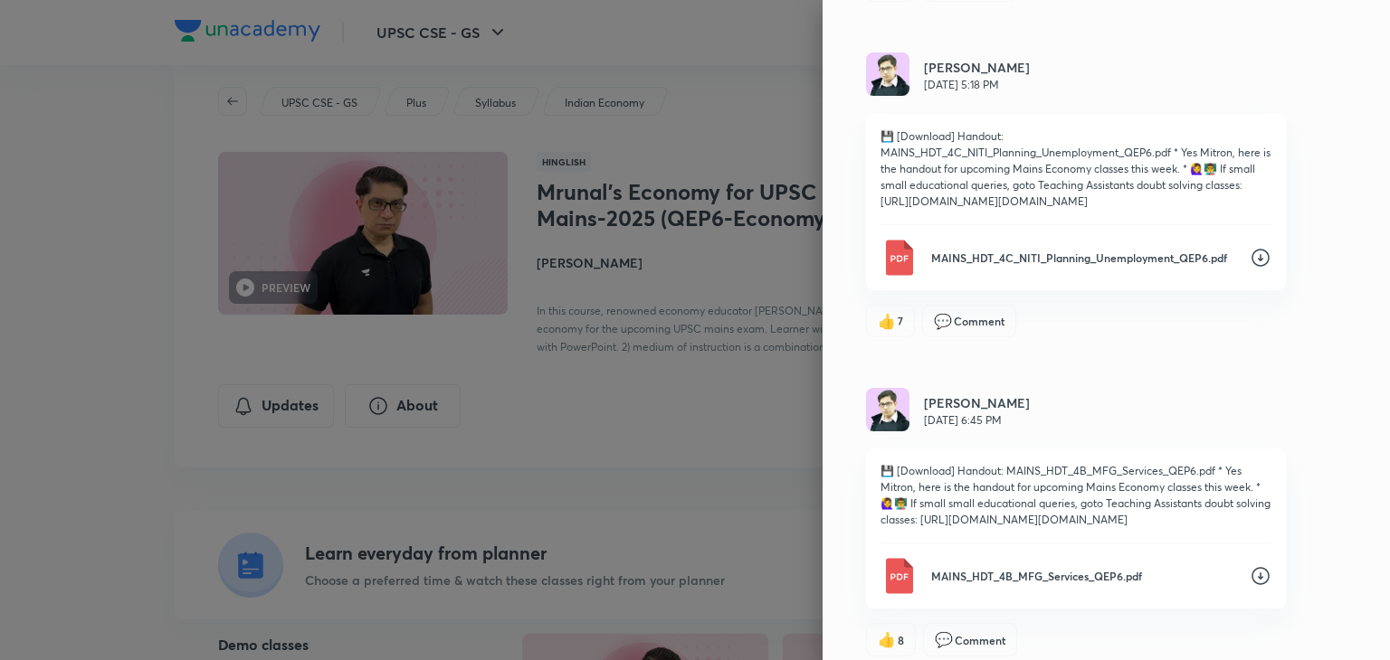
click at [1361, 53] on div "Updates Attachments [PERSON_NAME] [DATE] 8:21 PM Doubts/FAQ replied from last w…" at bounding box center [1105, 330] width 567 height 660
click at [1249, 269] on icon at bounding box center [1260, 258] width 22 height 22
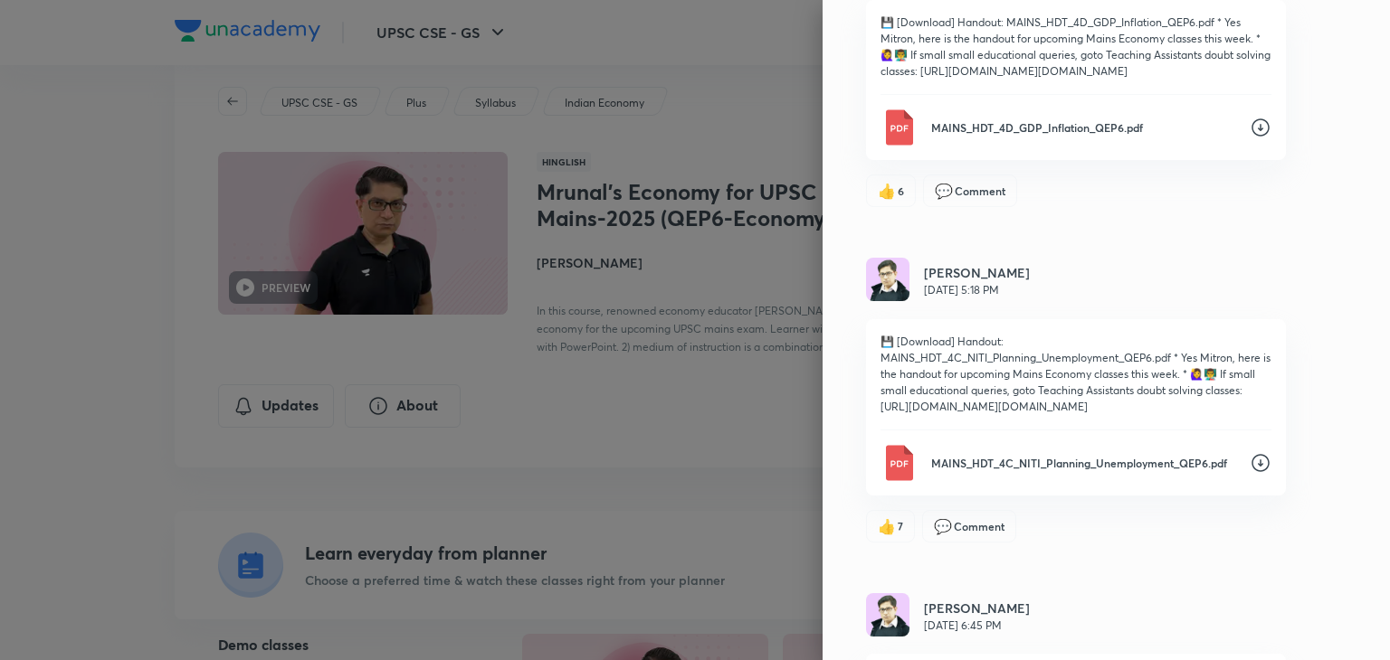
scroll to position [2031, 0]
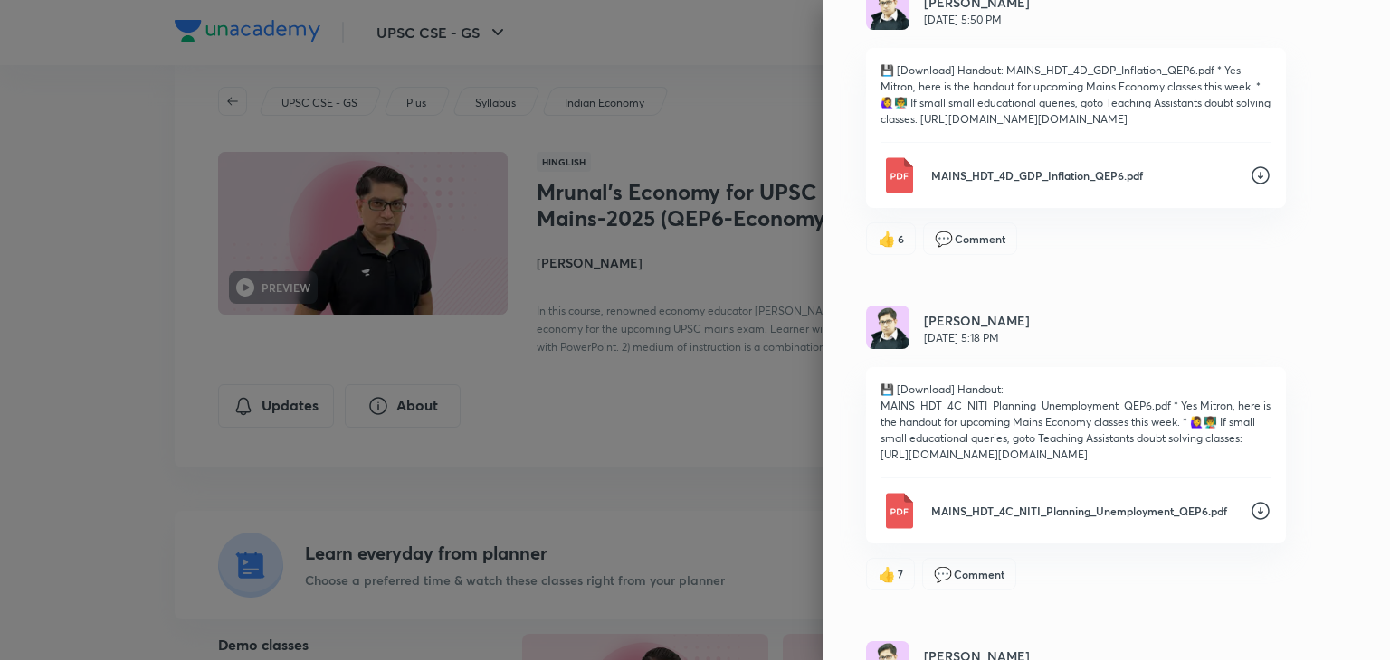
click at [1249, 186] on icon at bounding box center [1260, 176] width 22 height 22
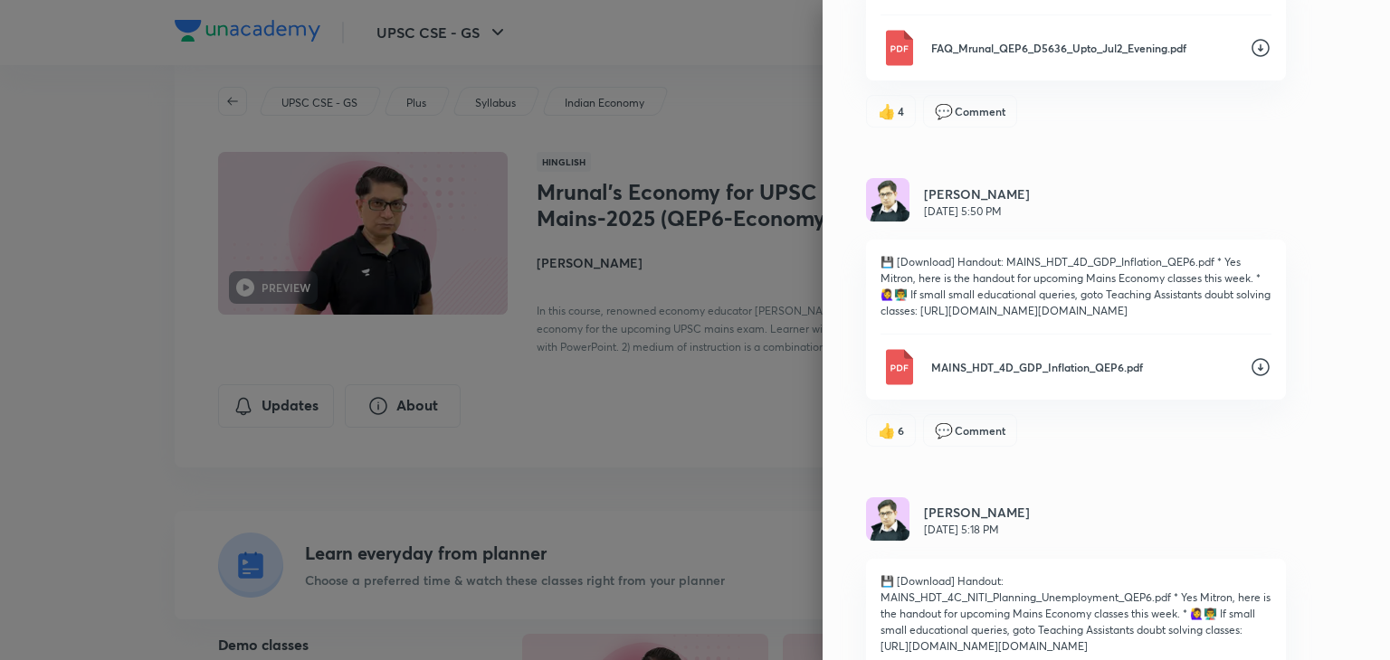
scroll to position [1705, 0]
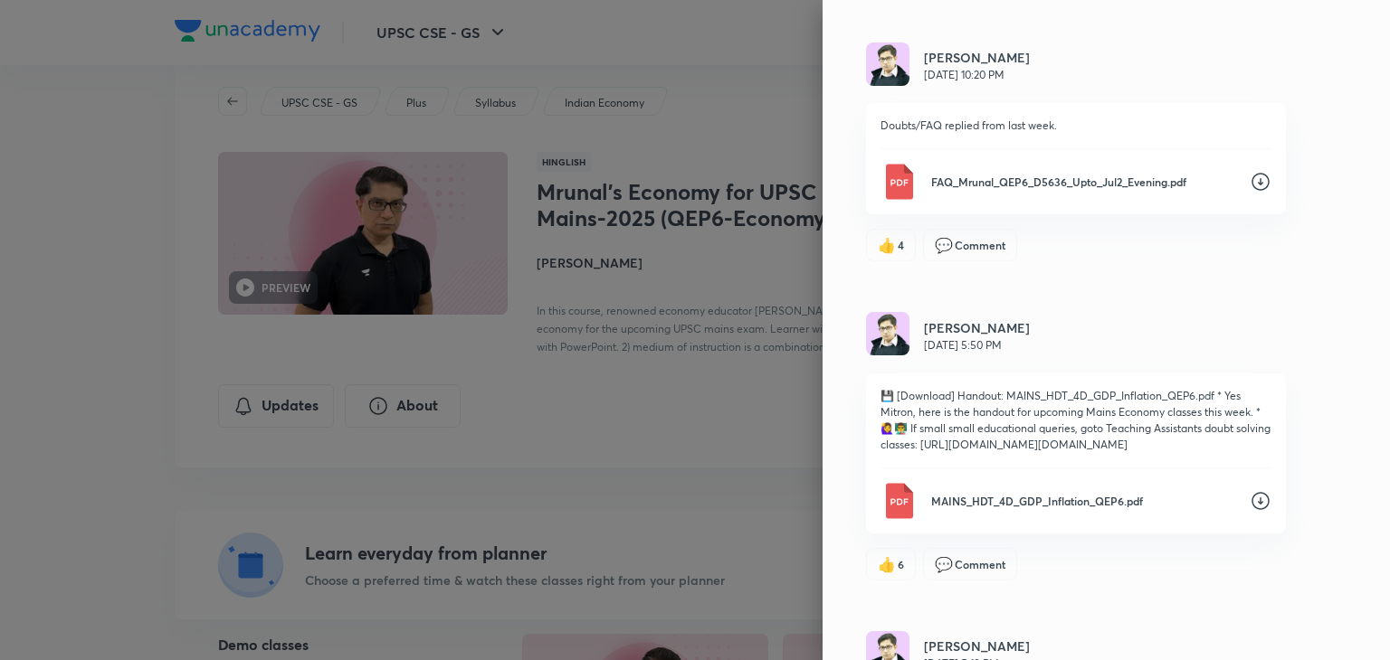
click at [1362, 133] on div "Updates Attachments [PERSON_NAME] [DATE] 8:21 PM Doubts/FAQ replied from last w…" at bounding box center [1105, 330] width 567 height 660
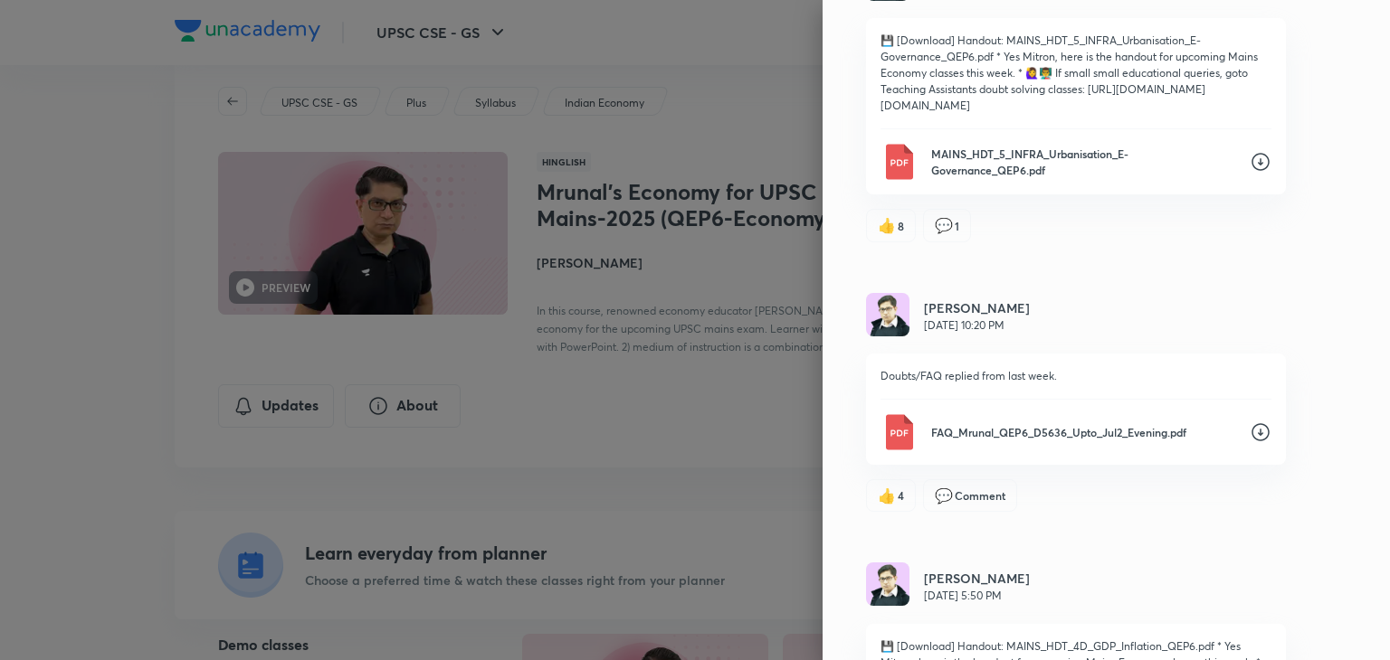
scroll to position [1452, 0]
click at [1249, 176] on icon at bounding box center [1260, 165] width 22 height 22
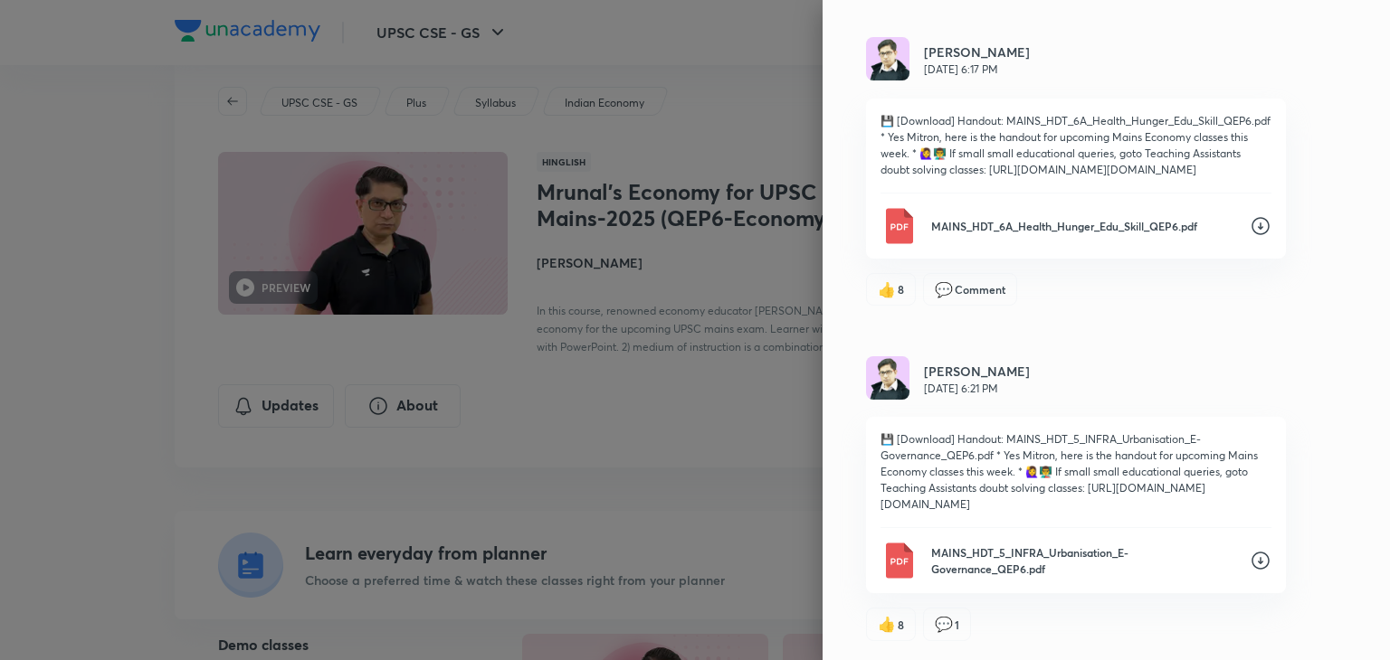
scroll to position [1090, 0]
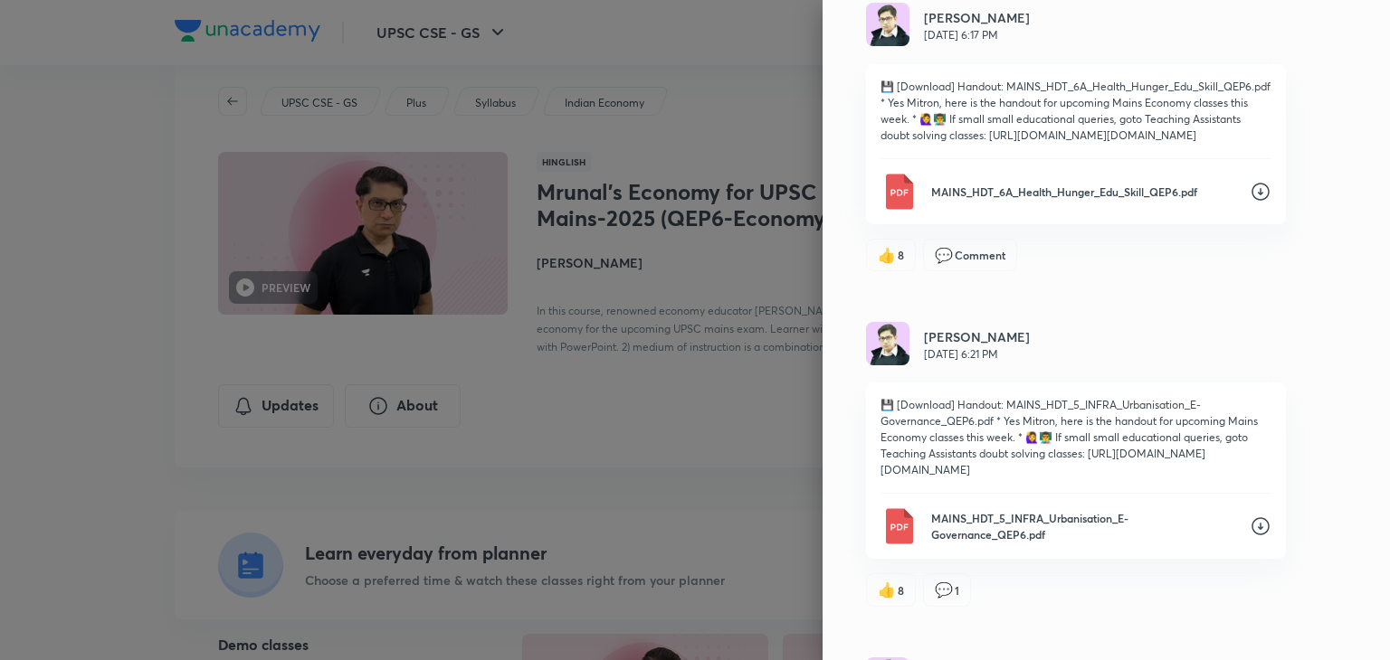
click at [1251, 201] on icon at bounding box center [1260, 192] width 18 height 18
click at [824, 242] on div "Updates Attachments [PERSON_NAME] [DATE] 8:21 PM Doubts/FAQ replied from last w…" at bounding box center [1105, 330] width 567 height 660
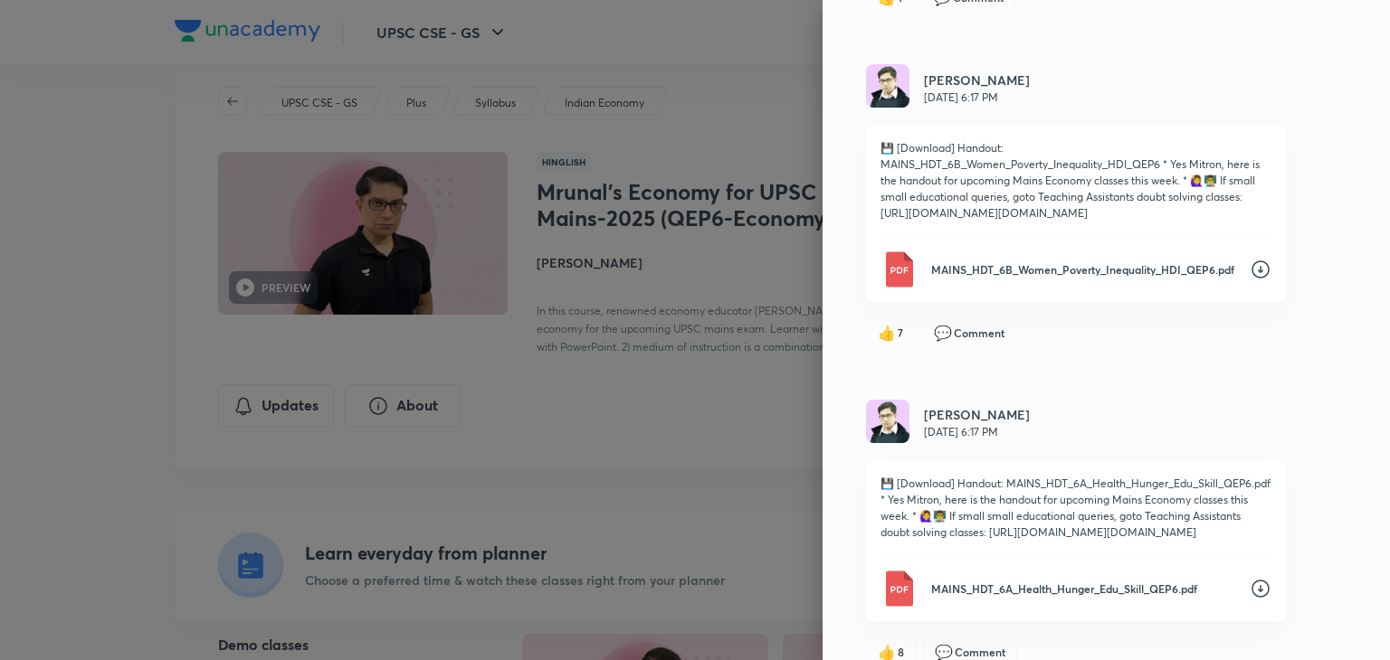
scroll to position [692, 0]
click at [1251, 261] on icon at bounding box center [1260, 270] width 18 height 18
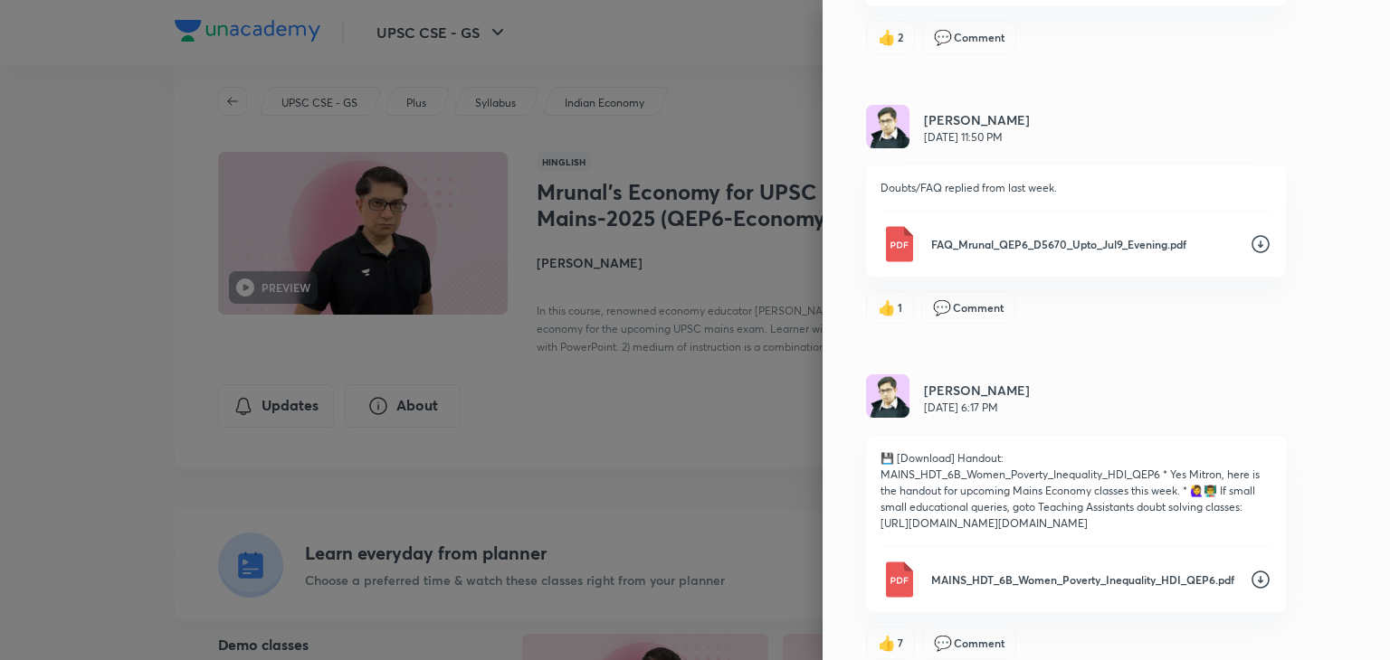
scroll to position [330, 0]
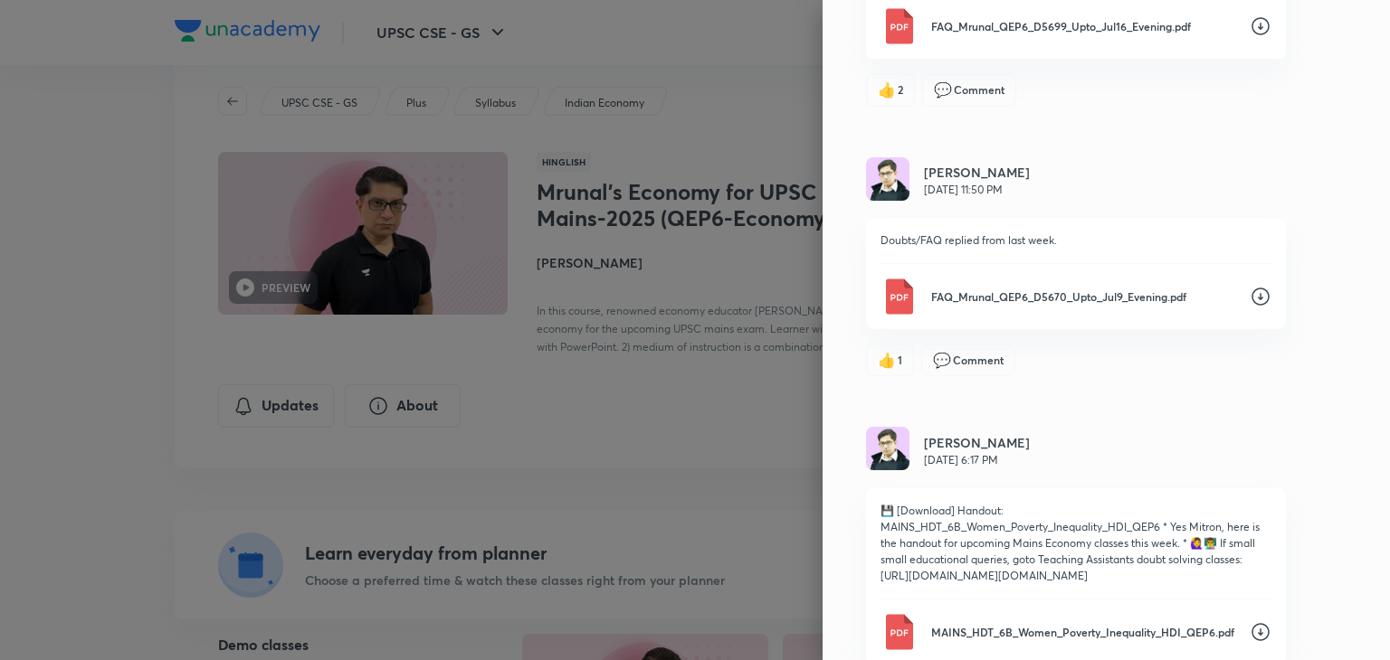
click at [1251, 288] on icon at bounding box center [1260, 297] width 18 height 18
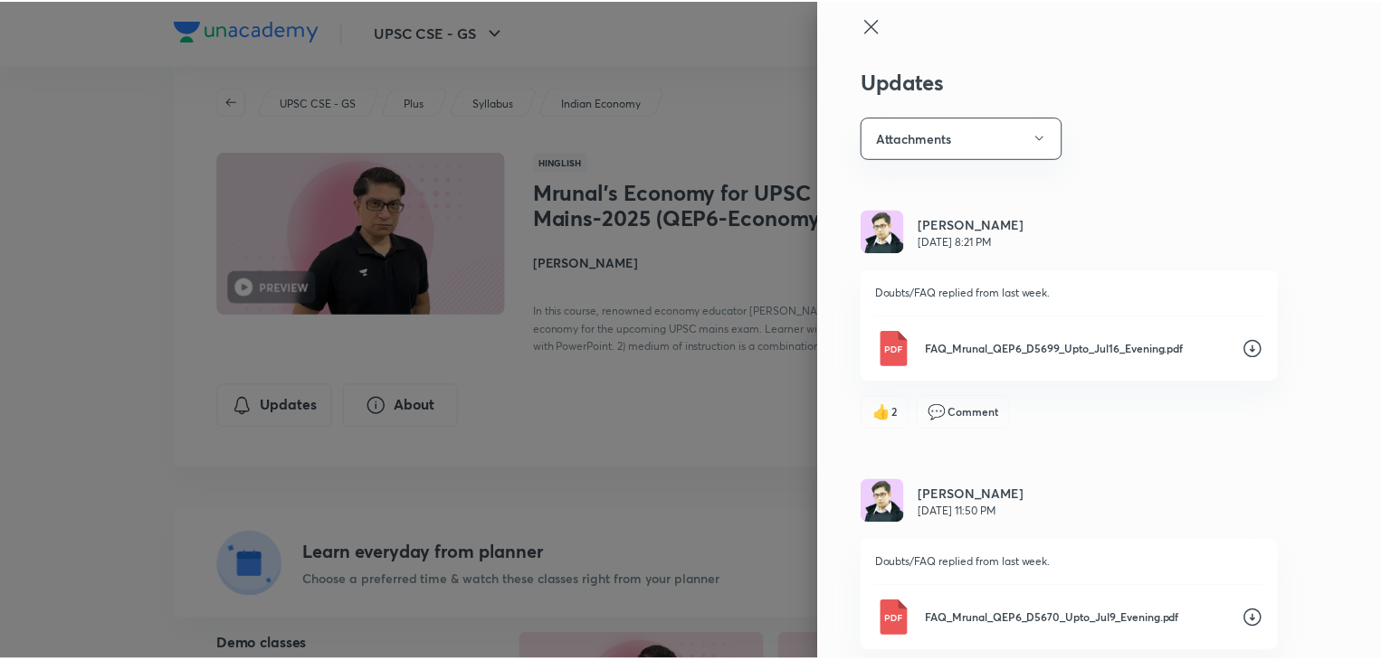
scroll to position [5, 0]
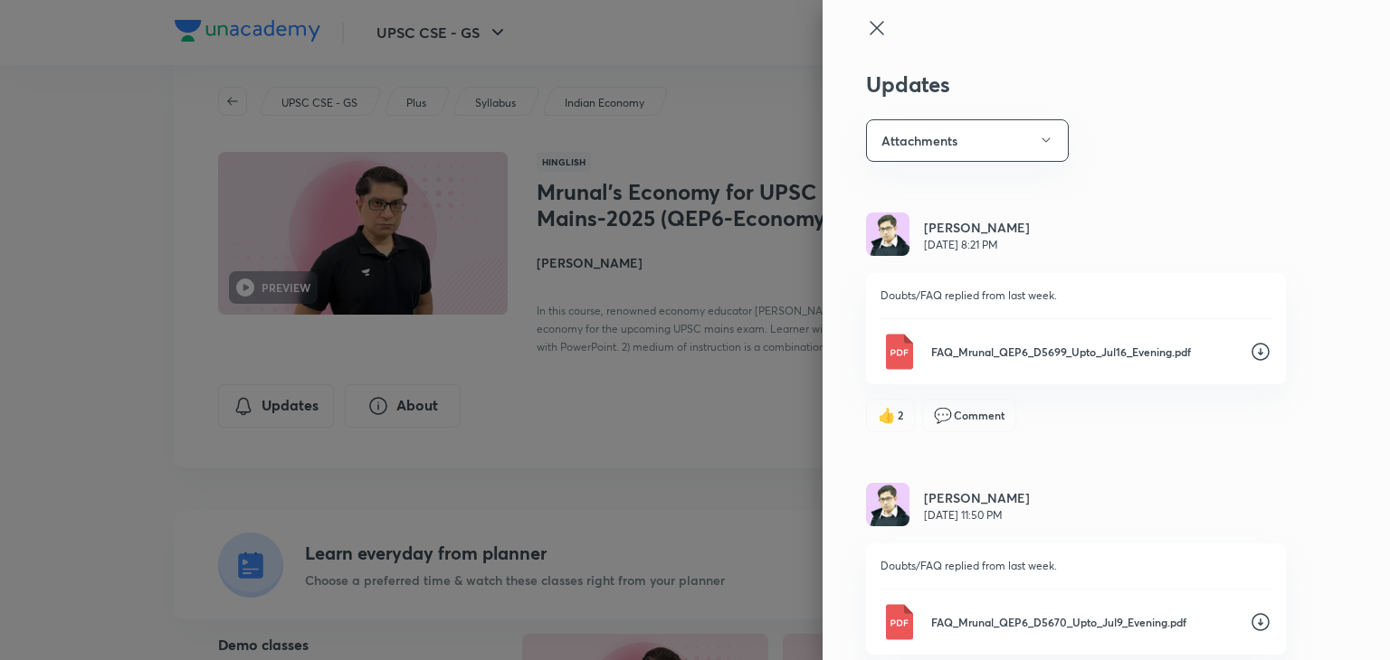
click at [866, 28] on icon at bounding box center [877, 28] width 22 height 22
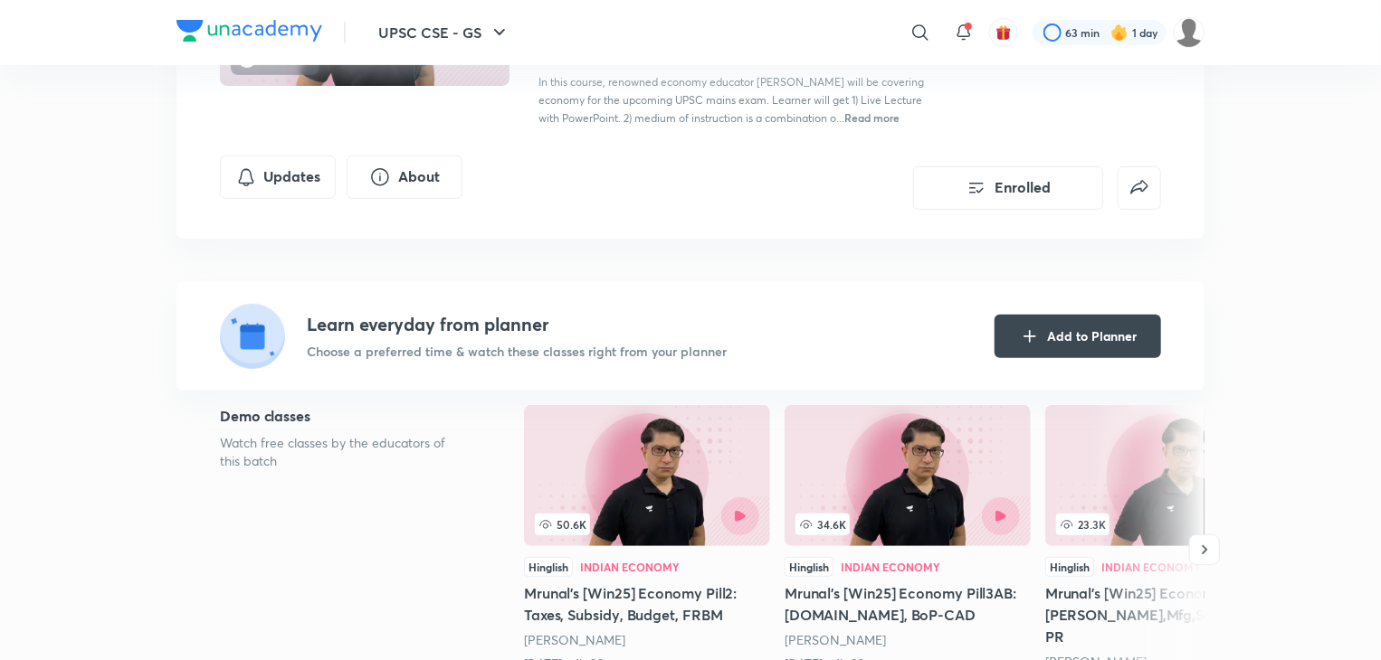
scroll to position [253, 0]
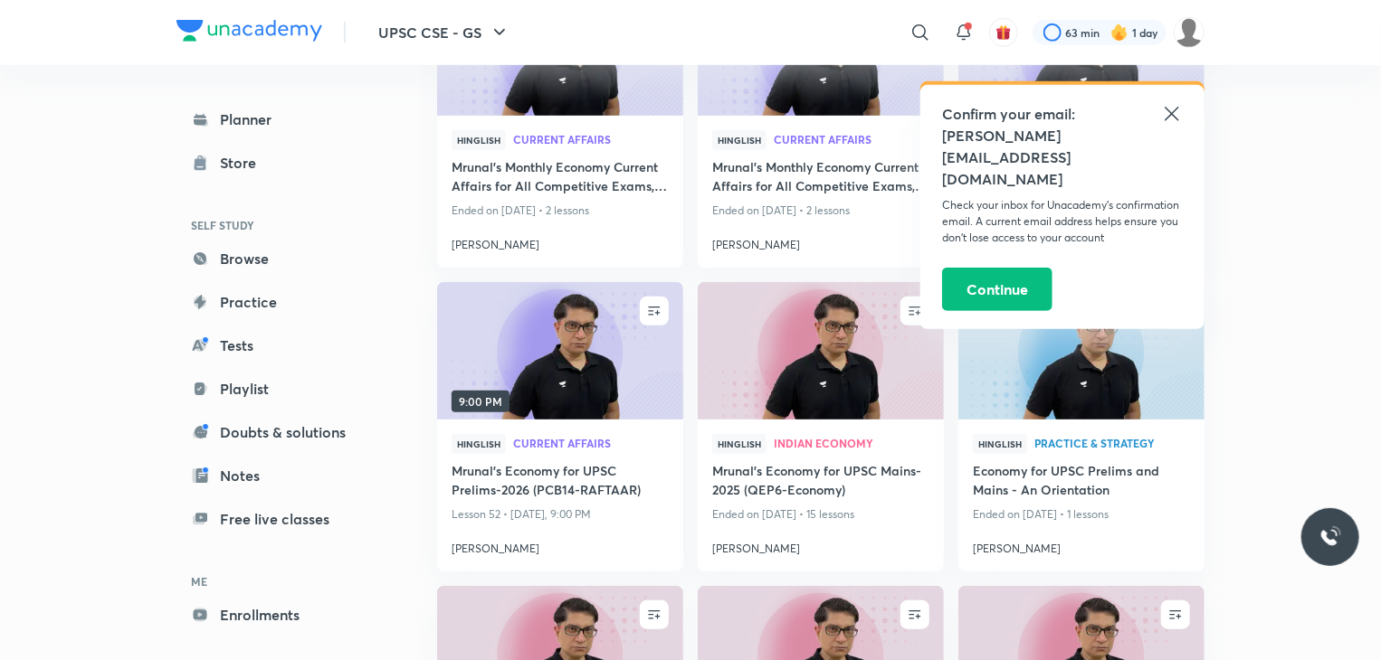
click at [1169, 113] on icon at bounding box center [1172, 114] width 22 height 22
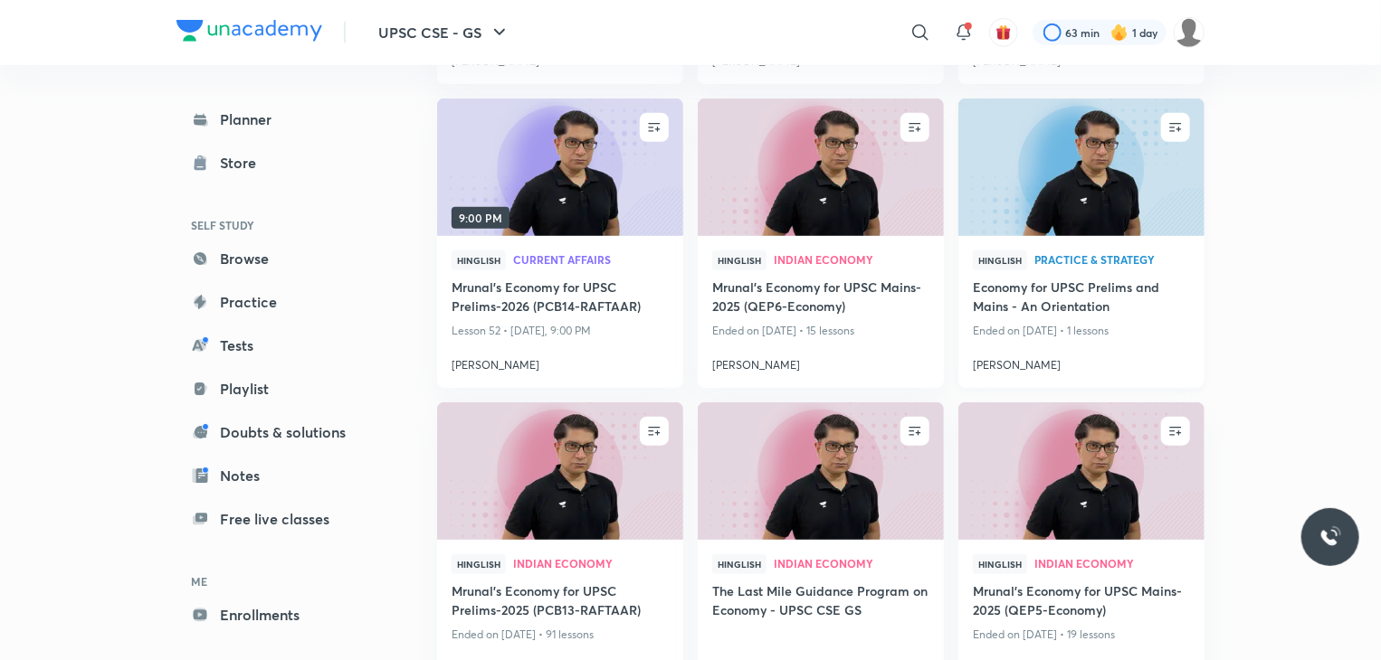
scroll to position [832, 0]
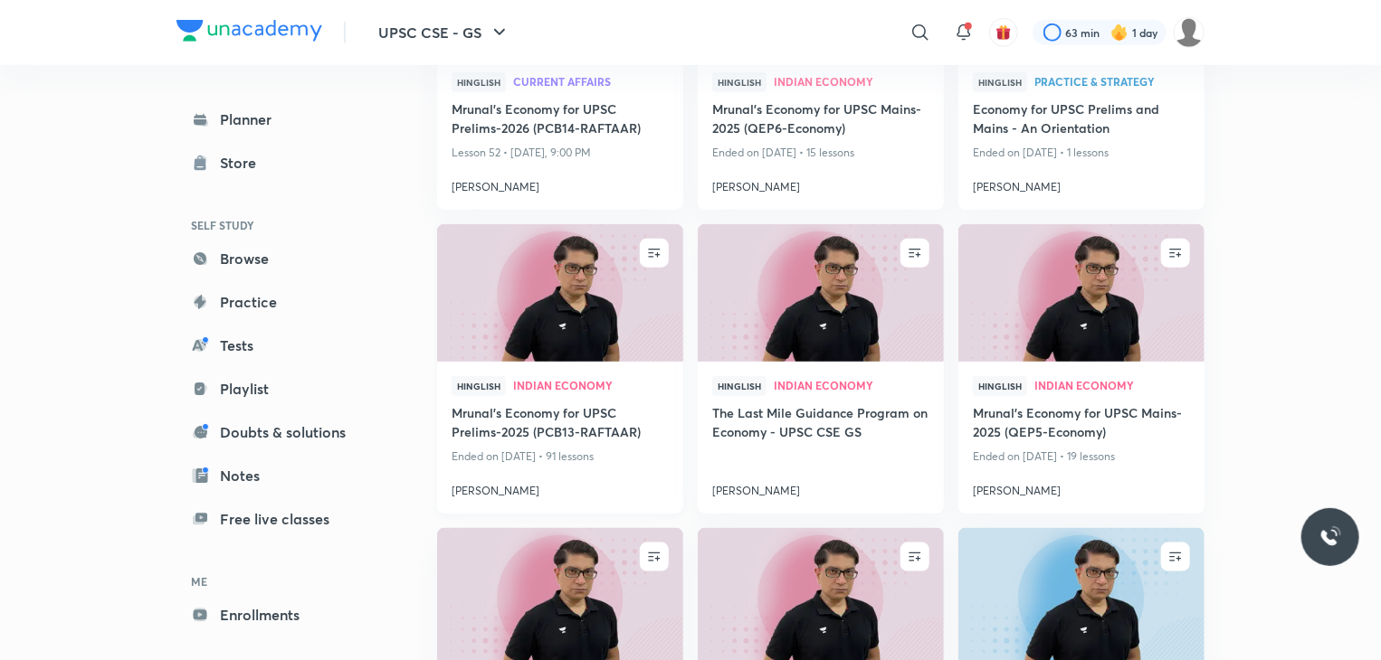
click at [642, 489] on h4 "[PERSON_NAME]" at bounding box center [559, 488] width 217 height 24
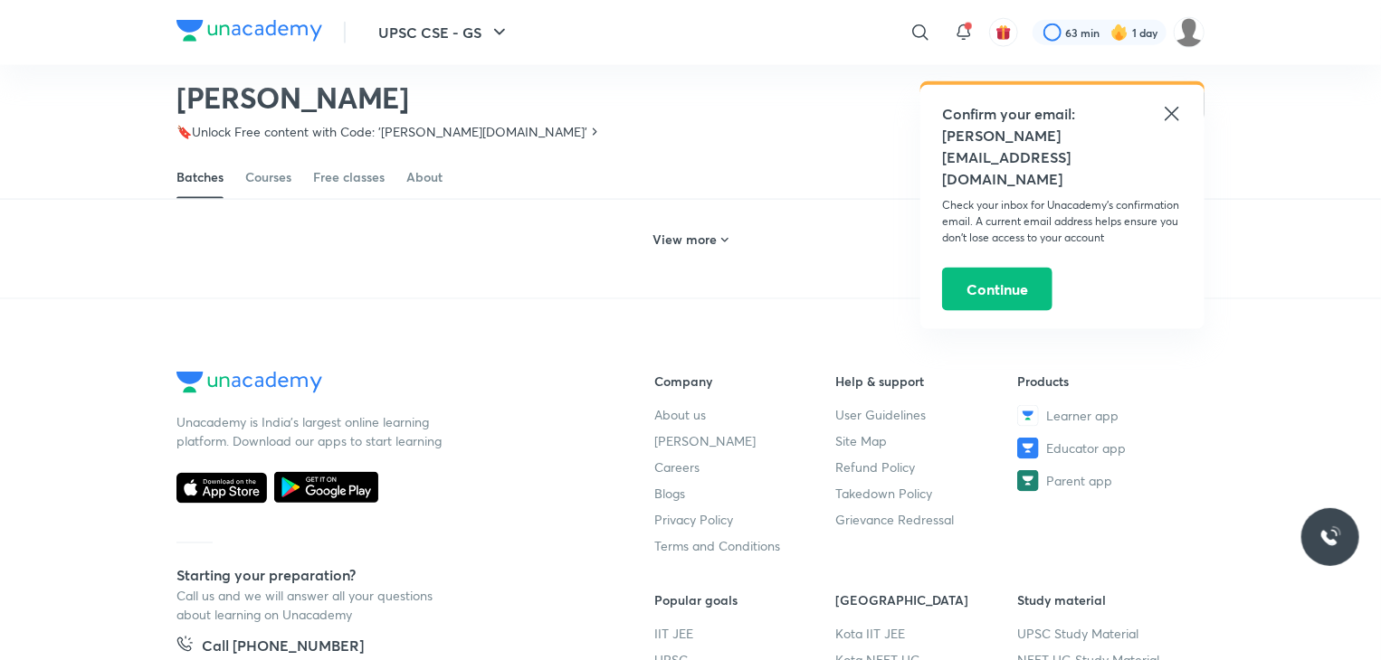
scroll to position [1237, 0]
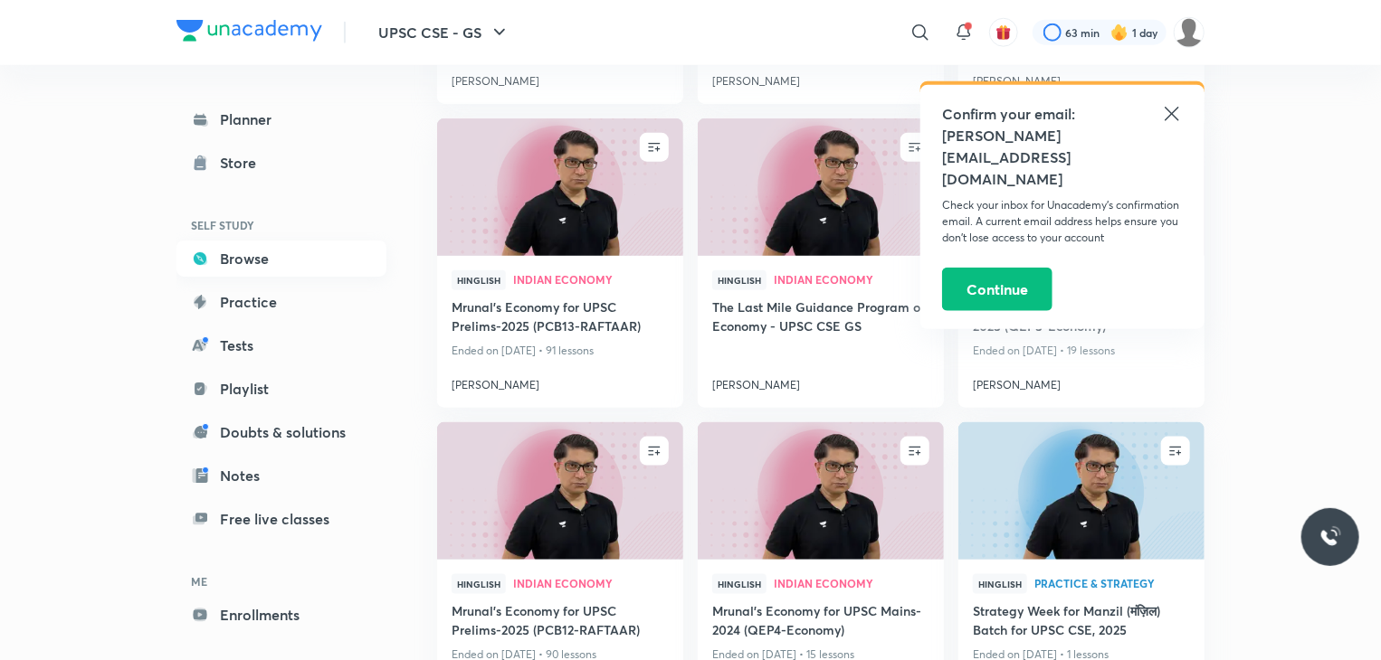
scroll to position [941, 0]
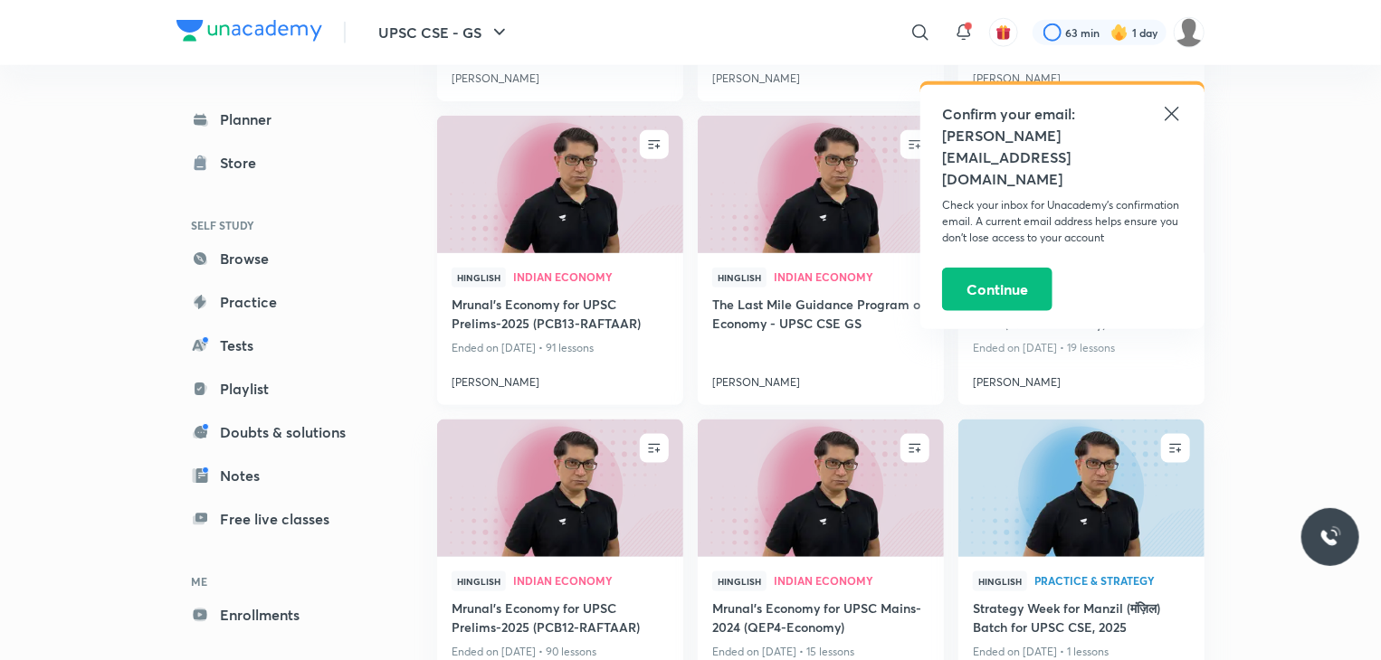
click at [613, 355] on p "Ended on [DATE] • 91 lessons" at bounding box center [559, 349] width 217 height 24
click at [563, 306] on h4 "Mrunal’s Economy for UPSC Prelims-2025 (PCB13-RAFTAAR)" at bounding box center [559, 316] width 217 height 42
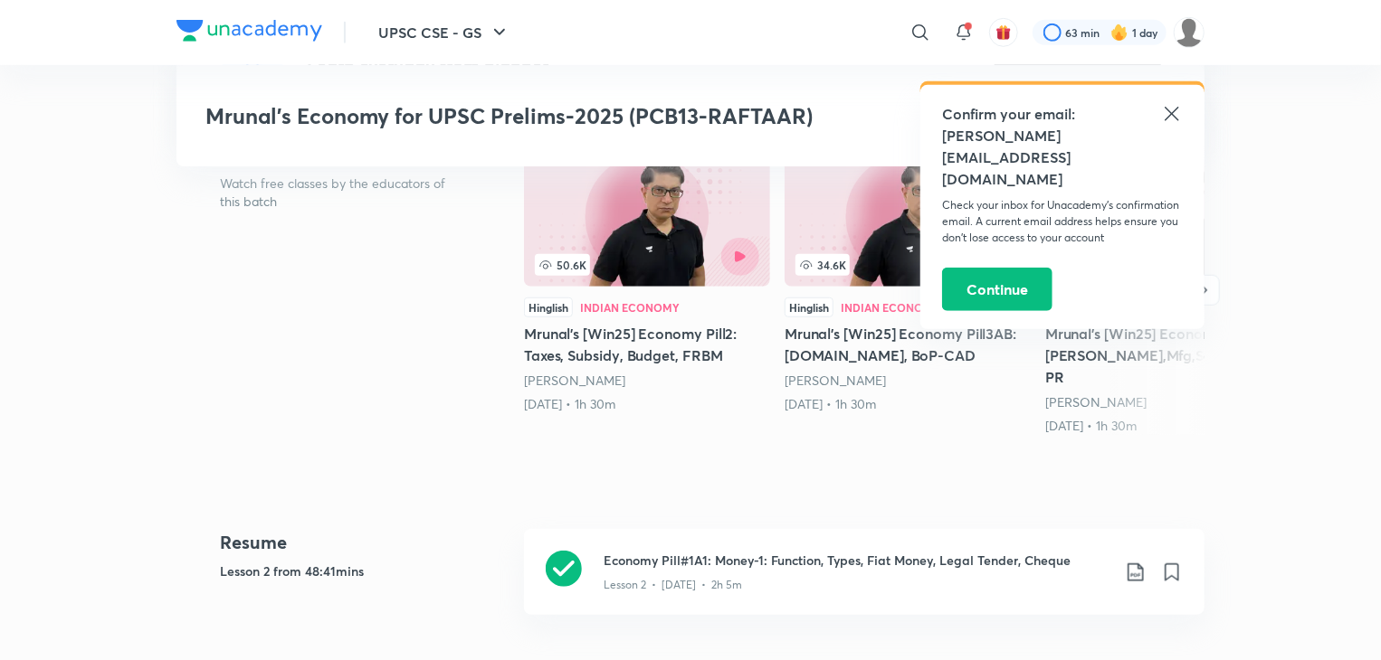
scroll to position [579, 0]
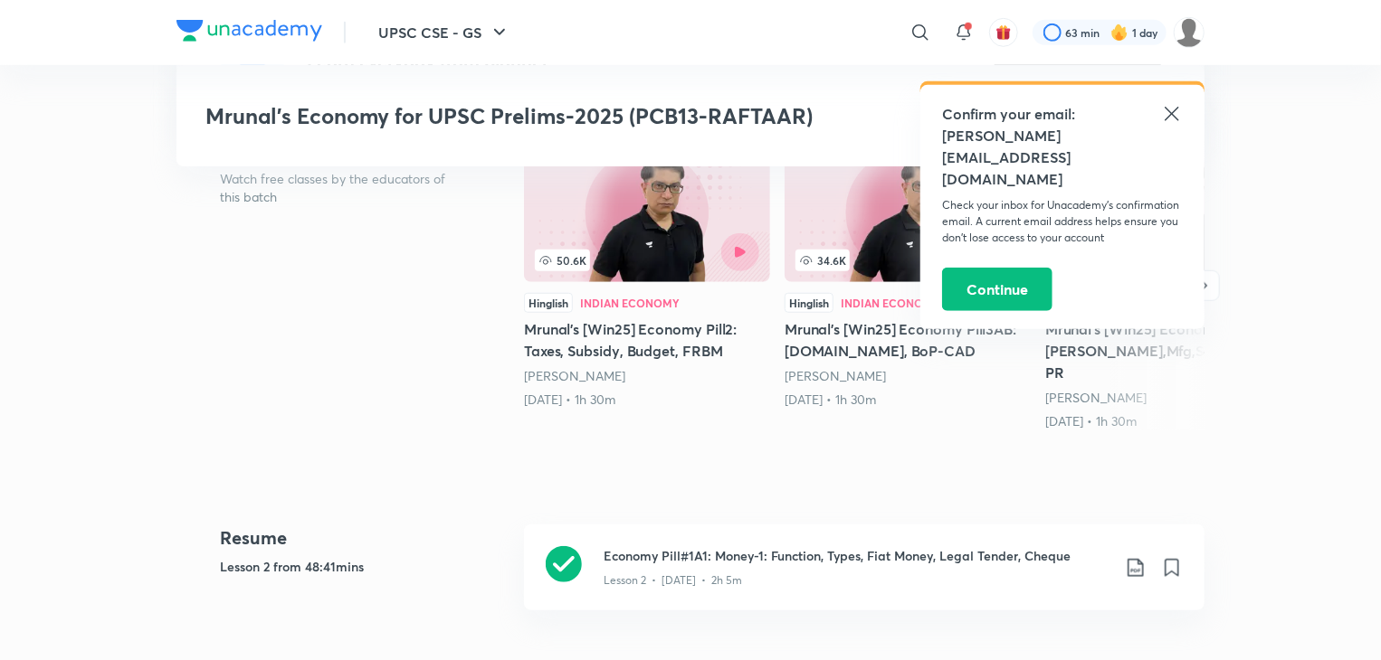
click at [1170, 119] on icon at bounding box center [1172, 114] width 22 height 22
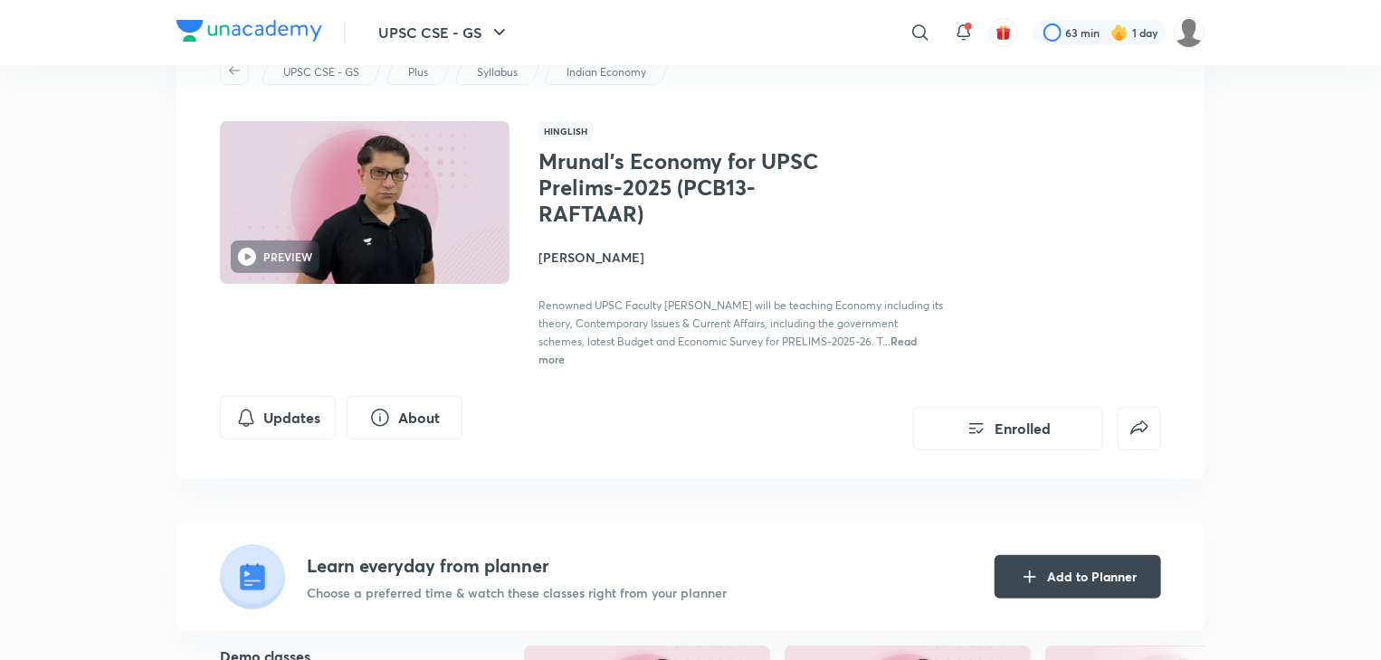
scroll to position [72, 0]
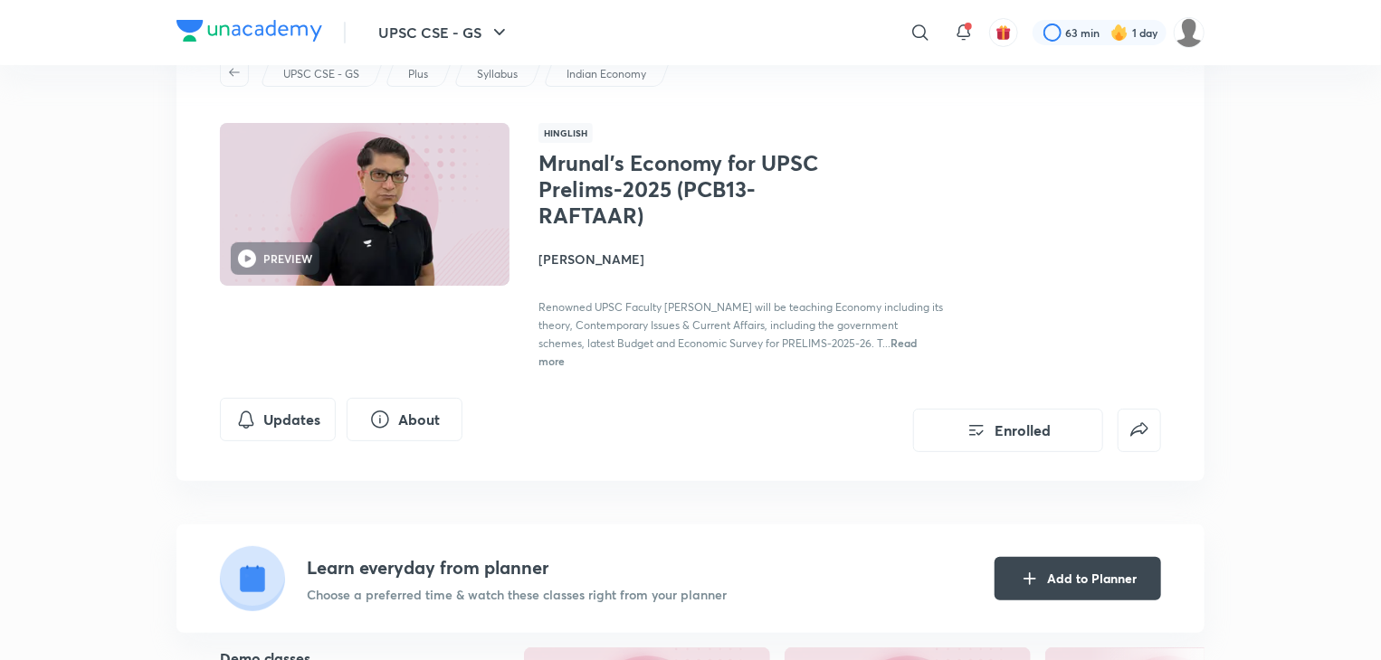
click at [904, 345] on span "Read more" at bounding box center [727, 352] width 378 height 33
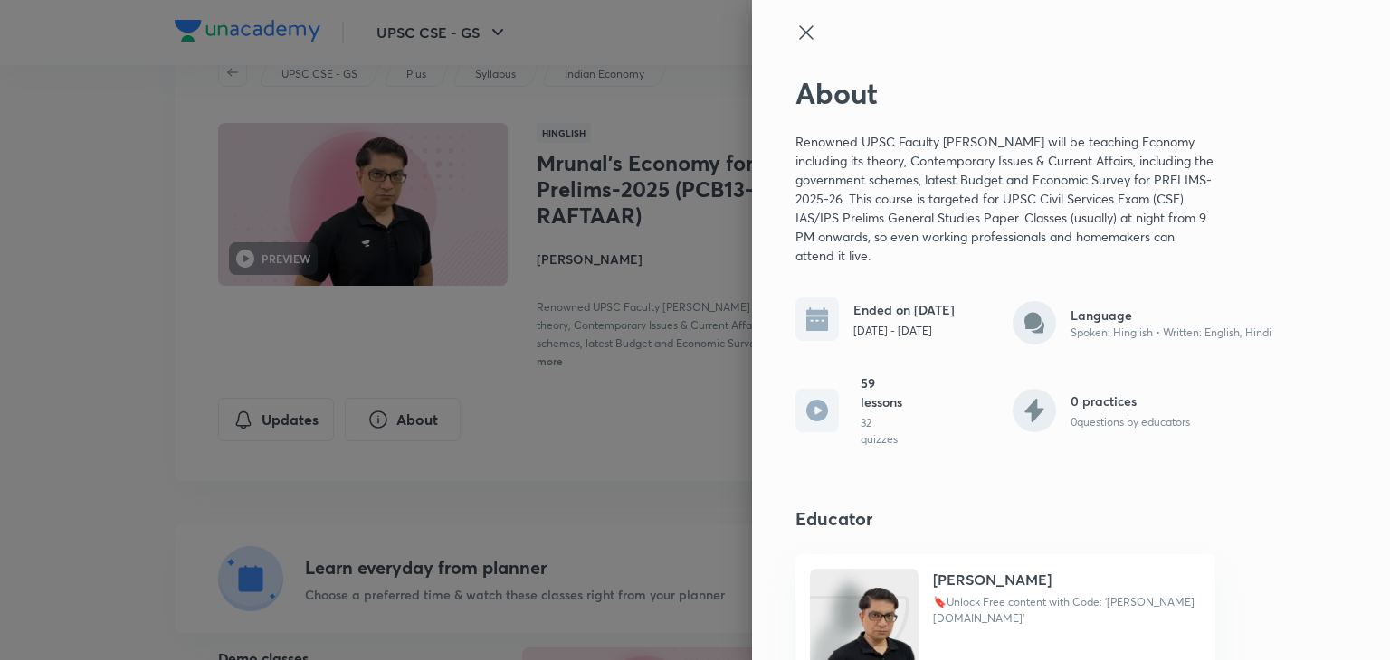
click at [612, 479] on div at bounding box center [695, 330] width 1390 height 660
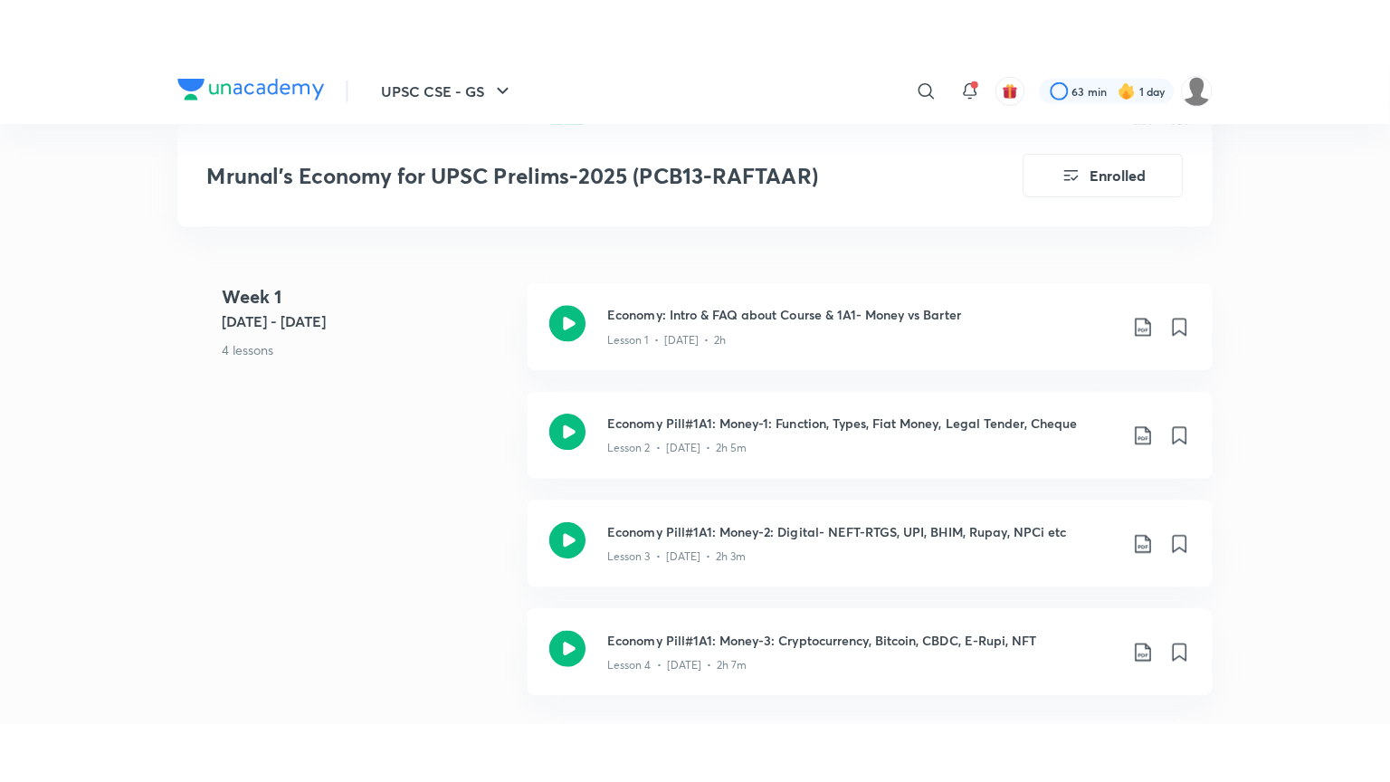
scroll to position [1122, 0]
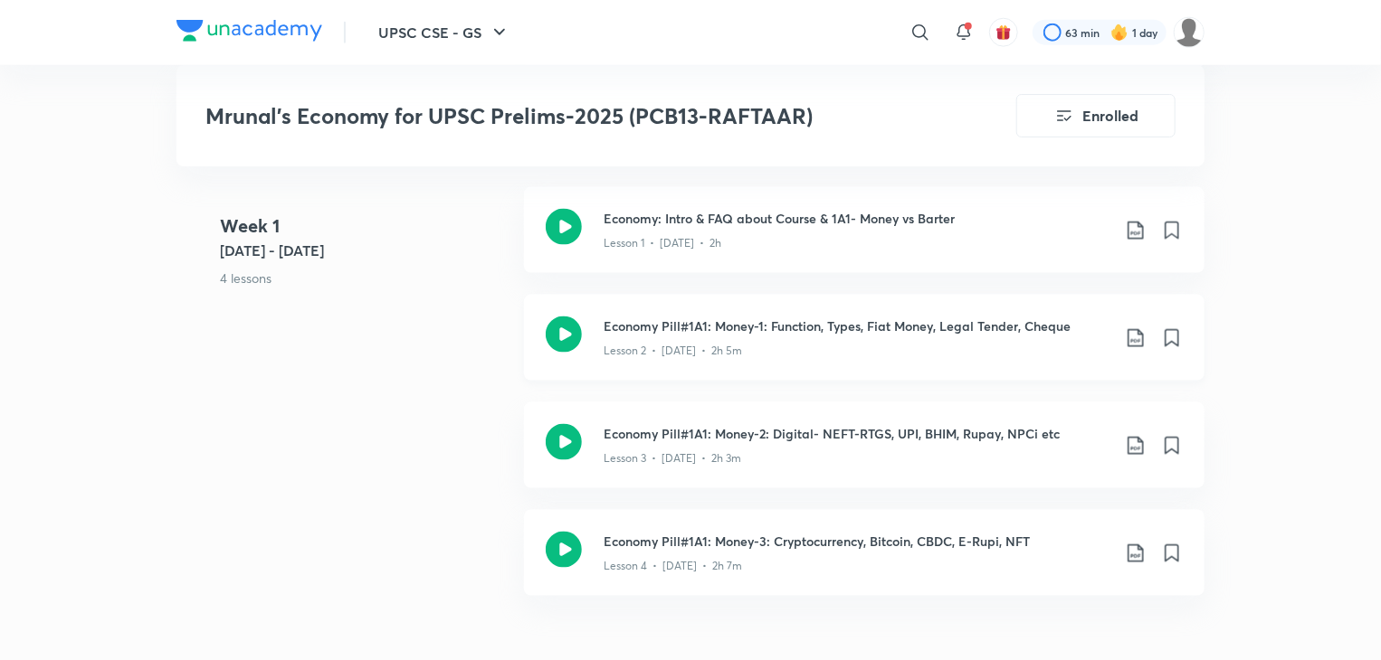
click at [575, 327] on icon at bounding box center [564, 335] width 36 height 36
